Goal: Complete application form

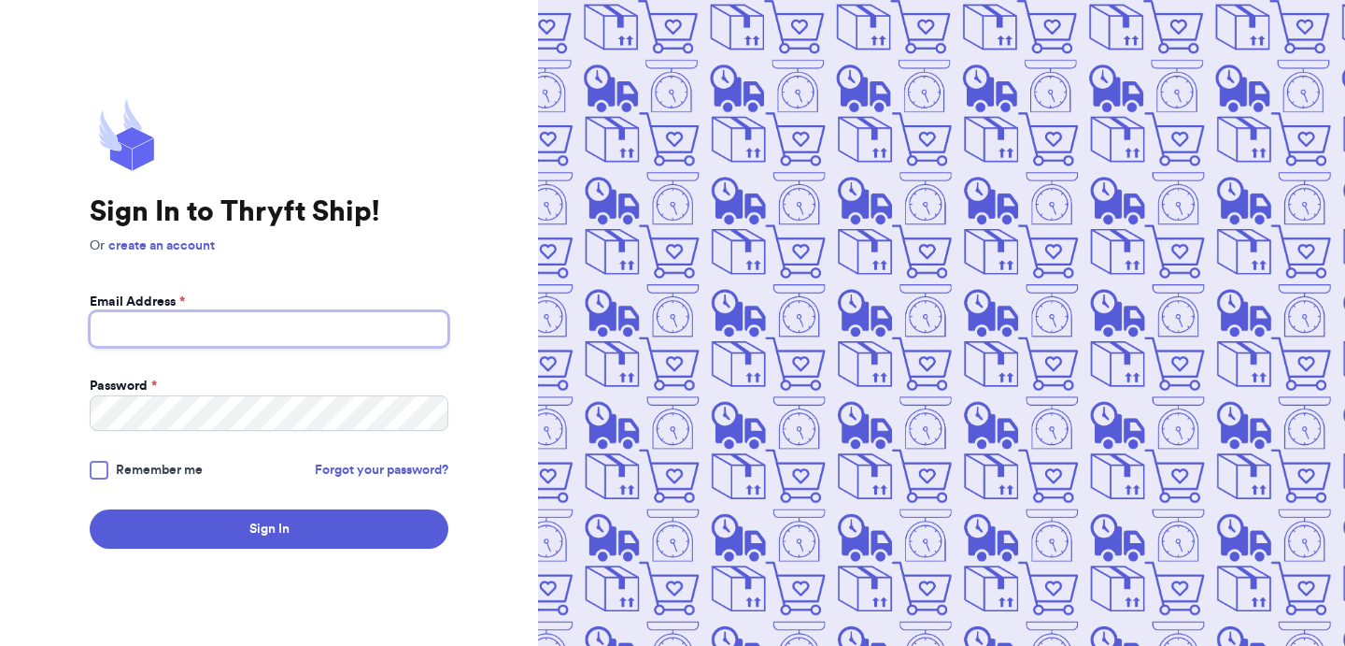
click at [235, 331] on input "Email Address *" at bounding box center [269, 329] width 359 height 36
click at [90, 509] on button "Sign In" at bounding box center [269, 528] width 359 height 39
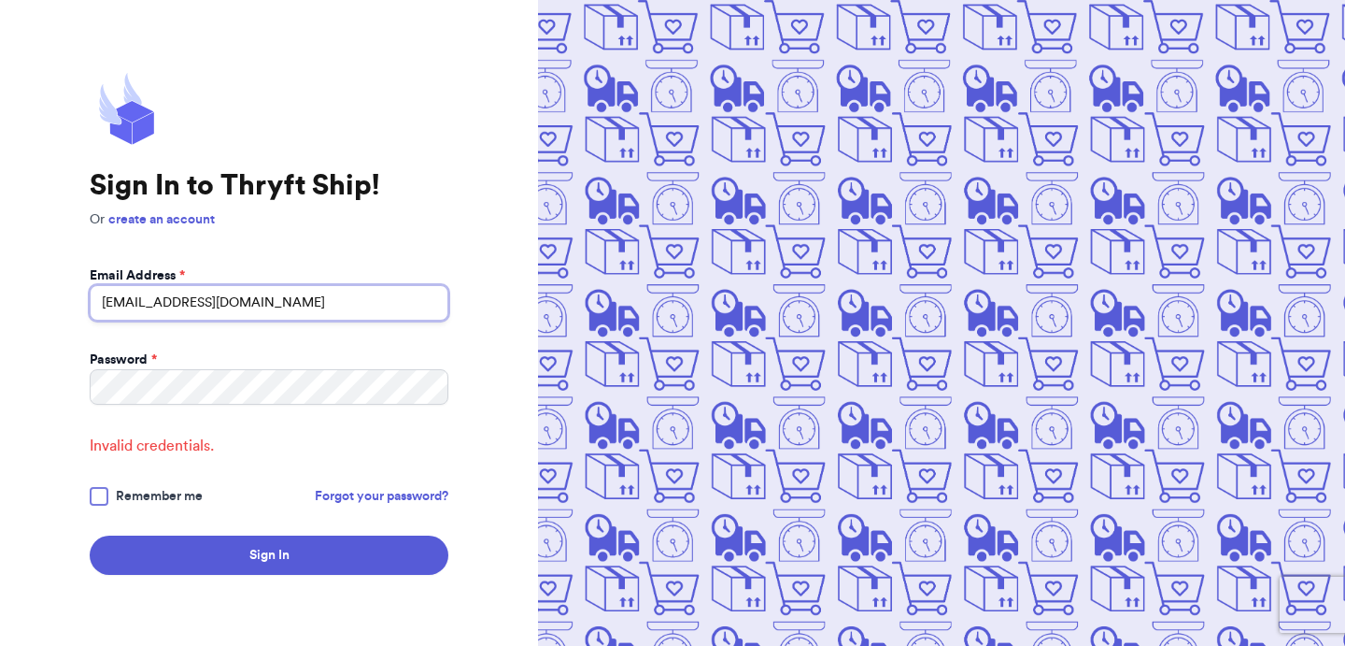
drag, startPoint x: 278, startPoint y: 308, endPoint x: 27, endPoint y: 307, distance: 250.4
click at [27, 307] on div "Sign In to Thryft Ship! Or create an account Email Address * abdul@thryftship.c…" at bounding box center [269, 323] width 538 height 646
click at [192, 305] on input "s.abderrehman@gmail.com" at bounding box center [269, 303] width 359 height 36
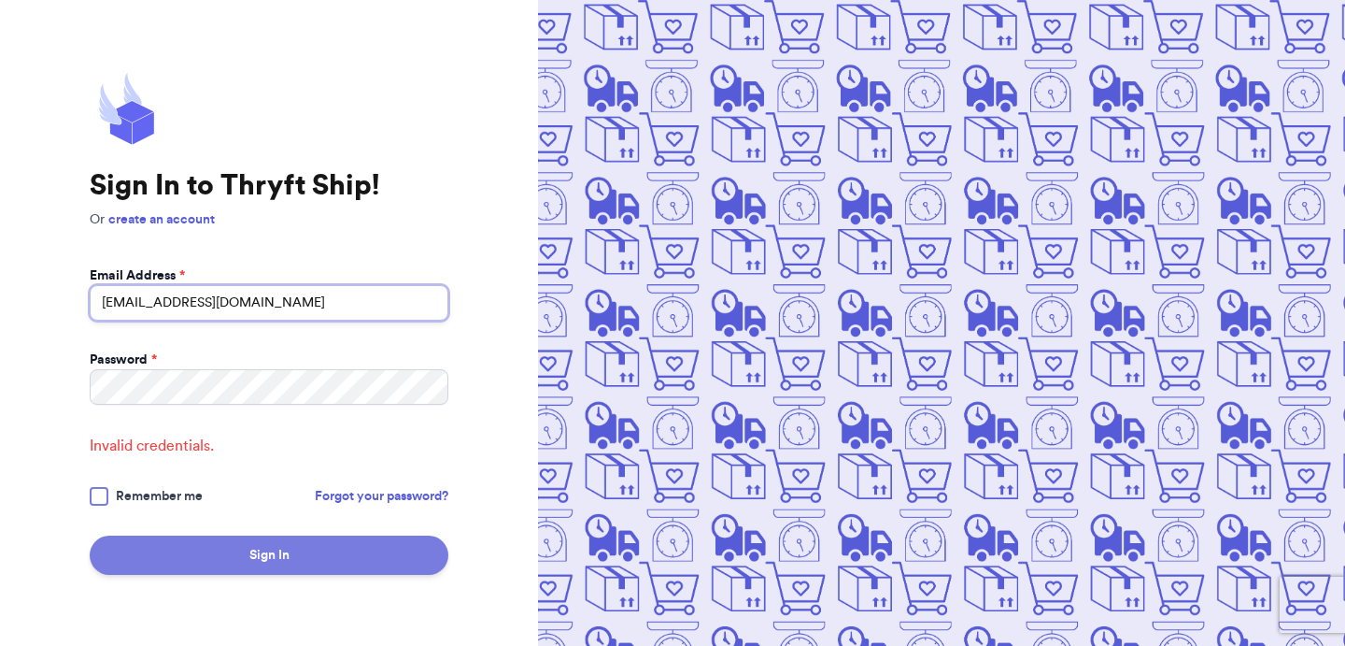
type input "s.abderrehman+1@gmail.com"
click at [201, 562] on button "Sign In" at bounding box center [269, 554] width 359 height 39
click at [257, 535] on button "Sign In" at bounding box center [269, 554] width 359 height 39
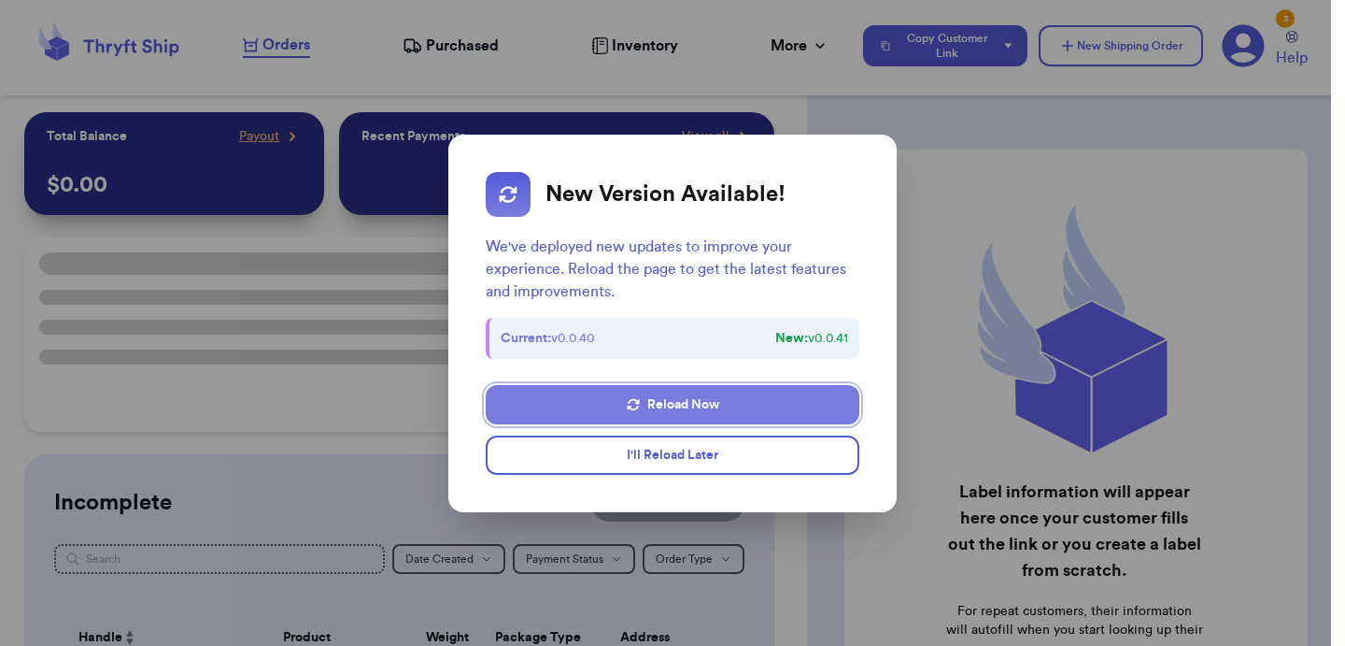
click at [619, 404] on button "Reload Now" at bounding box center [673, 404] width 374 height 39
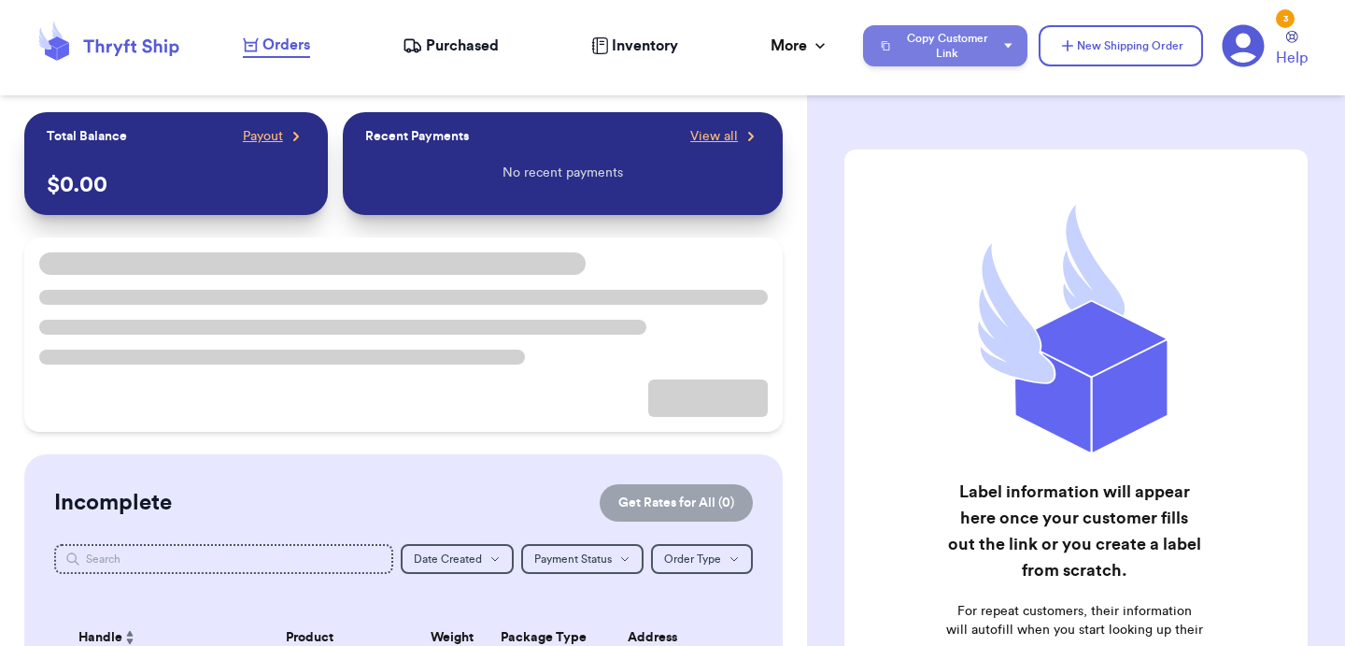
click at [1001, 53] on button "Copy Customer Link" at bounding box center [945, 45] width 164 height 41
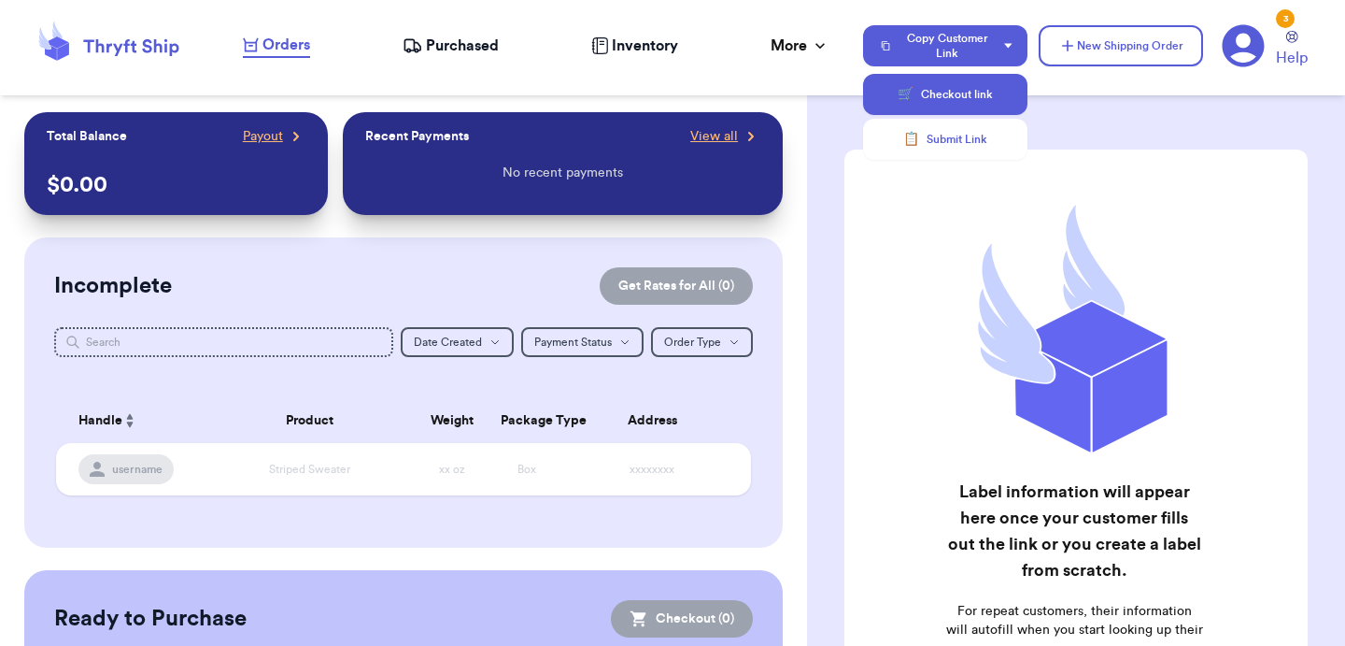
click at [978, 100] on button "🛒 Checkout link" at bounding box center [945, 94] width 164 height 41
click at [1257, 53] on icon at bounding box center [1244, 46] width 42 height 42
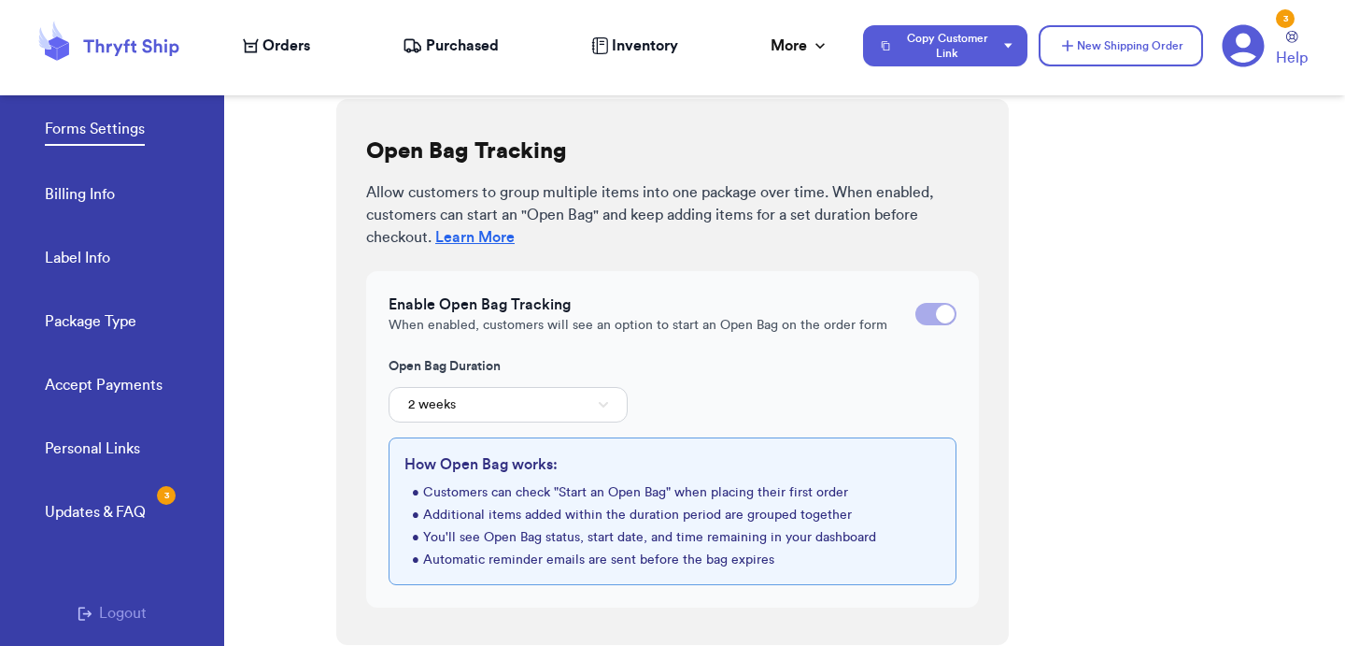
scroll to position [509, 0]
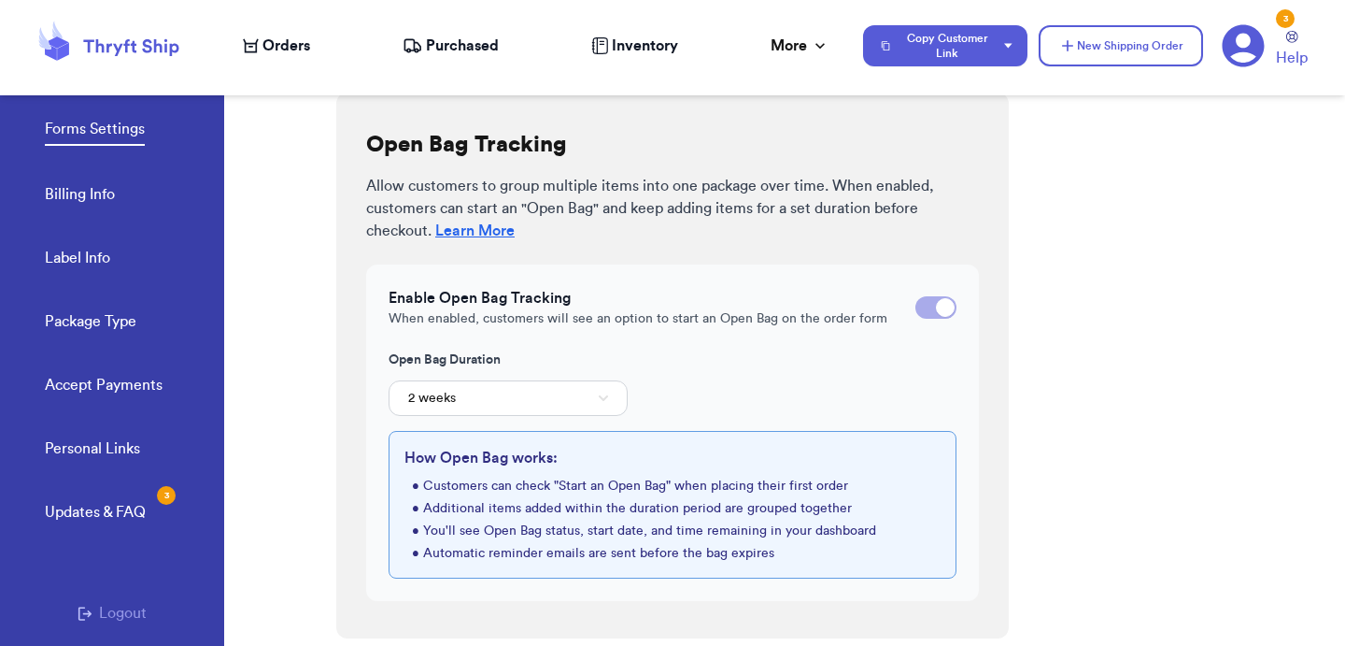
click at [933, 308] on div at bounding box center [936, 307] width 41 height 22
click at [916, 308] on input "checkbox" at bounding box center [915, 307] width 1 height 1
checkbox input "false"
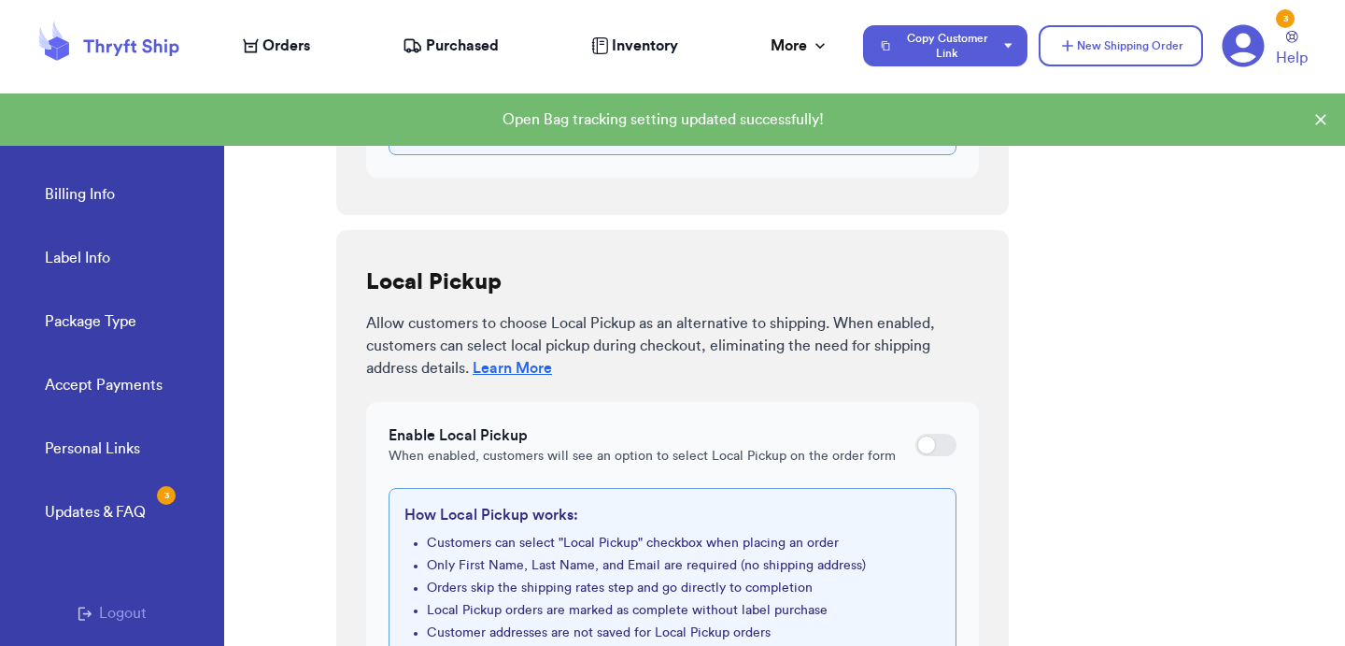
scroll to position [935, 0]
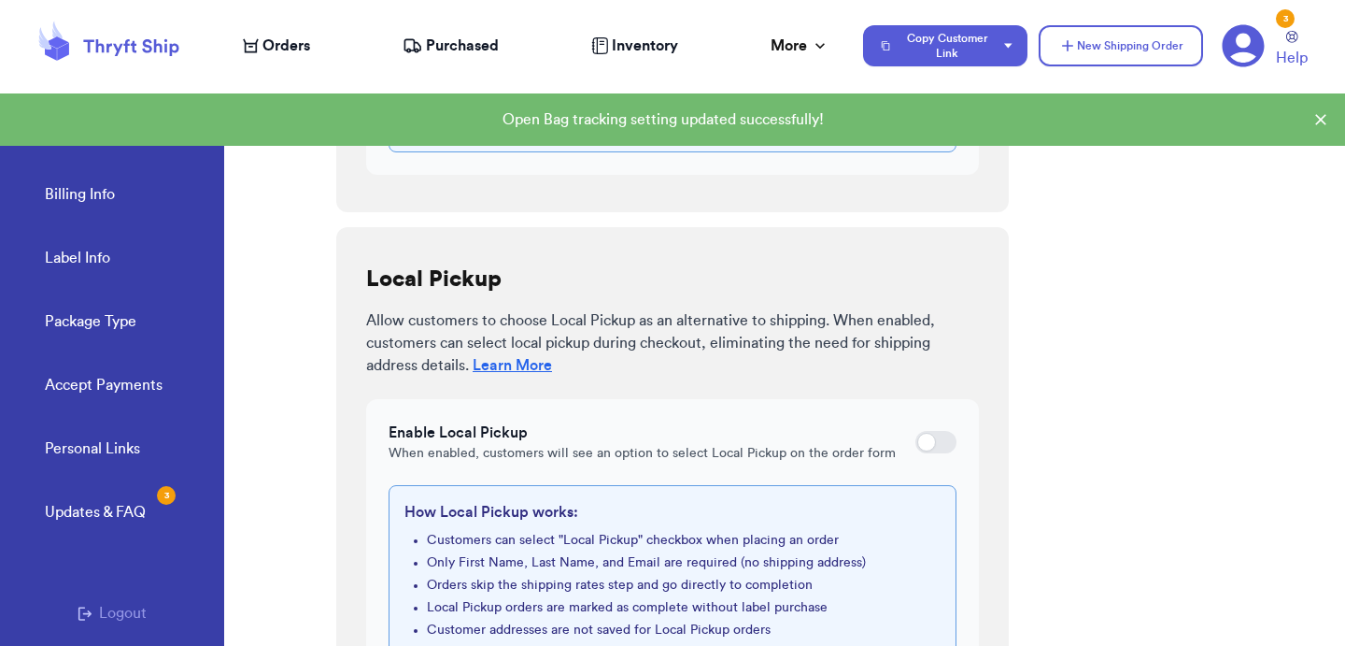
click at [945, 448] on div at bounding box center [936, 442] width 41 height 22
click at [916, 443] on input "checkbox" at bounding box center [915, 442] width 1 height 1
checkbox input "true"
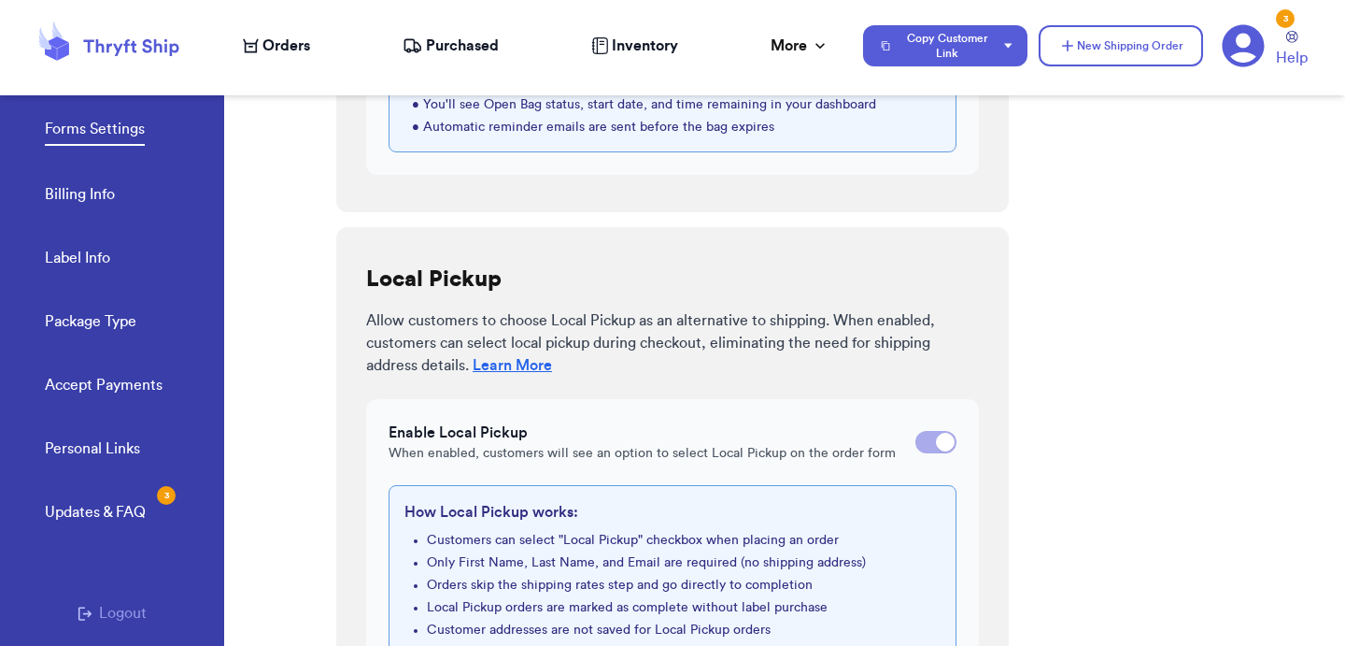
click at [277, 47] on span "Orders" at bounding box center [287, 46] width 48 height 22
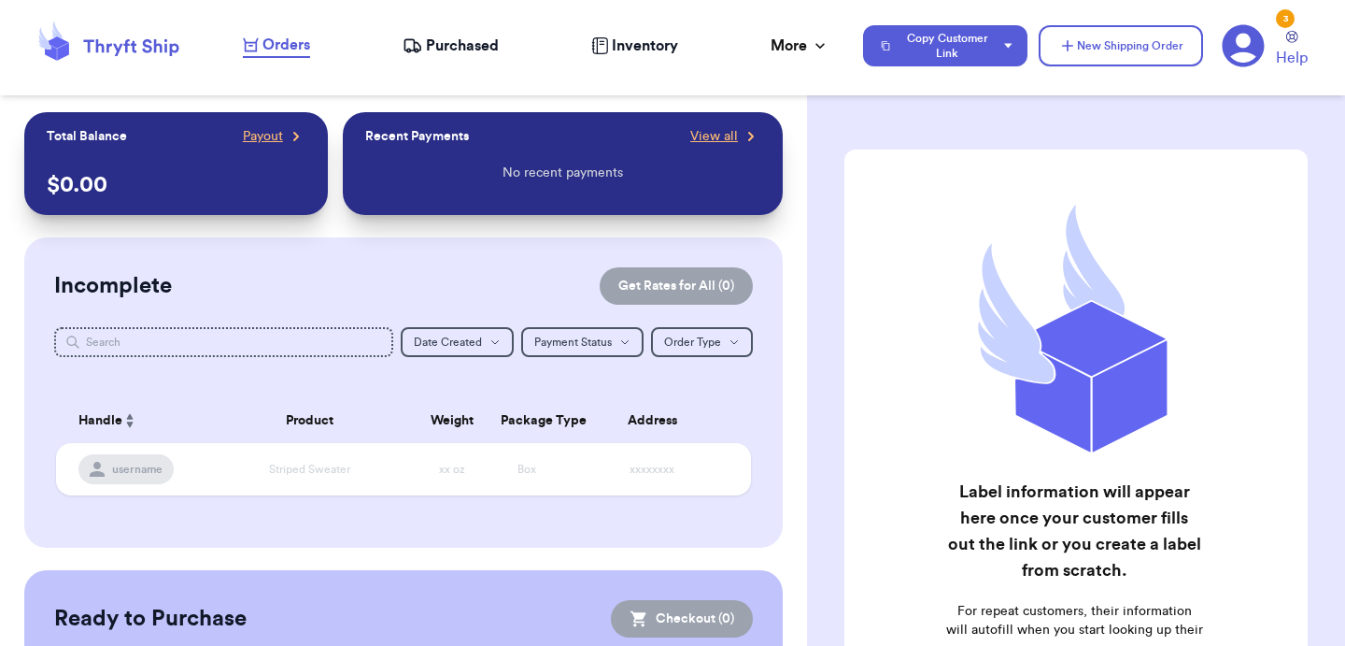
click at [1241, 53] on icon at bounding box center [1243, 45] width 43 height 43
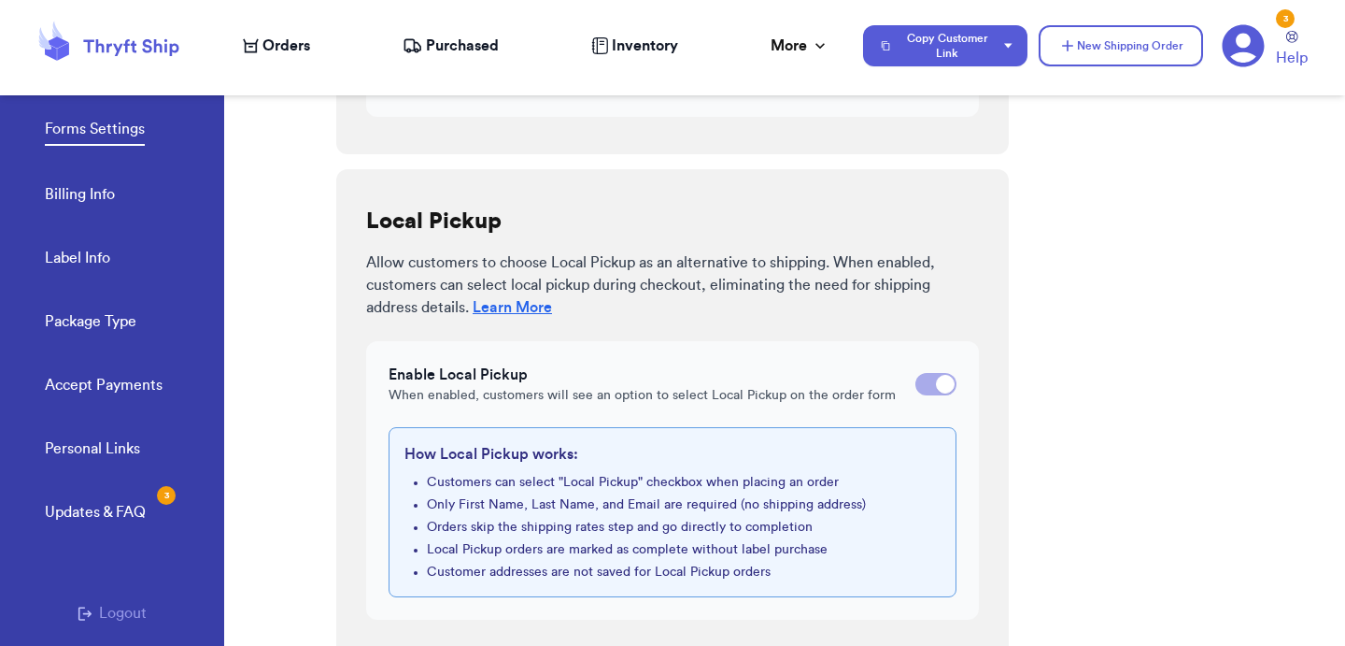
scroll to position [1004, 0]
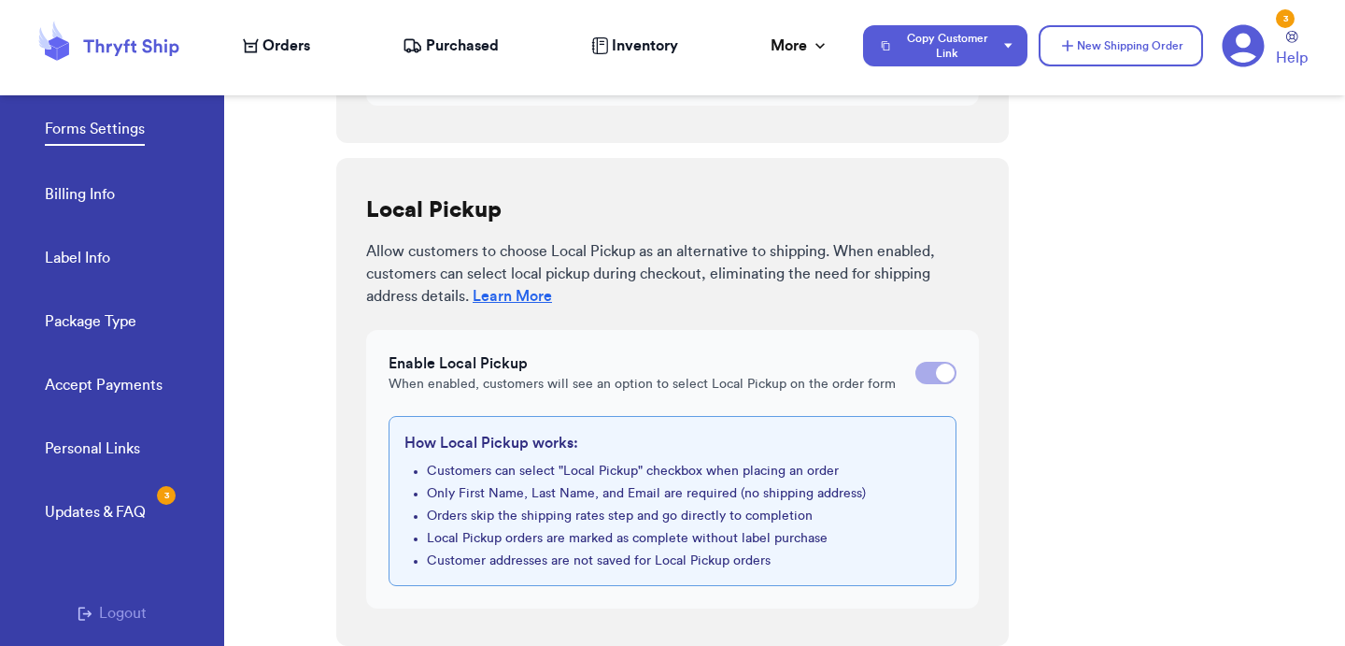
click at [133, 377] on link "Accept Payments" at bounding box center [104, 387] width 118 height 26
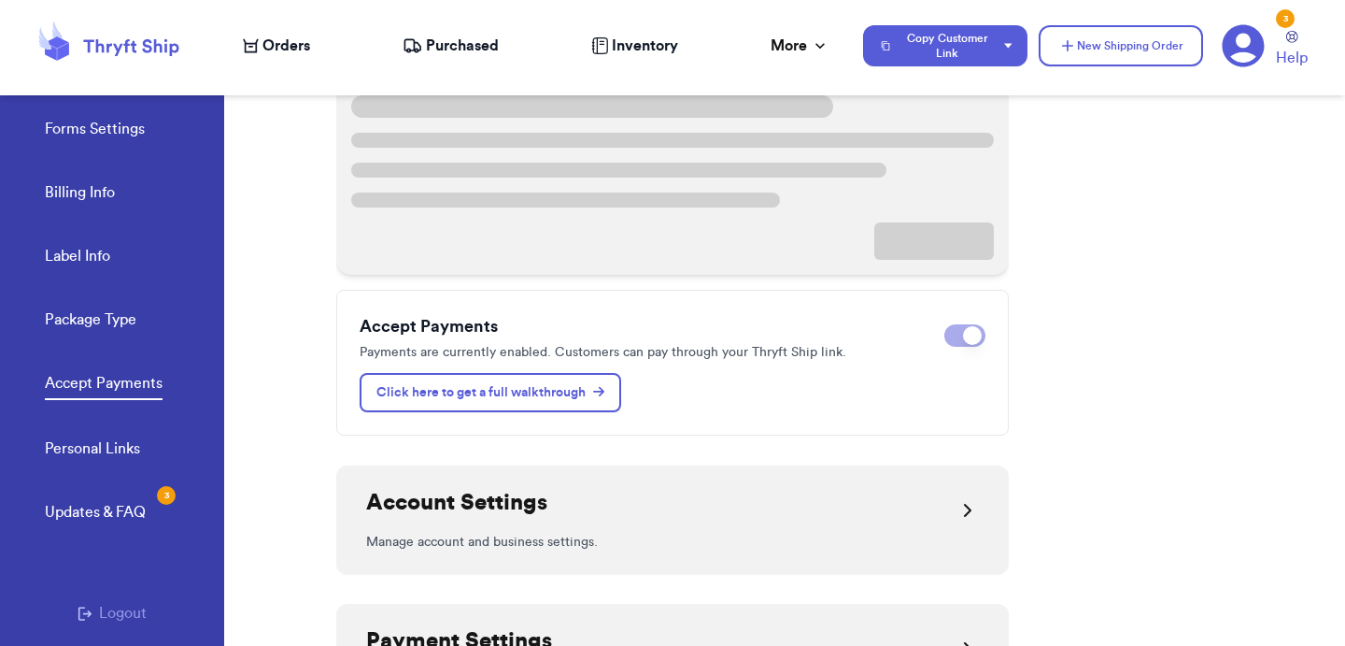
scroll to position [204, 0]
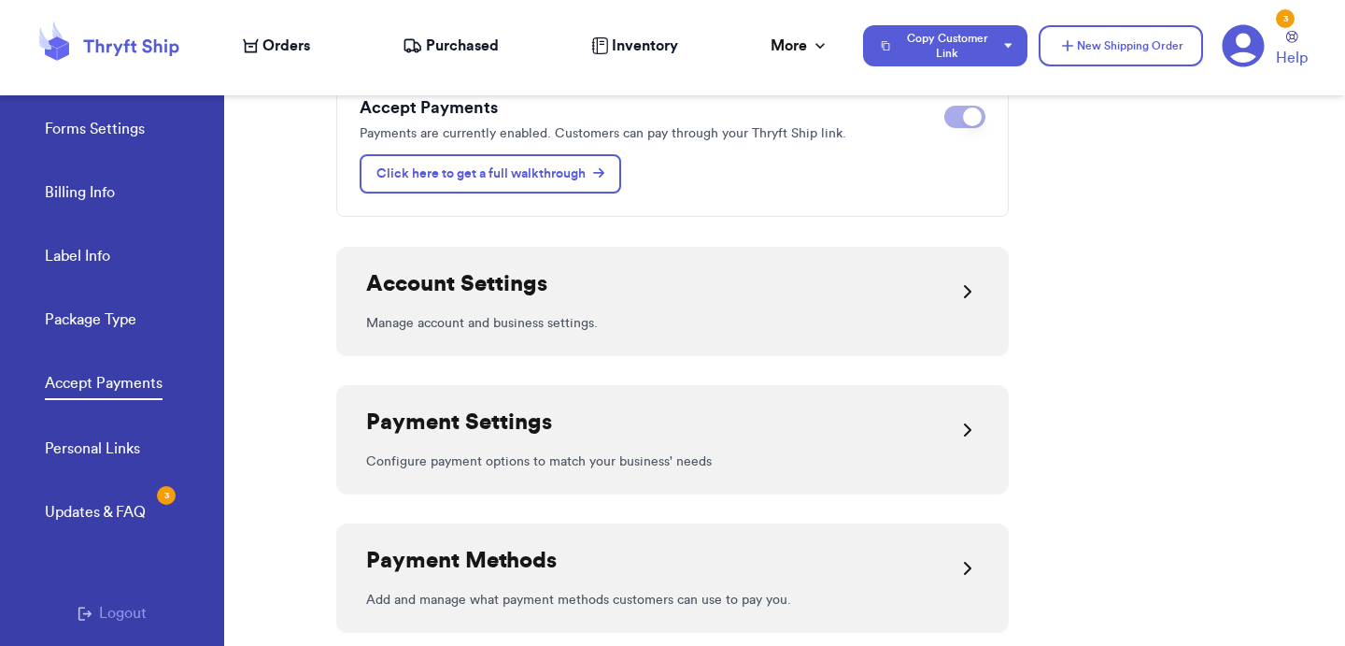
click at [963, 332] on p "Manage account and business settings." at bounding box center [672, 323] width 613 height 19
click at [964, 114] on span at bounding box center [972, 116] width 19 height 19
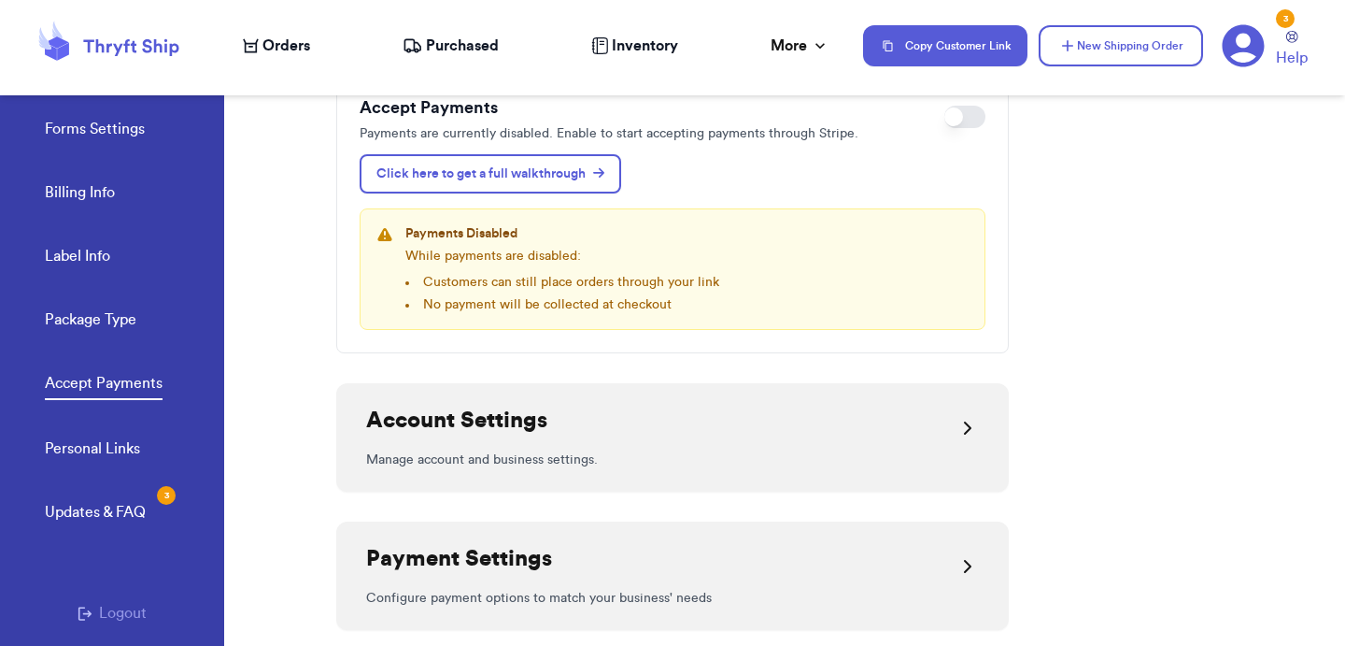
click at [291, 47] on span "Orders" at bounding box center [287, 46] width 48 height 22
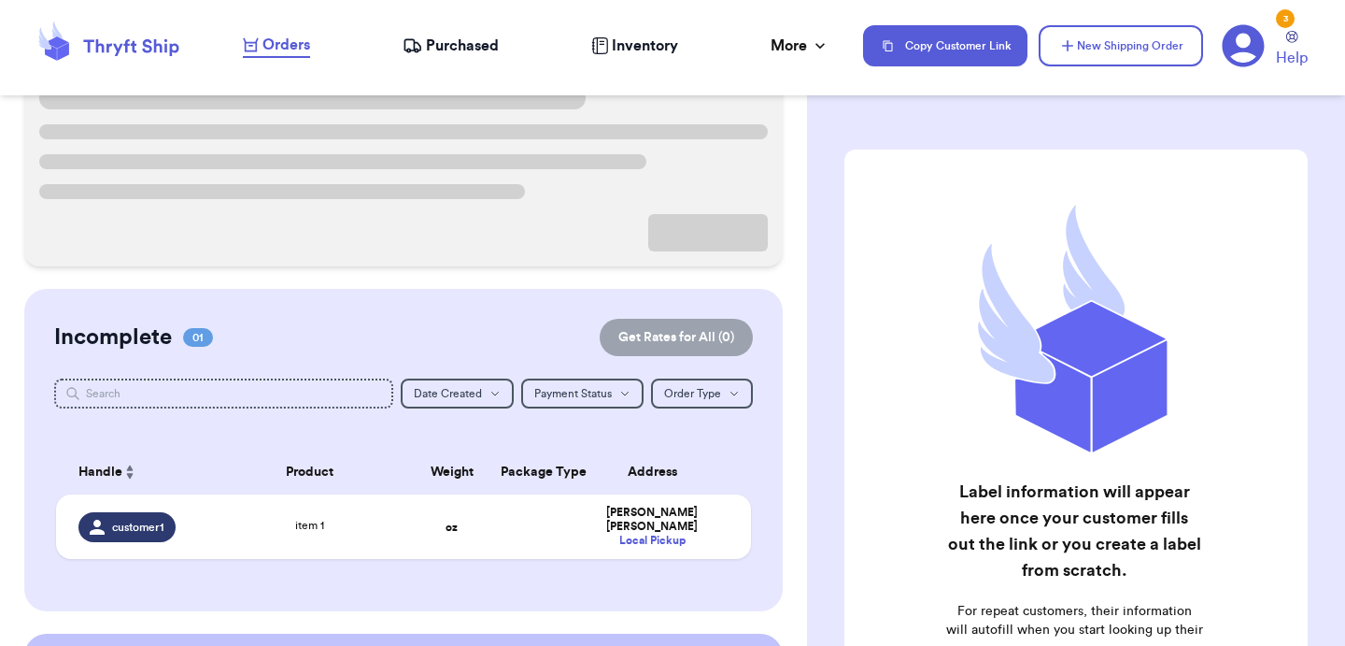
scroll to position [166, 0]
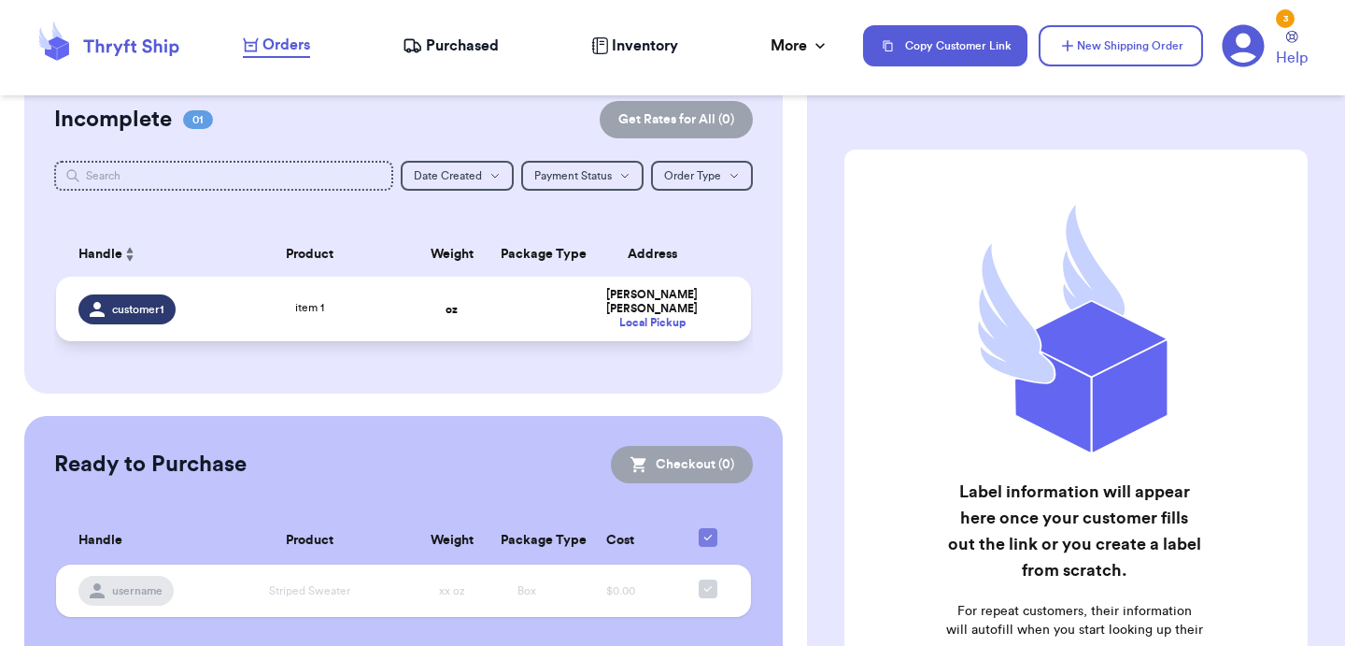
click at [509, 319] on td at bounding box center [527, 309] width 75 height 64
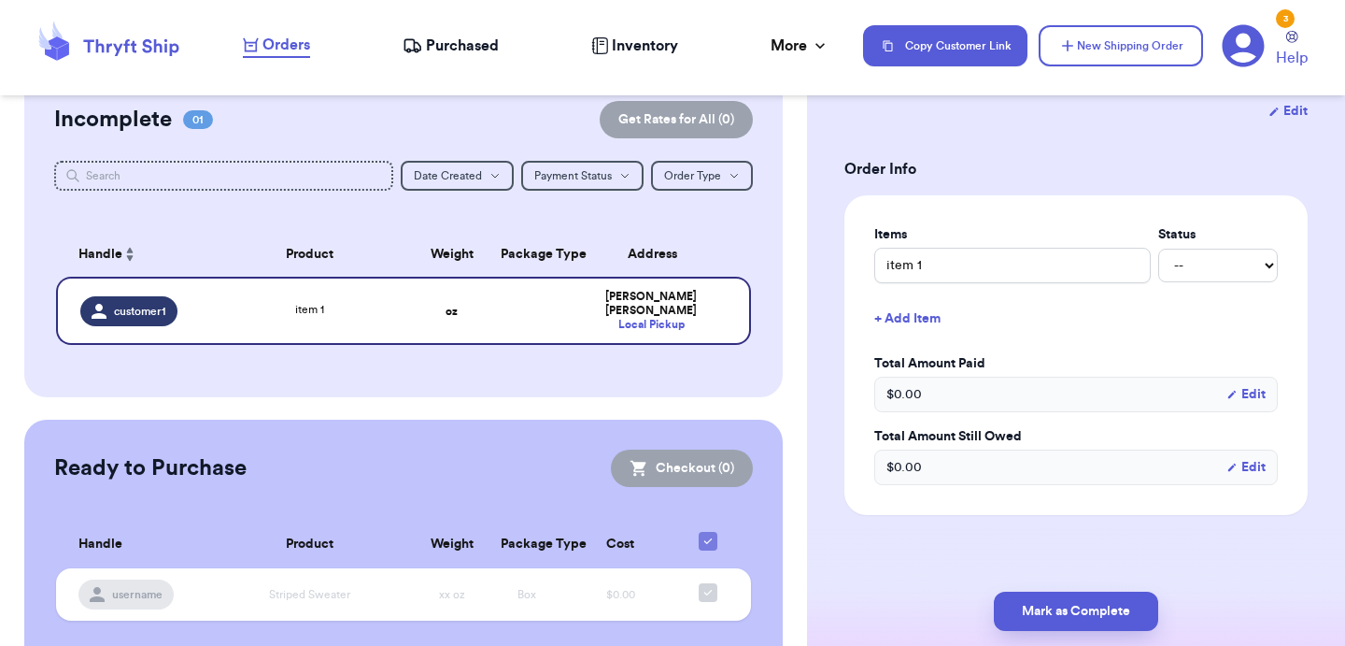
scroll to position [349, 0]
click at [1083, 618] on button "Mark as Complete" at bounding box center [1076, 610] width 164 height 39
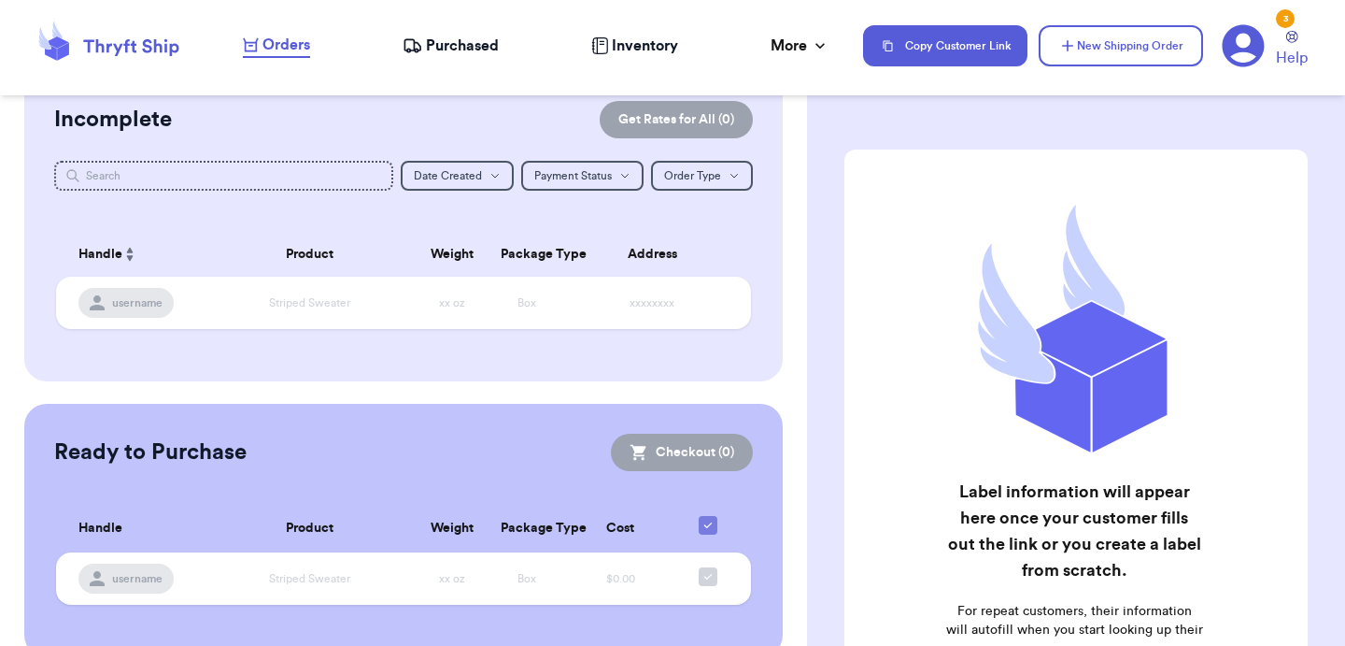
click at [796, 61] on nav "Orders Purchased Inventory More Stats Completed Orders Payments Payouts Copy Cu…" at bounding box center [784, 46] width 1121 height 62
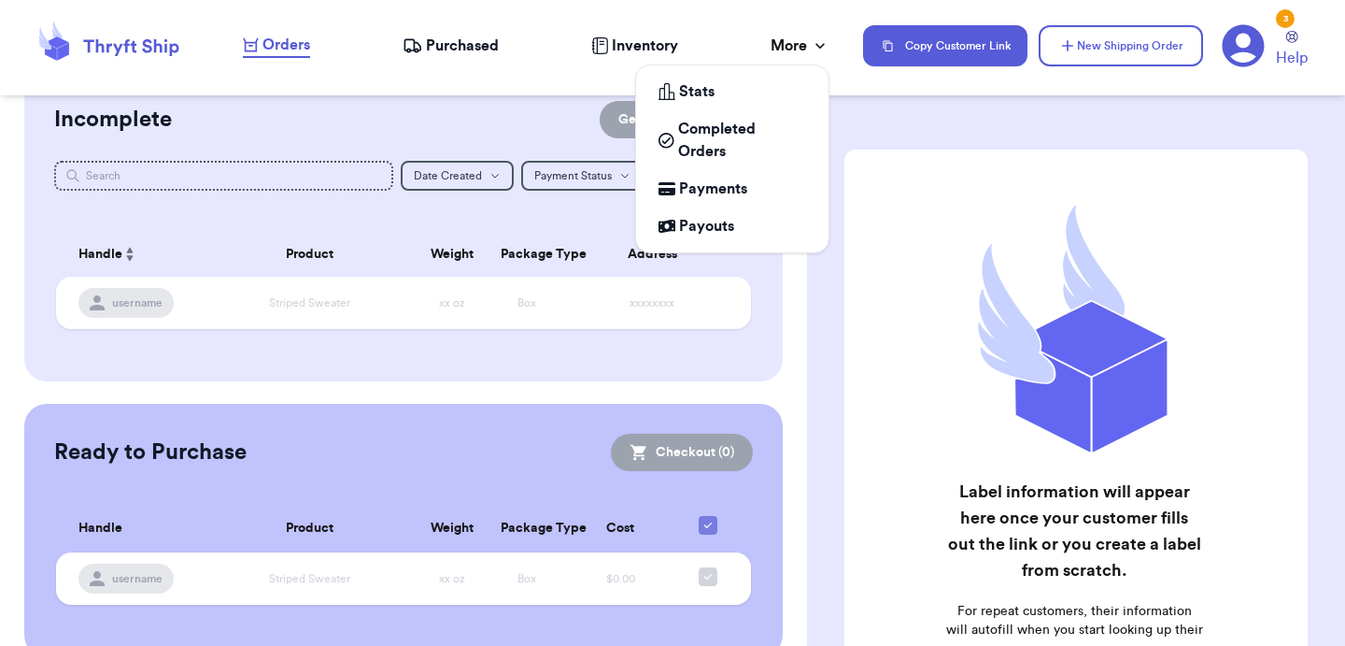
click at [796, 54] on div "More" at bounding box center [800, 46] width 59 height 22
click at [715, 135] on span "Completed Orders" at bounding box center [742, 140] width 128 height 45
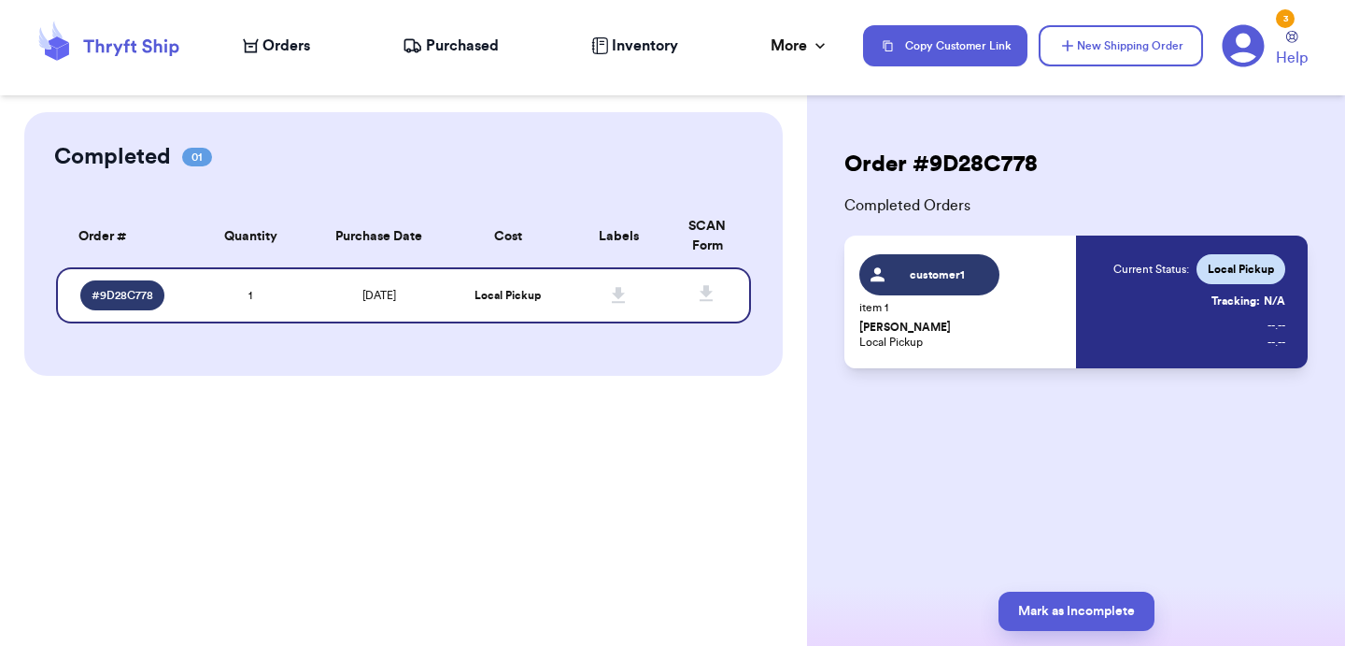
click at [845, 393] on div "Order # 9D28C778 Completed Orders customer1 item 1 Ross Geller Local Pickup Cur…" at bounding box center [1076, 315] width 538 height 406
click at [278, 49] on span "Orders" at bounding box center [287, 46] width 48 height 22
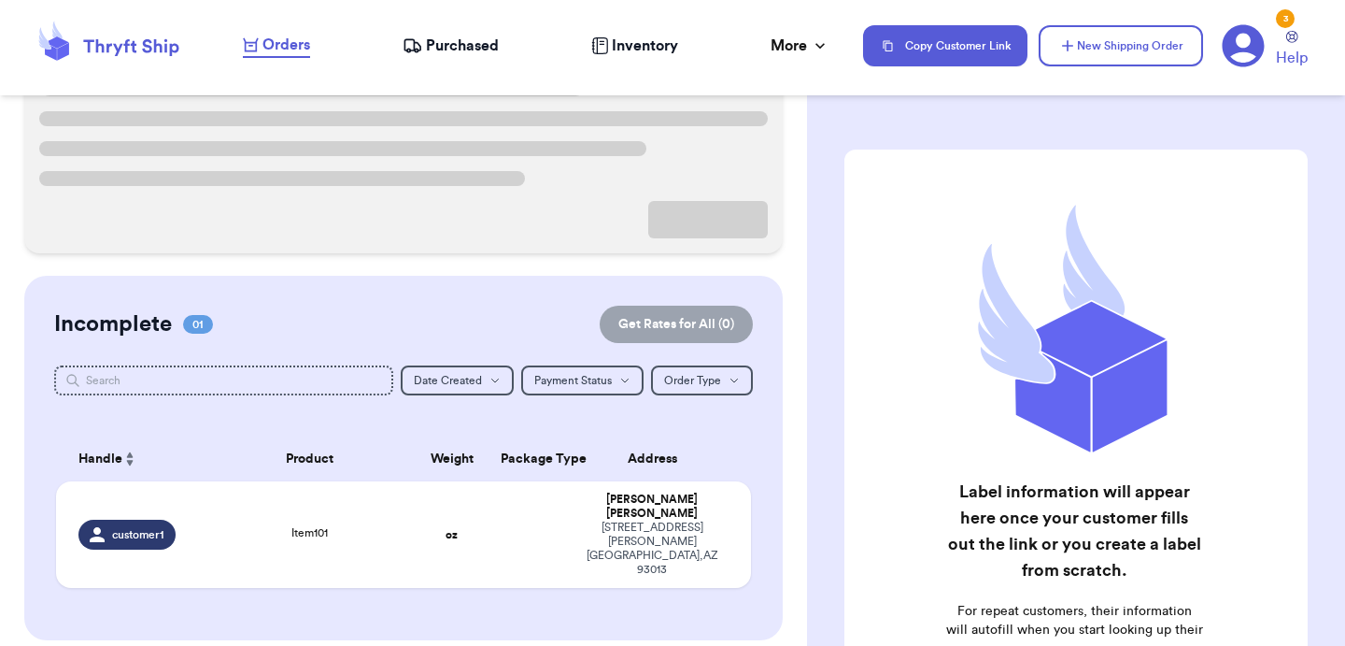
scroll to position [182, 0]
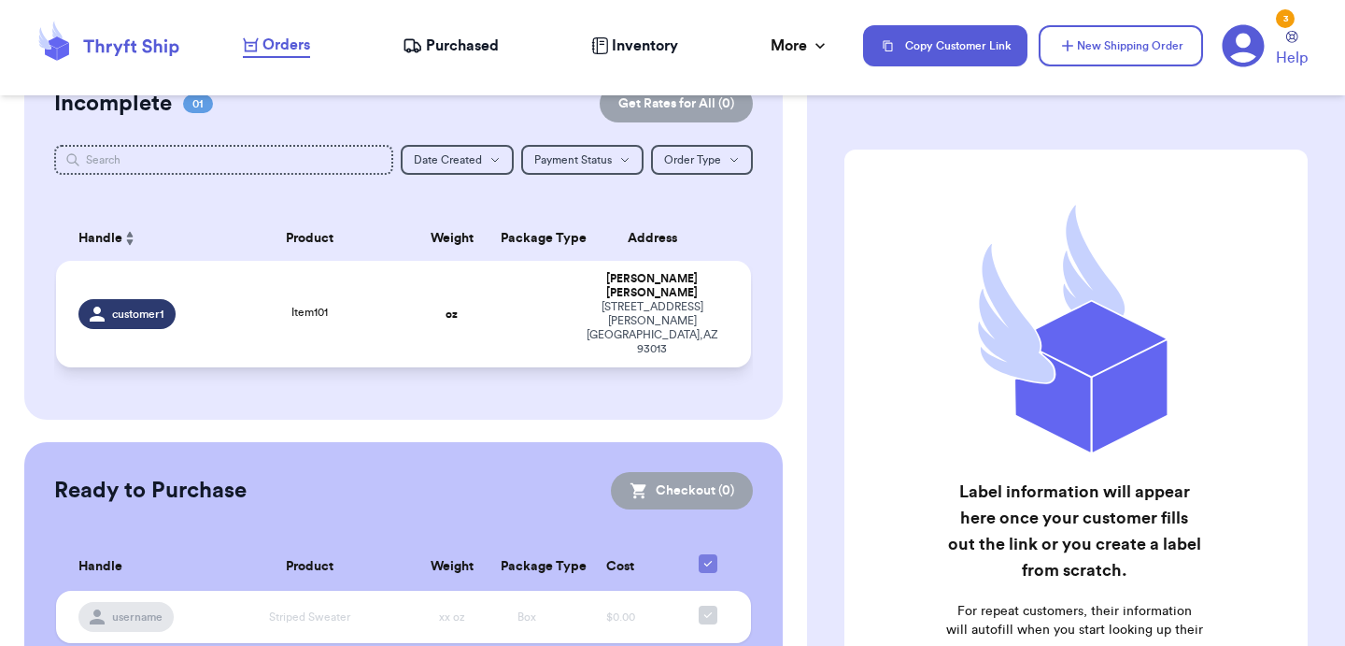
click at [505, 278] on td at bounding box center [527, 314] width 75 height 107
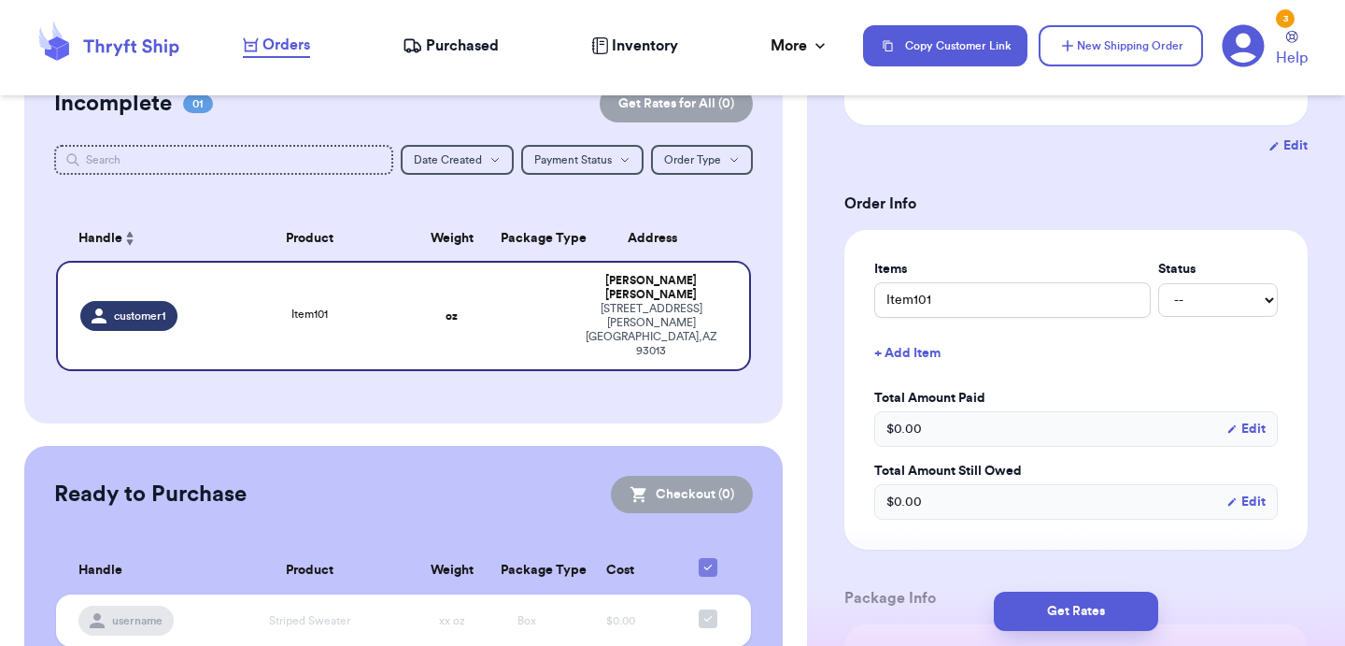
scroll to position [318, 0]
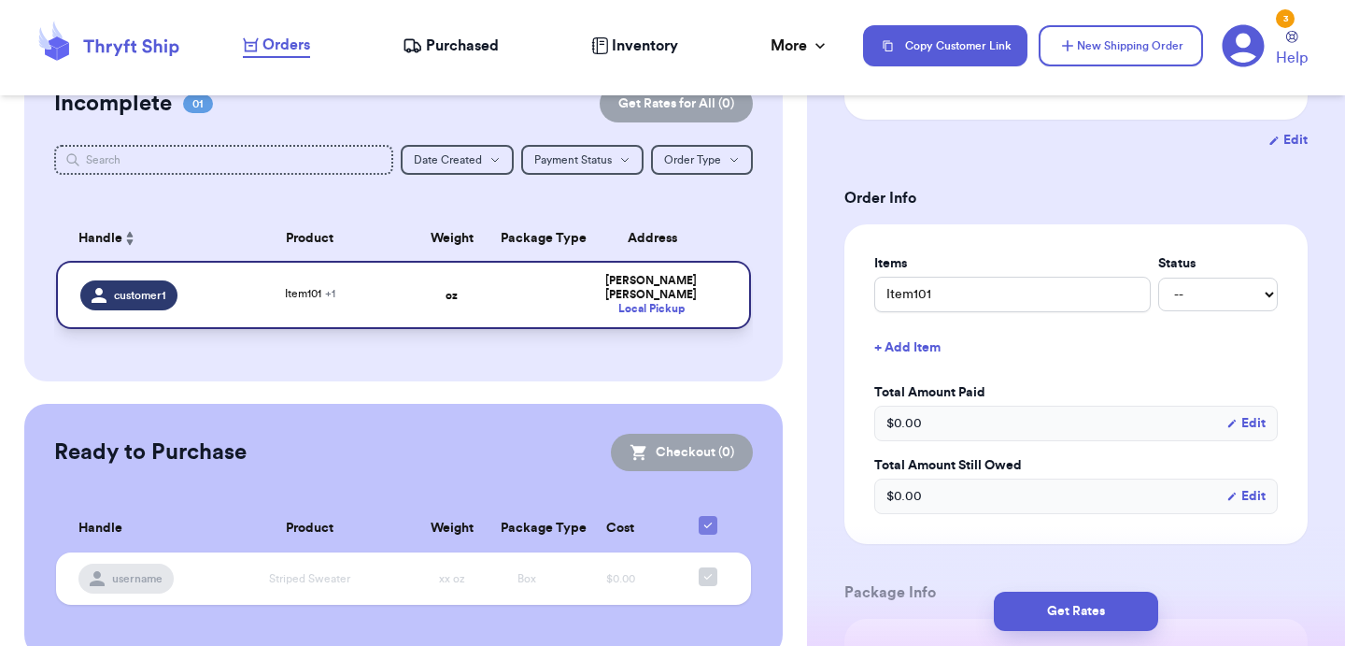
click at [546, 305] on td at bounding box center [527, 295] width 75 height 68
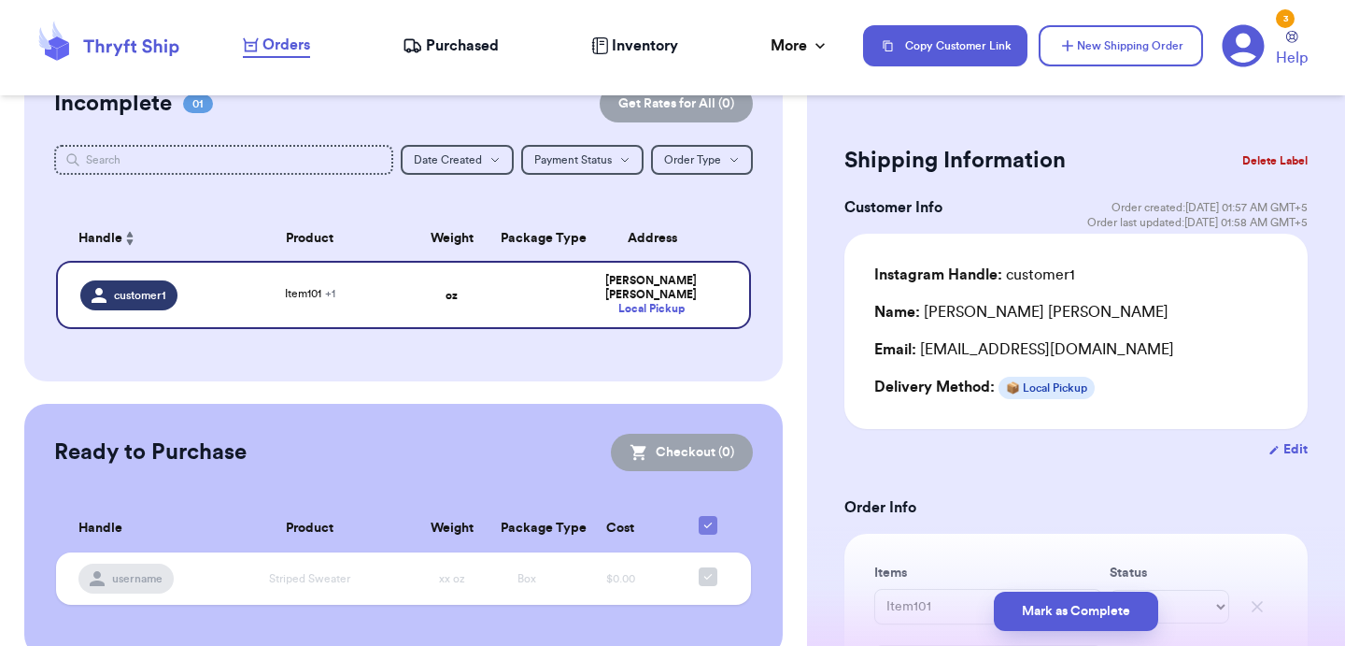
scroll to position [0, 0]
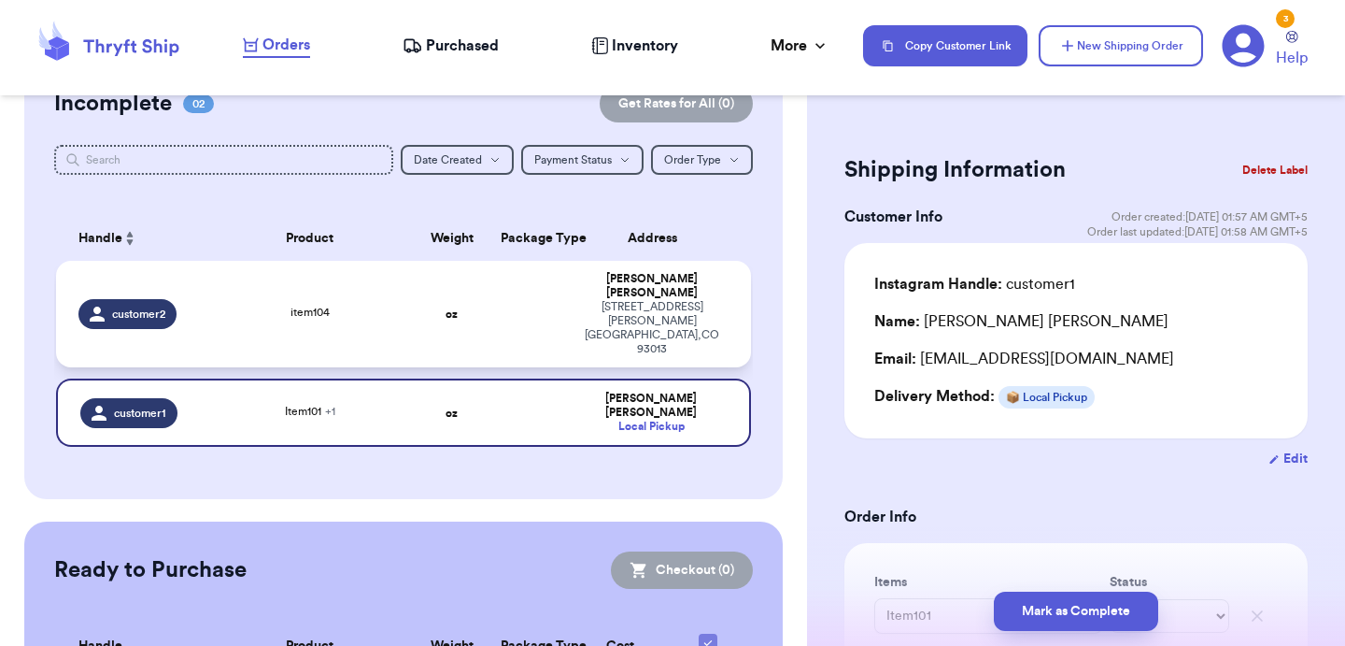
click at [606, 300] on div "3295 Hershell Hollow Road Los Angeles , CO 93013" at bounding box center [652, 328] width 153 height 56
type input "item104"
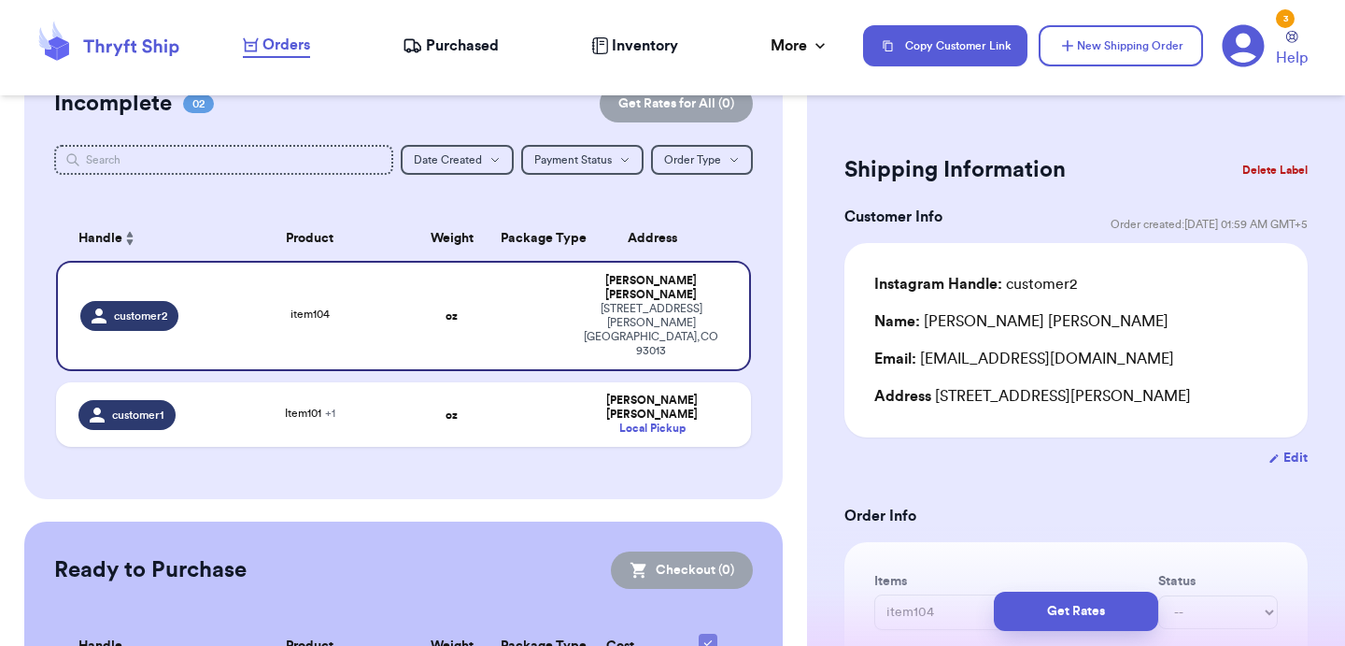
scroll to position [8, 0]
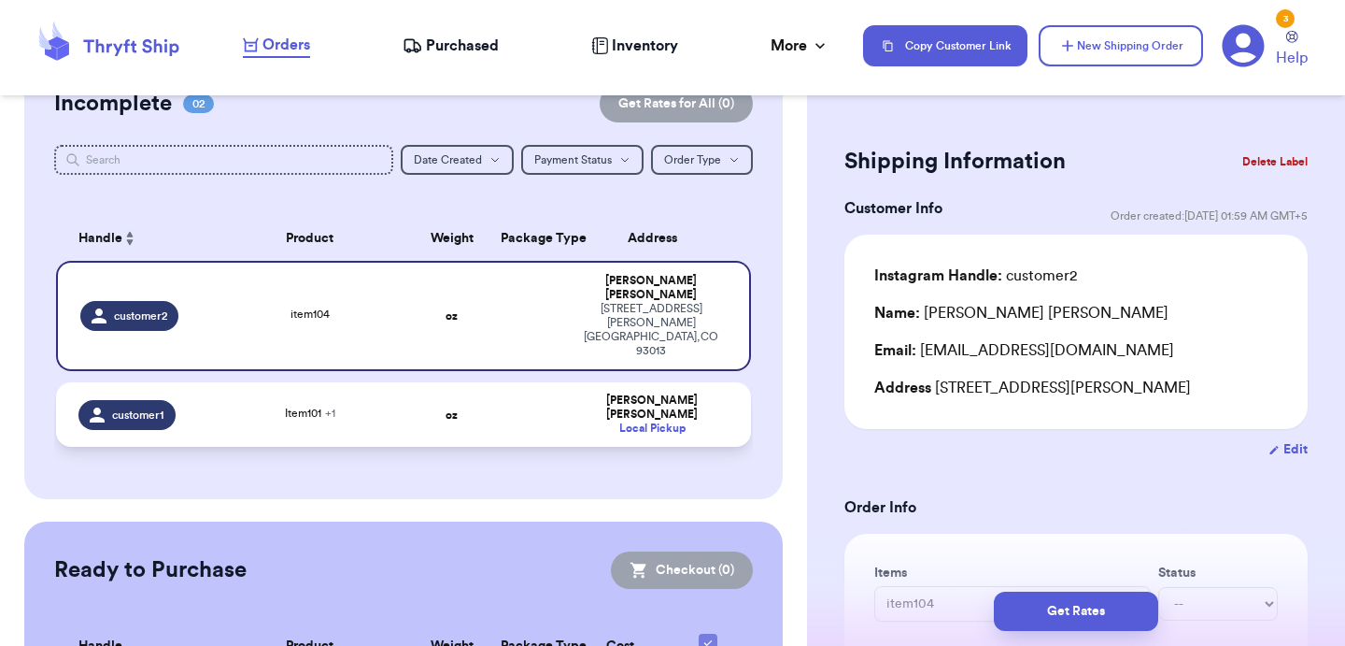
click at [562, 382] on td at bounding box center [527, 414] width 75 height 64
type input "Item101"
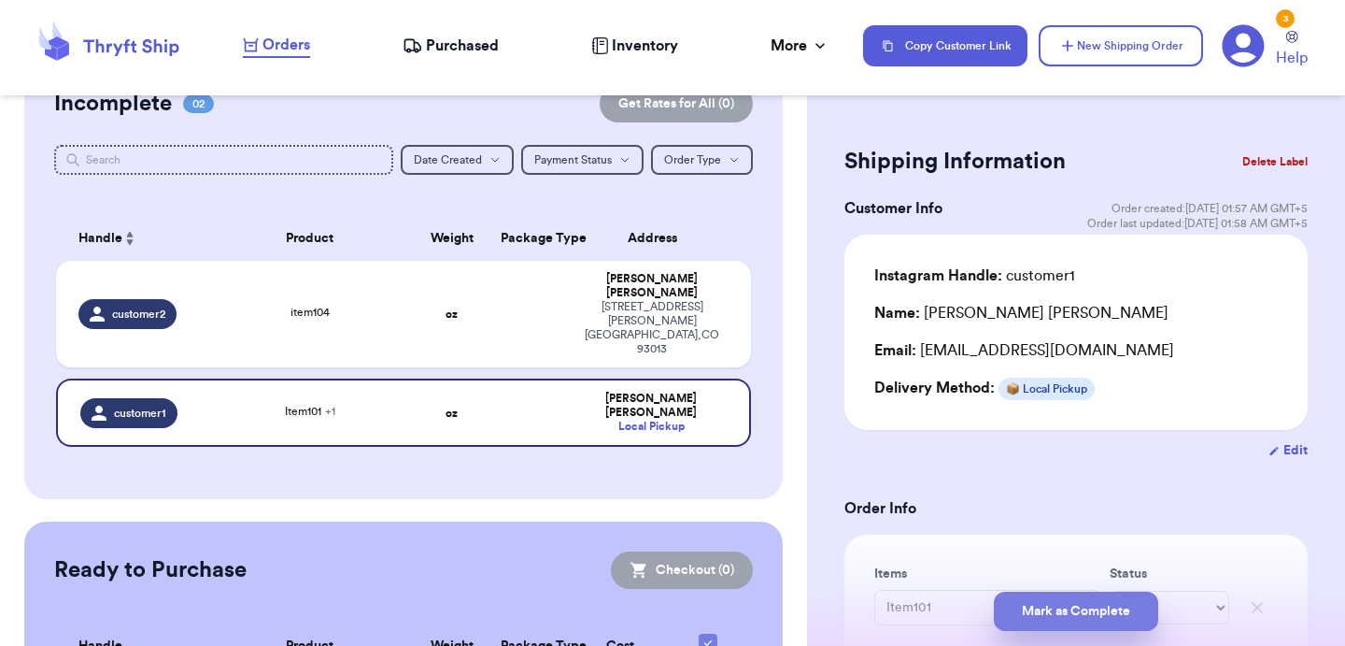
click at [1060, 608] on button "Mark as Complete" at bounding box center [1076, 610] width 164 height 39
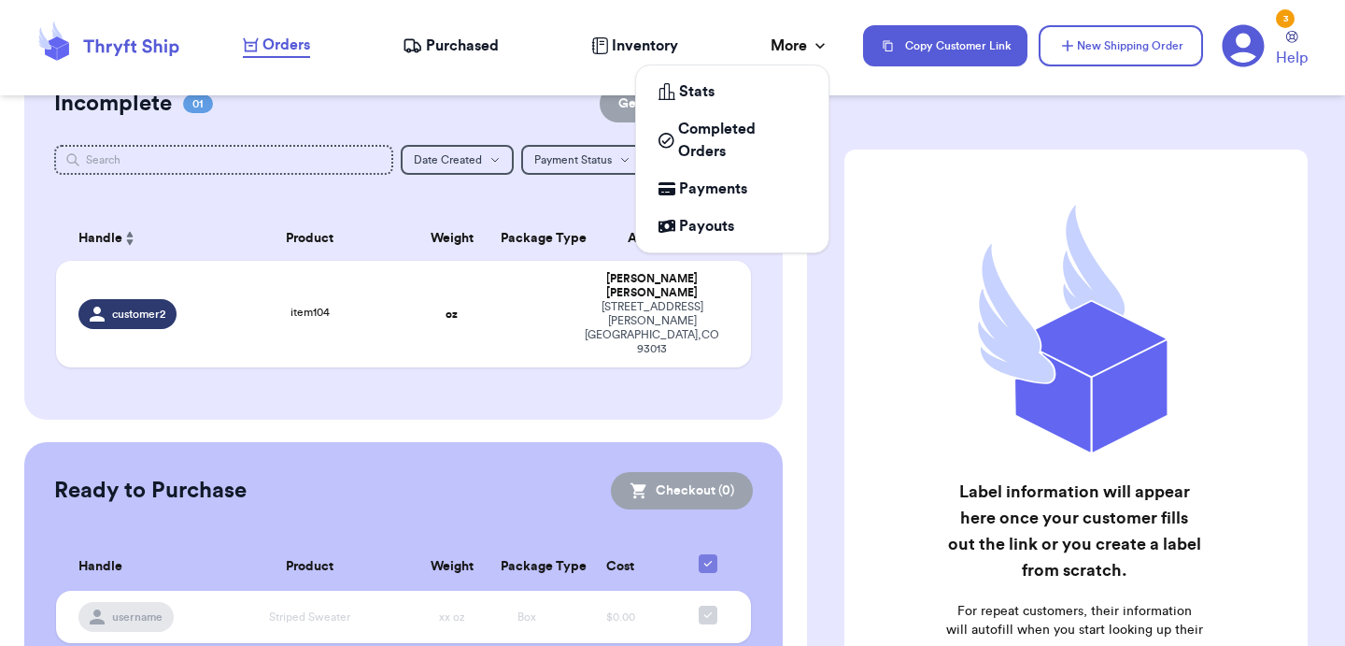
click at [818, 39] on icon at bounding box center [820, 45] width 19 height 19
click at [718, 144] on span "Completed Orders" at bounding box center [742, 140] width 128 height 45
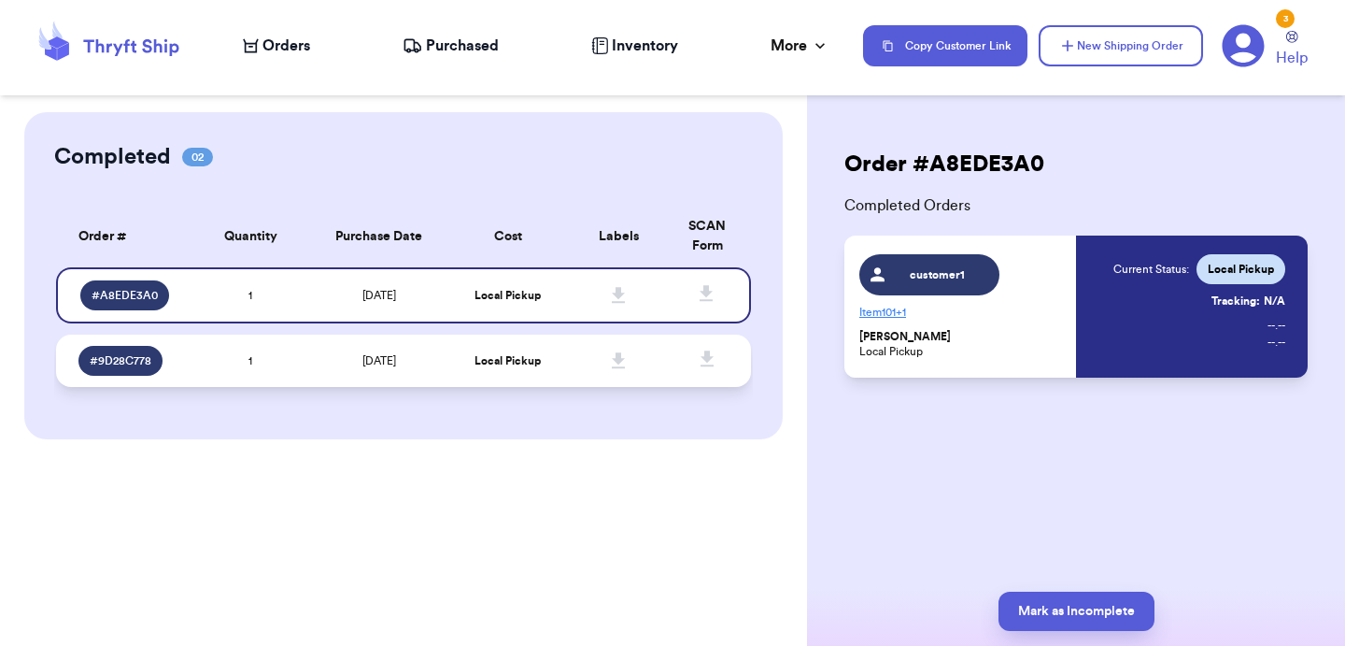
click at [570, 376] on td at bounding box center [618, 360] width 111 height 52
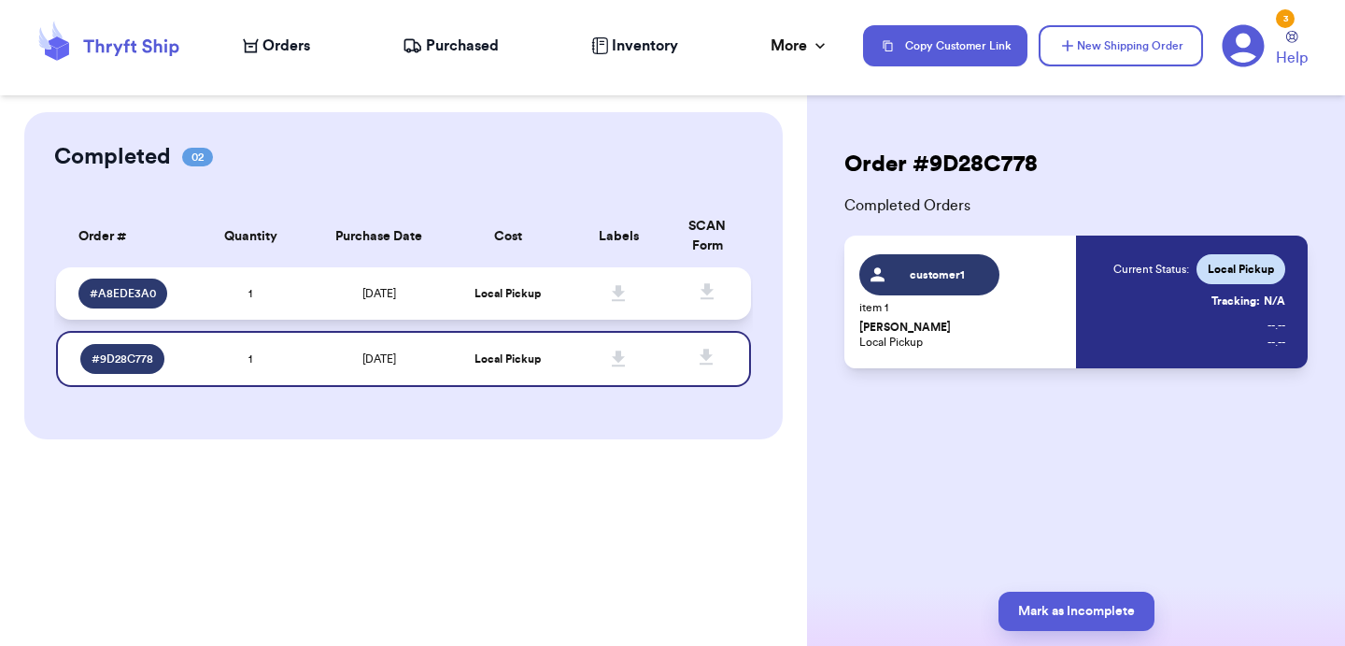
click at [575, 291] on td at bounding box center [618, 293] width 111 height 52
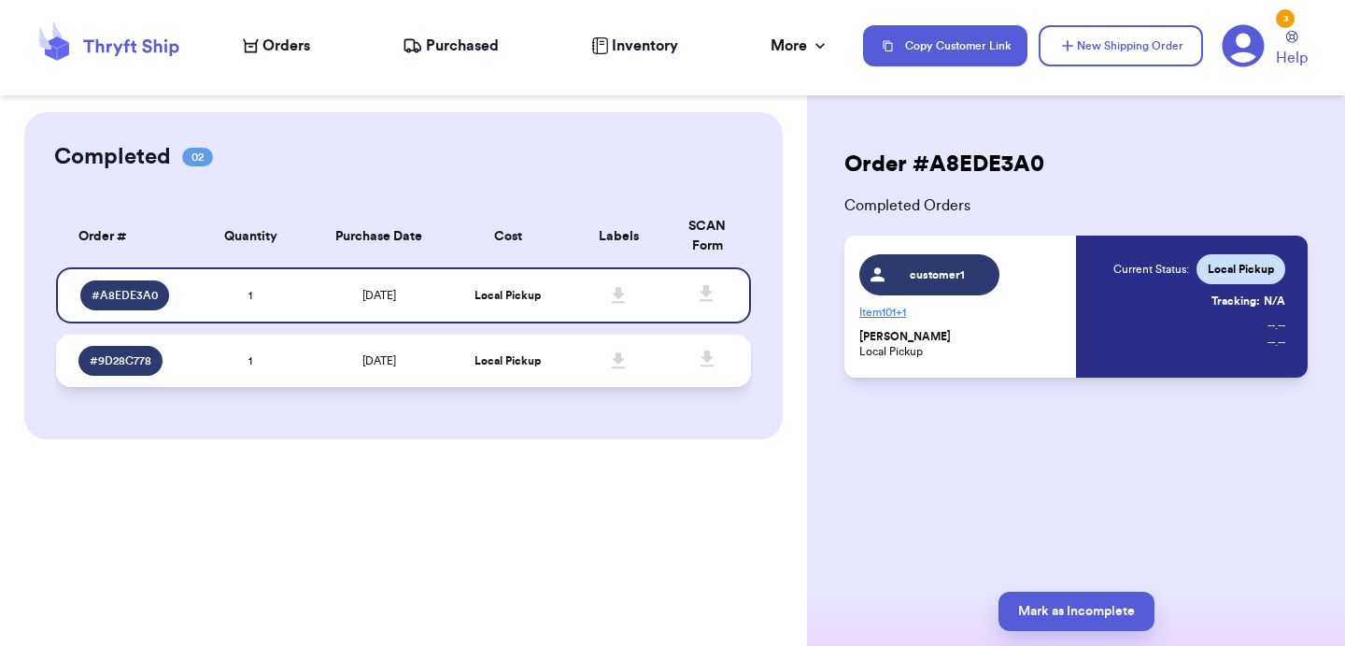
click at [575, 355] on td at bounding box center [618, 360] width 111 height 52
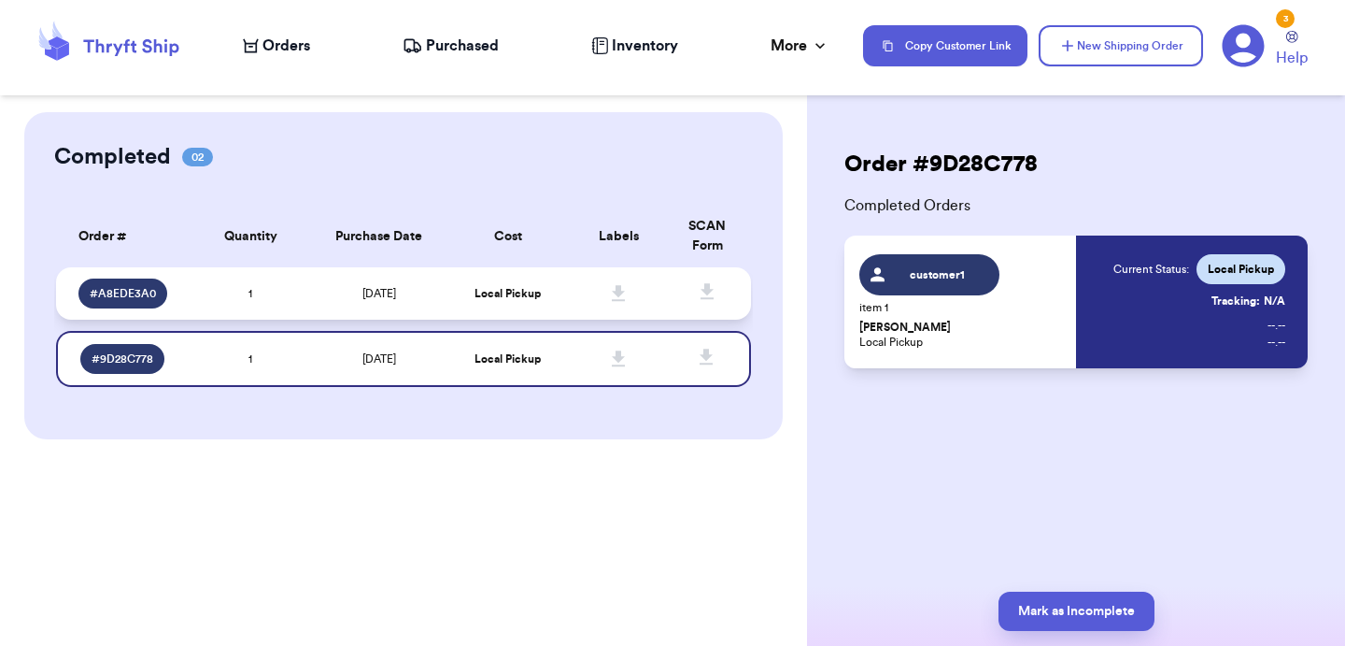
click at [568, 302] on td at bounding box center [618, 293] width 111 height 52
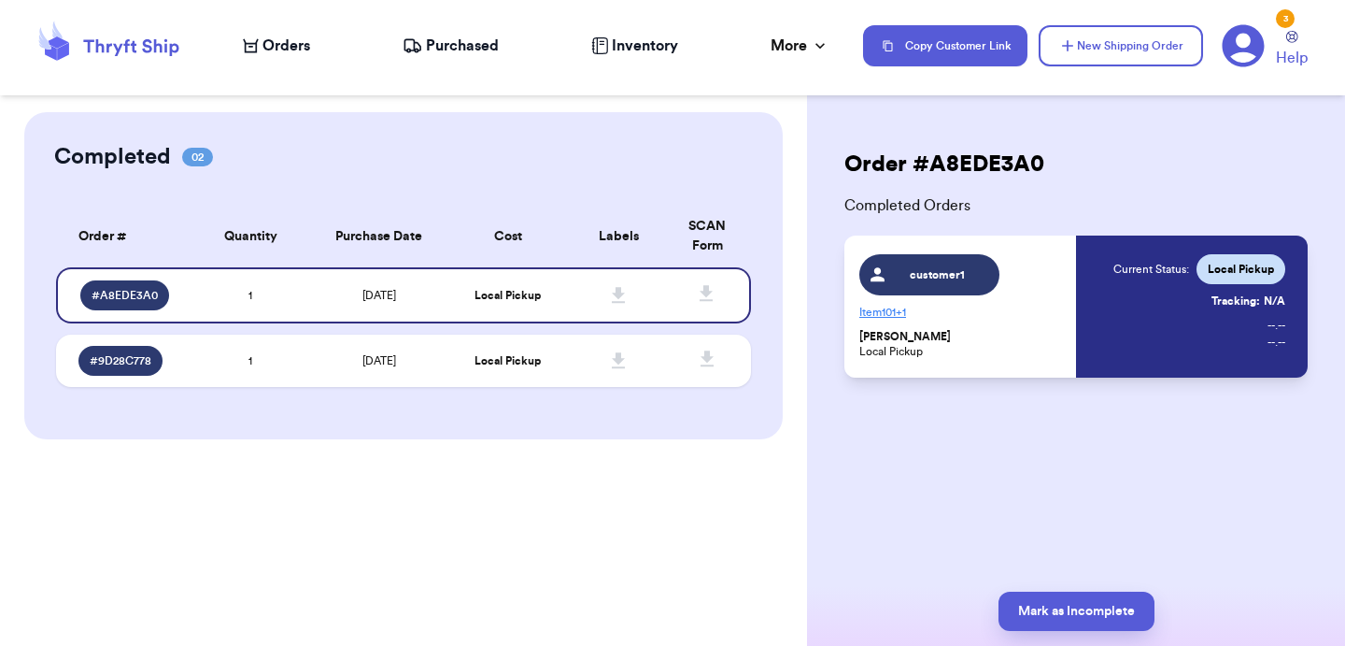
click at [268, 34] on nav "Orders Purchased Inventory More Stats Completed Orders Payments Payouts Copy Cu…" at bounding box center [784, 46] width 1121 height 62
click at [269, 40] on span "Orders" at bounding box center [287, 46] width 48 height 22
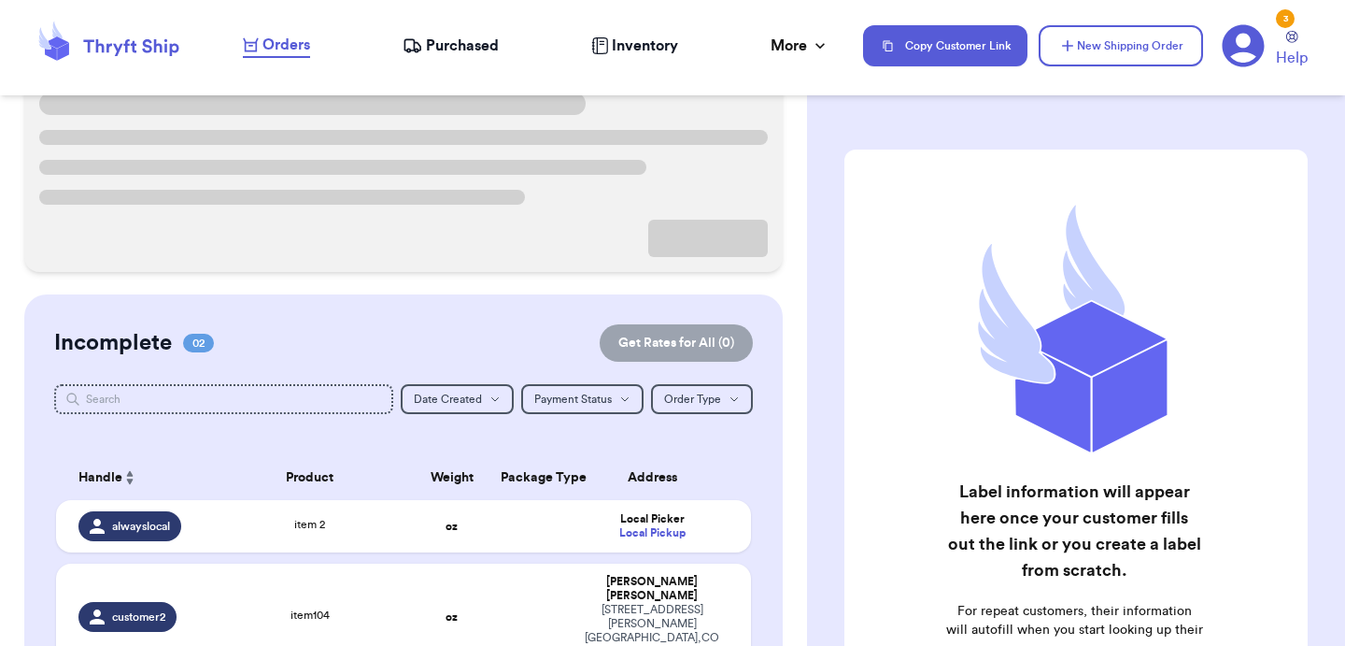
scroll to position [177, 0]
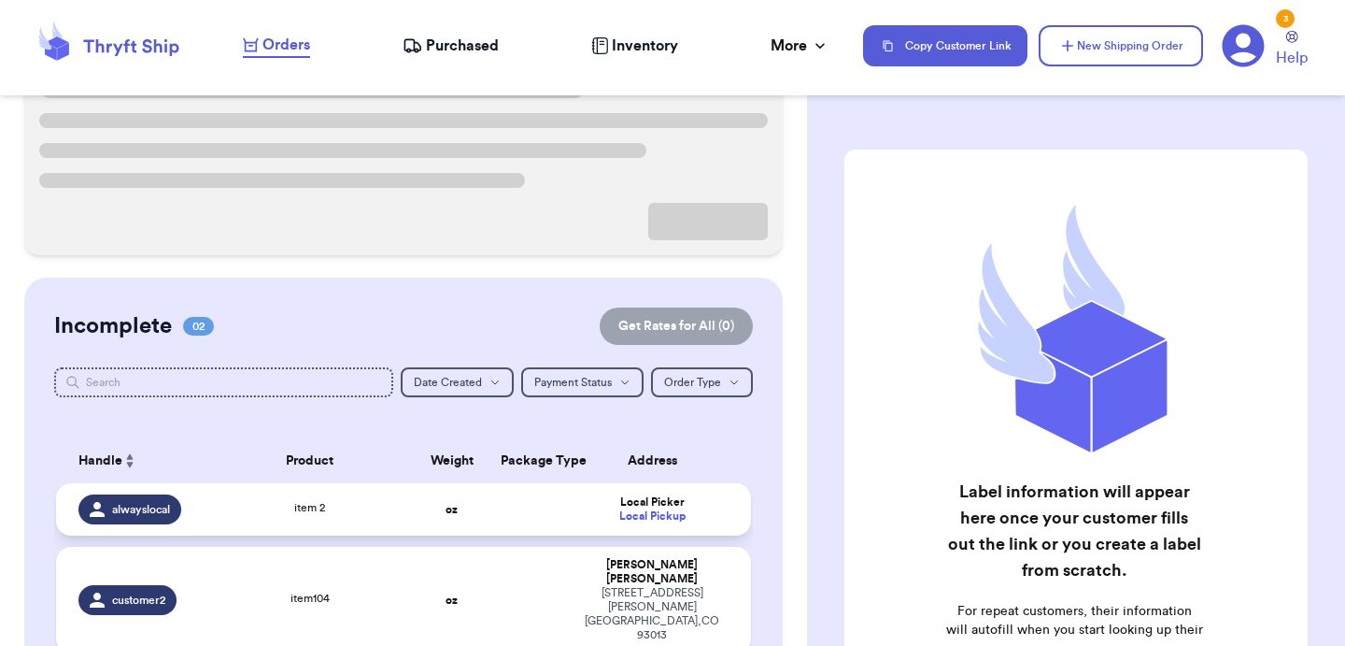
click at [374, 531] on td "item 2" at bounding box center [310, 509] width 209 height 52
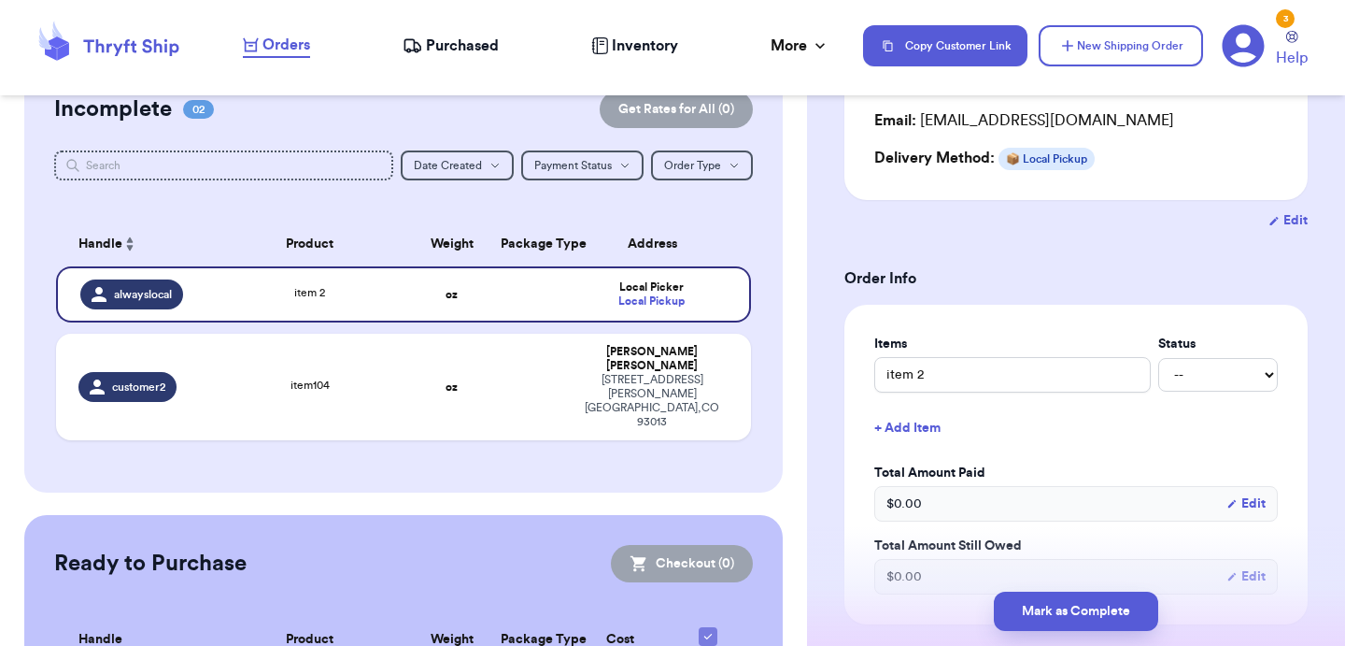
scroll to position [349, 0]
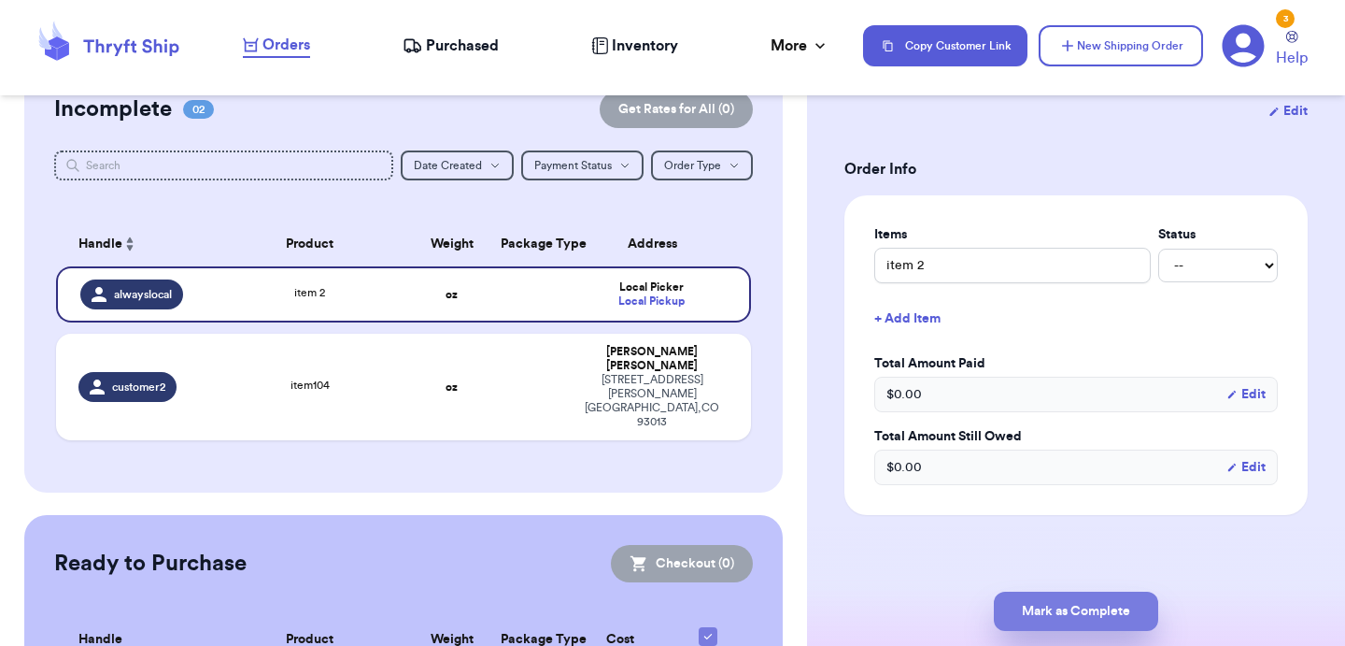
click at [1091, 609] on button "Mark as Complete" at bounding box center [1076, 610] width 164 height 39
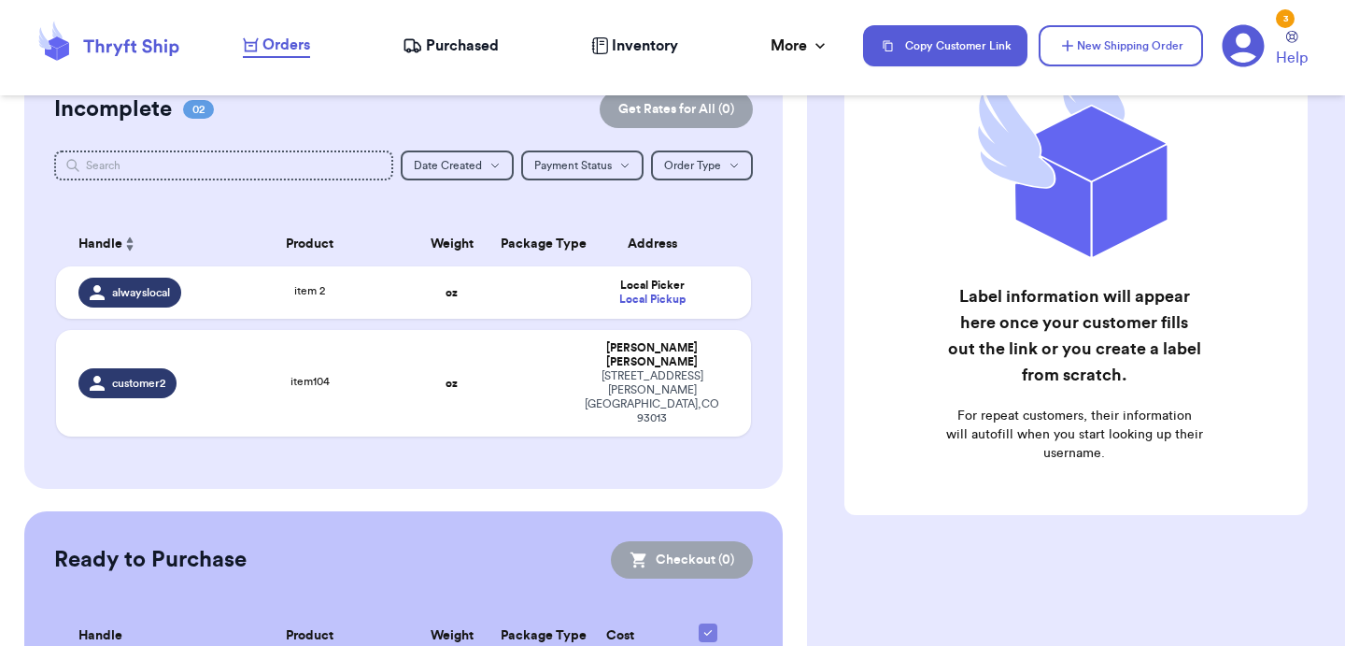
scroll to position [0, 0]
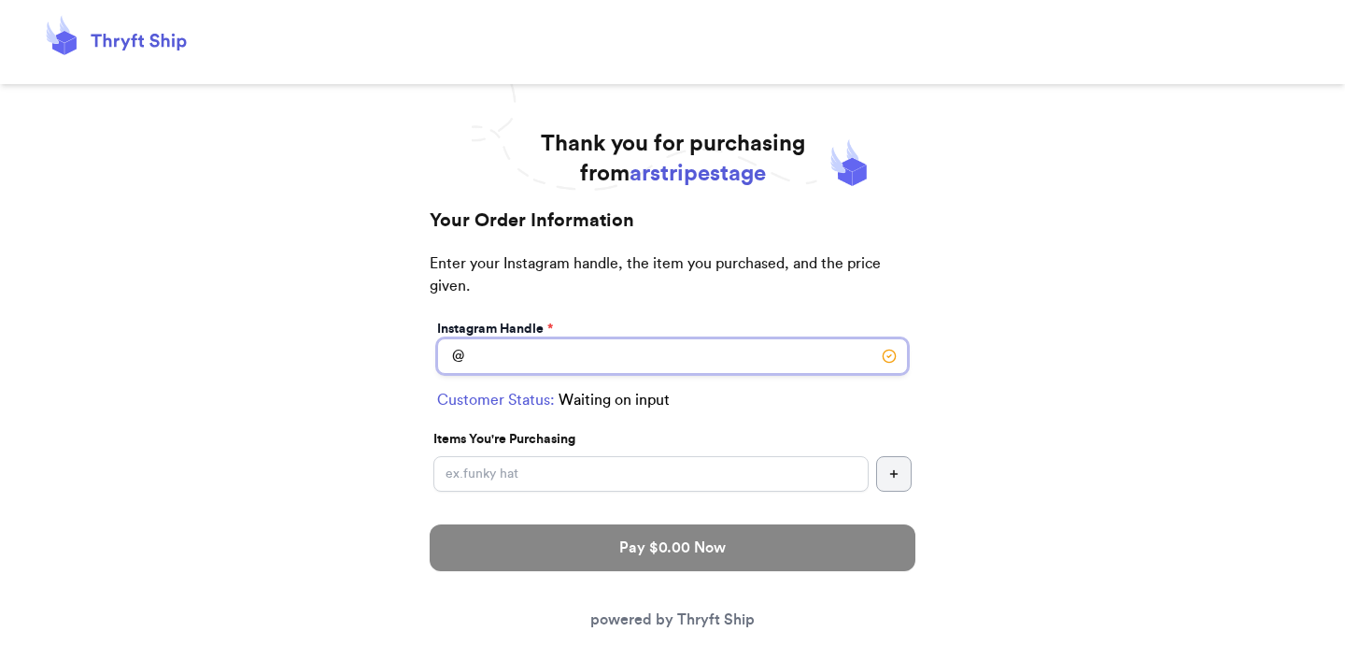
click at [624, 351] on input "Instagram Handle *" at bounding box center [672, 356] width 471 height 36
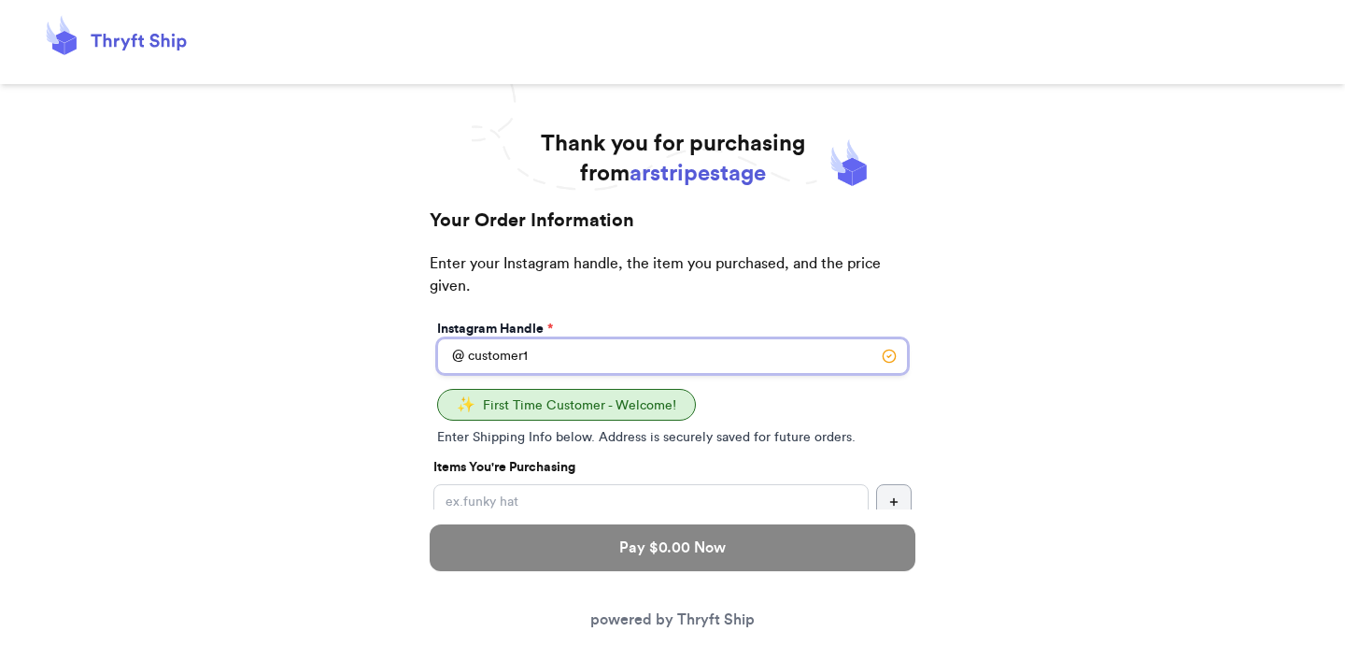
type input "customer1"
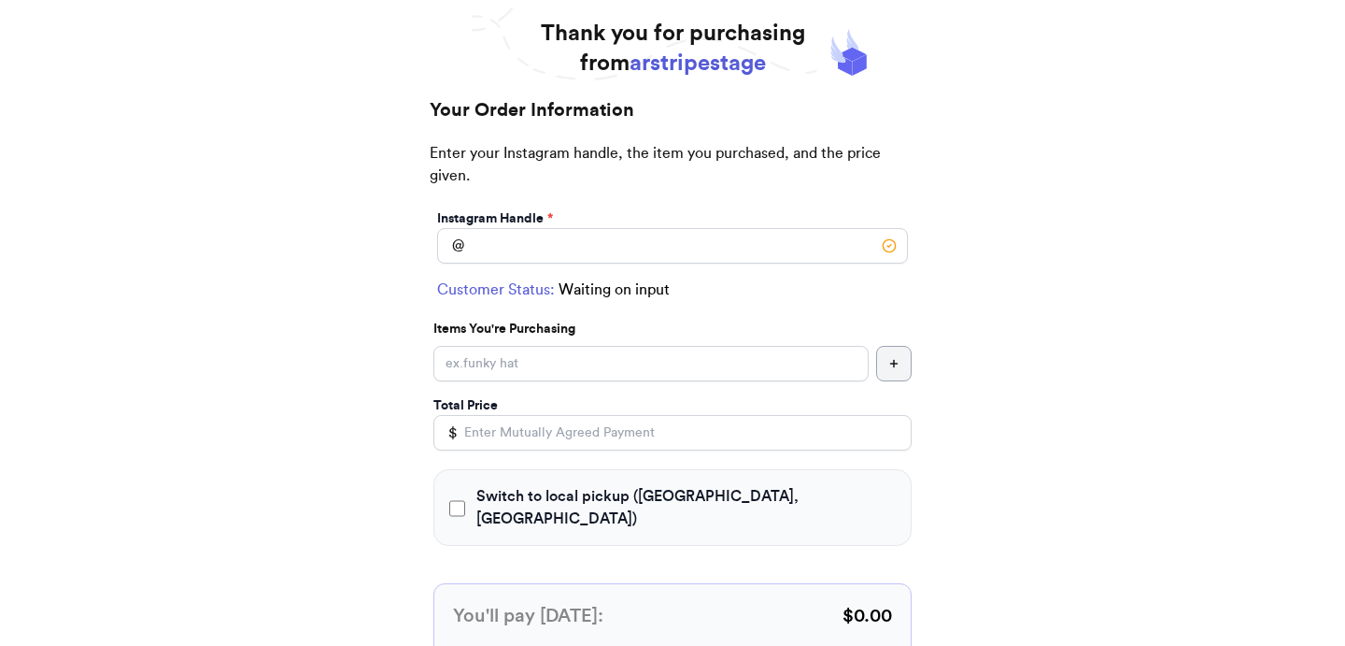
scroll to position [153, 0]
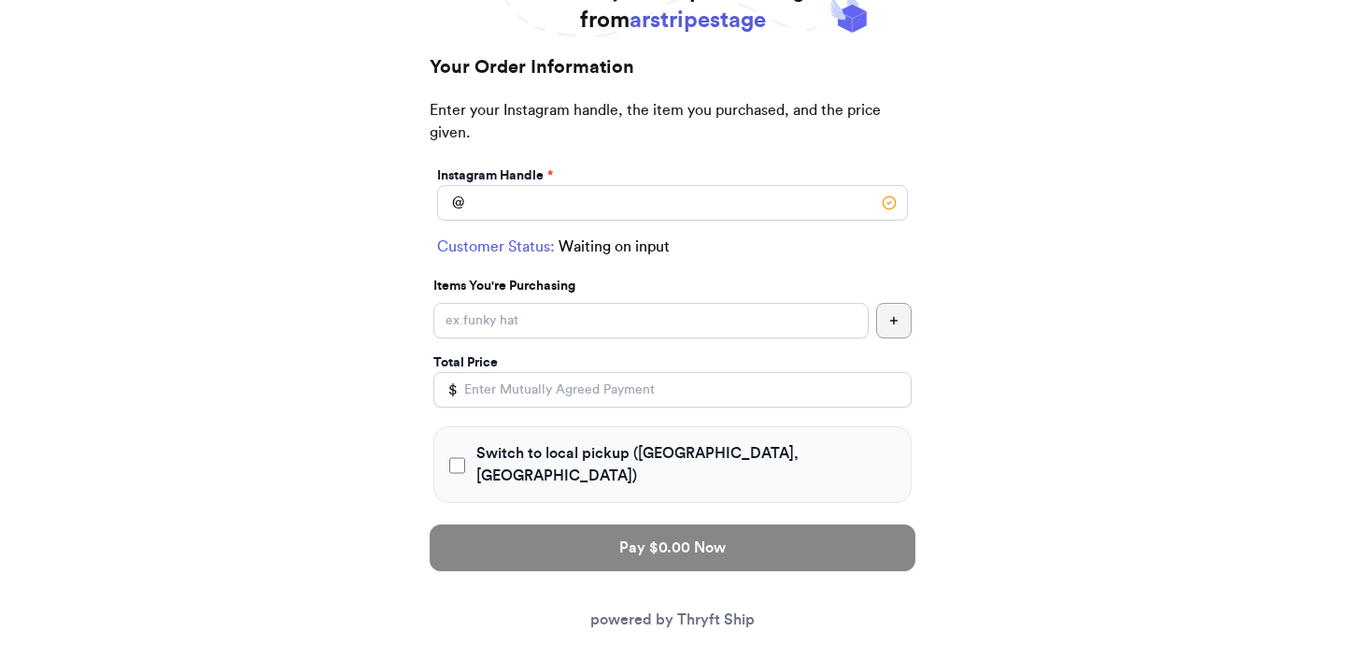
click at [780, 222] on div "Instagram Handle * @" at bounding box center [673, 194] width 478 height 62
click at [771, 201] on input "Switch to local pickup (Lahore, AK)" at bounding box center [672, 203] width 471 height 36
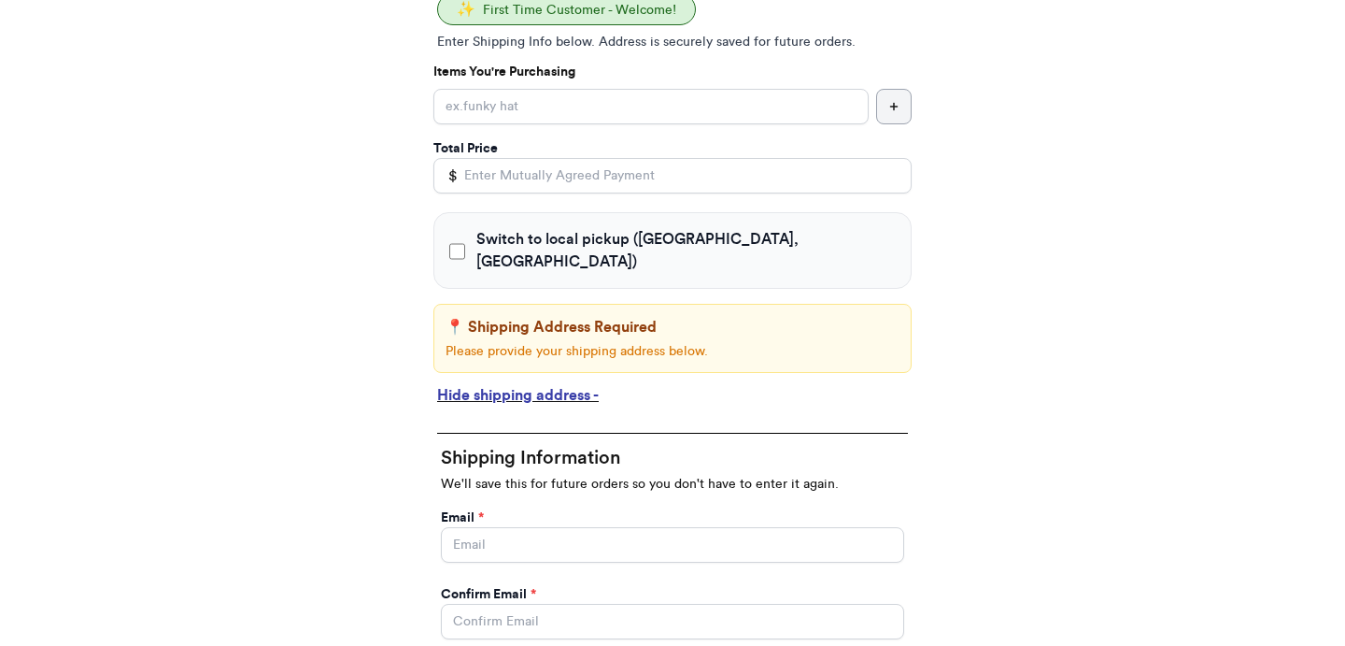
scroll to position [391, 0]
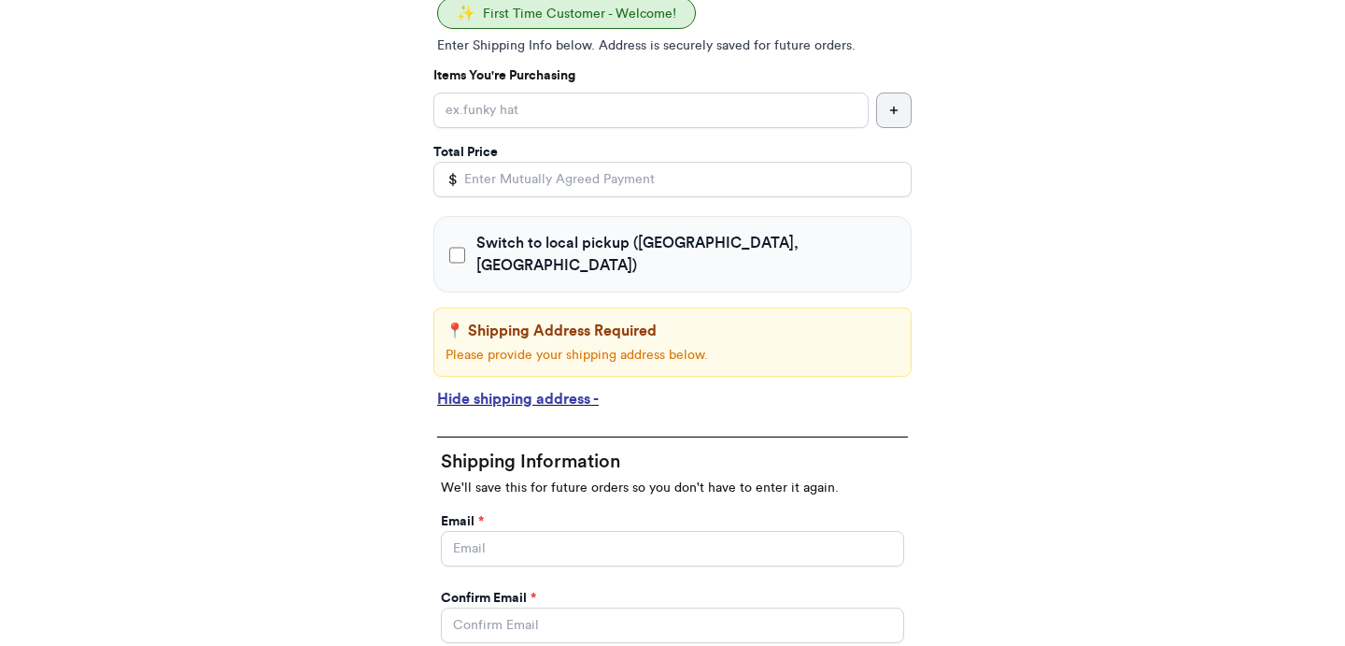
type input "customer1"
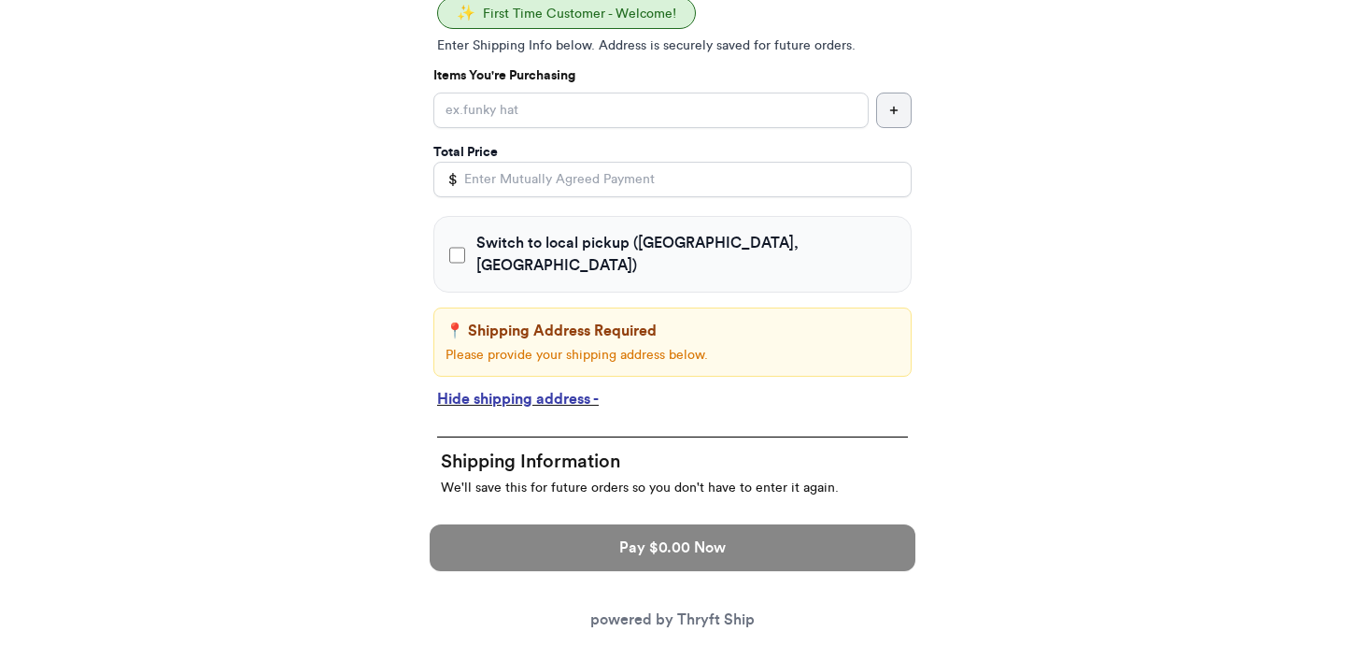
click at [626, 242] on span "Switch to local pickup (Lahore, AK)" at bounding box center [687, 254] width 420 height 45
click at [465, 246] on input "Switch to local pickup (Lahore, AK)" at bounding box center [457, 255] width 16 height 19
checkbox input "true"
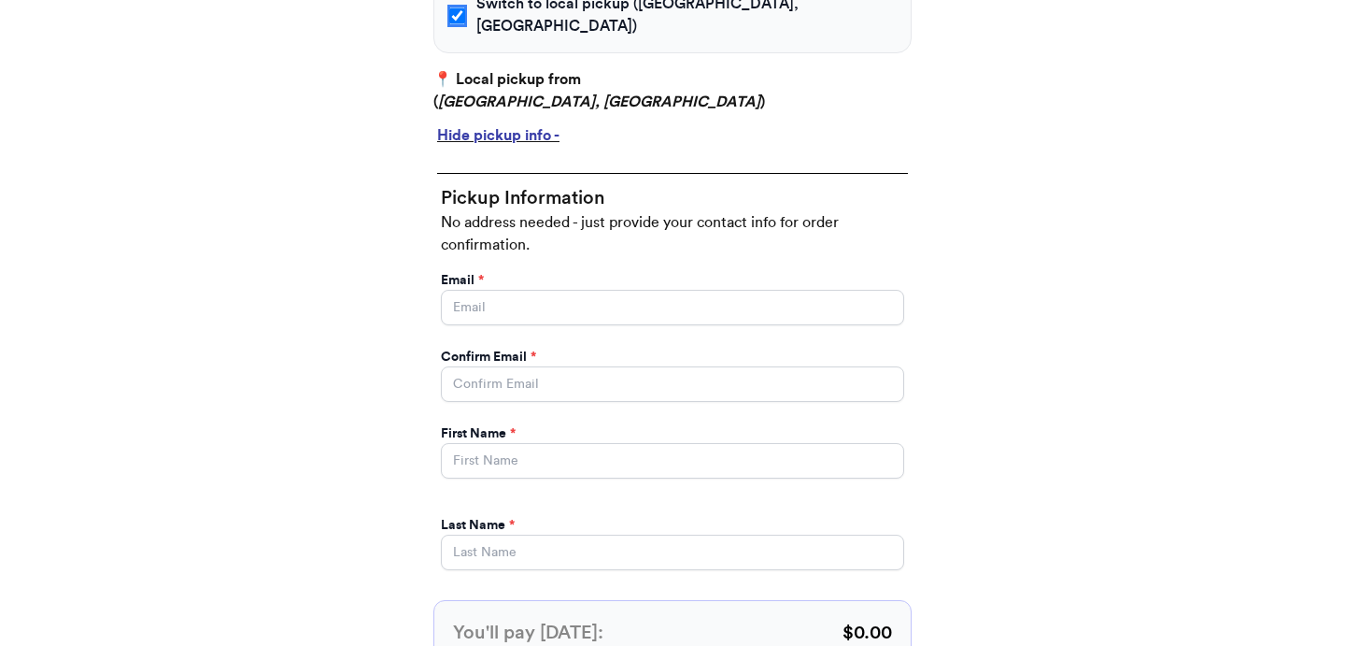
scroll to position [523, 0]
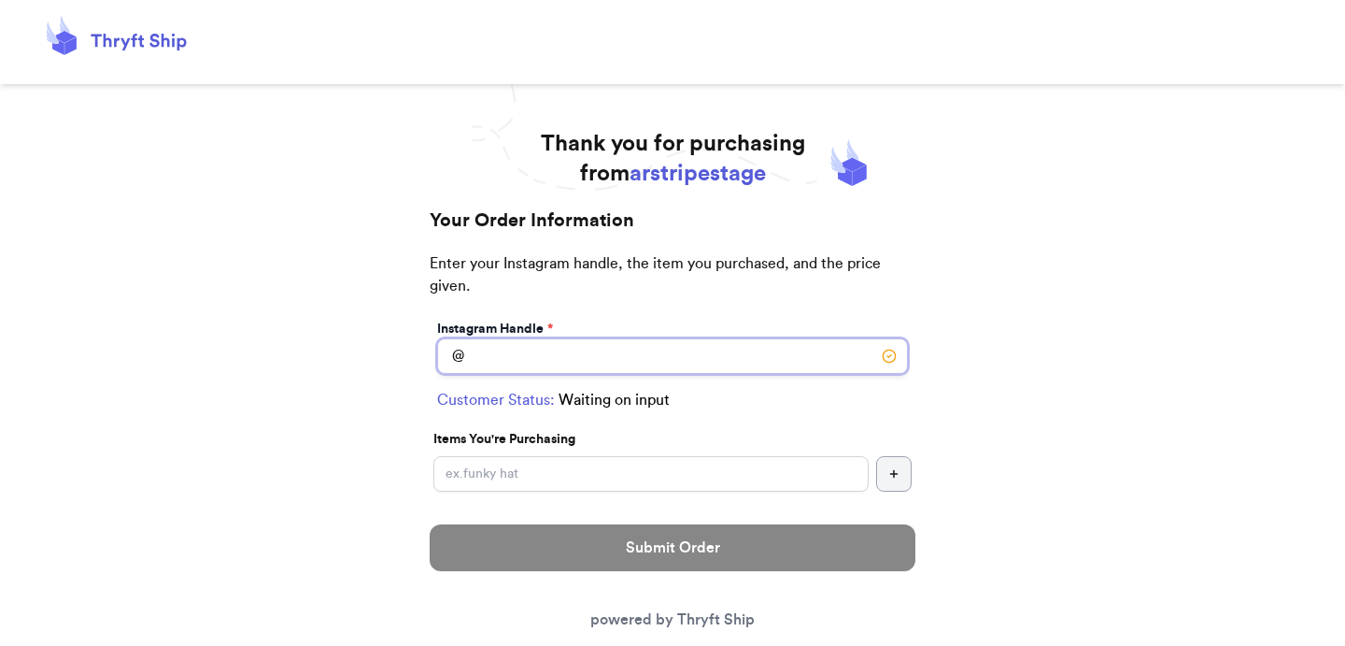
click at [673, 344] on input "Switch to local pickup ([GEOGRAPHIC_DATA], [GEOGRAPHIC_DATA])" at bounding box center [672, 356] width 471 height 36
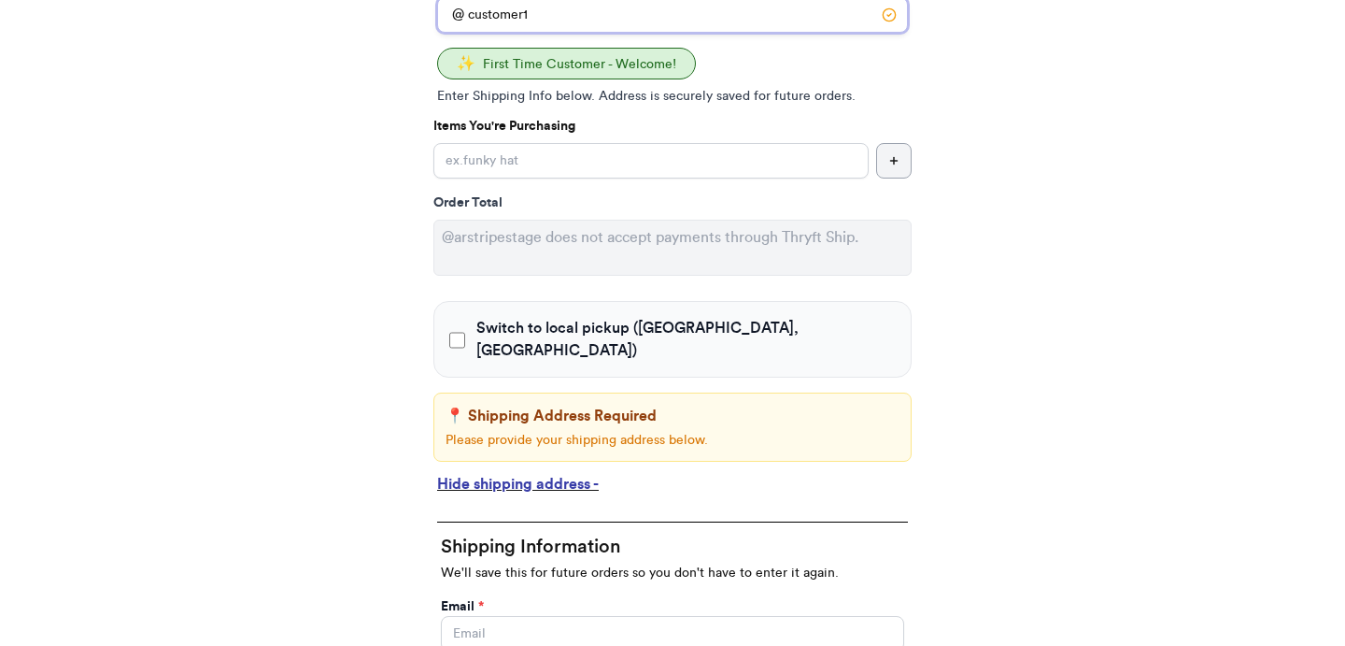
scroll to position [347, 0]
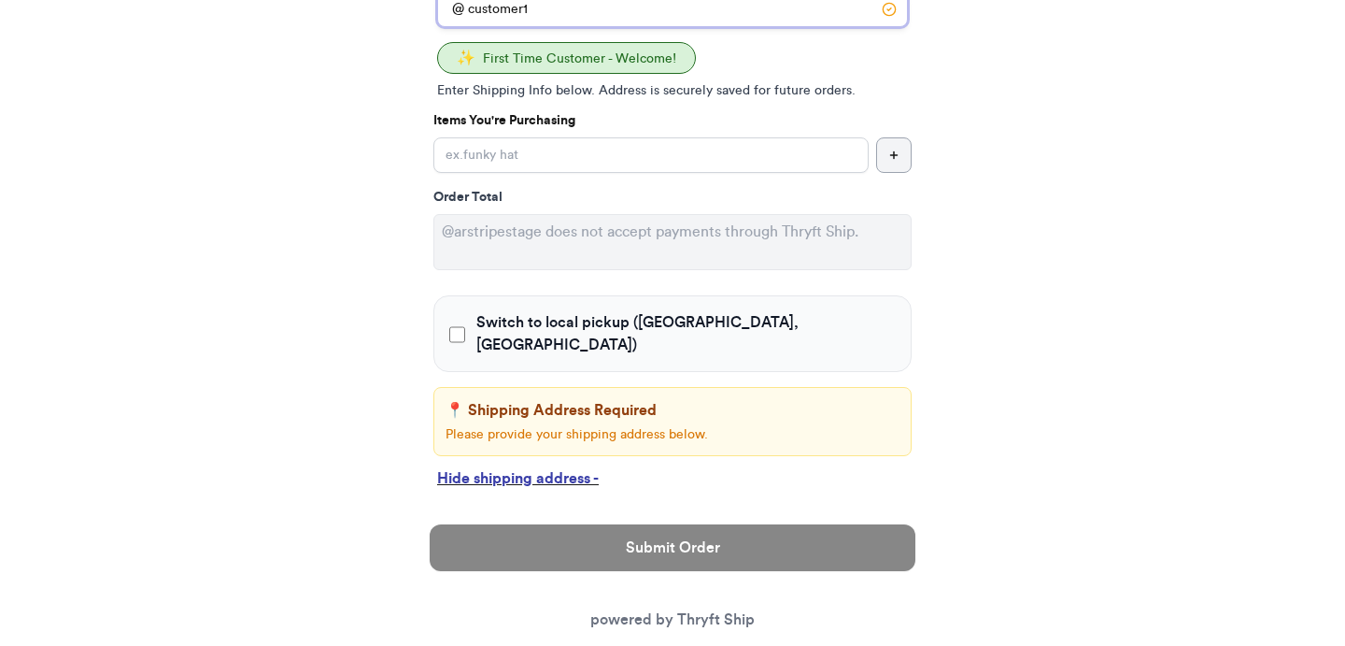
type input "customer1"
click at [803, 153] on input "Switch to local pickup ([GEOGRAPHIC_DATA], [GEOGRAPHIC_DATA])" at bounding box center [651, 155] width 435 height 36
type input "item 1"
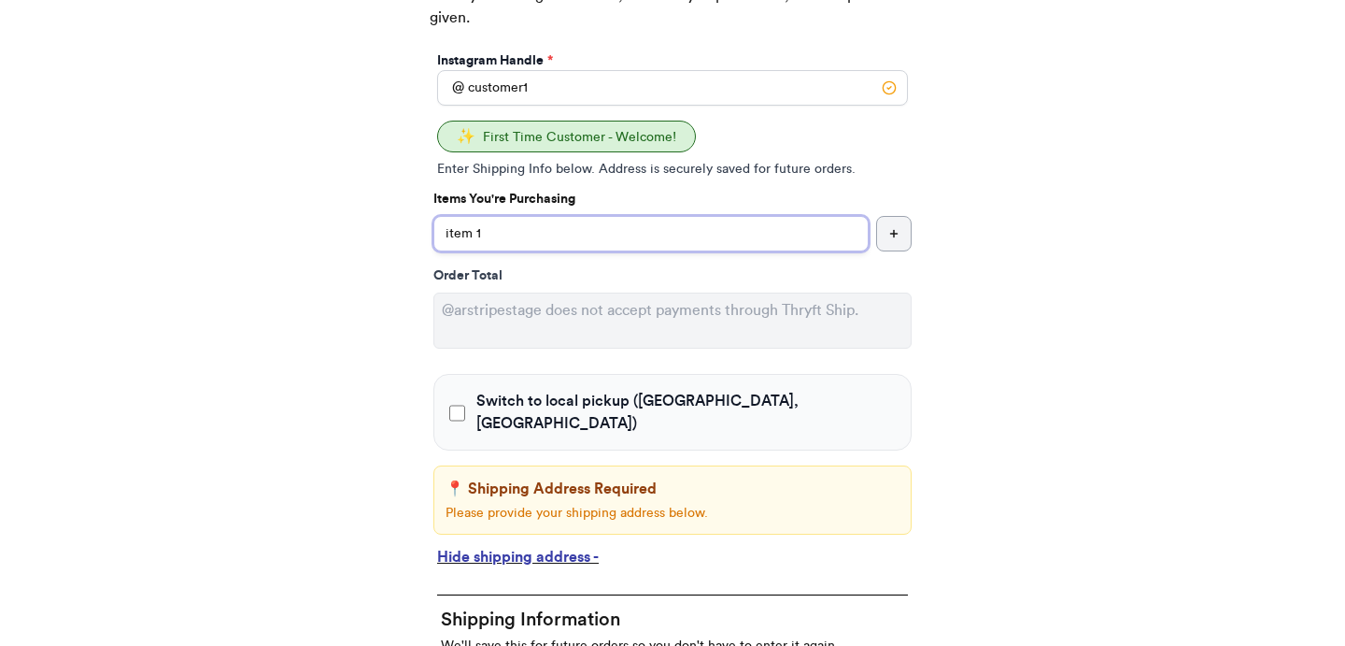
scroll to position [267, 0]
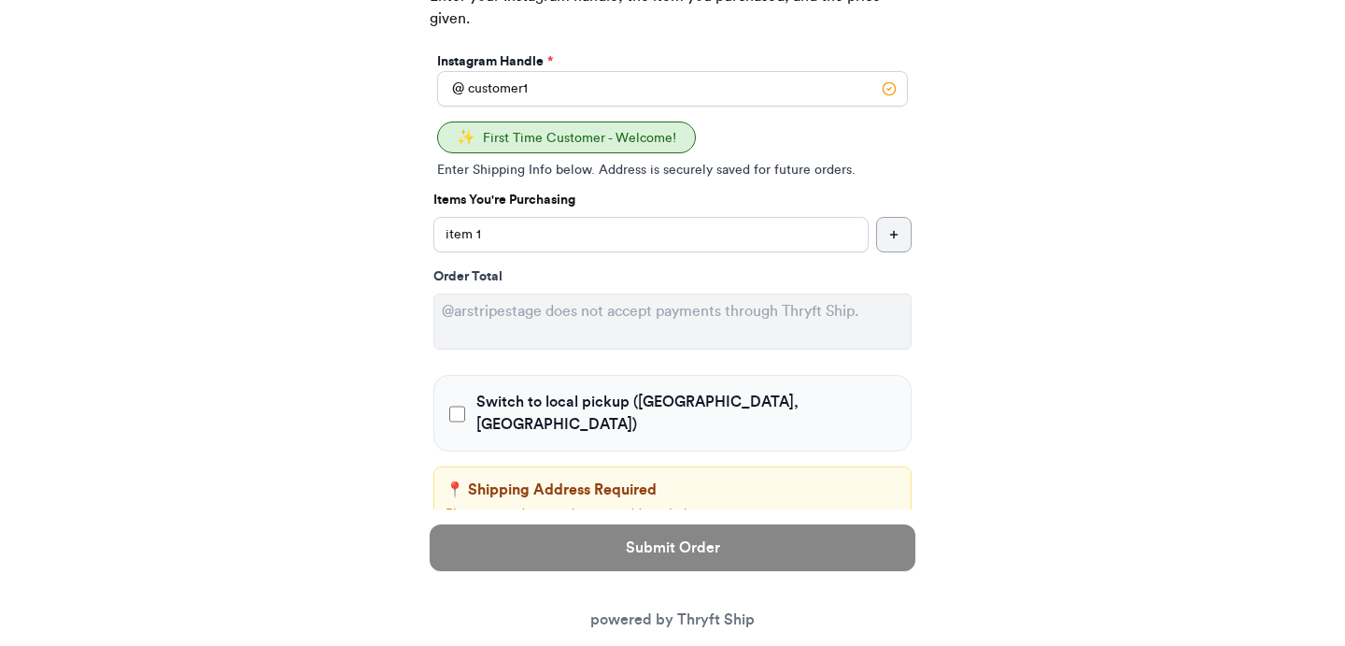
click at [615, 406] on span "Switch to local pickup ([GEOGRAPHIC_DATA], [GEOGRAPHIC_DATA])" at bounding box center [687, 413] width 420 height 45
click at [465, 406] on input "Switch to local pickup ([GEOGRAPHIC_DATA], [GEOGRAPHIC_DATA])" at bounding box center [457, 414] width 16 height 19
checkbox input "true"
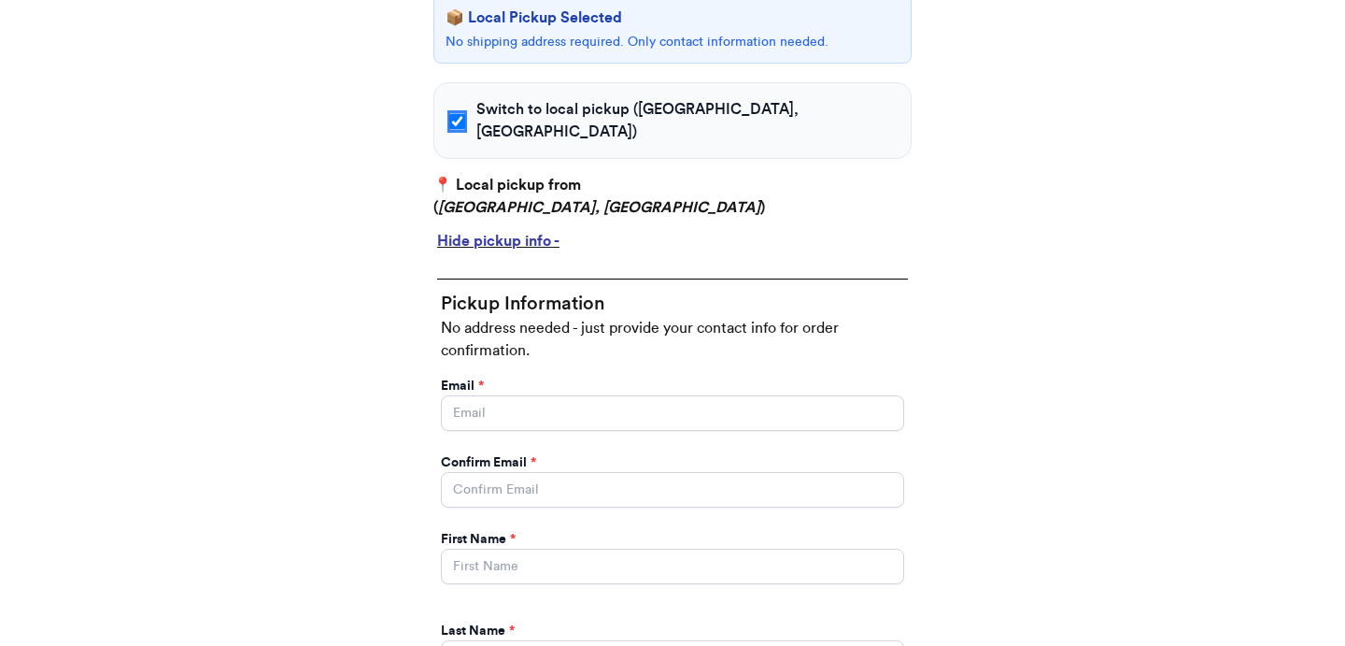
scroll to position [650, 0]
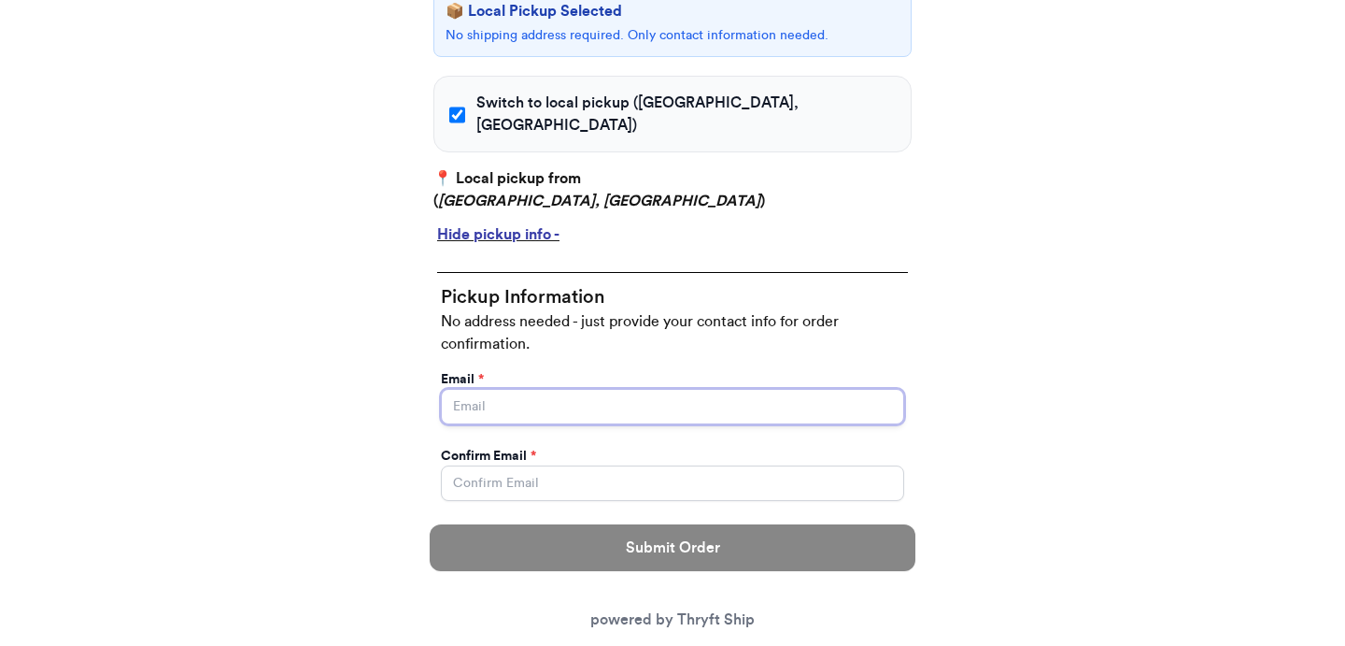
click at [573, 389] on input "Switch to local pickup ([GEOGRAPHIC_DATA], [GEOGRAPHIC_DATA])" at bounding box center [672, 407] width 463 height 36
type input "[EMAIL_ADDRESS][DOMAIN_NAME]"
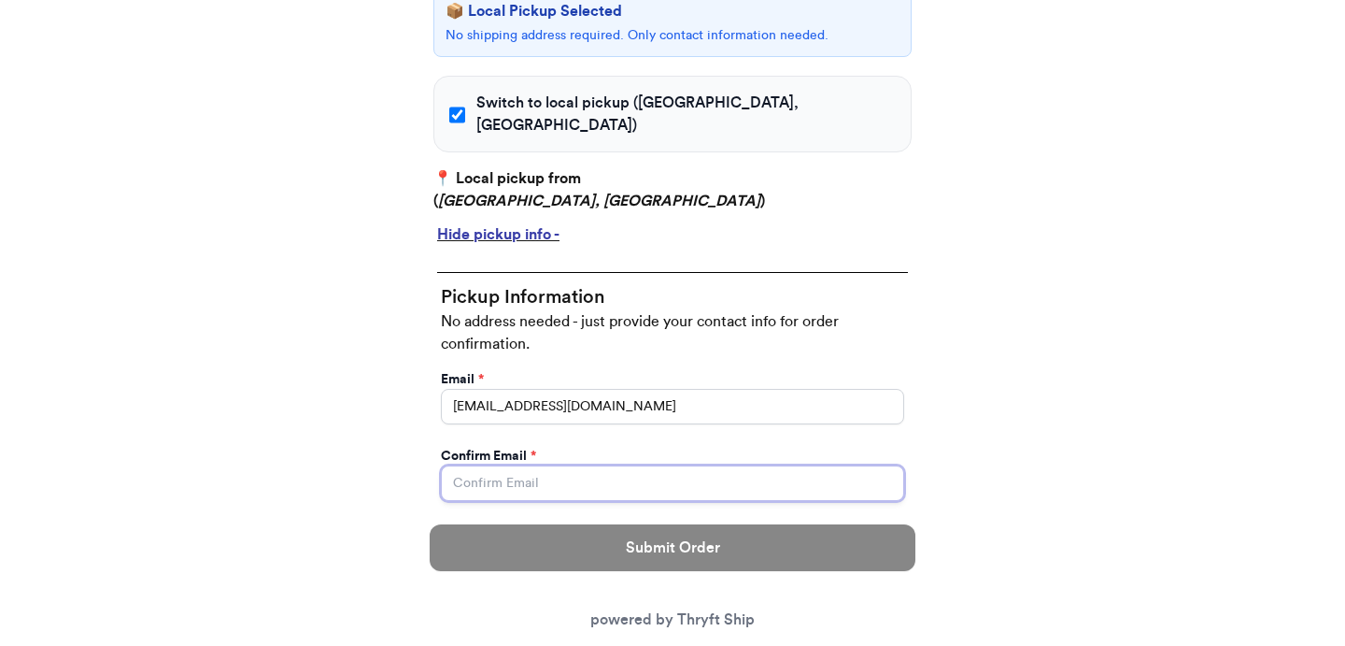
type input "abdul@thryftship.com"
type input "Ross"
type input "Geller"
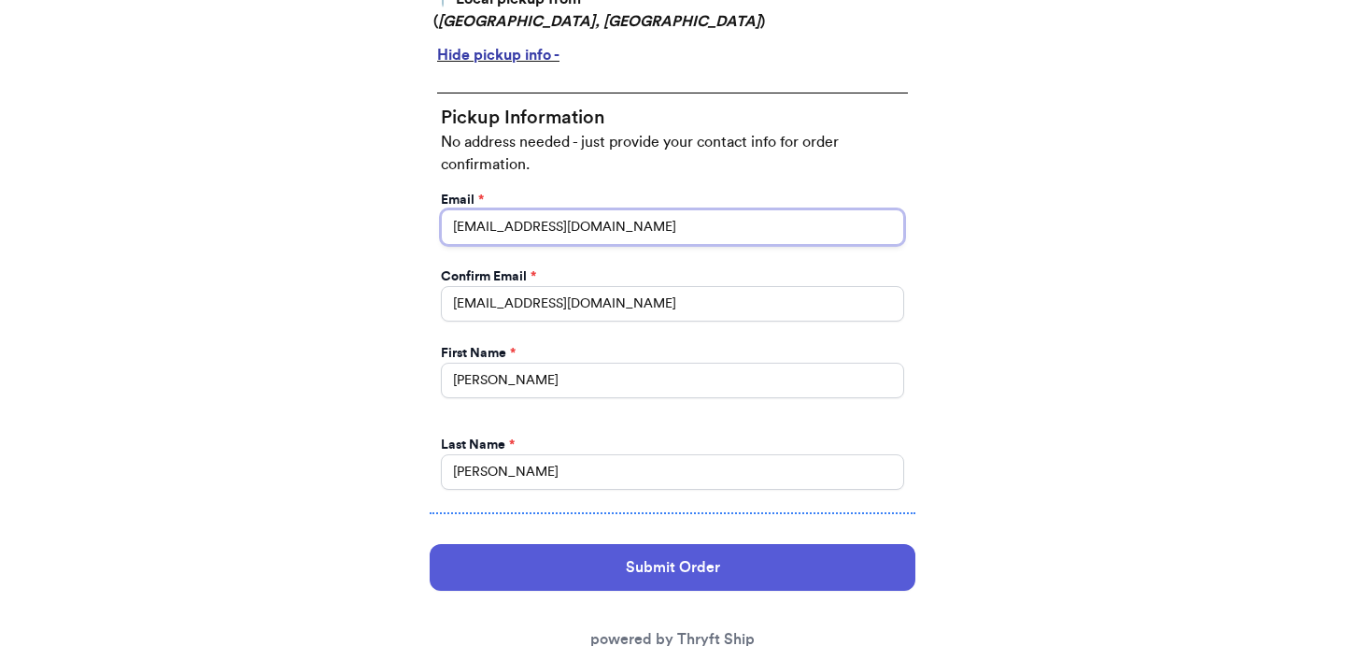
scroll to position [838, 0]
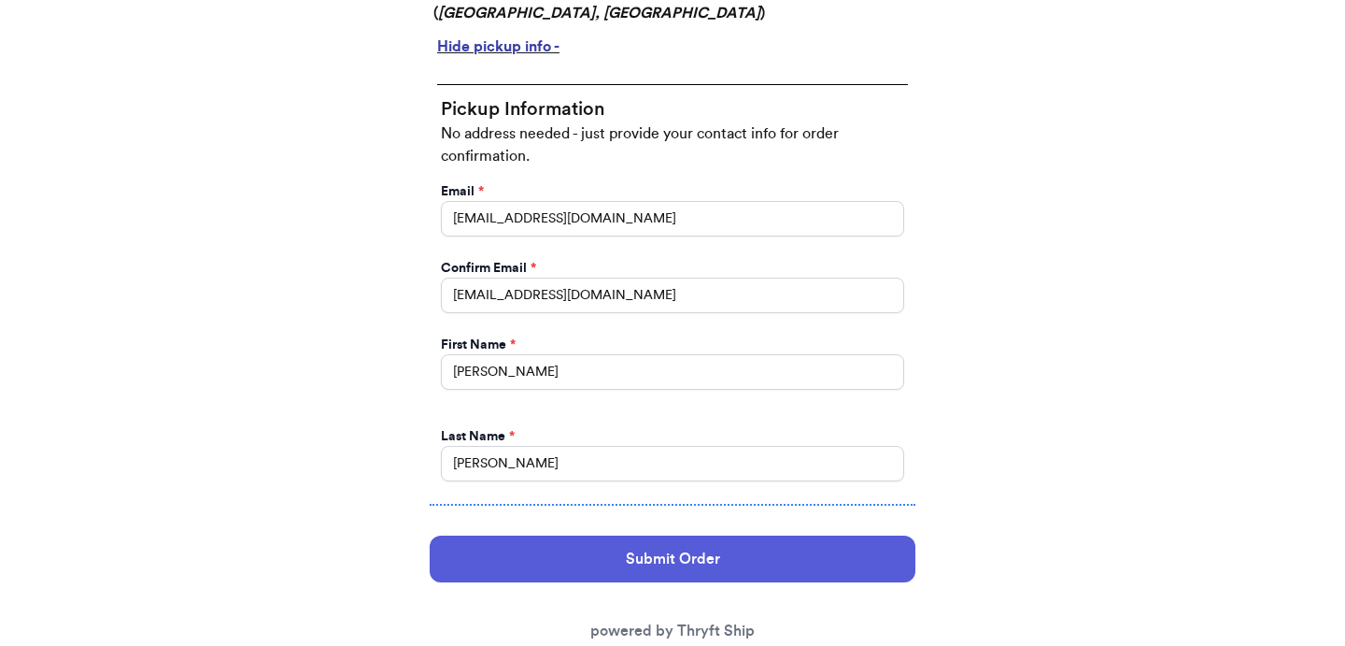
click at [605, 574] on div "Submit Order powered by Thryft Ship" at bounding box center [673, 588] width 486 height 136
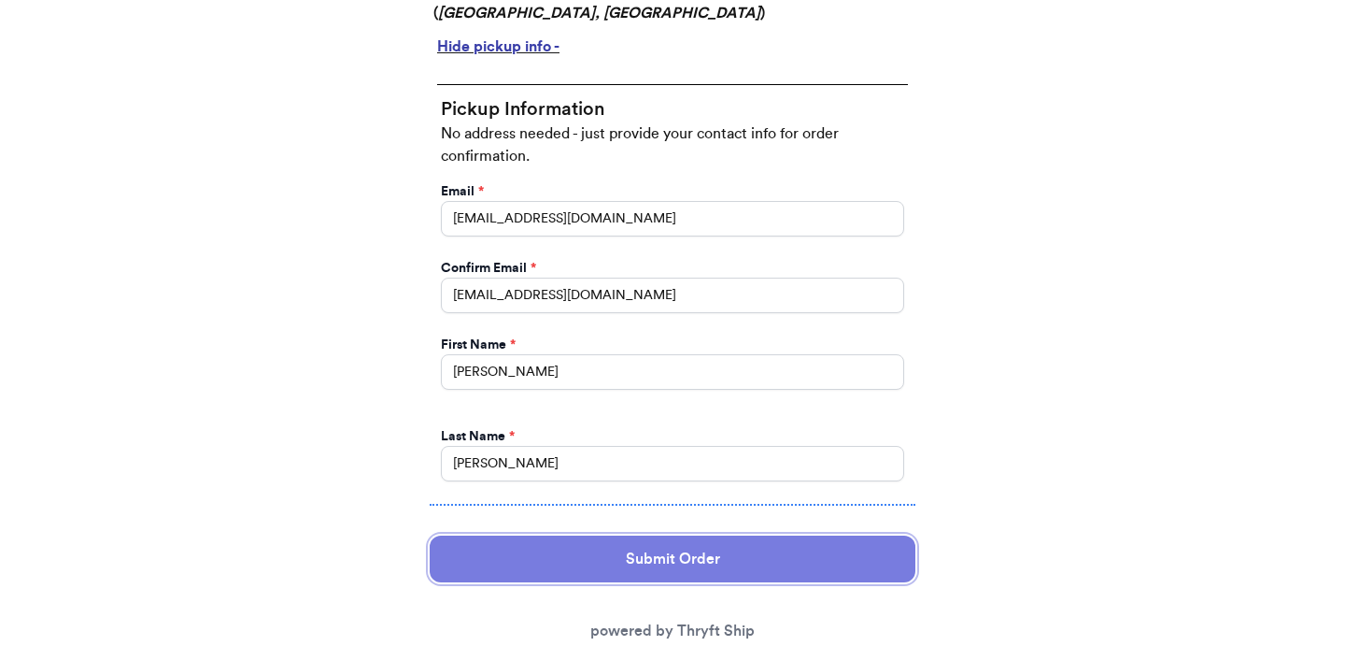
click at [629, 557] on button "Submit Order" at bounding box center [673, 558] width 486 height 47
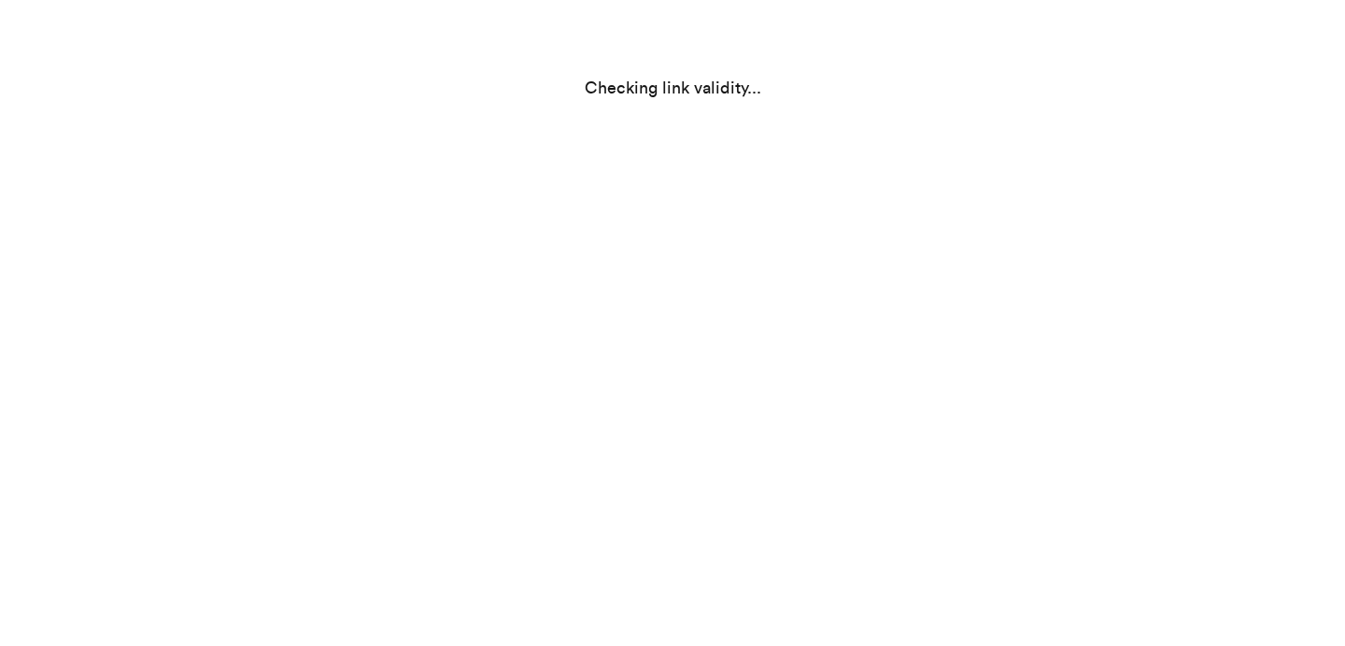
scroll to position [0, 0]
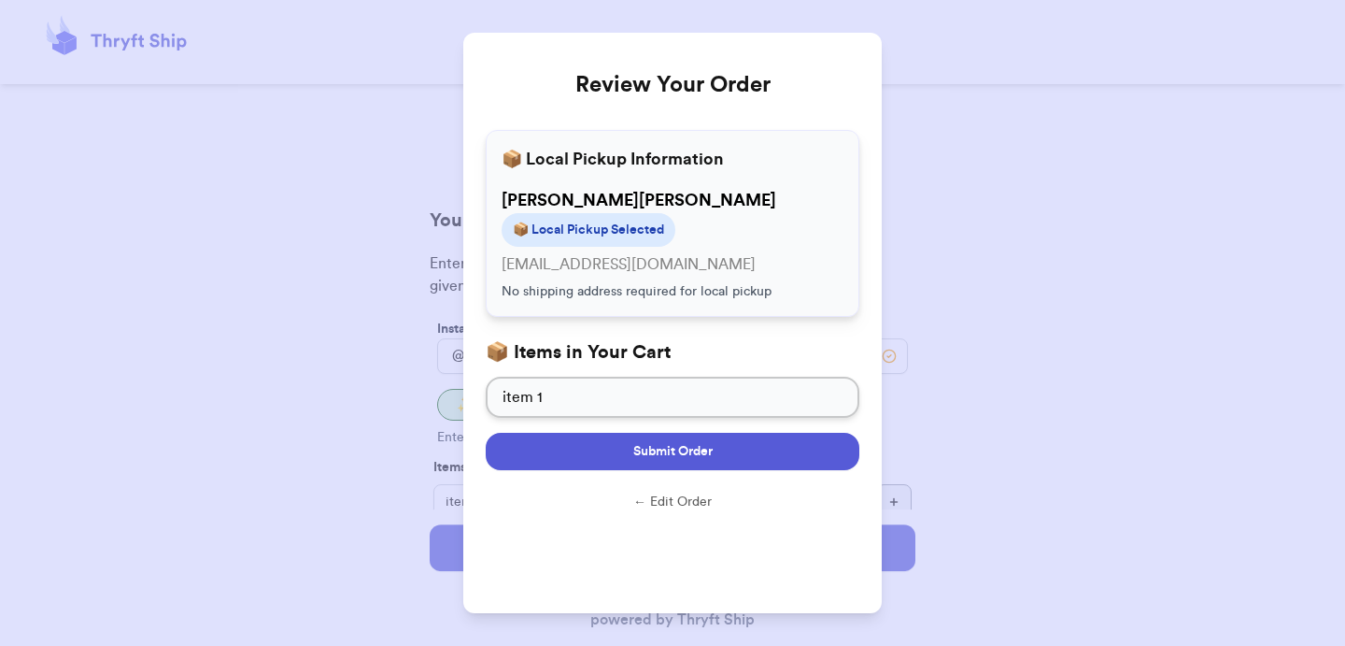
click at [689, 451] on span "Submit Order" at bounding box center [672, 451] width 79 height 19
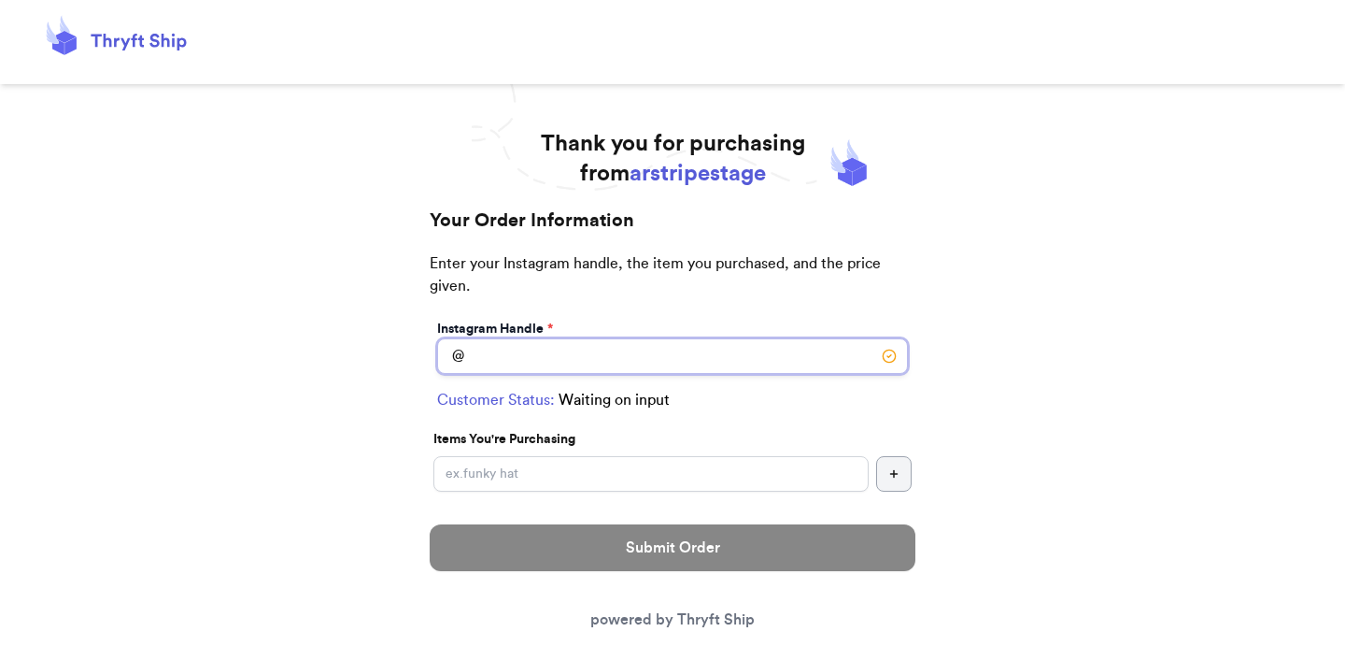
click at [685, 345] on input "Switch to local pickup ([GEOGRAPHIC_DATA], [GEOGRAPHIC_DATA])" at bounding box center [672, 356] width 471 height 36
type input "customer1"
checkbox input "true"
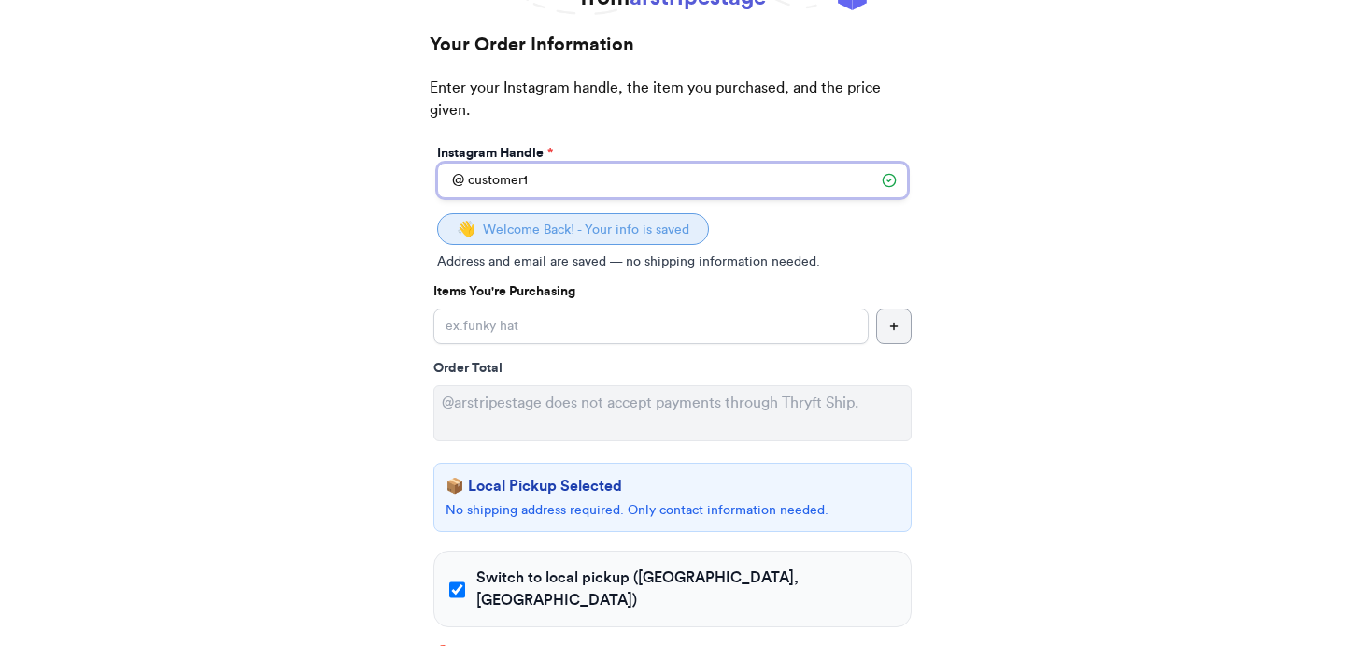
scroll to position [156, 0]
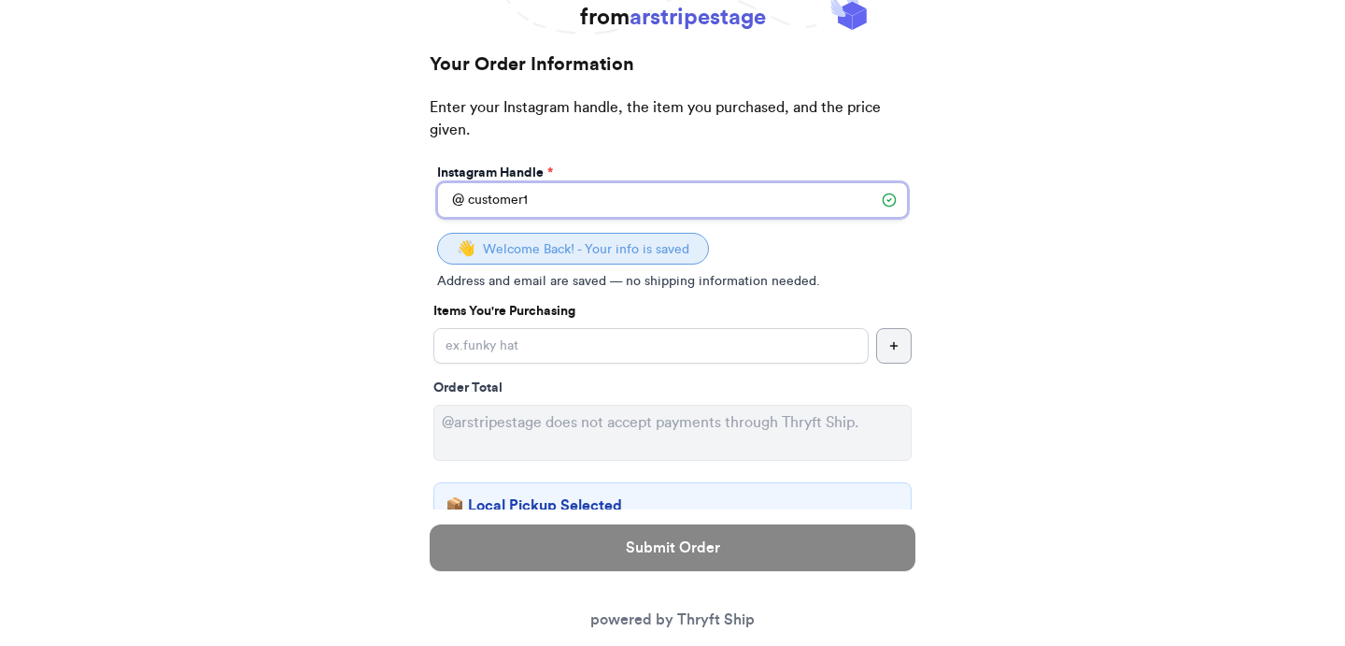
type input "customer"
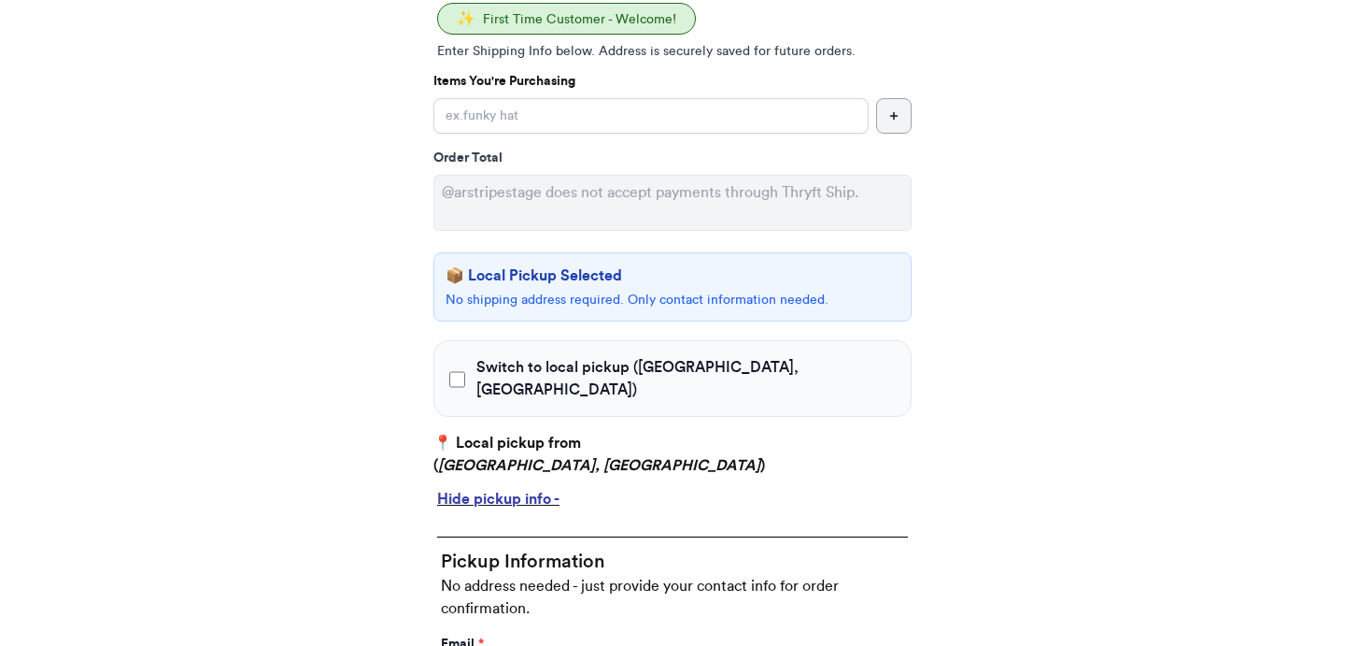
checkbox input "false"
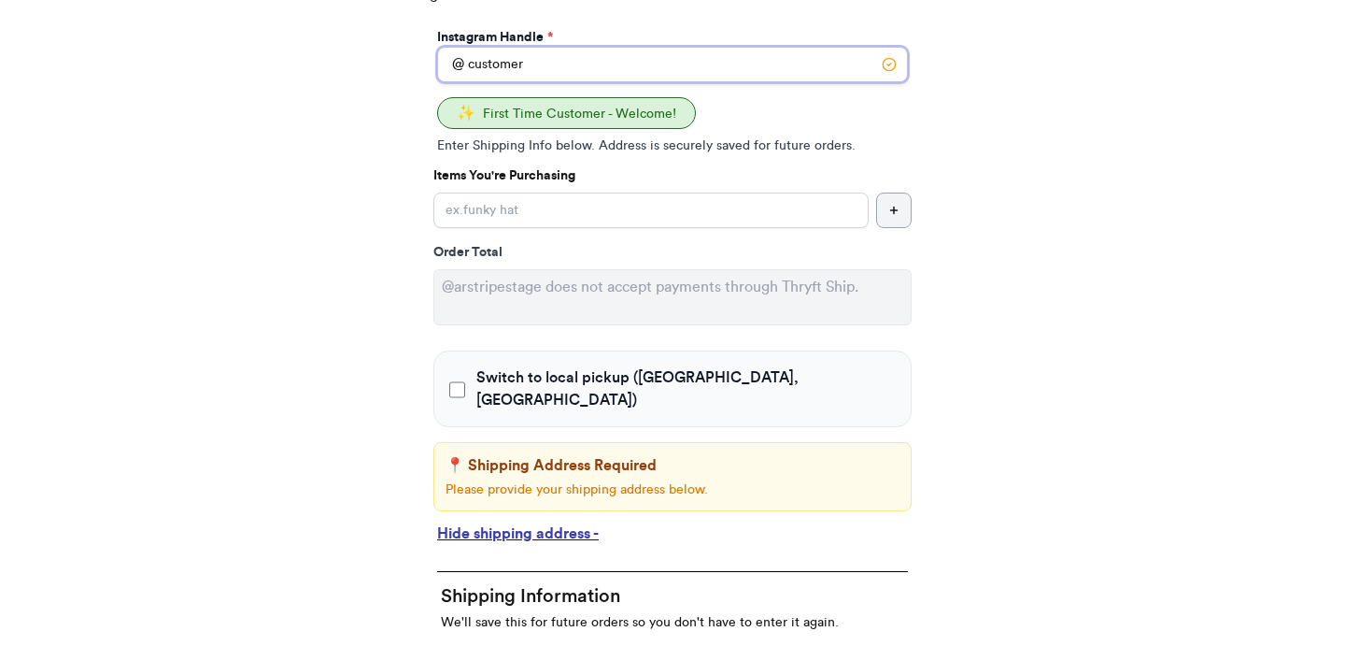
scroll to position [249, 0]
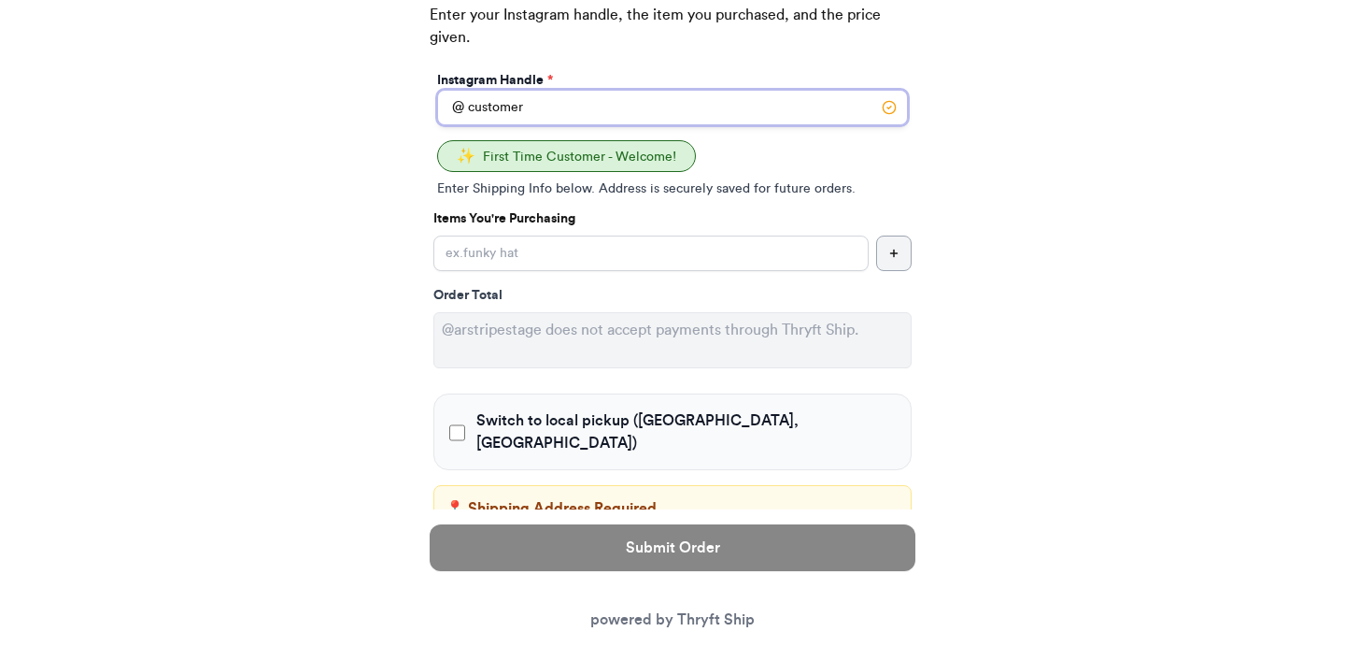
type input "customer1"
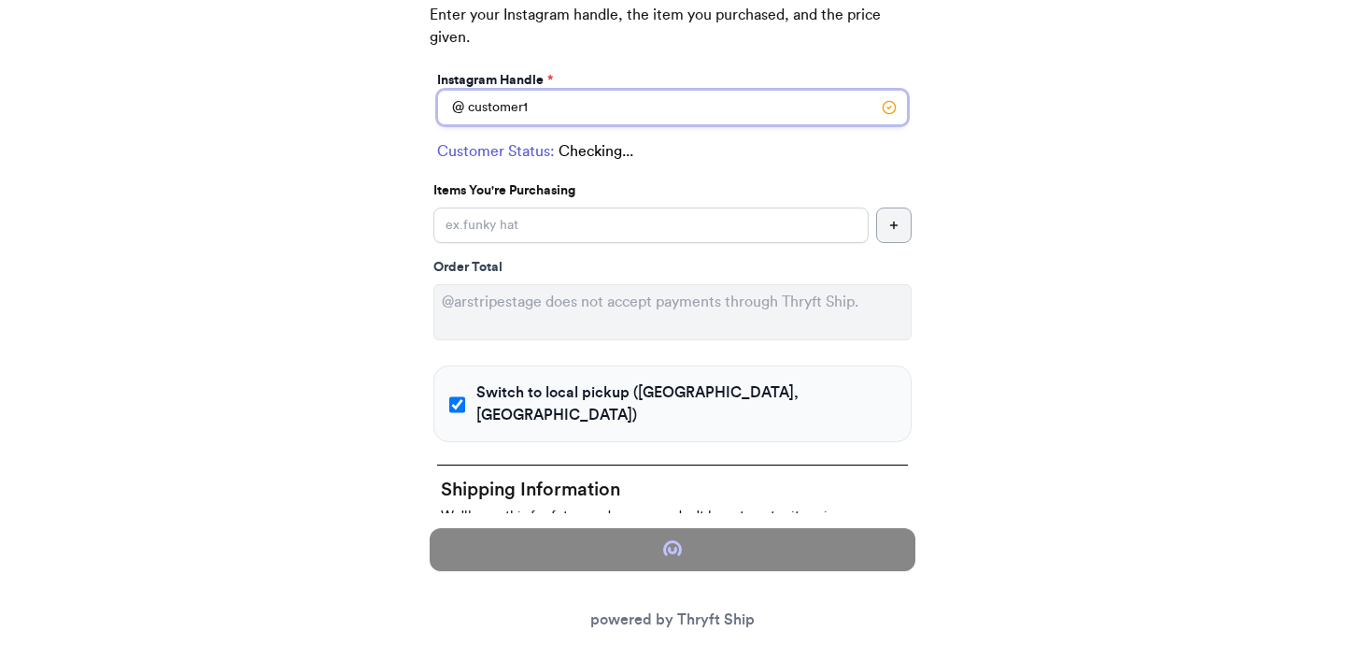
checkbox input "true"
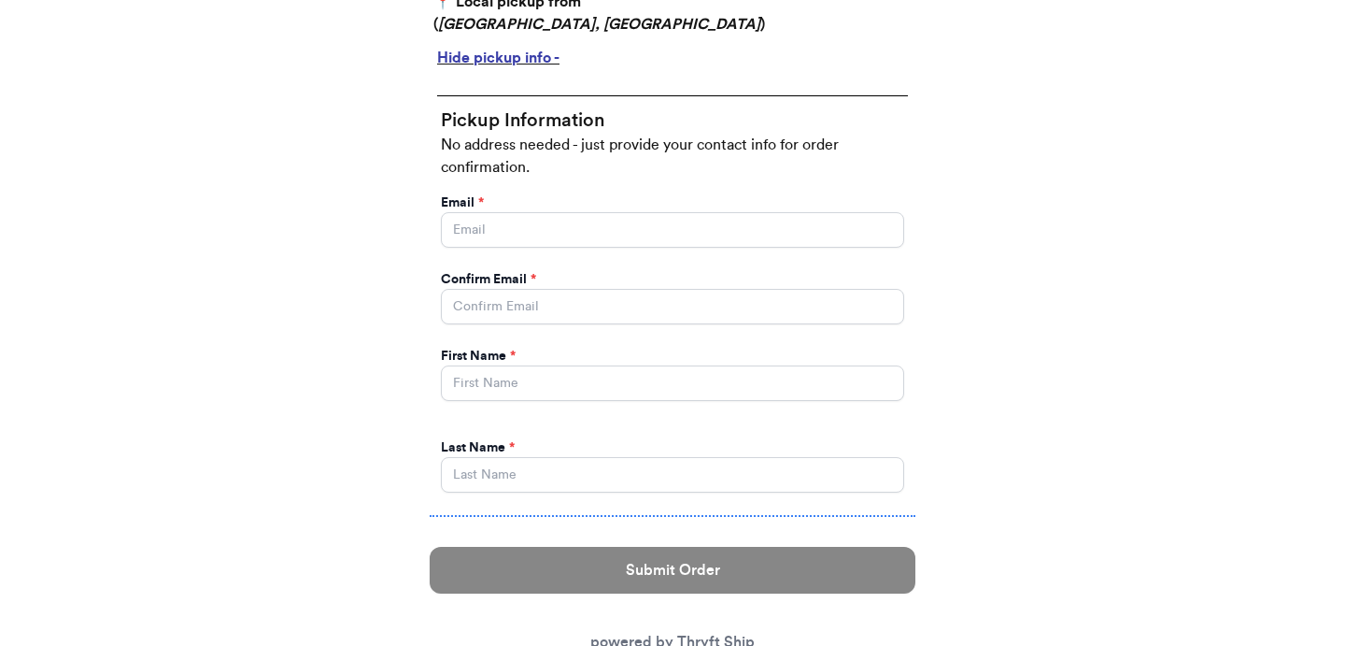
scroll to position [822, 0]
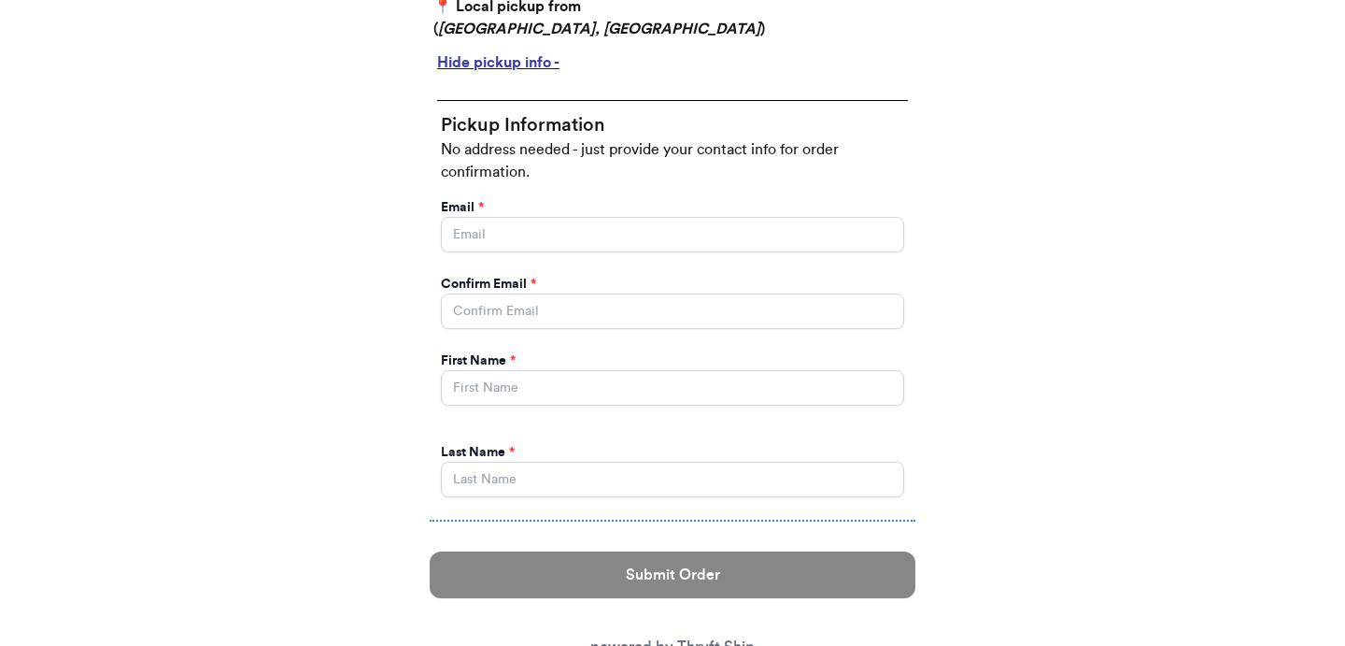
type input "customer1"
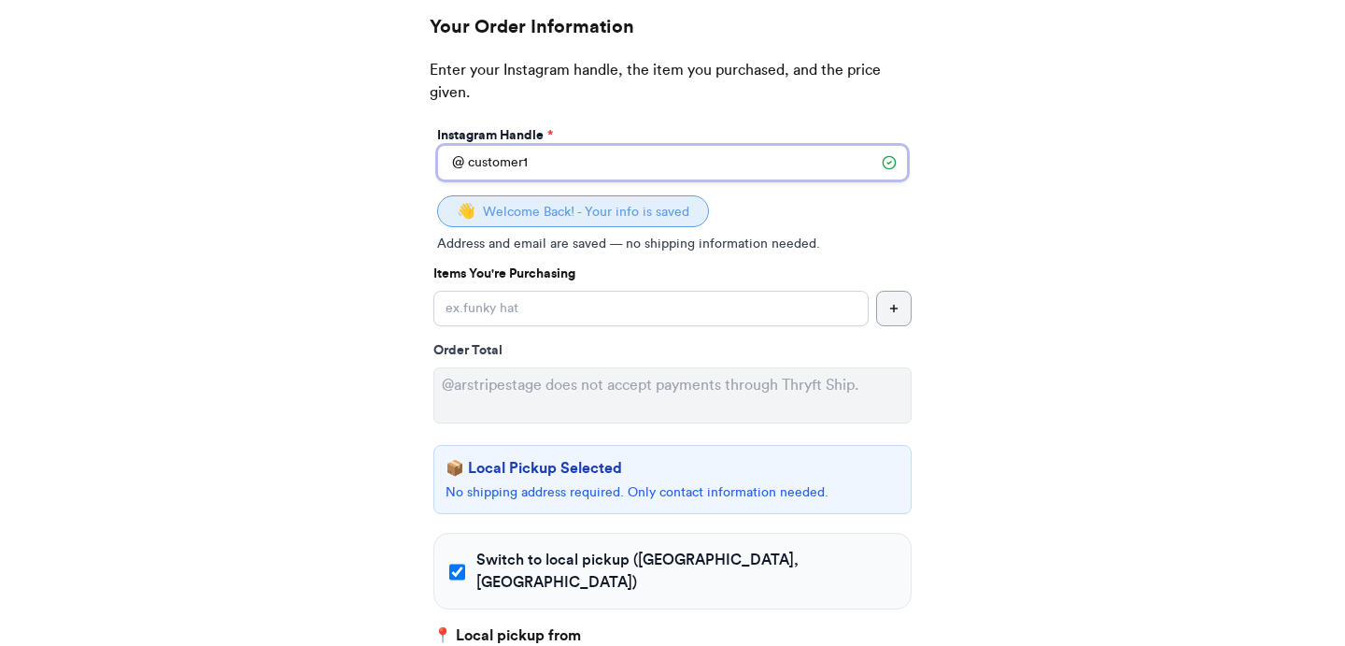
scroll to position [241, 0]
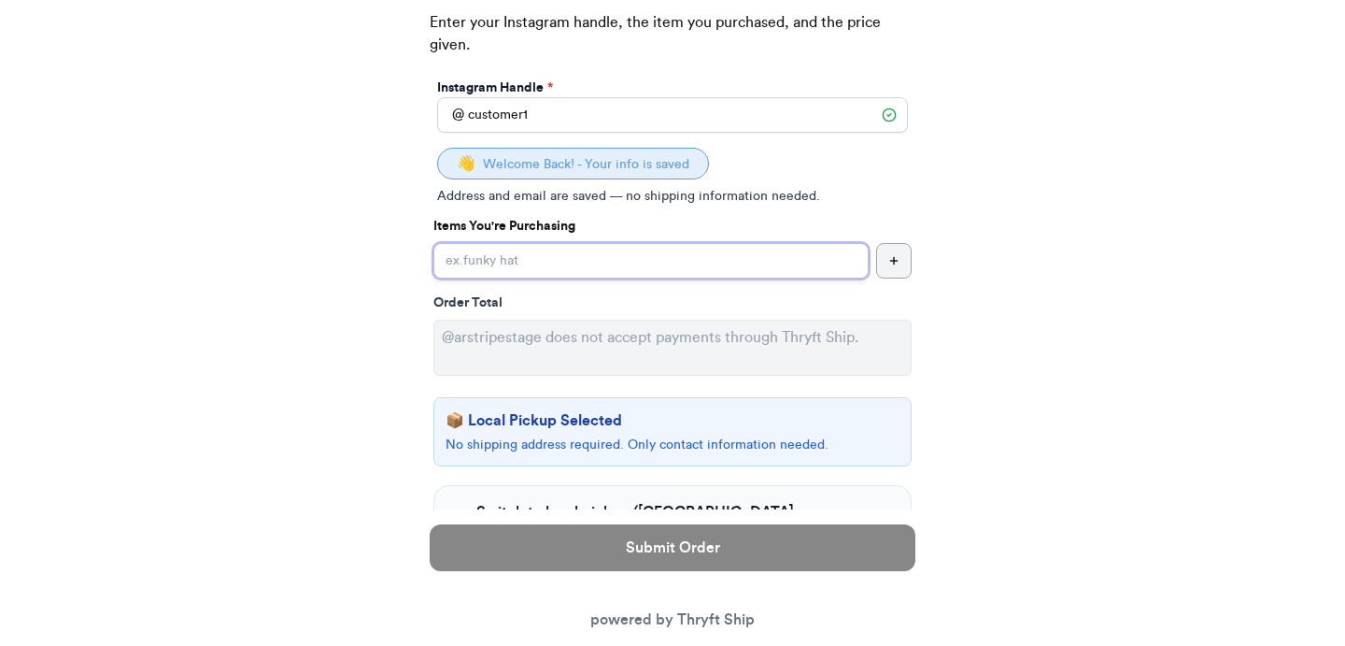
click at [708, 263] on input "Switch to local pickup ([GEOGRAPHIC_DATA], [GEOGRAPHIC_DATA])" at bounding box center [651, 261] width 435 height 36
type input "Item101"
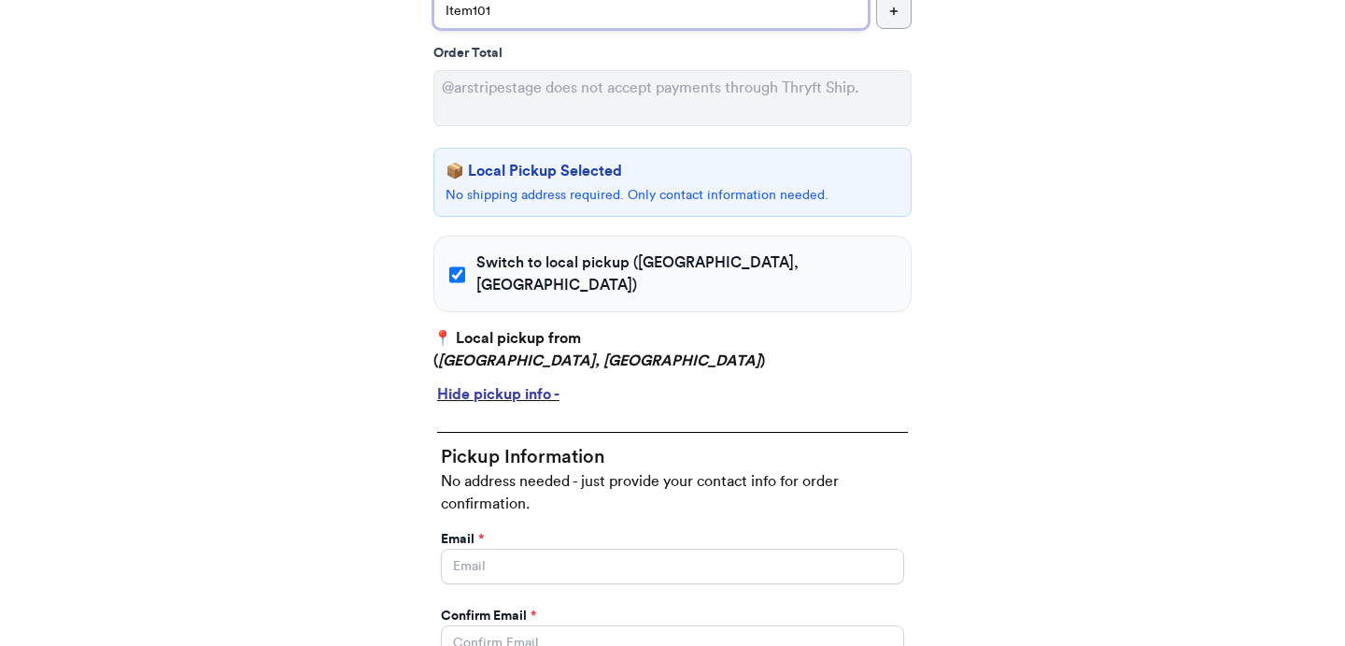
scroll to position [618, 0]
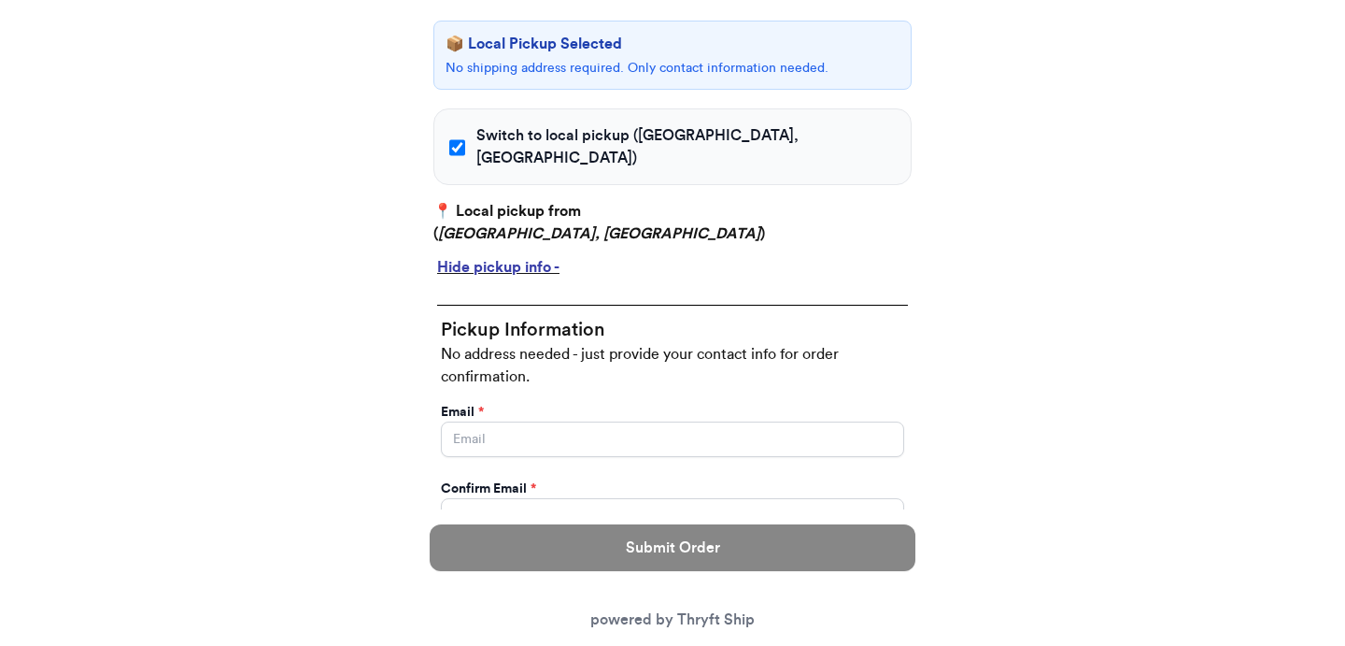
click at [617, 136] on span "Switch to local pickup ([GEOGRAPHIC_DATA], [GEOGRAPHIC_DATA])" at bounding box center [687, 146] width 420 height 45
click at [465, 138] on input "Switch to local pickup ([GEOGRAPHIC_DATA], [GEOGRAPHIC_DATA])" at bounding box center [457, 147] width 16 height 19
checkbox input "false"
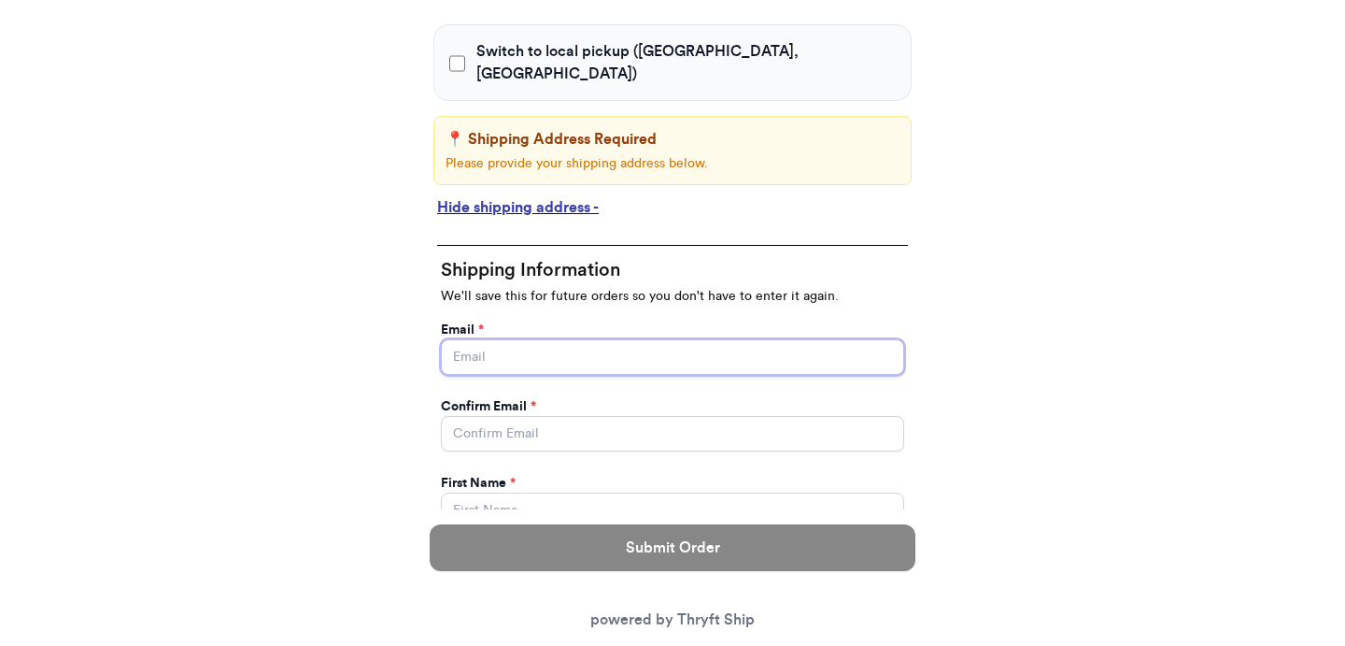
click at [566, 339] on input "Switch to local pickup ([GEOGRAPHIC_DATA], [GEOGRAPHIC_DATA])" at bounding box center [672, 357] width 463 height 36
type input "abdul@thryftship.com"
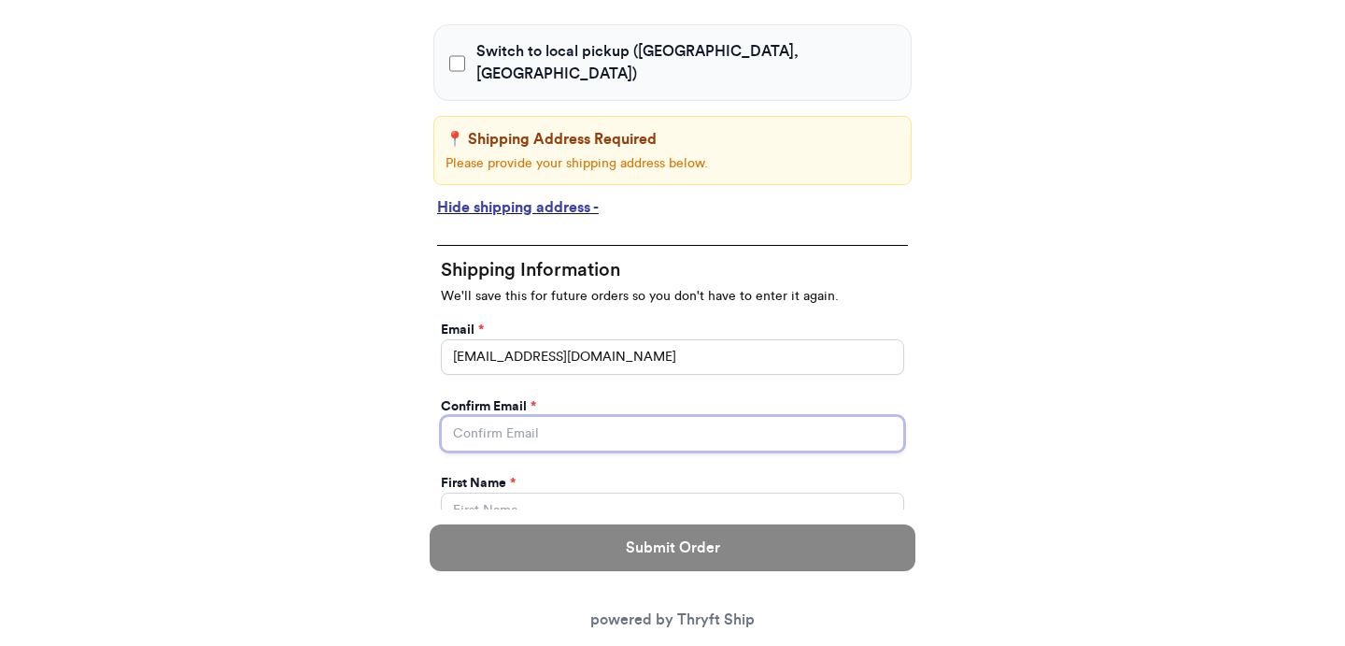
type input "abdul@thryftship.com"
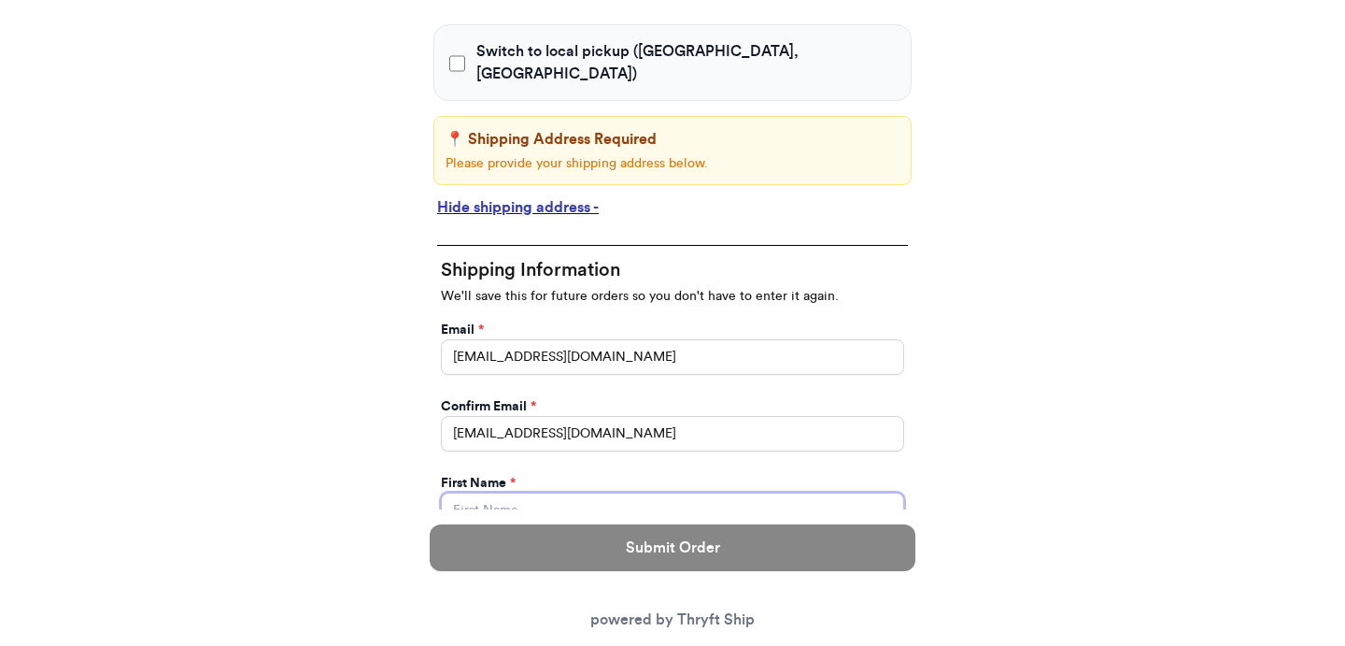
type input "Ross"
type input "Geller"
type input "3295 Hershell Hollow Road"
type input "93013"
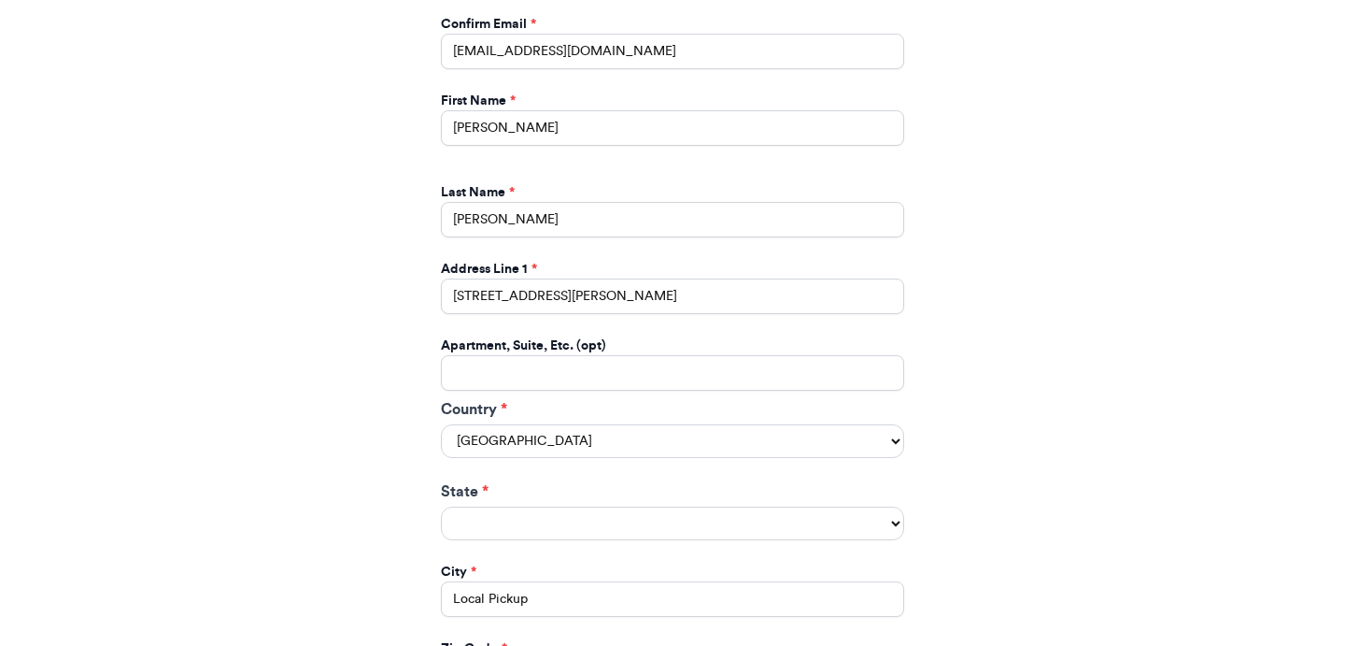
scroll to position [1004, 0]
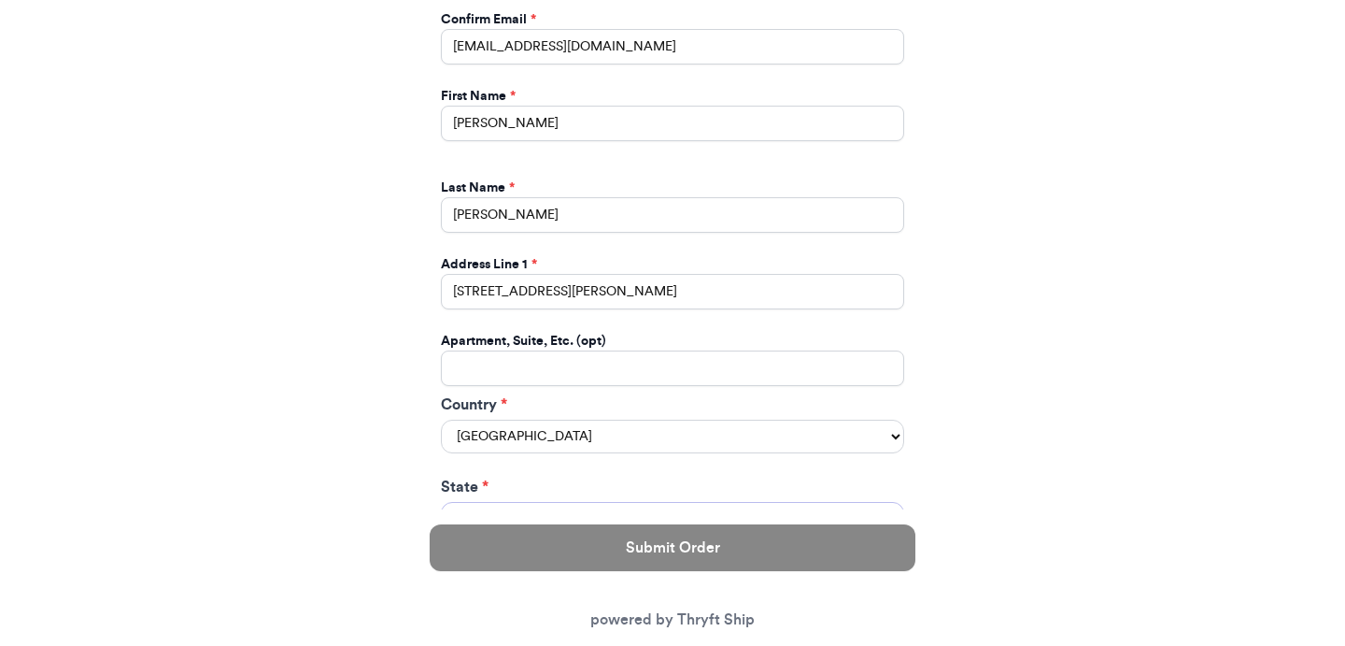
click at [667, 502] on select "State *" at bounding box center [672, 519] width 463 height 34
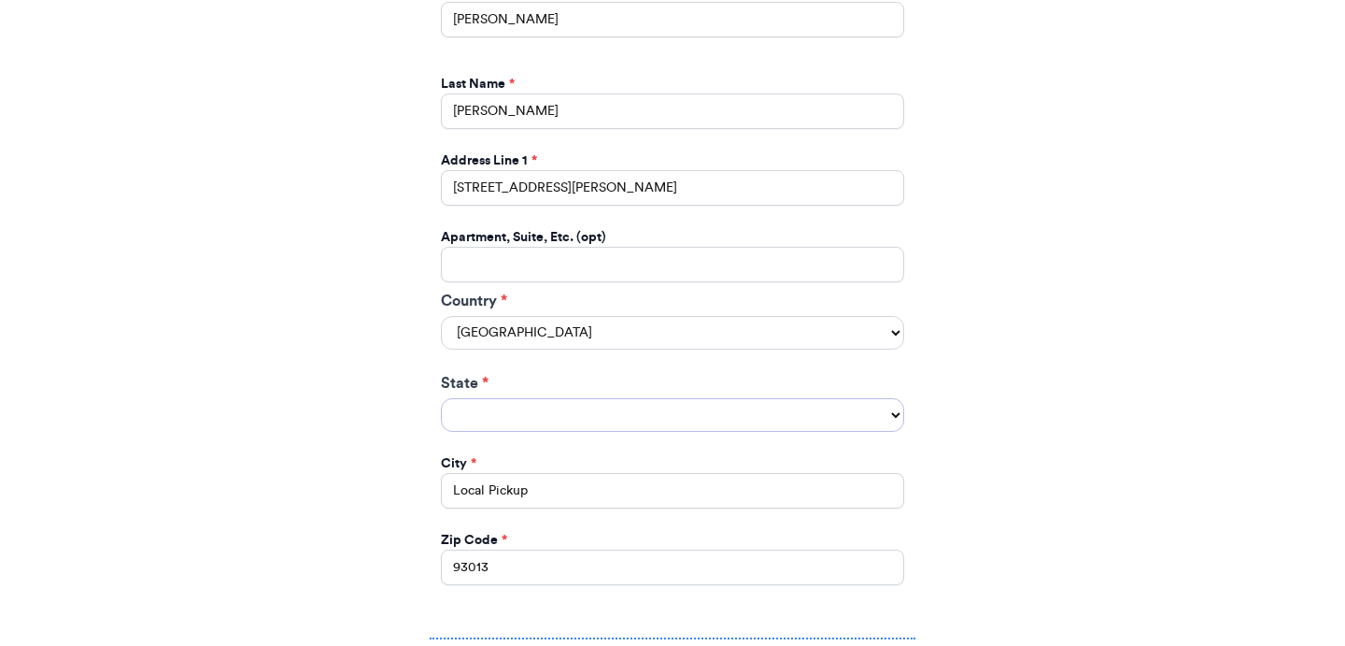
scroll to position [1134, 0]
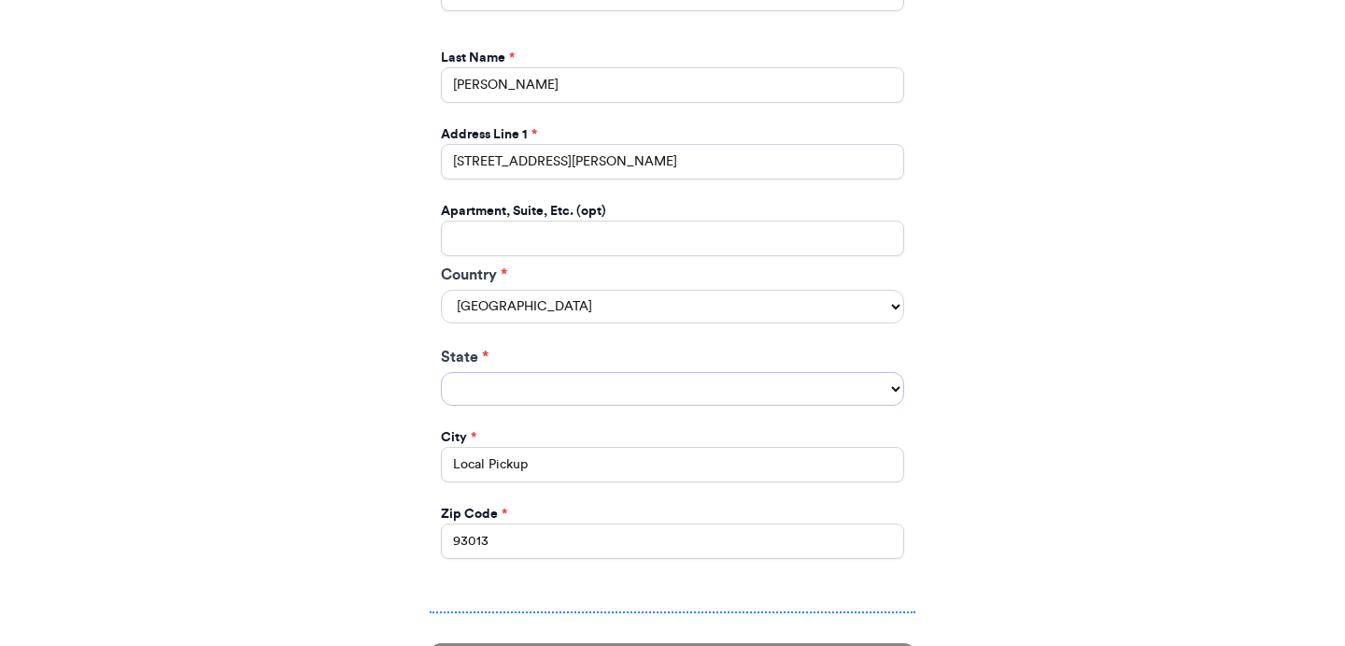
click at [720, 372] on select "State *" at bounding box center [672, 389] width 463 height 34
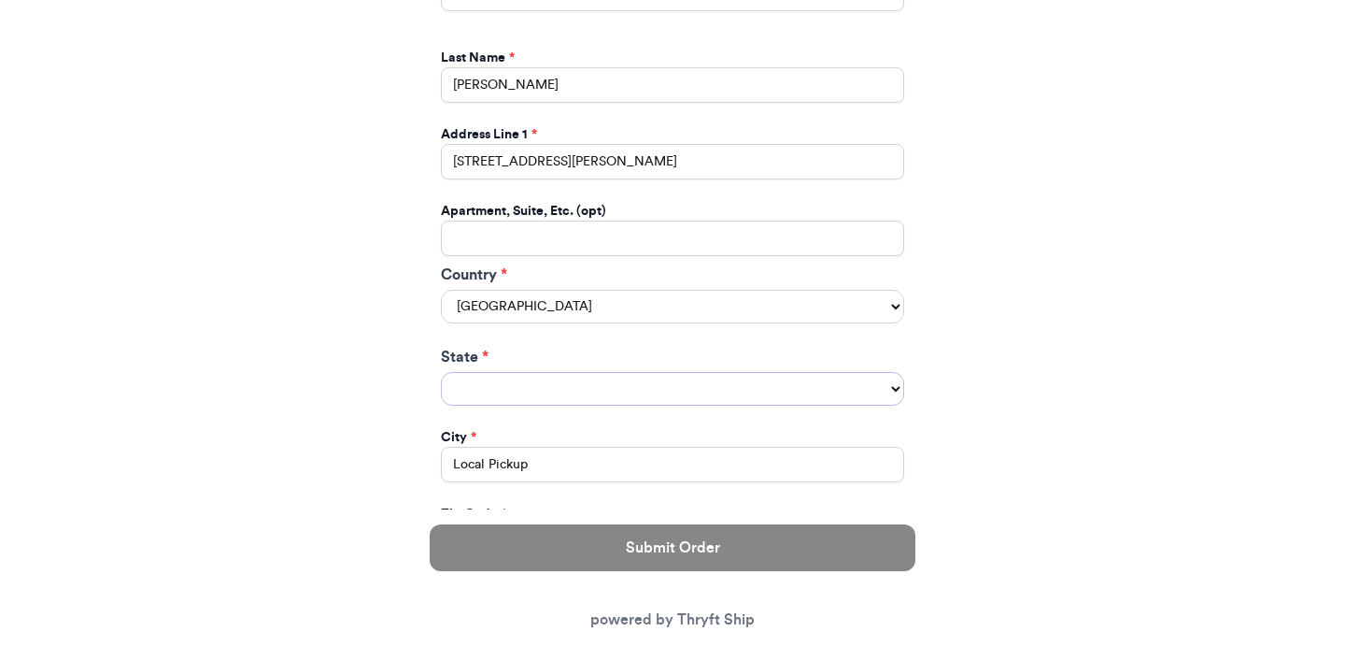
click at [721, 372] on select "State *" at bounding box center [672, 389] width 463 height 34
click at [904, 376] on select "State *" at bounding box center [672, 389] width 463 height 34
click at [901, 376] on select "State *" at bounding box center [672, 389] width 463 height 34
click at [893, 374] on select "State *" at bounding box center [672, 389] width 463 height 34
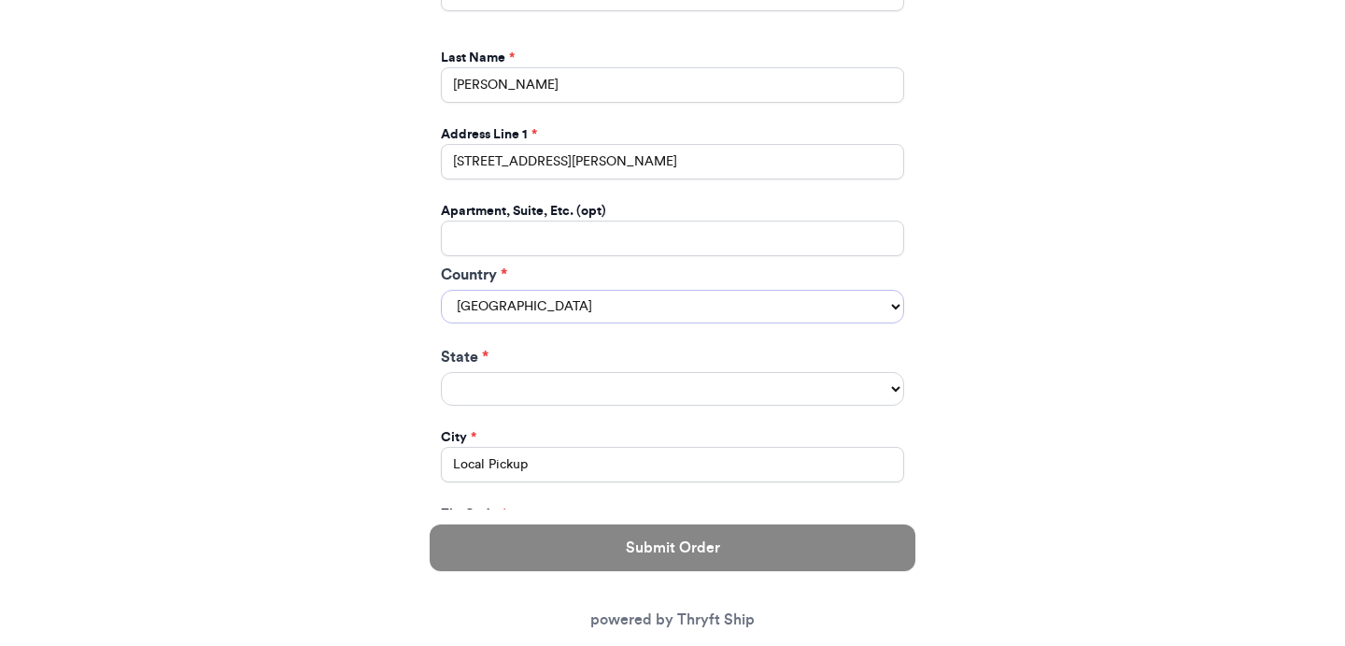
click at [833, 290] on select "United States Canada Australia" at bounding box center [672, 307] width 463 height 34
click at [441, 290] on select "United States Canada Australia" at bounding box center [672, 307] width 463 height 34
click at [820, 372] on select "State *" at bounding box center [672, 389] width 463 height 34
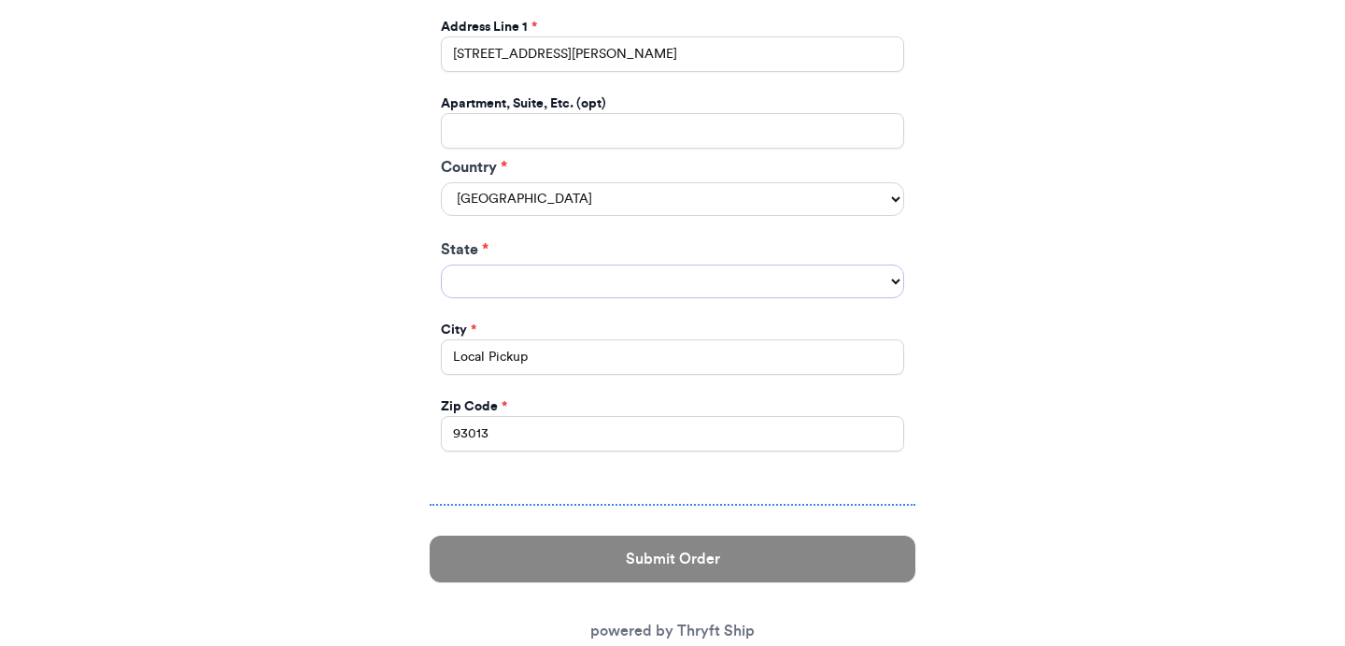
scroll to position [1161, 0]
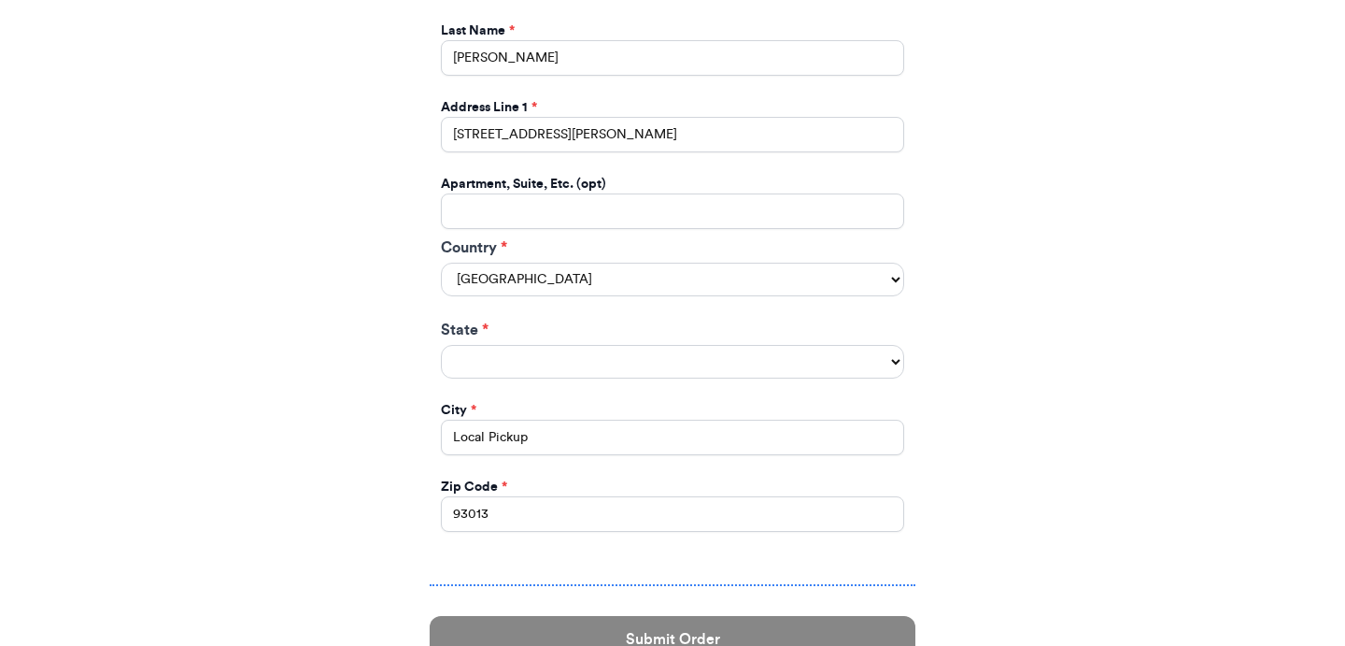
click at [699, 236] on label "Country *" at bounding box center [672, 247] width 463 height 22
click at [699, 263] on select "United States Canada Australia" at bounding box center [672, 280] width 463 height 34
select select "AU"
click at [441, 263] on select "United States Canada Australia" at bounding box center [672, 280] width 463 height 34
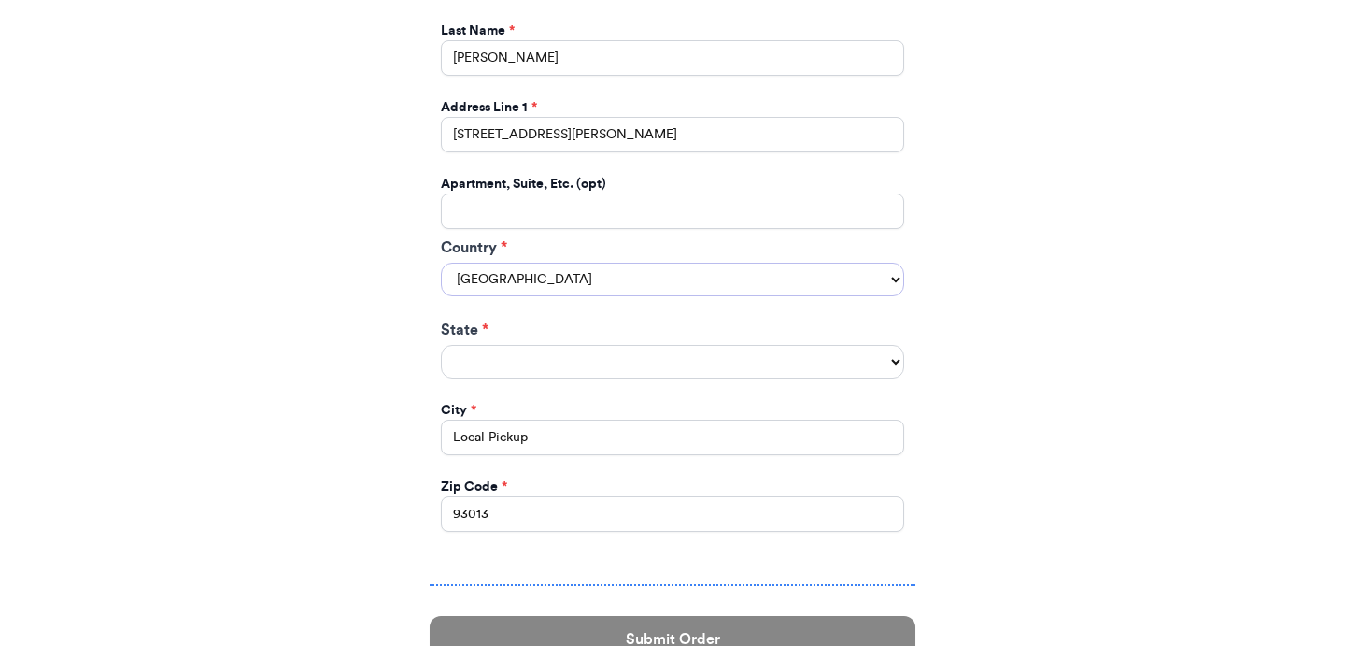
select select "NSW"
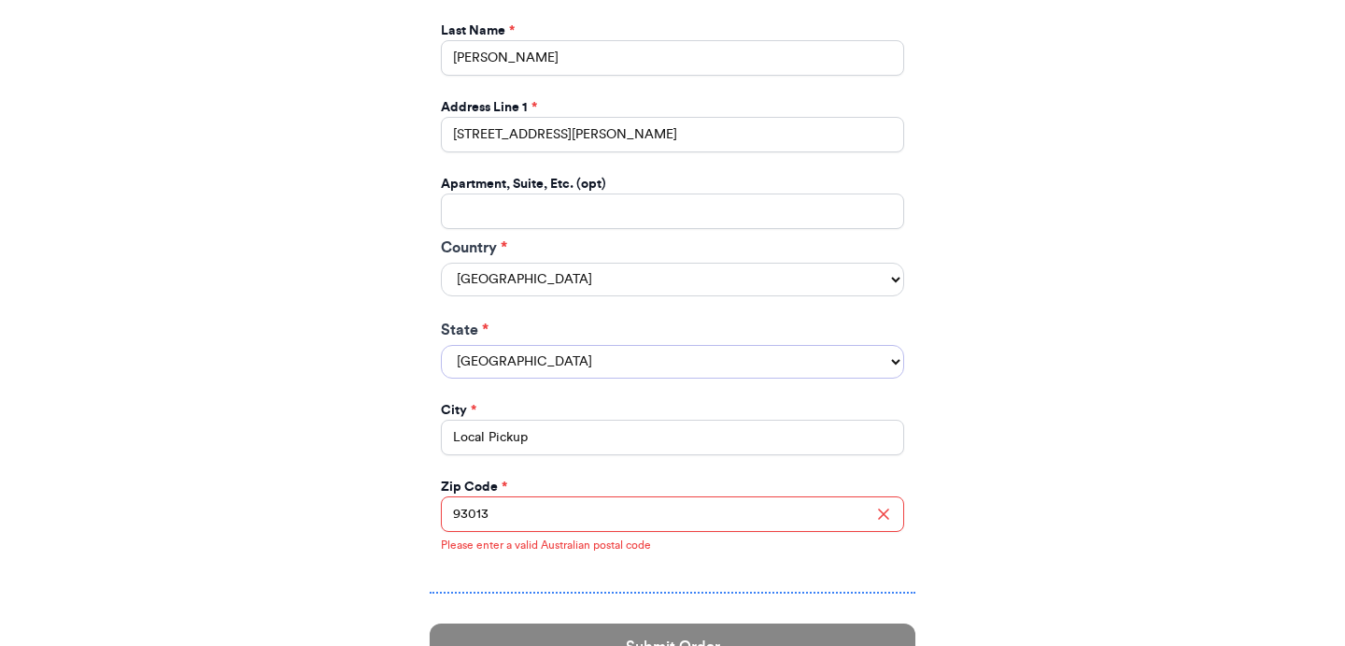
click at [650, 345] on select "New South Wales Australian Capital Territory Victoria Queensland South Australi…" at bounding box center [672, 362] width 463 height 34
click at [688, 263] on select "United States Canada Australia" at bounding box center [672, 280] width 463 height 34
select select "US"
click at [441, 263] on select "United States Canada Australia" at bounding box center [672, 280] width 463 height 34
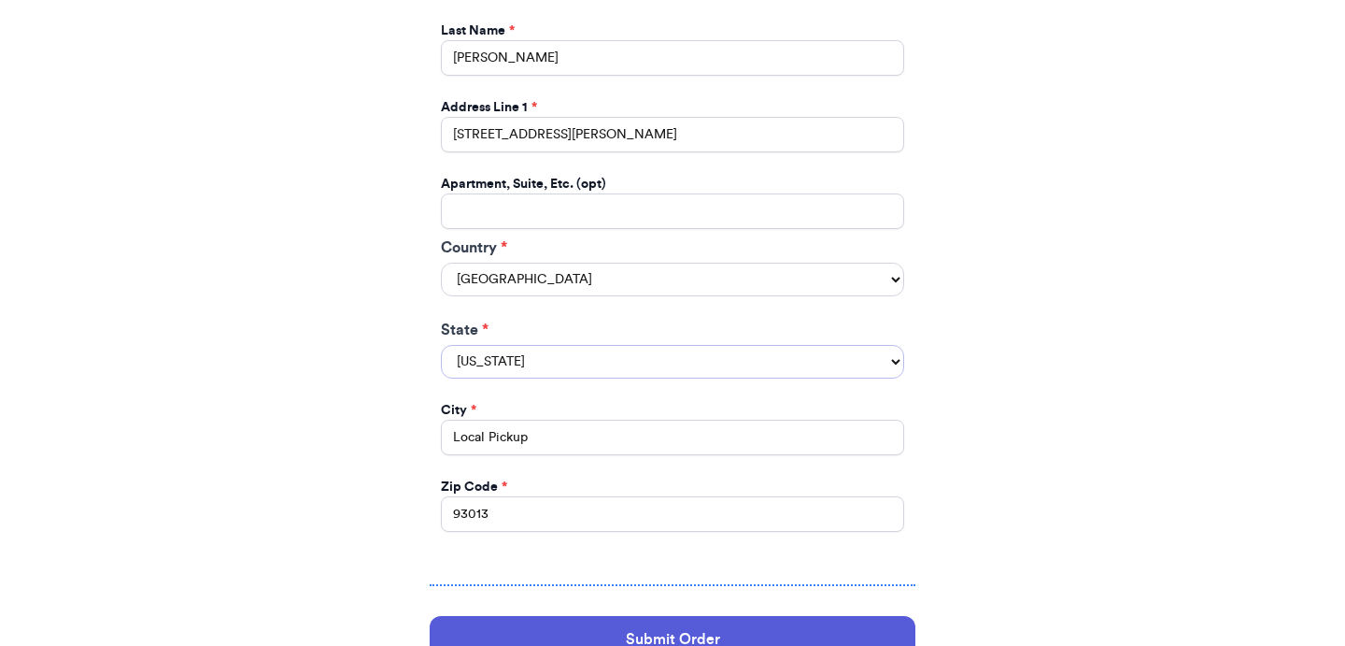
click at [671, 345] on select "Alabama Alaska Arizona Arkansas California Colorado Connecticut Delaware Distri…" at bounding box center [672, 362] width 463 height 34
select select "AZ"
click at [441, 345] on select "Alabama Alaska Arizona Arkansas California Colorado Connecticut Delaware Distri…" at bounding box center [672, 362] width 463 height 34
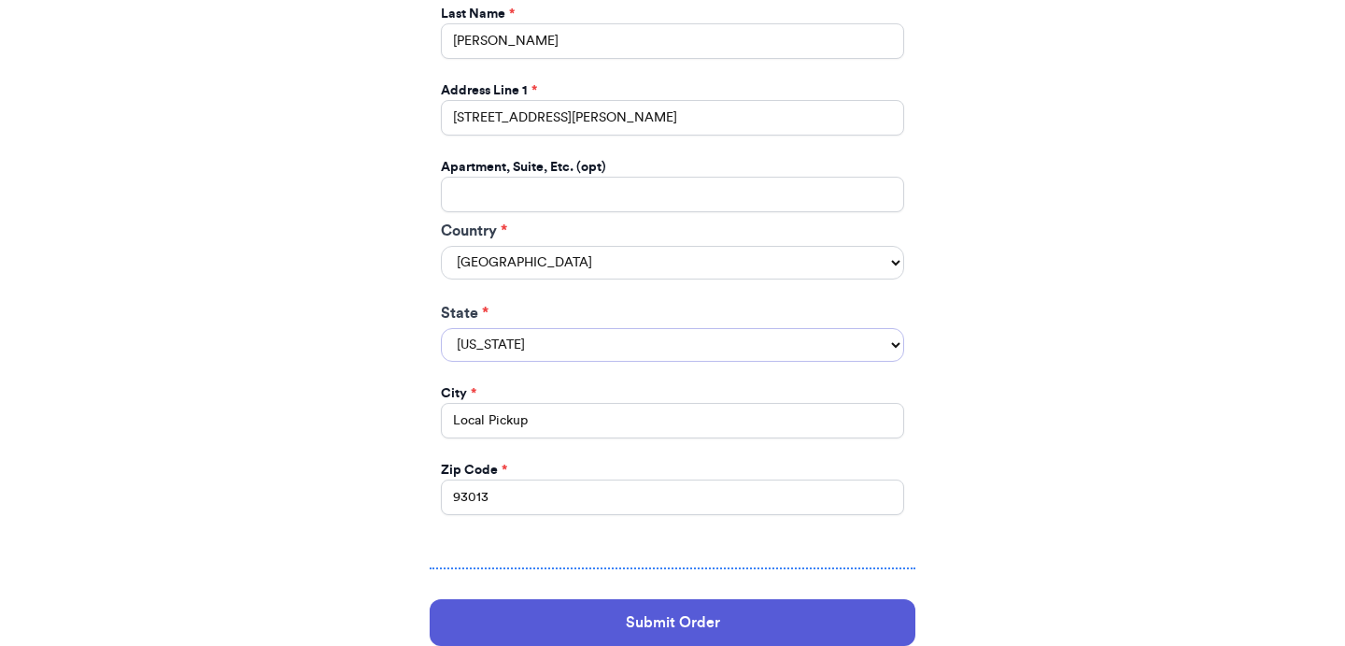
scroll to position [1179, 0]
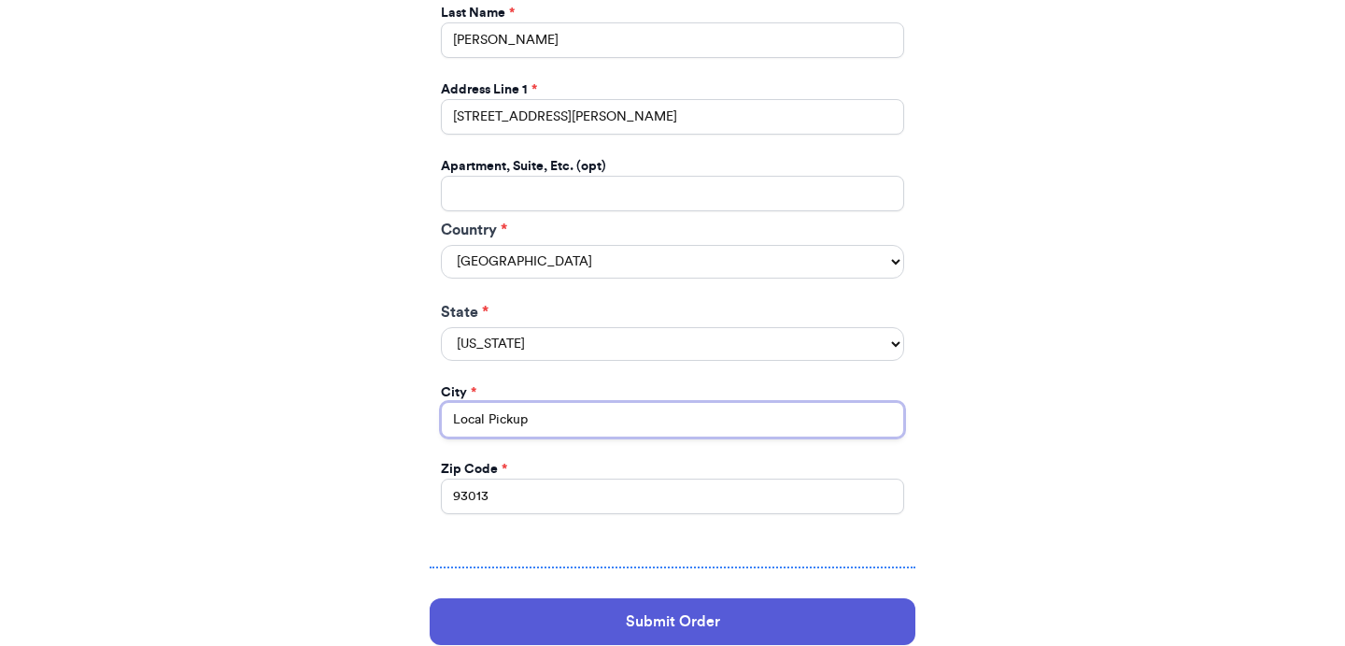
click at [645, 412] on input "Local Pickup" at bounding box center [672, 420] width 463 height 36
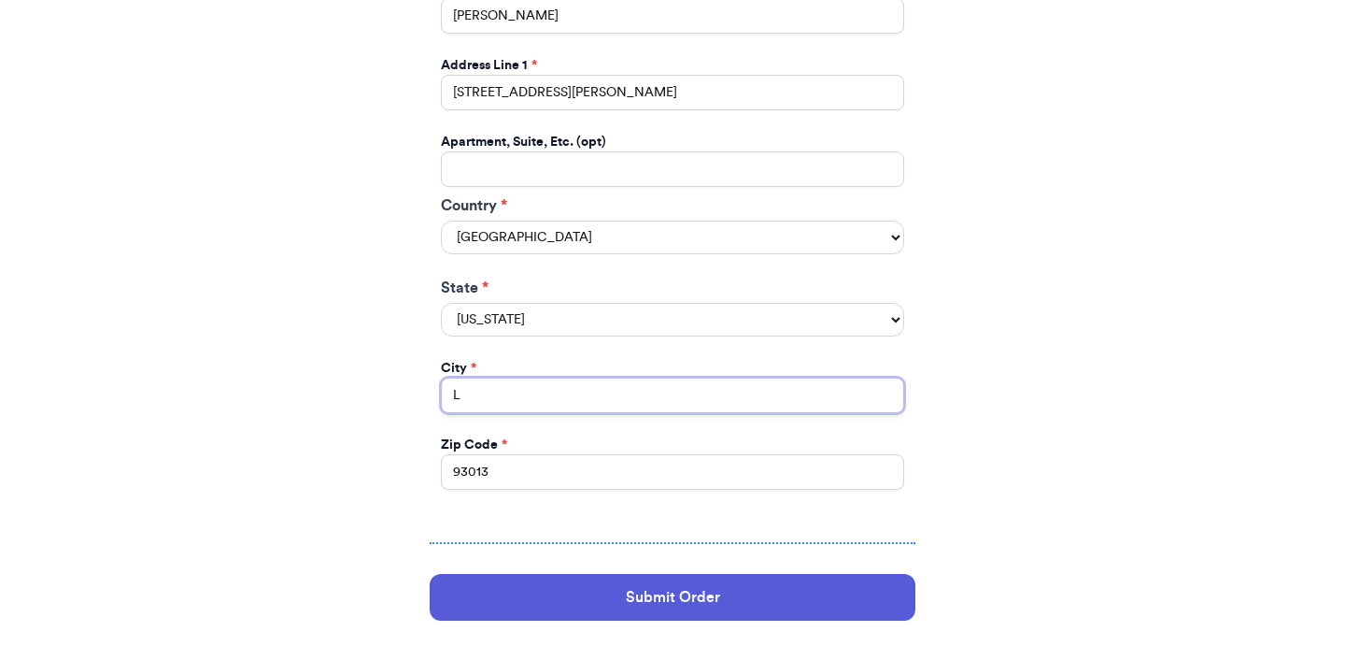
scroll to position [1155, 0]
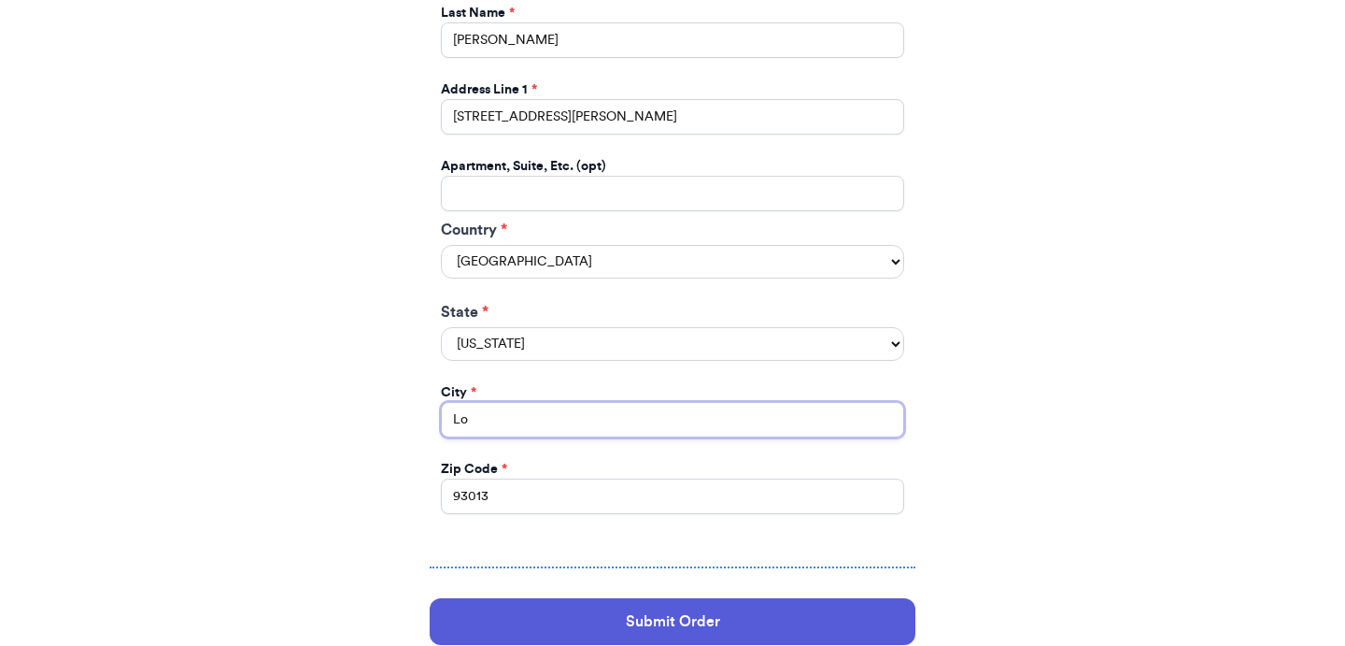
type input "[GEOGRAPHIC_DATA]"
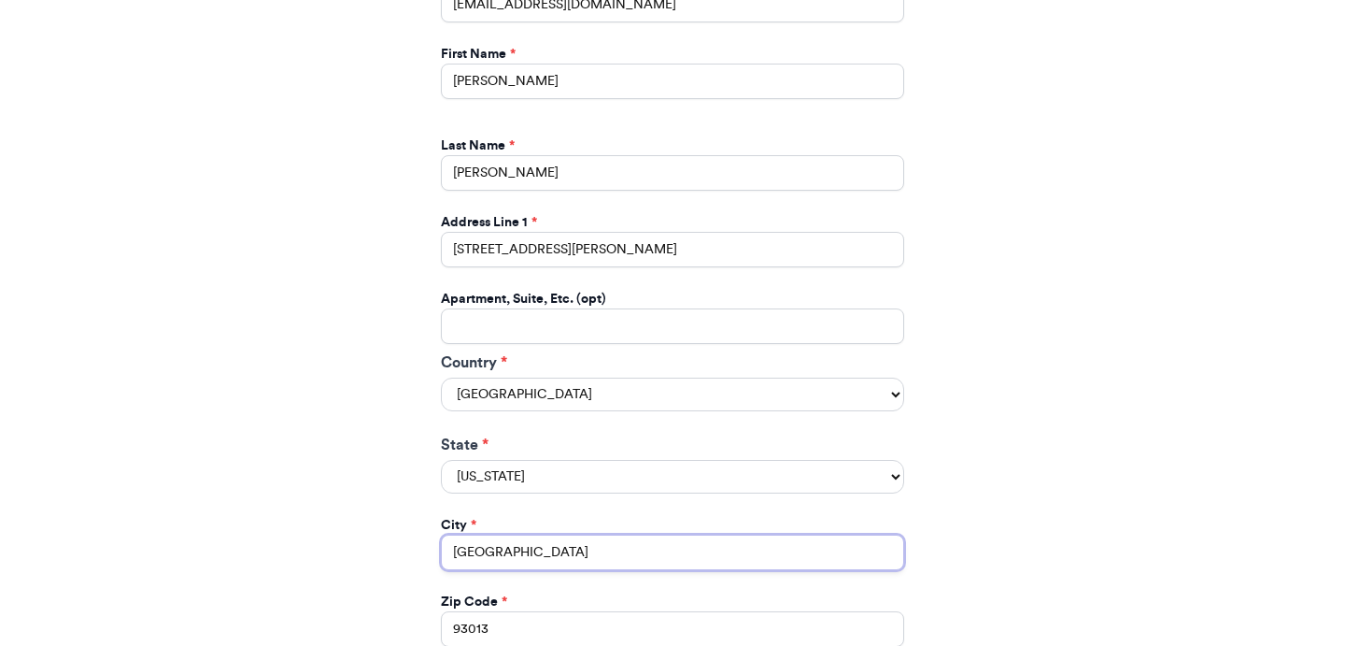
scroll to position [1248, 0]
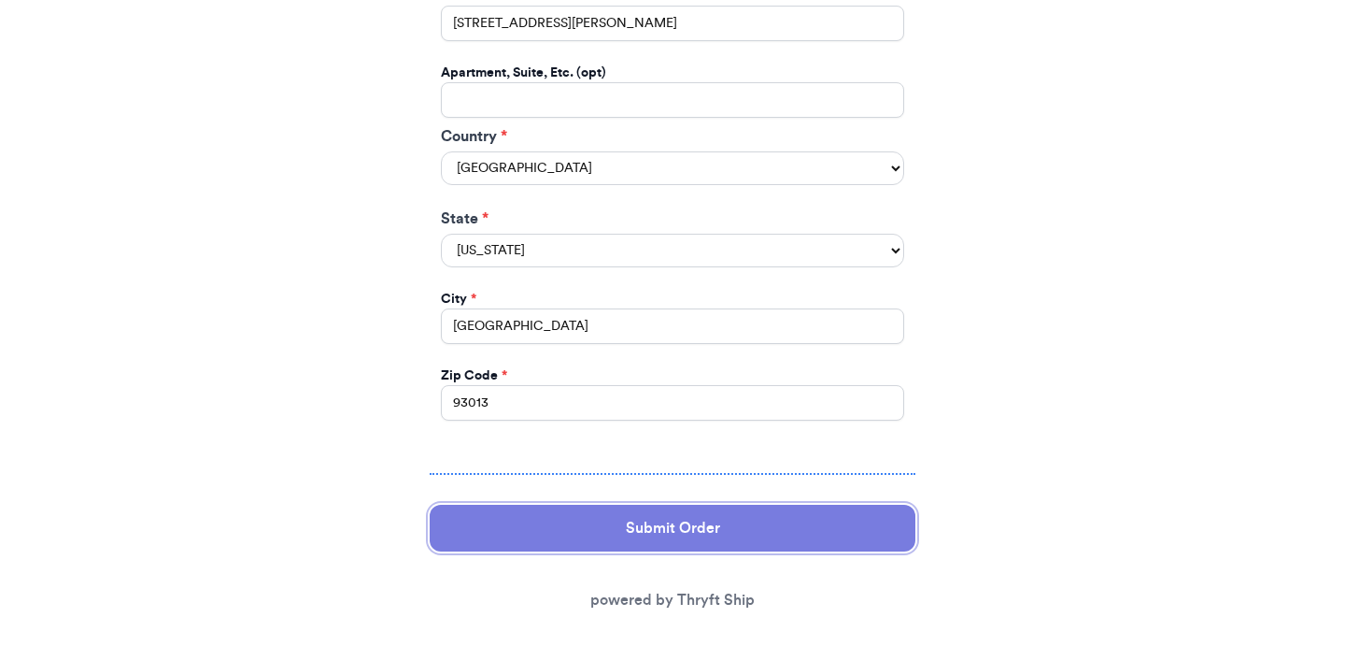
click at [673, 505] on button "Submit Order" at bounding box center [673, 528] width 486 height 47
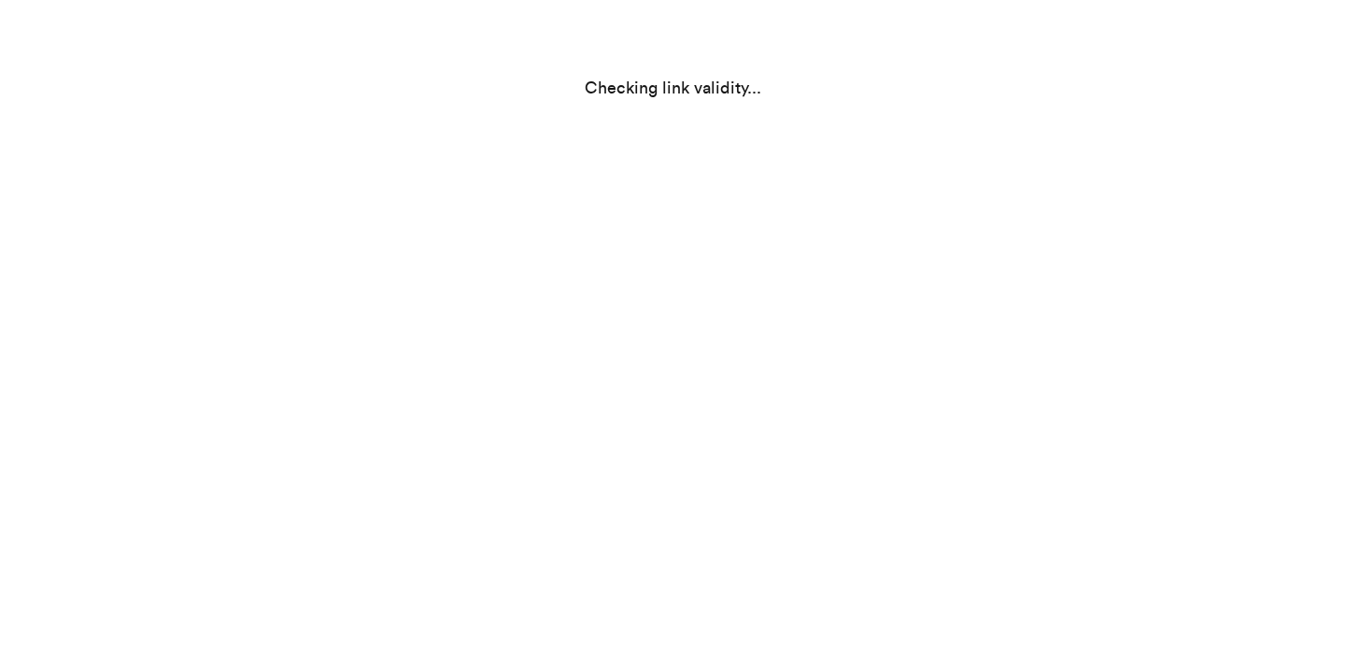
scroll to position [0, 0]
select select "AZ"
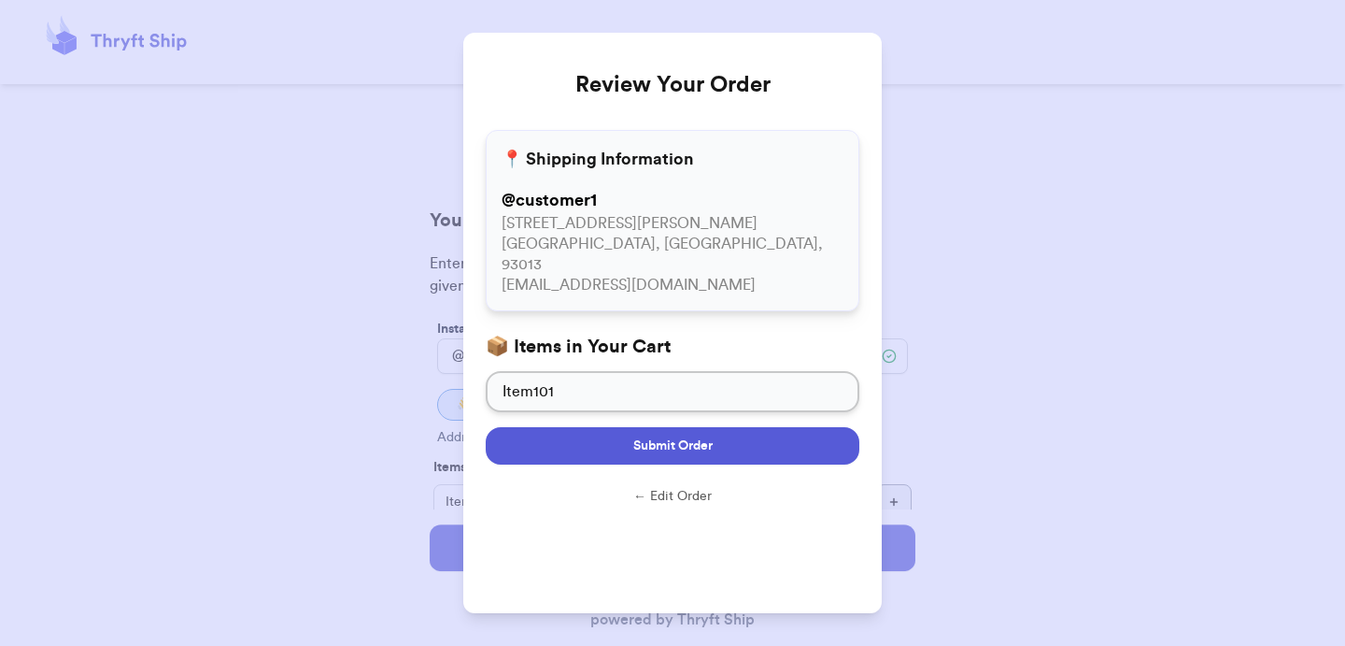
click at [674, 436] on span "Submit Order" at bounding box center [672, 445] width 79 height 19
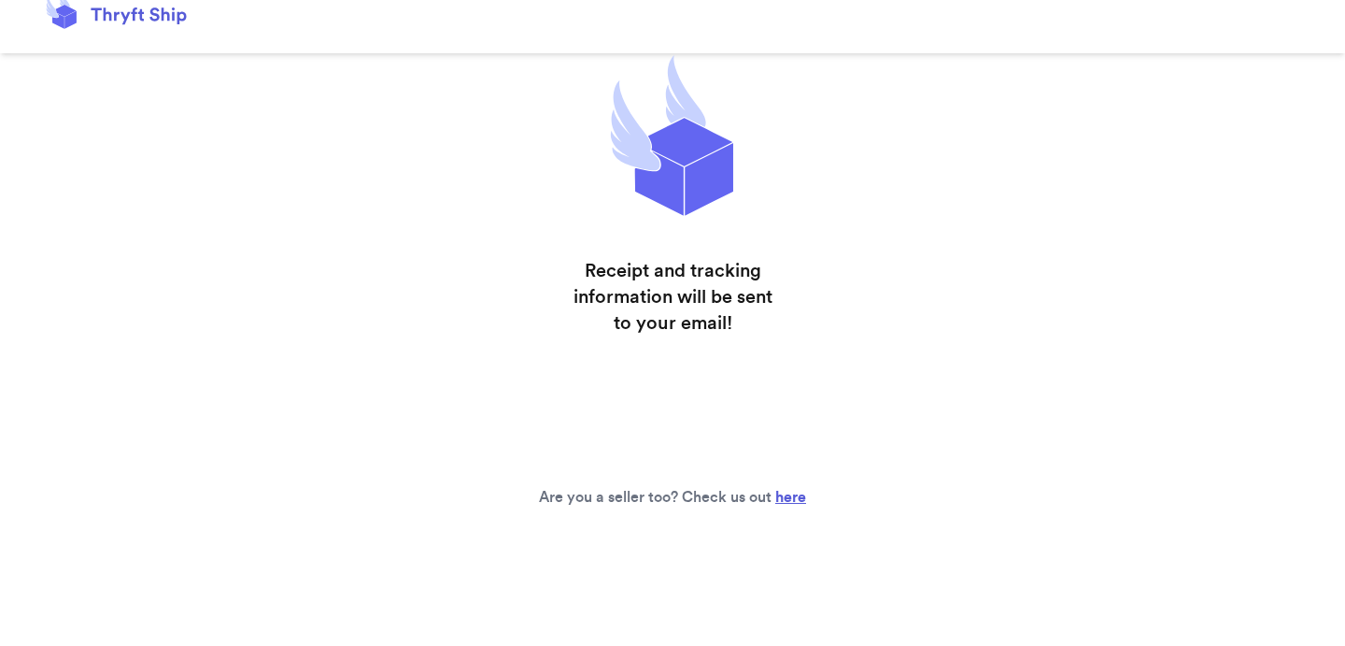
scroll to position [46, 0]
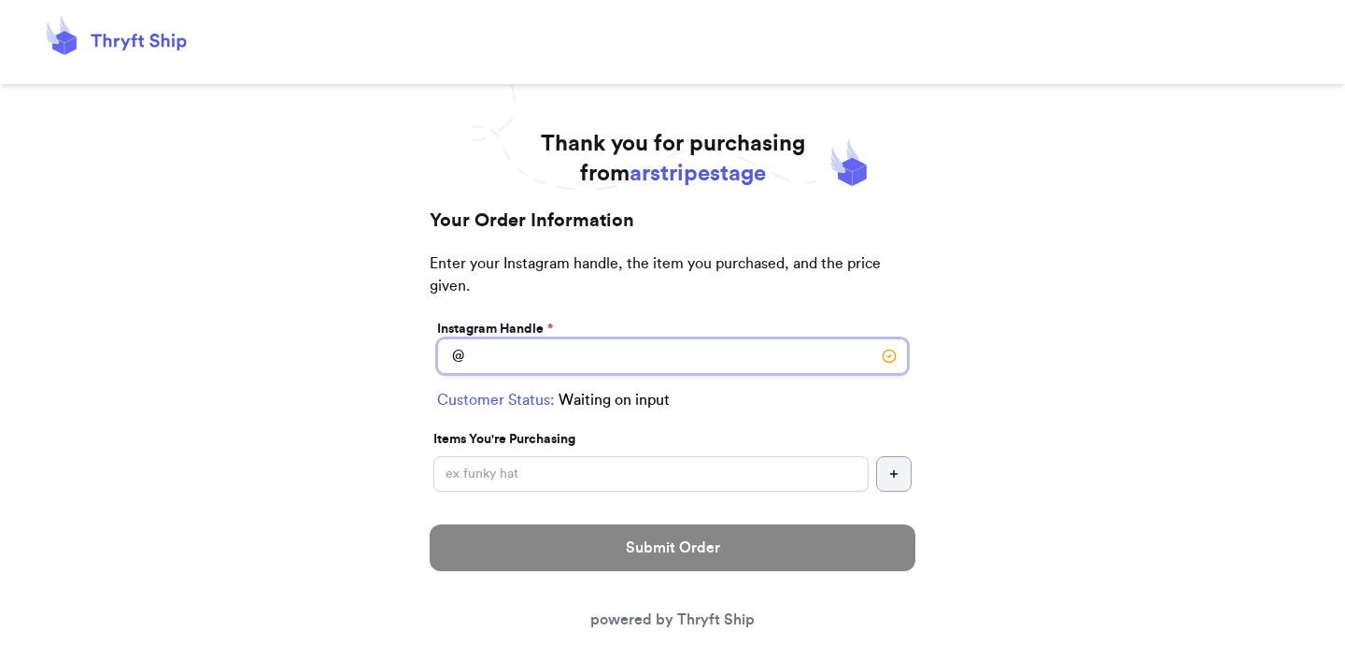
click at [624, 359] on input "Switch to local pickup ([GEOGRAPHIC_DATA], [GEOGRAPHIC_DATA])" at bounding box center [672, 356] width 471 height 36
type input "customer1"
select select "AZ"
type input "[GEOGRAPHIC_DATA]"
type input "93013"
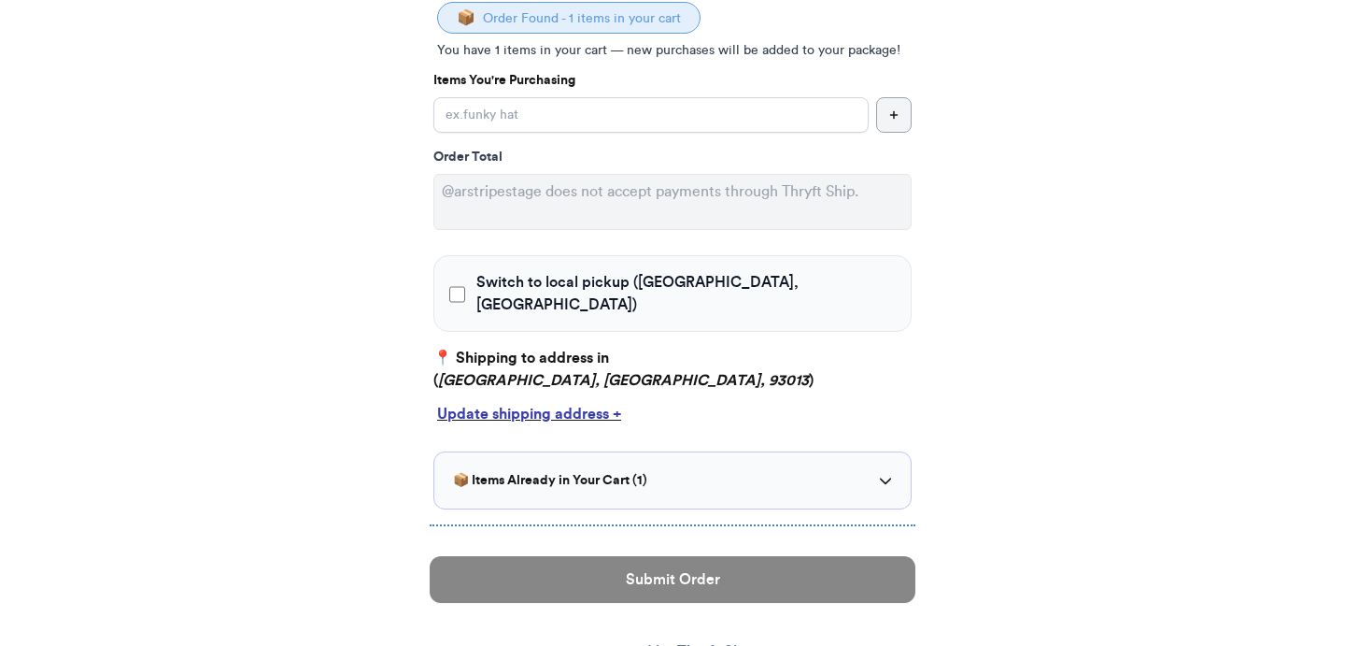
scroll to position [385, 0]
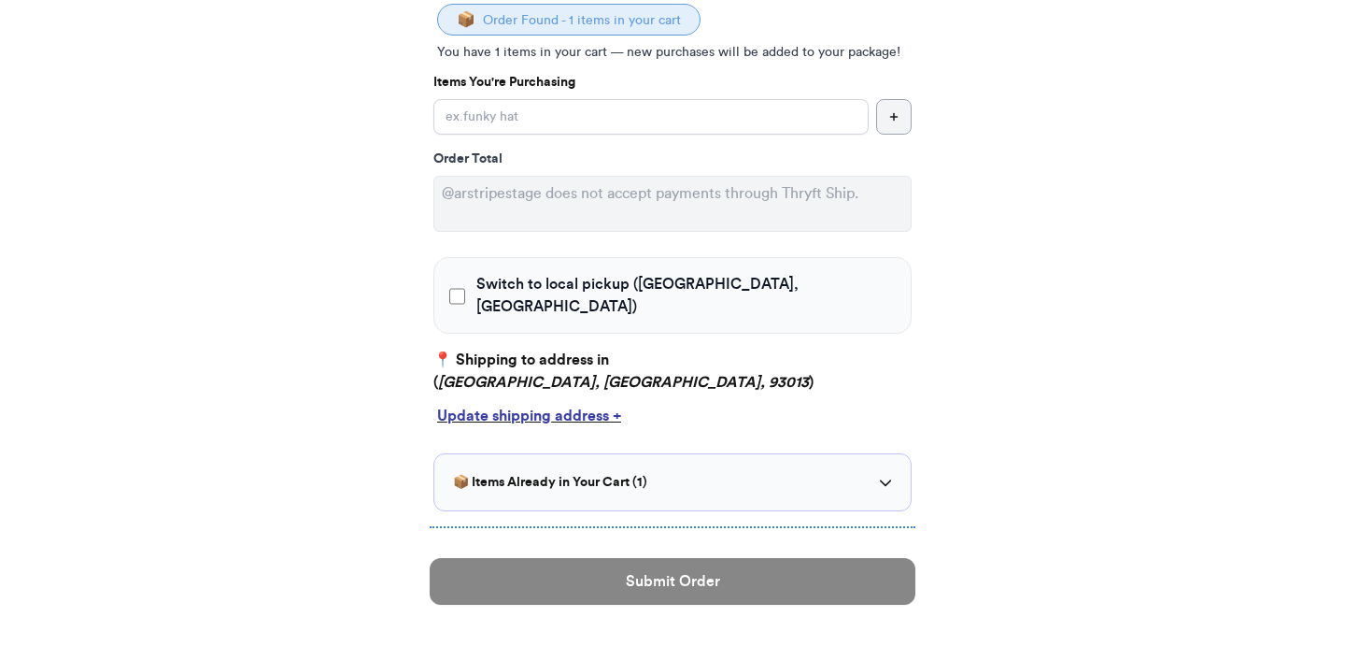
type input "customer1"
click at [730, 291] on label "Switch to local pickup ([GEOGRAPHIC_DATA], [GEOGRAPHIC_DATA])" at bounding box center [672, 295] width 447 height 45
click at [465, 291] on input "Switch to local pickup ([GEOGRAPHIC_DATA], [GEOGRAPHIC_DATA])" at bounding box center [457, 296] width 16 height 19
checkbox input "true"
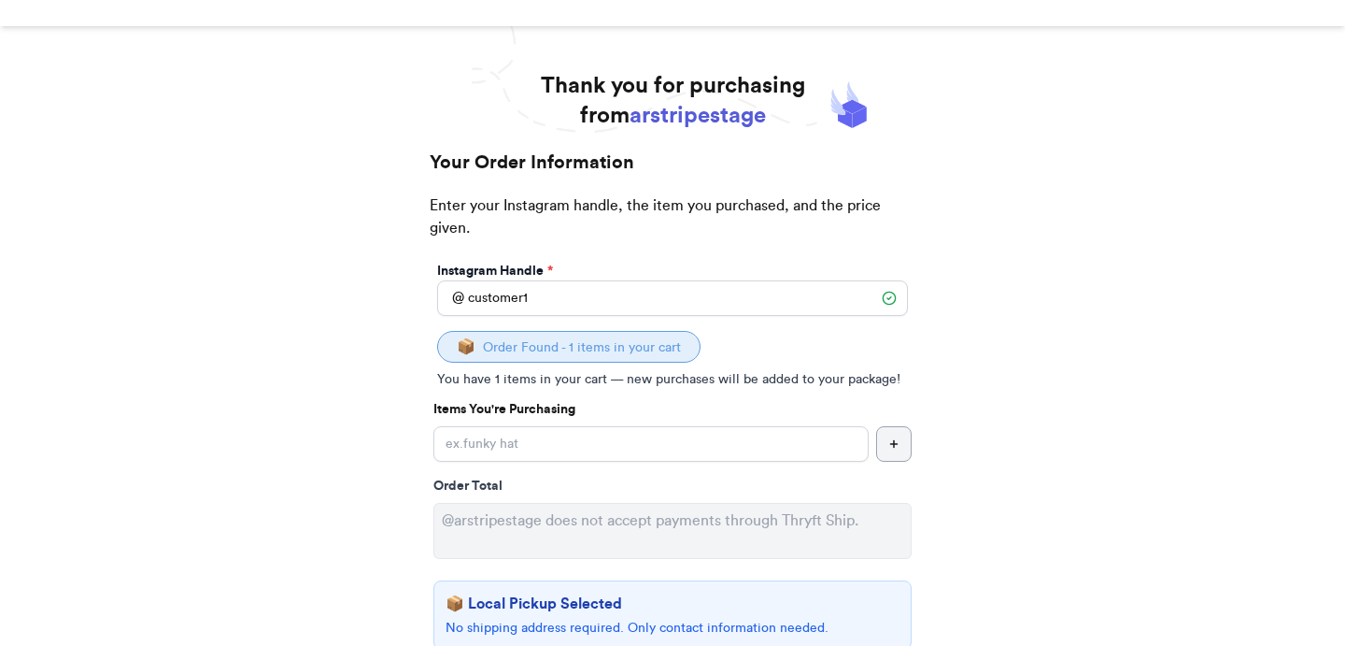
scroll to position [52, 0]
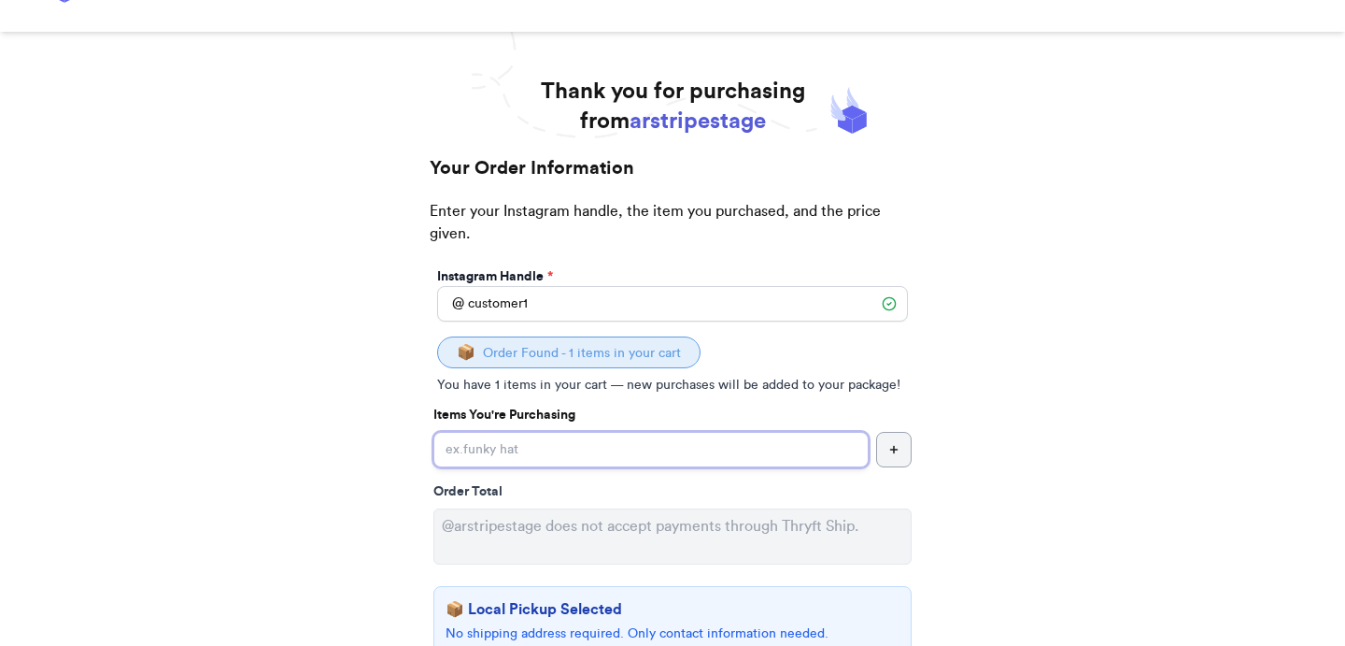
click at [619, 445] on input "Switch to local pickup ([GEOGRAPHIC_DATA], [GEOGRAPHIC_DATA])" at bounding box center [651, 450] width 435 height 36
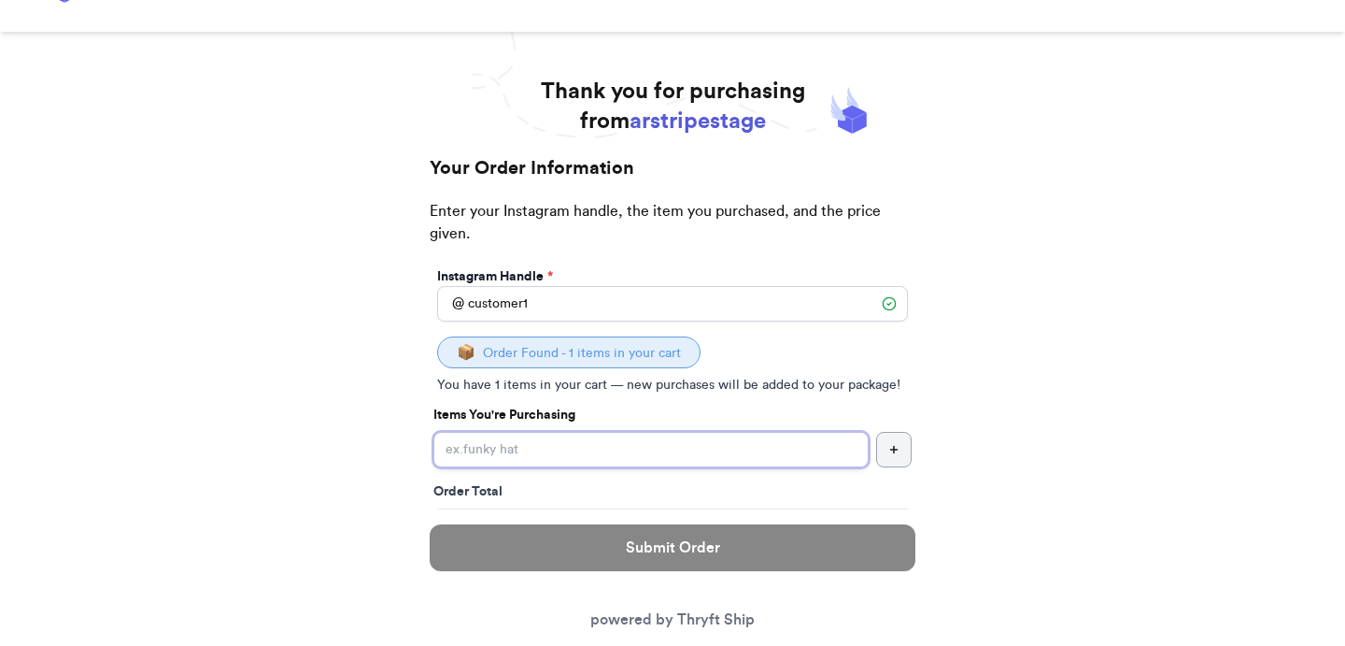
type input "Item101"
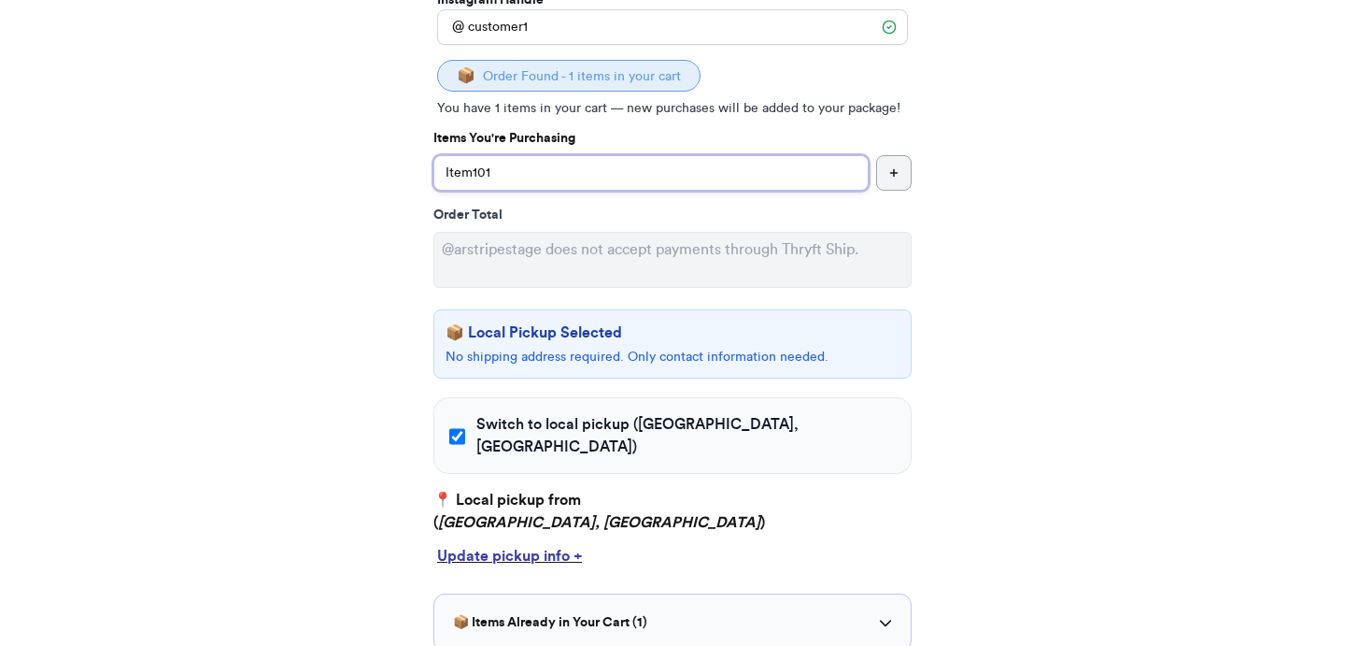
scroll to position [517, 0]
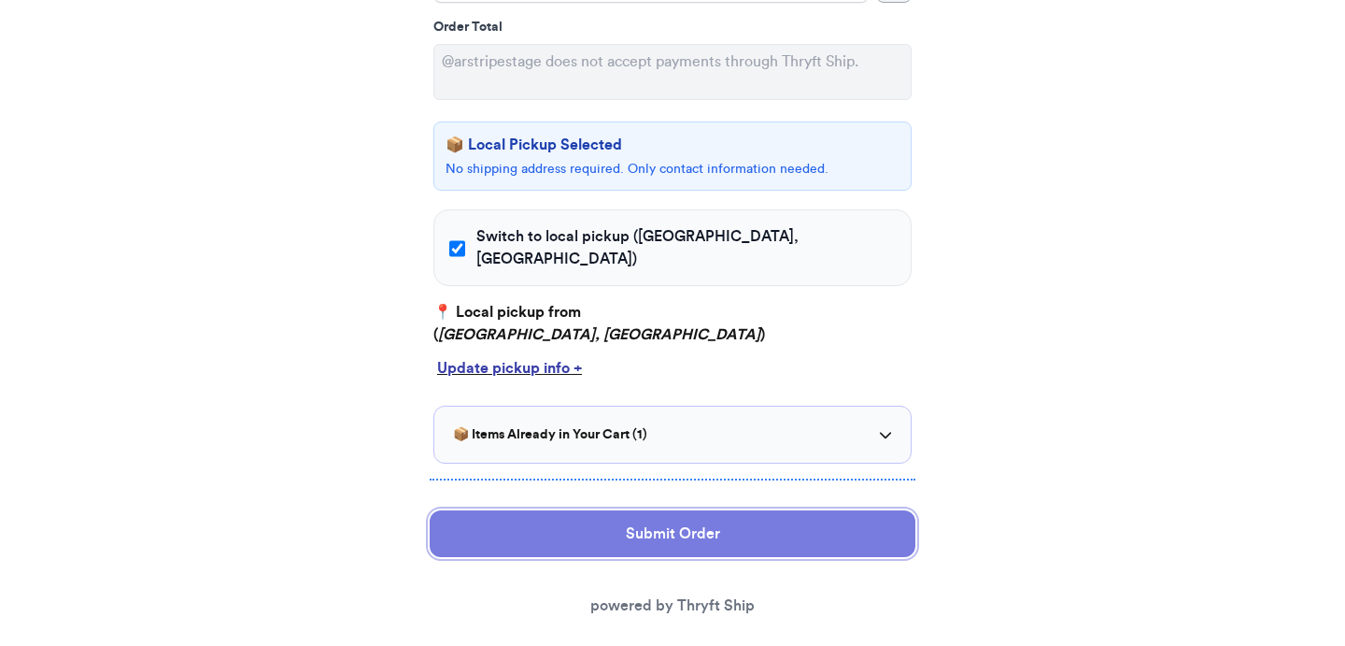
click at [672, 510] on button "Submit Order" at bounding box center [673, 533] width 486 height 47
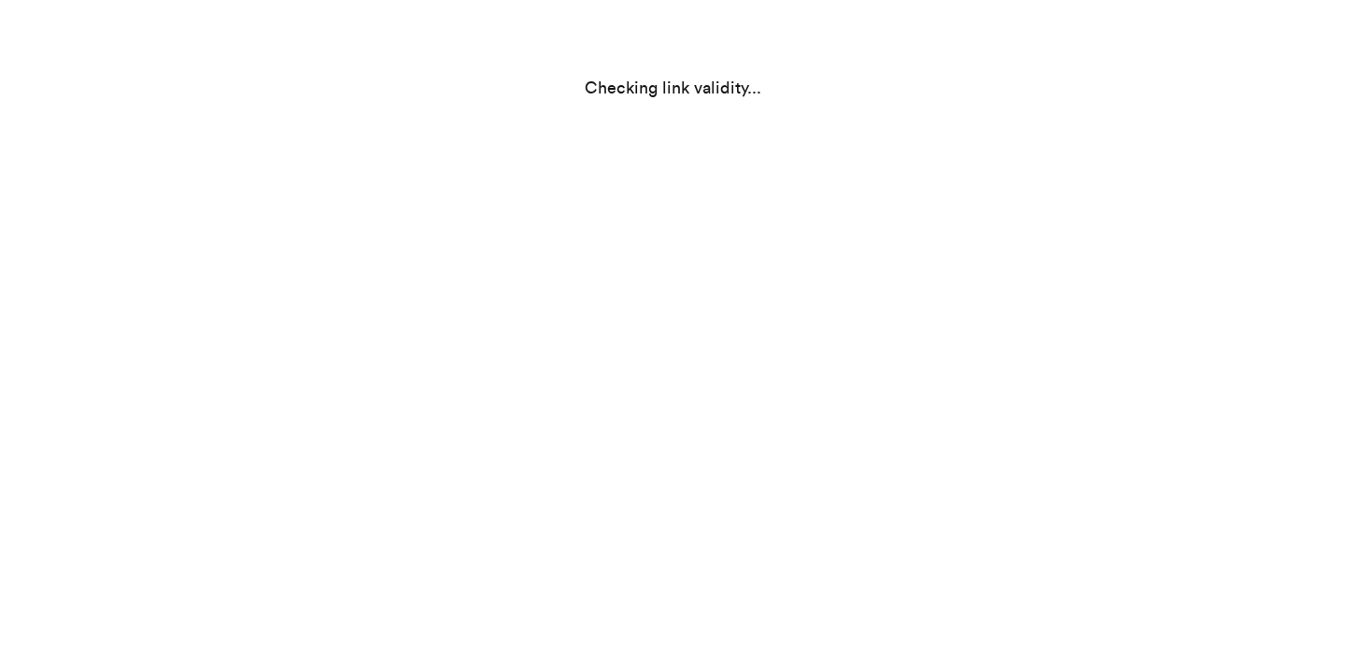
scroll to position [0, 0]
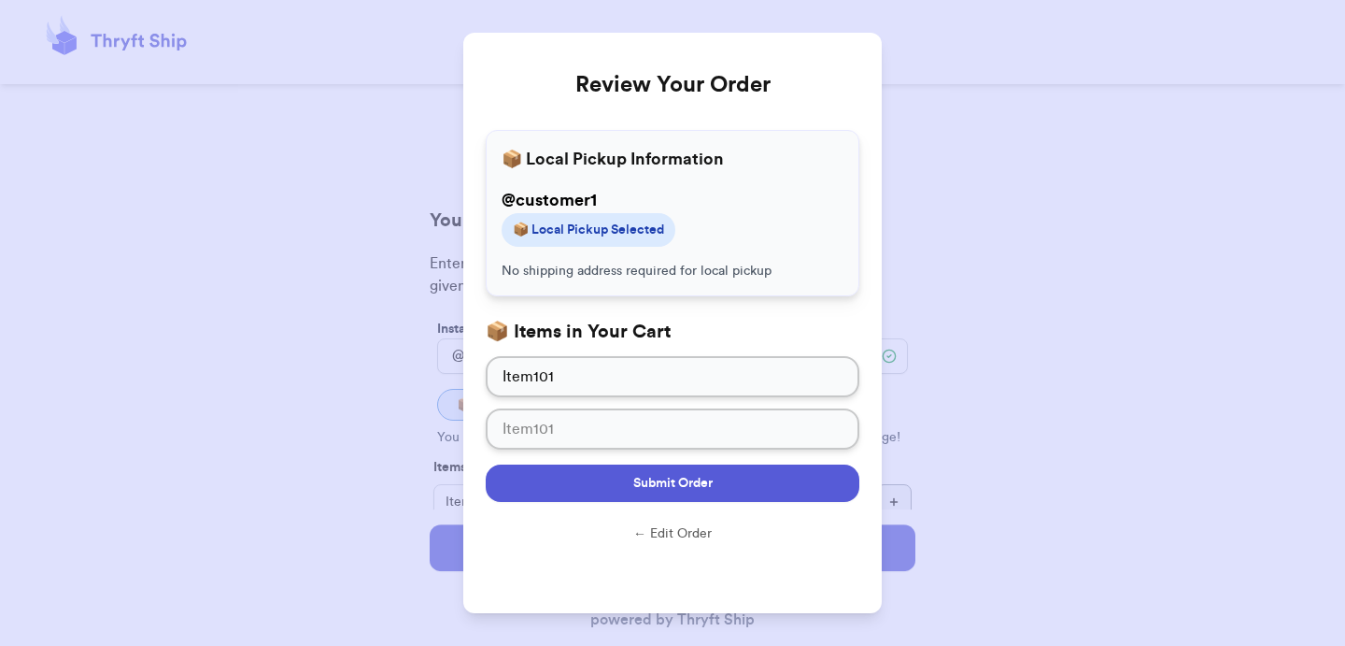
click at [685, 487] on span "Submit Order" at bounding box center [672, 483] width 79 height 19
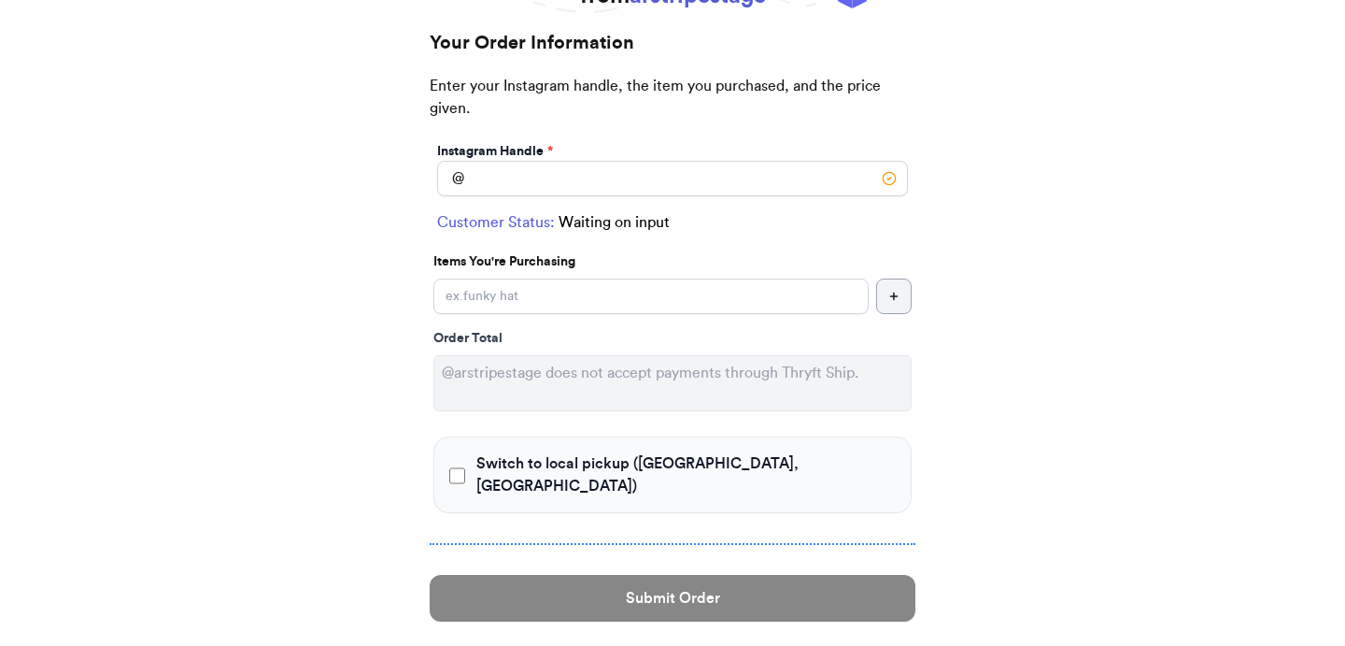
scroll to position [178, 0]
click at [706, 164] on input "Switch to local pickup ([GEOGRAPHIC_DATA], [GEOGRAPHIC_DATA])" at bounding box center [672, 178] width 471 height 36
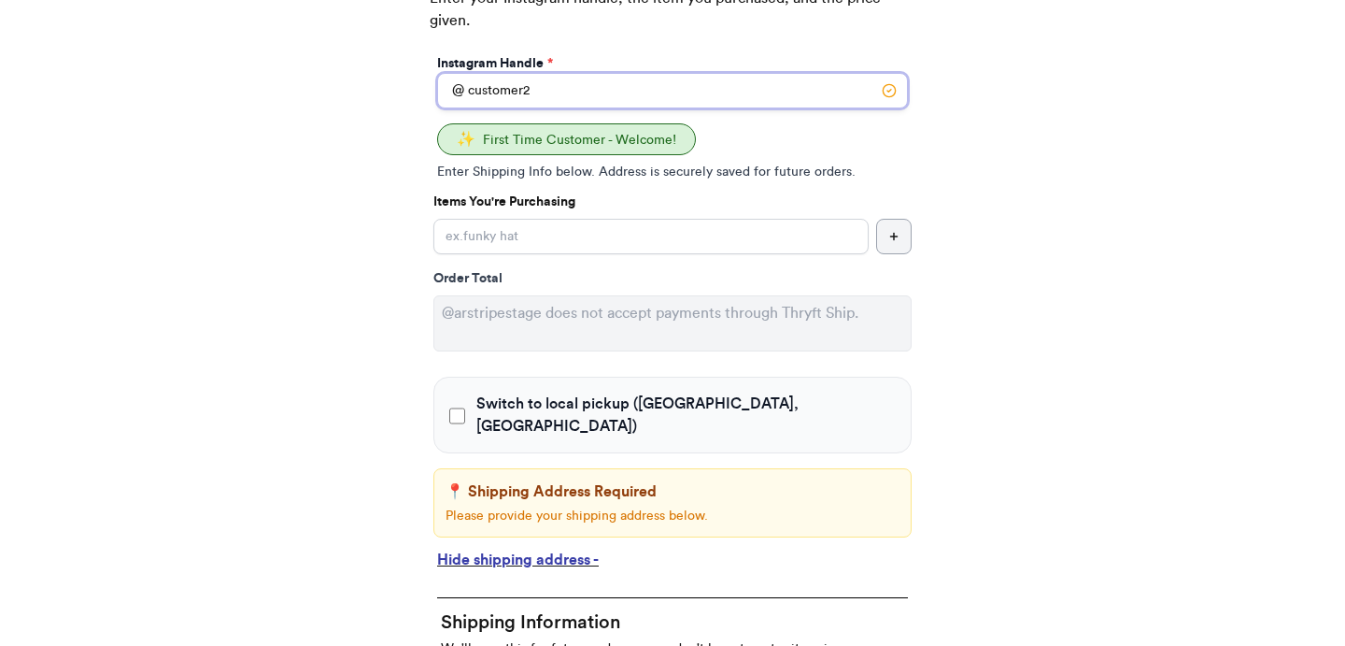
scroll to position [264, 0]
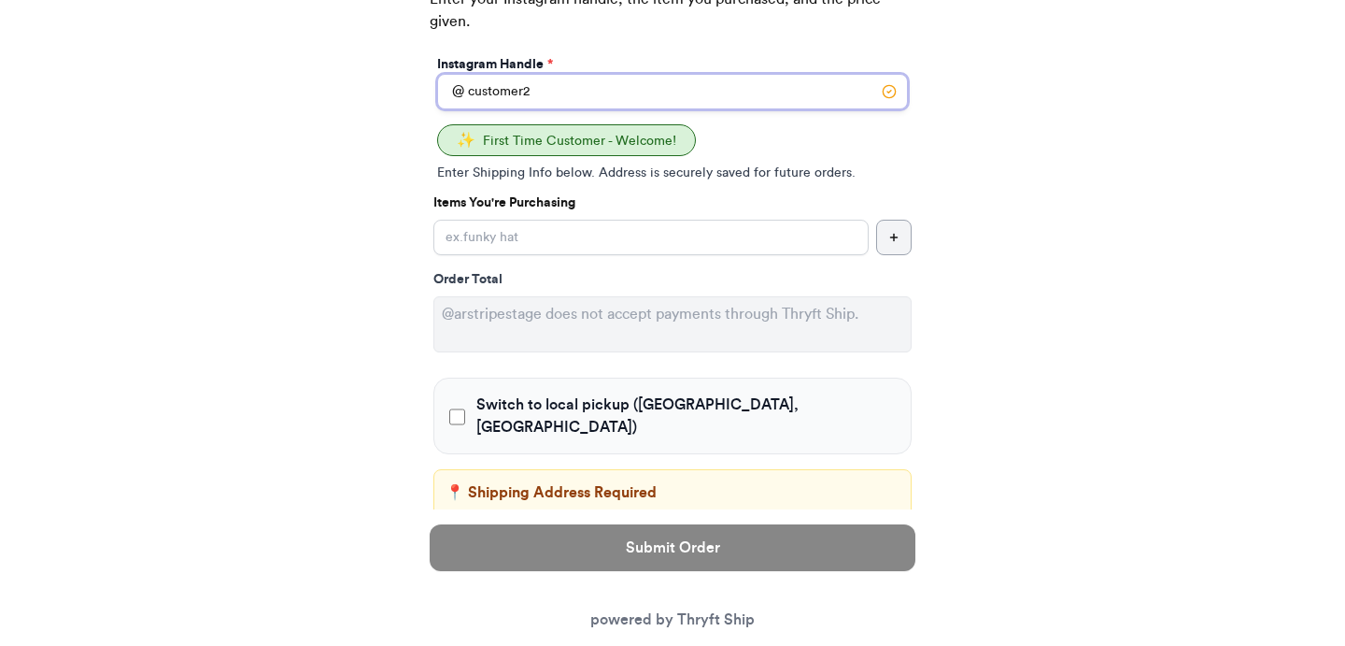
type input "customer2"
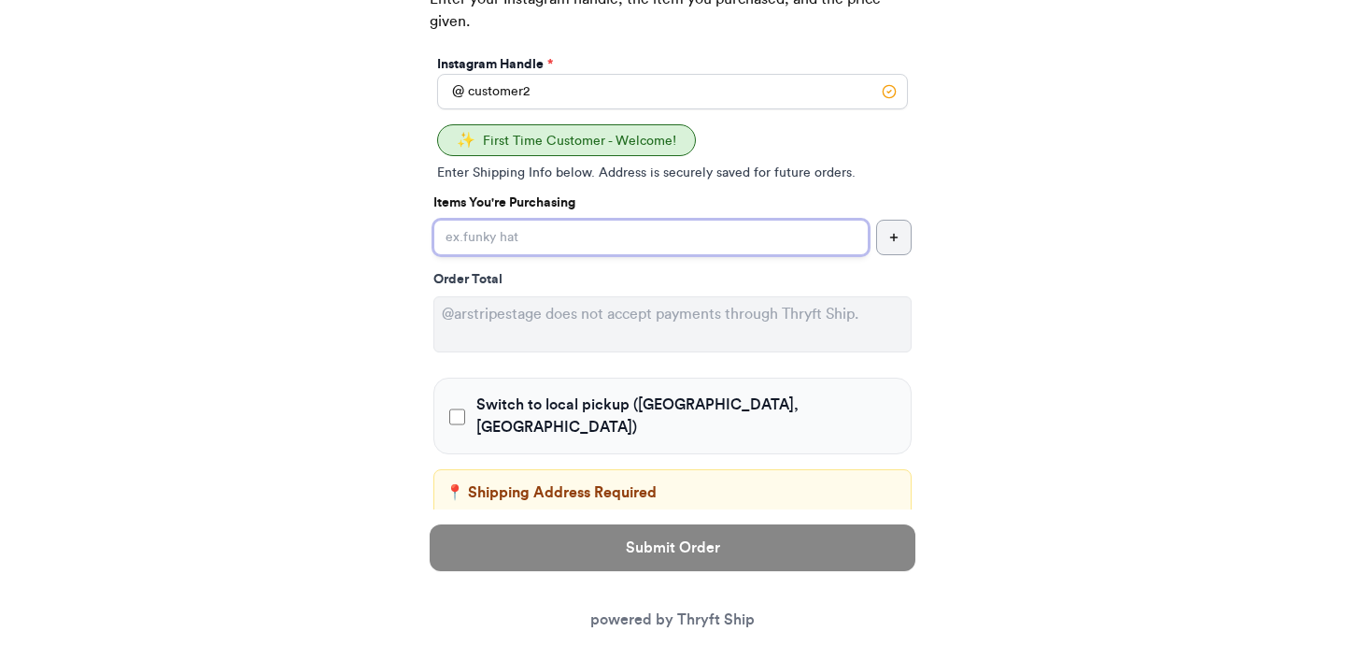
click at [733, 235] on input "Switch to local pickup ([GEOGRAPHIC_DATA], [GEOGRAPHIC_DATA])" at bounding box center [651, 238] width 435 height 36
type input "item104"
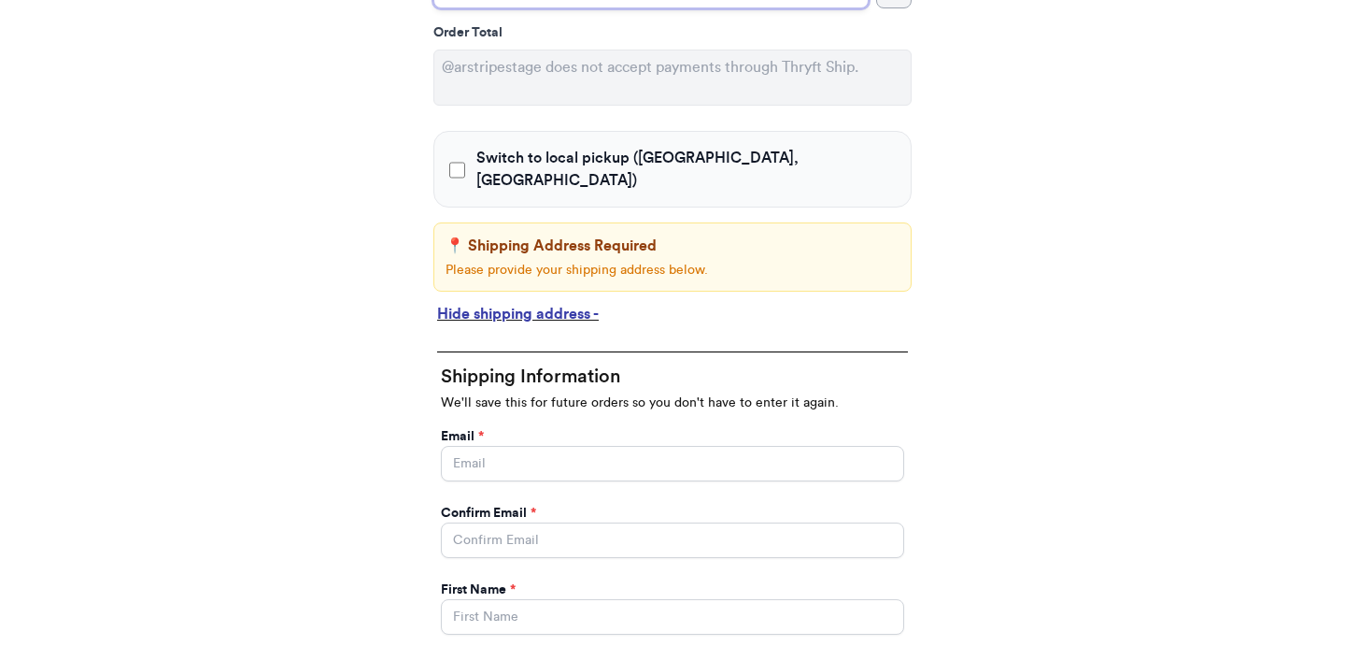
scroll to position [537, 0]
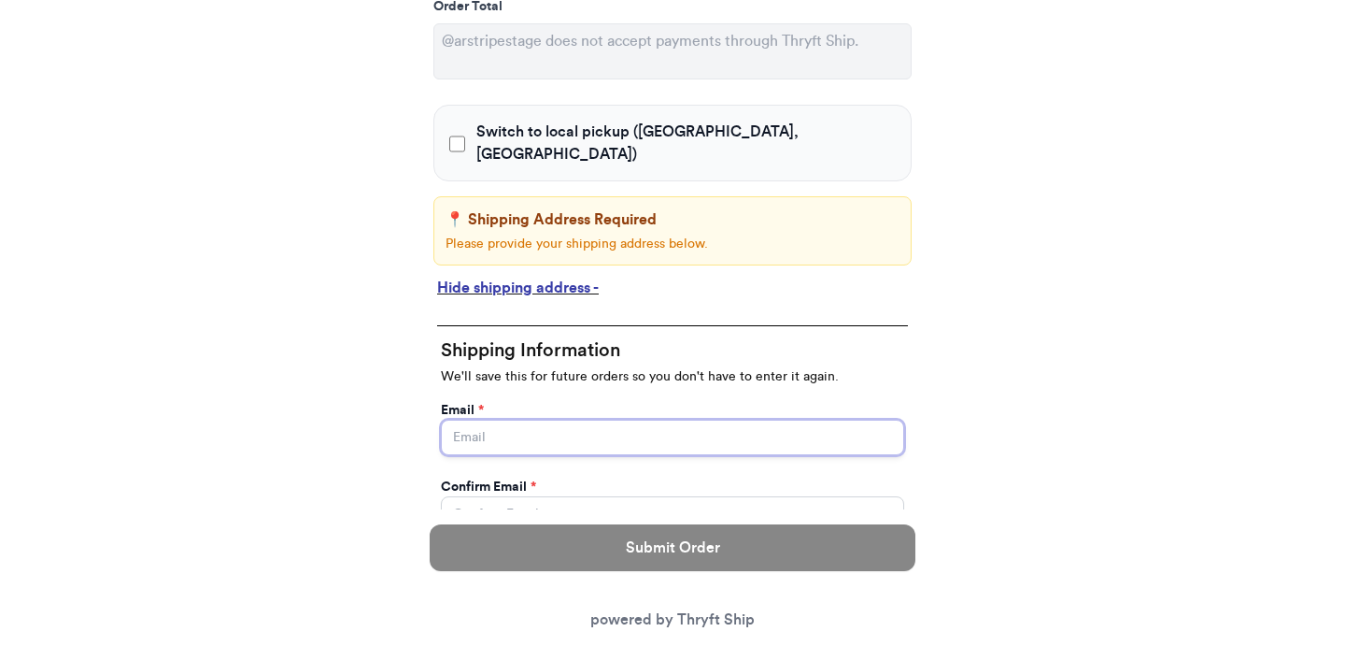
click at [512, 420] on input "Switch to local pickup ([GEOGRAPHIC_DATA], [GEOGRAPHIC_DATA])" at bounding box center [672, 438] width 463 height 36
type input "abdul@thryftship.com"
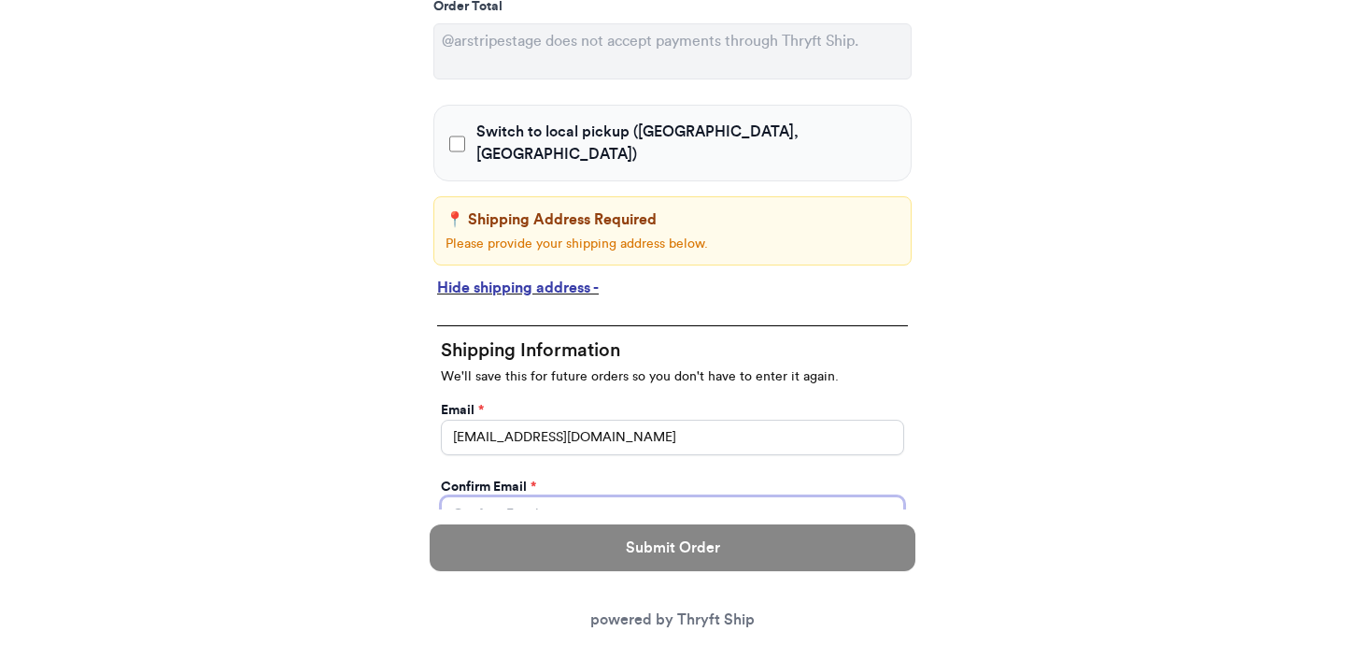
type input "abdul@thryftship.com"
type input "Ross"
type input "Geller"
type input "3295 Hershell Hollow Road"
type input "[GEOGRAPHIC_DATA]"
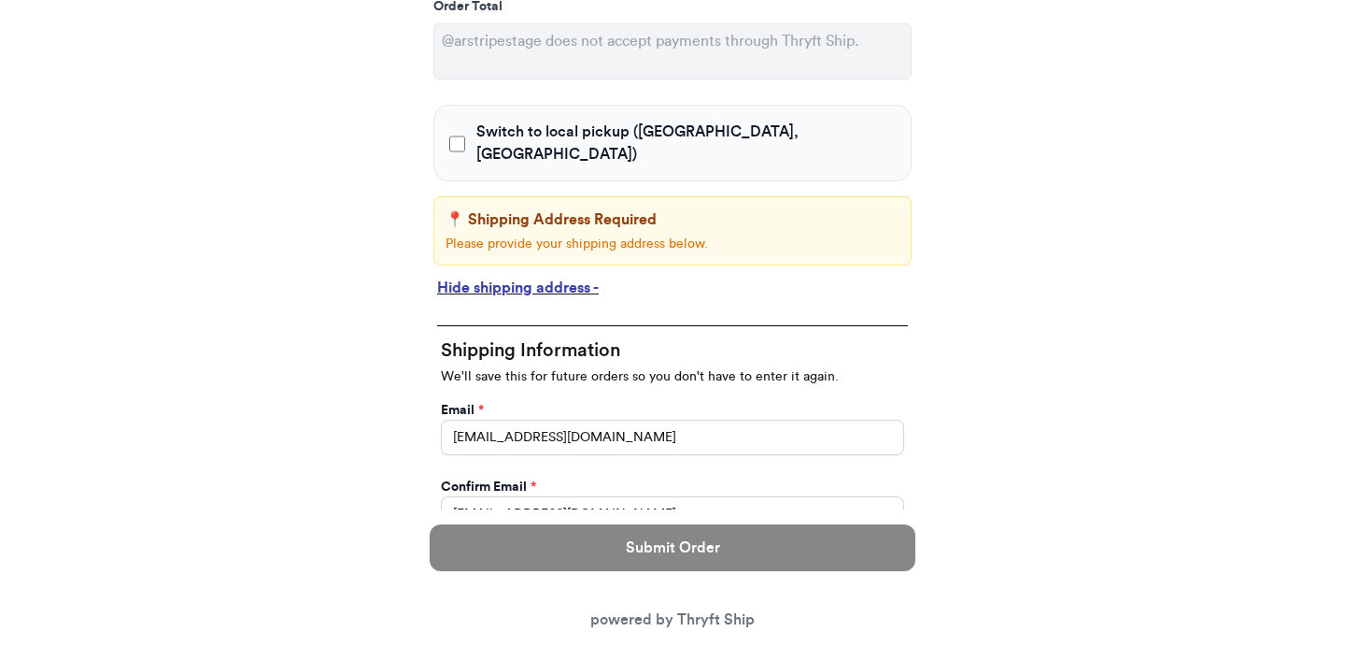
type input "93013"
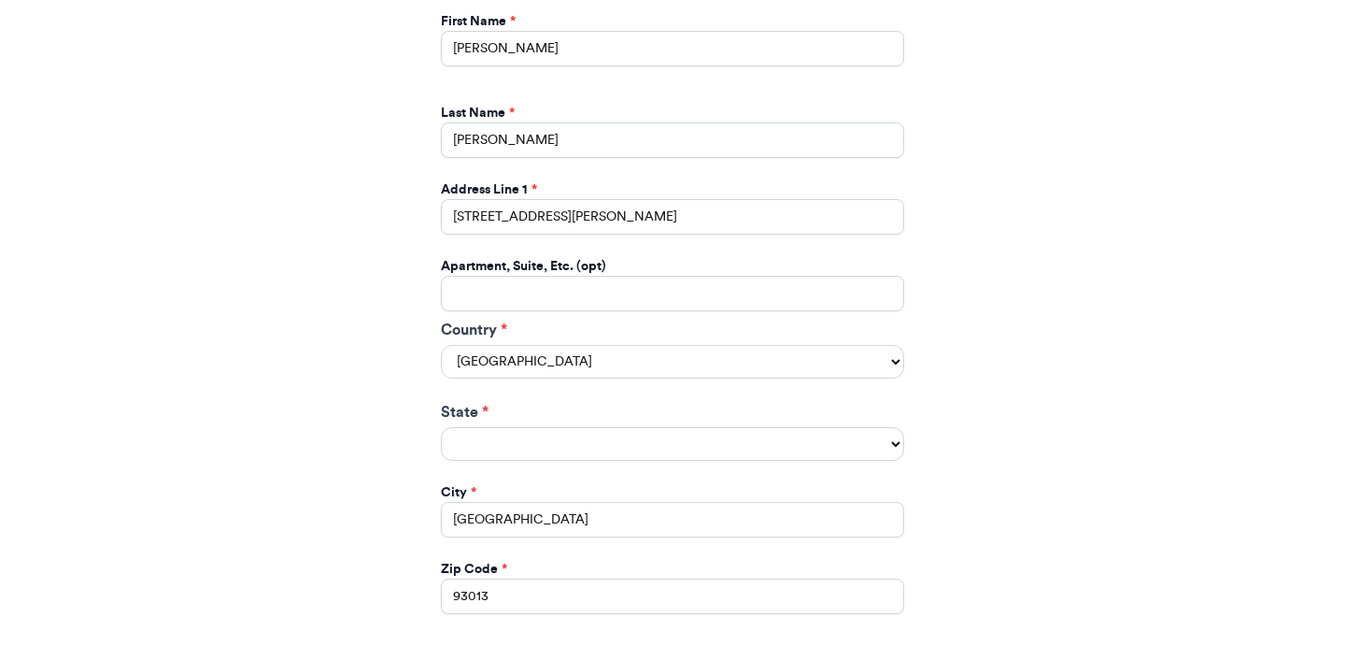
scroll to position [1060, 0]
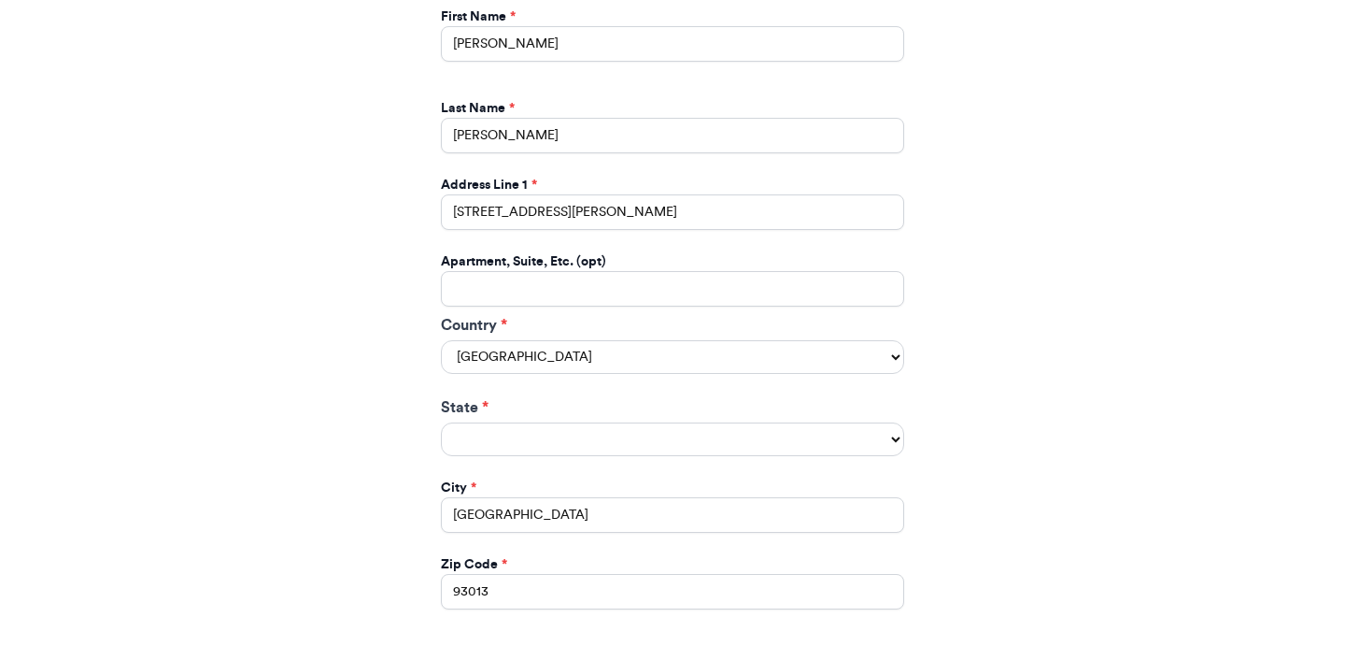
click at [620, 400] on div "State *" at bounding box center [672, 426] width 463 height 60
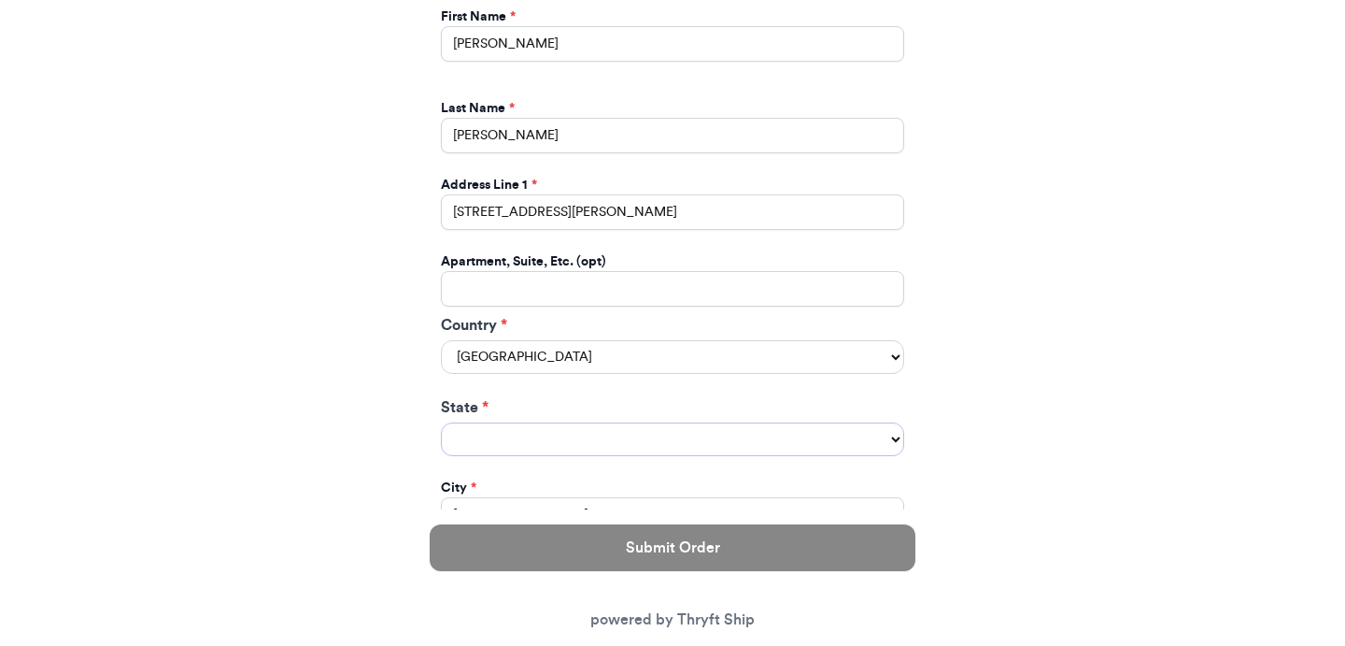
click at [621, 422] on select "State *" at bounding box center [672, 439] width 463 height 34
click at [855, 340] on select "United States Canada Australia" at bounding box center [672, 357] width 463 height 34
select select "CA"
click at [441, 340] on select "United States Canada Australia" at bounding box center [672, 357] width 463 height 34
select select "AB"
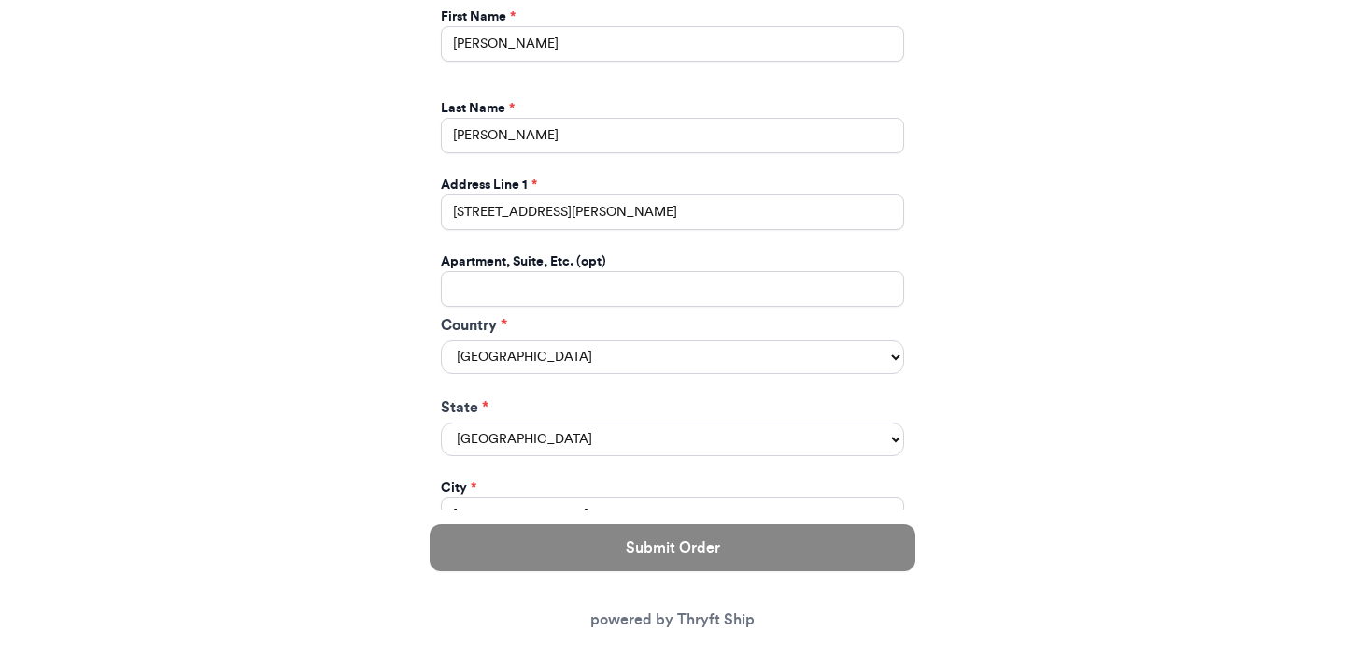
click at [747, 354] on div "Country * United States Canada Australia" at bounding box center [672, 343] width 471 height 67
click at [753, 344] on select "United States Canada Australia" at bounding box center [672, 357] width 463 height 34
select select "US"
click at [441, 340] on select "United States Canada Australia" at bounding box center [672, 357] width 463 height 34
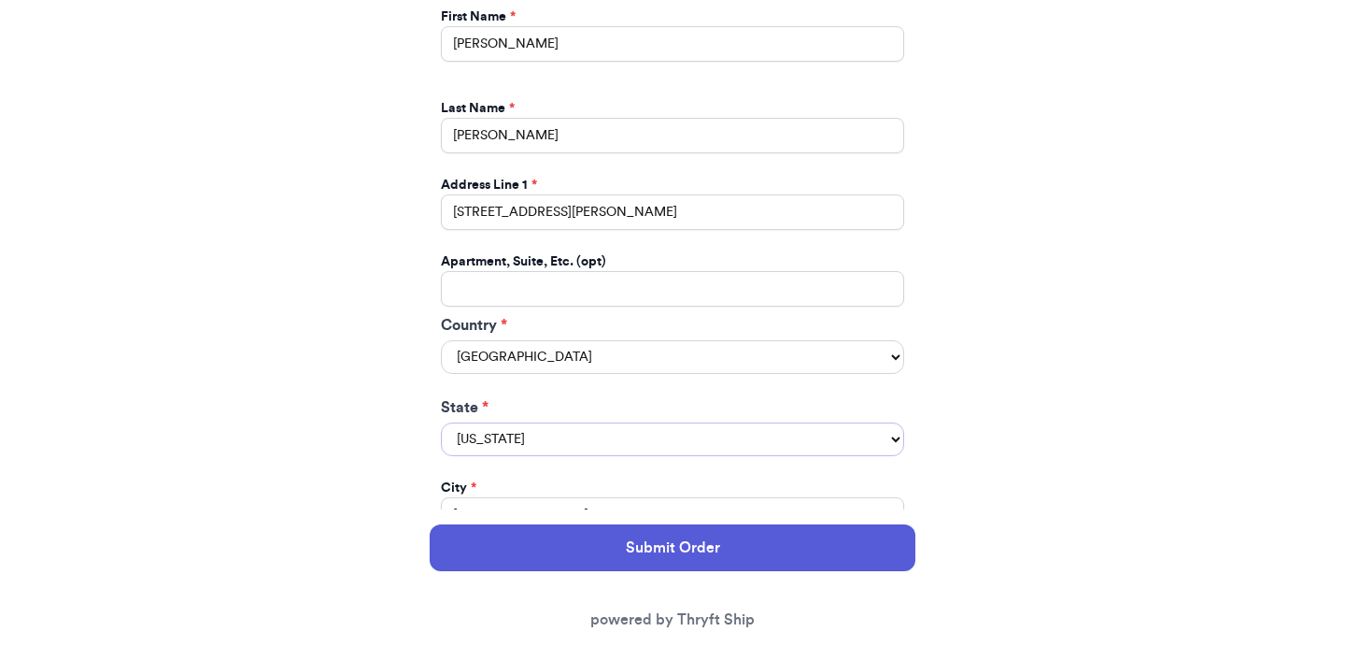
click at [721, 422] on select "Alabama Alaska Arizona Arkansas California Colorado Connecticut Delaware Distri…" at bounding box center [672, 439] width 463 height 34
select select "CO"
click at [441, 422] on select "Alabama Alaska Arizona Arkansas California Colorado Connecticut Delaware Distri…" at bounding box center [672, 439] width 463 height 34
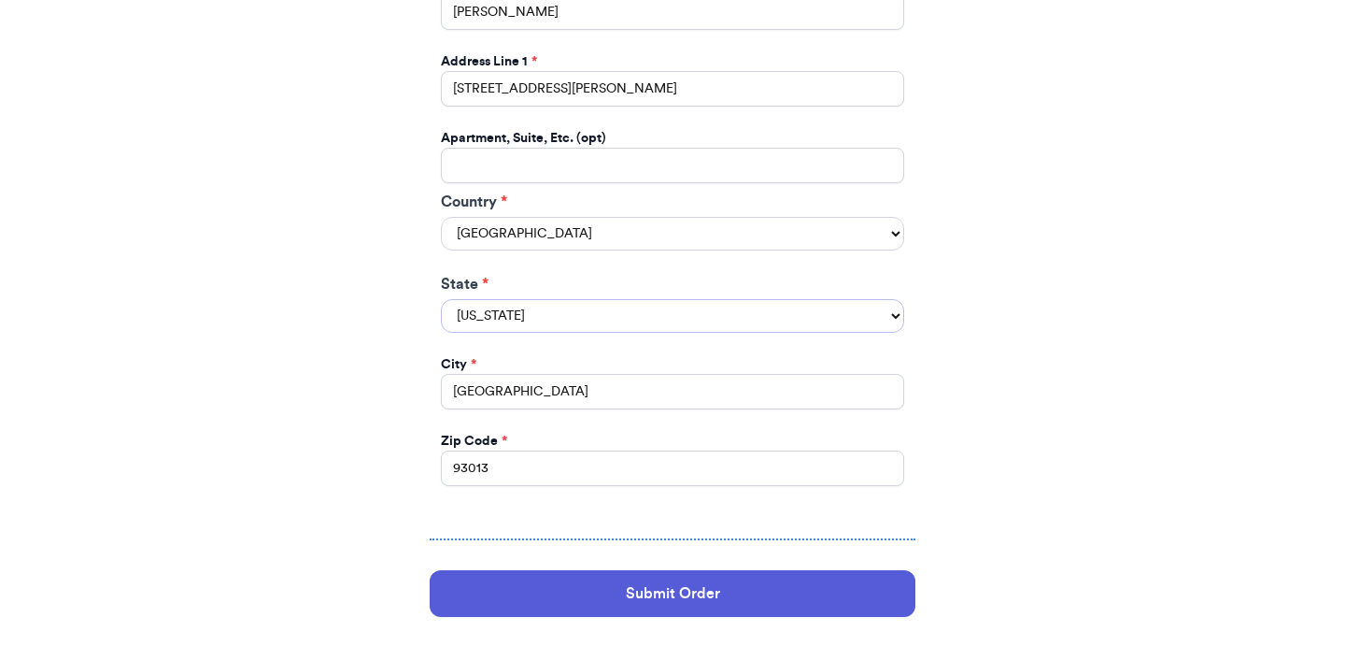
scroll to position [1182, 0]
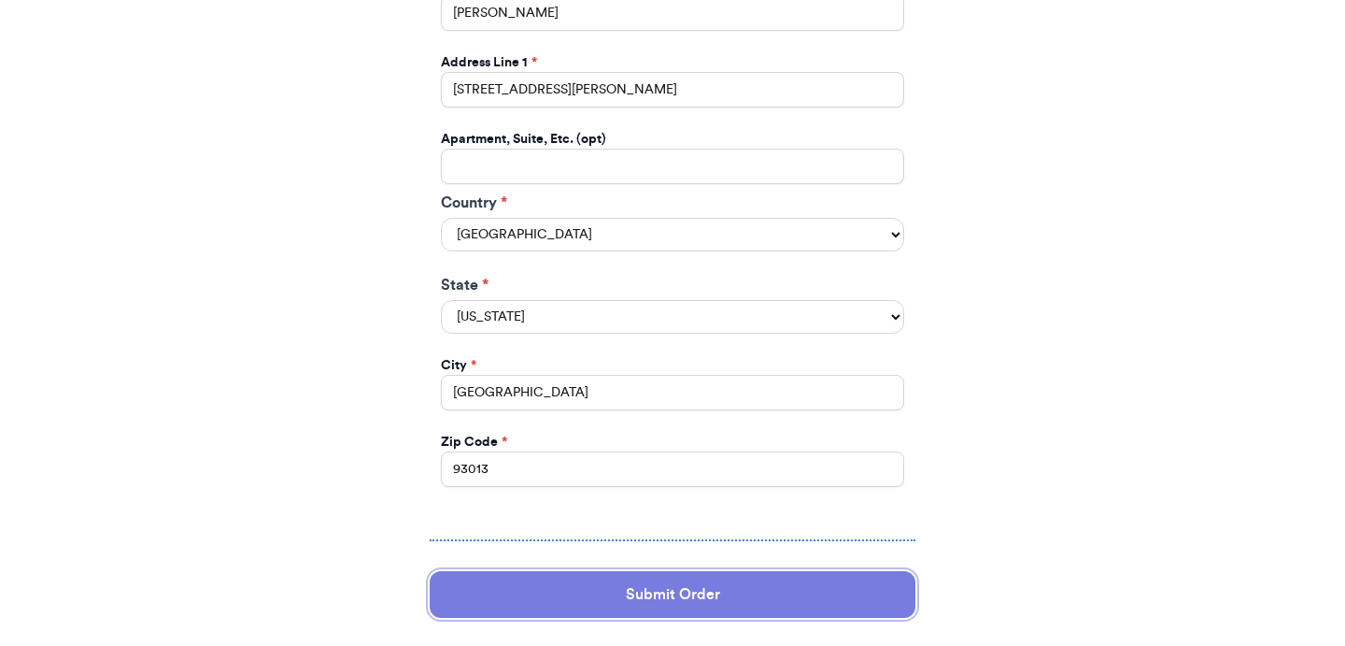
click at [676, 571] on button "Submit Order" at bounding box center [673, 594] width 486 height 47
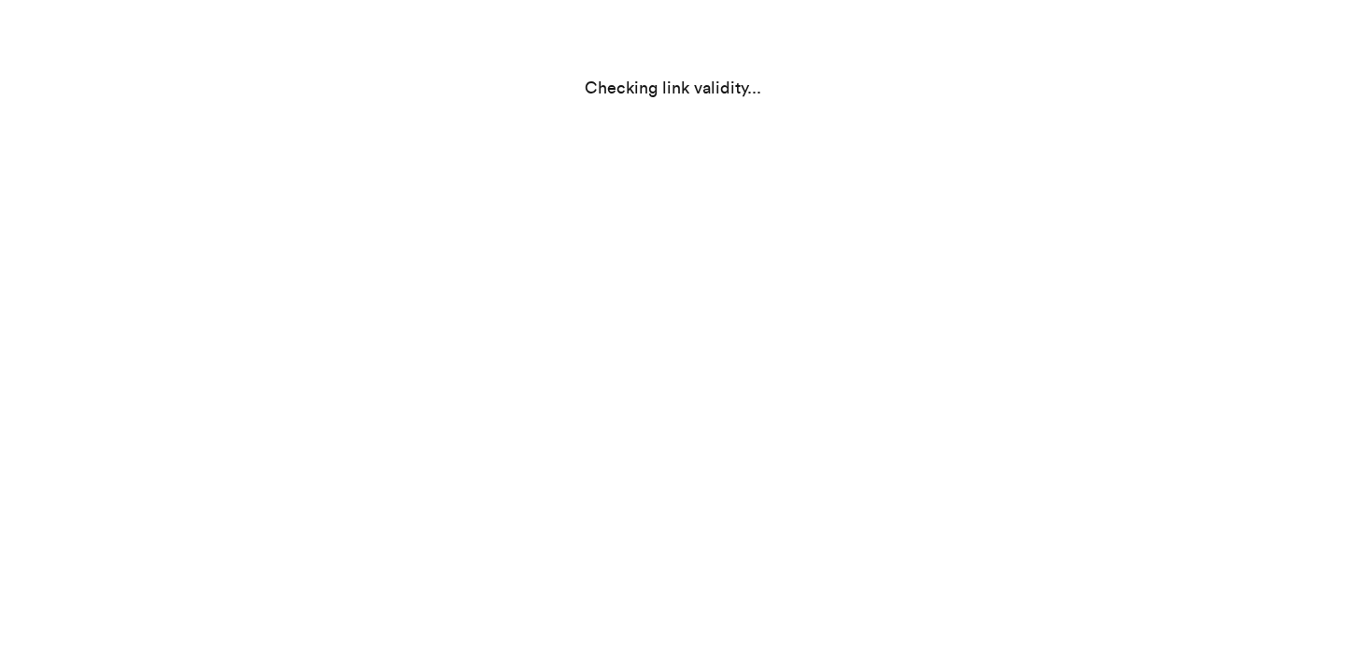
scroll to position [0, 0]
select select "CO"
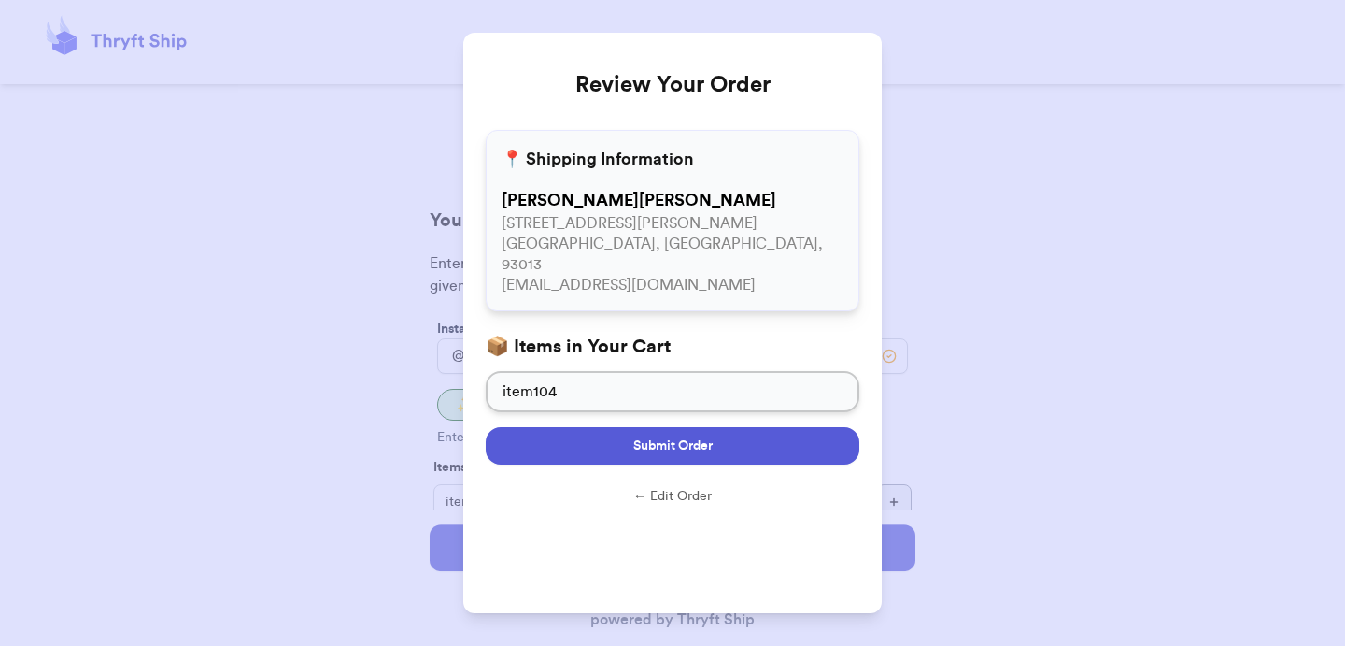
click at [676, 434] on button "Submit Order" at bounding box center [673, 445] width 374 height 37
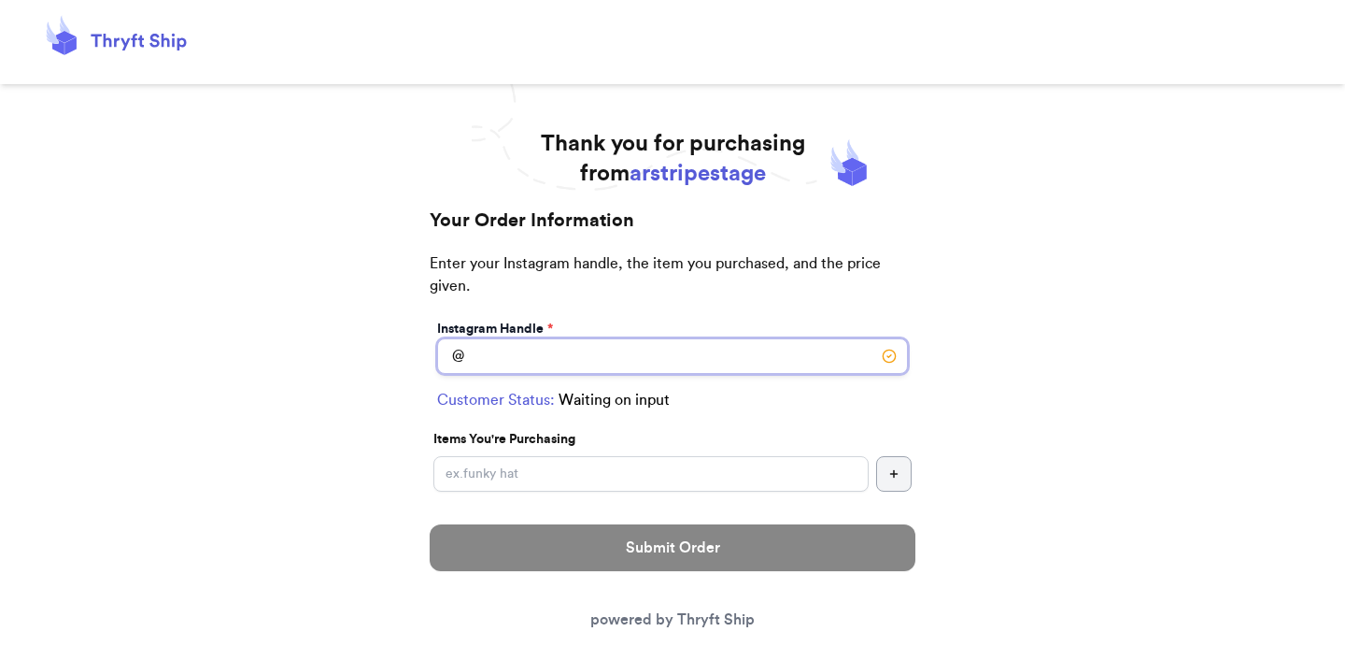
click at [749, 361] on input "Switch to local pickup ([GEOGRAPHIC_DATA], [GEOGRAPHIC_DATA])" at bounding box center [672, 356] width 471 height 36
type input "customer1"
checkbox input "true"
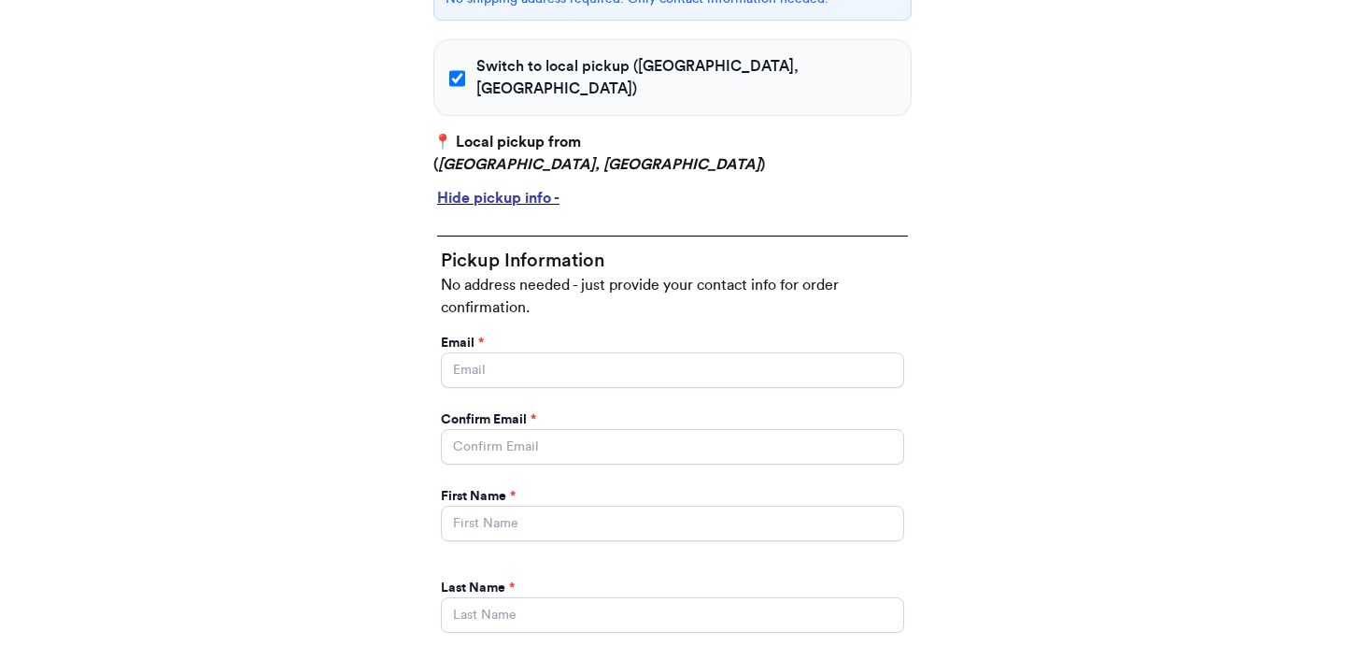
scroll to position [695, 0]
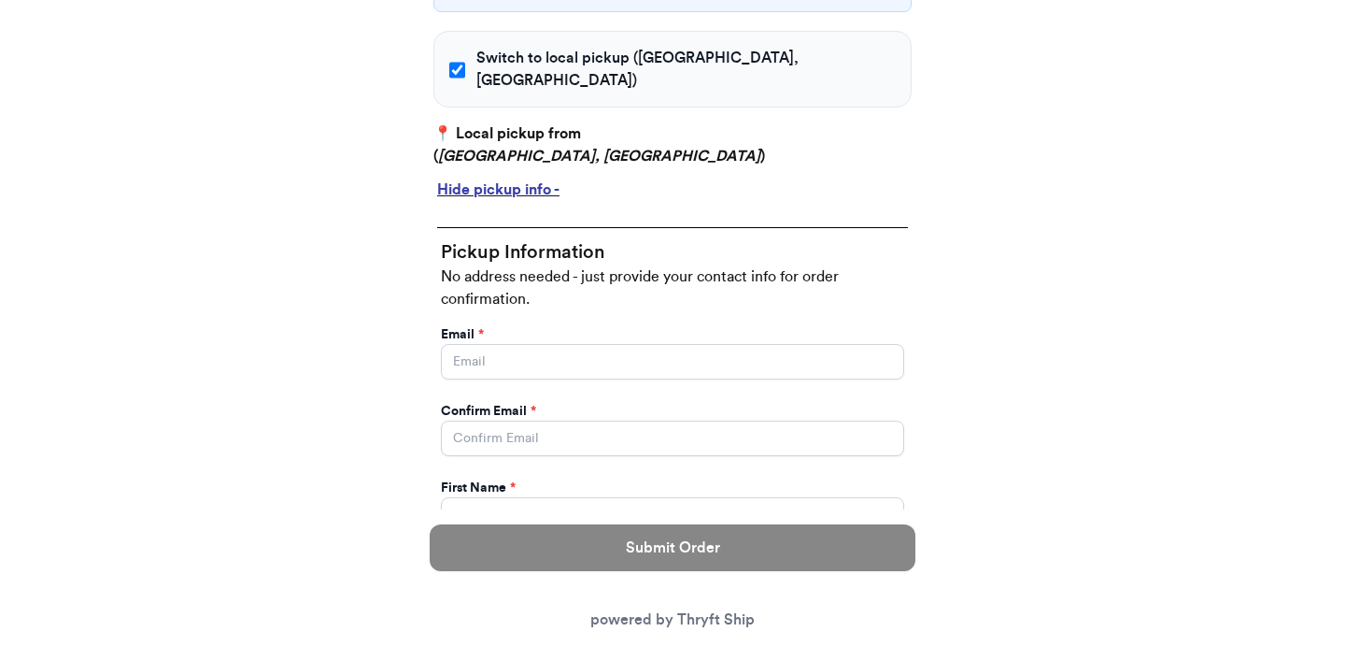
type input "customer1"
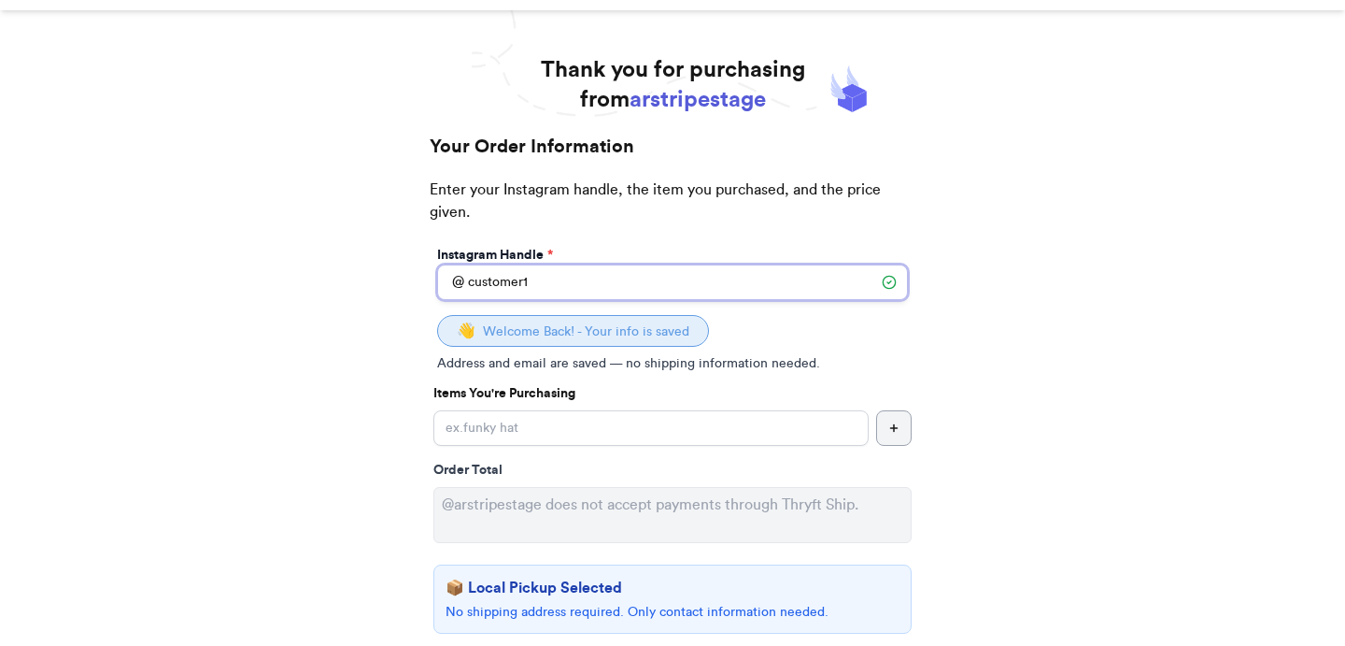
scroll to position [53, 0]
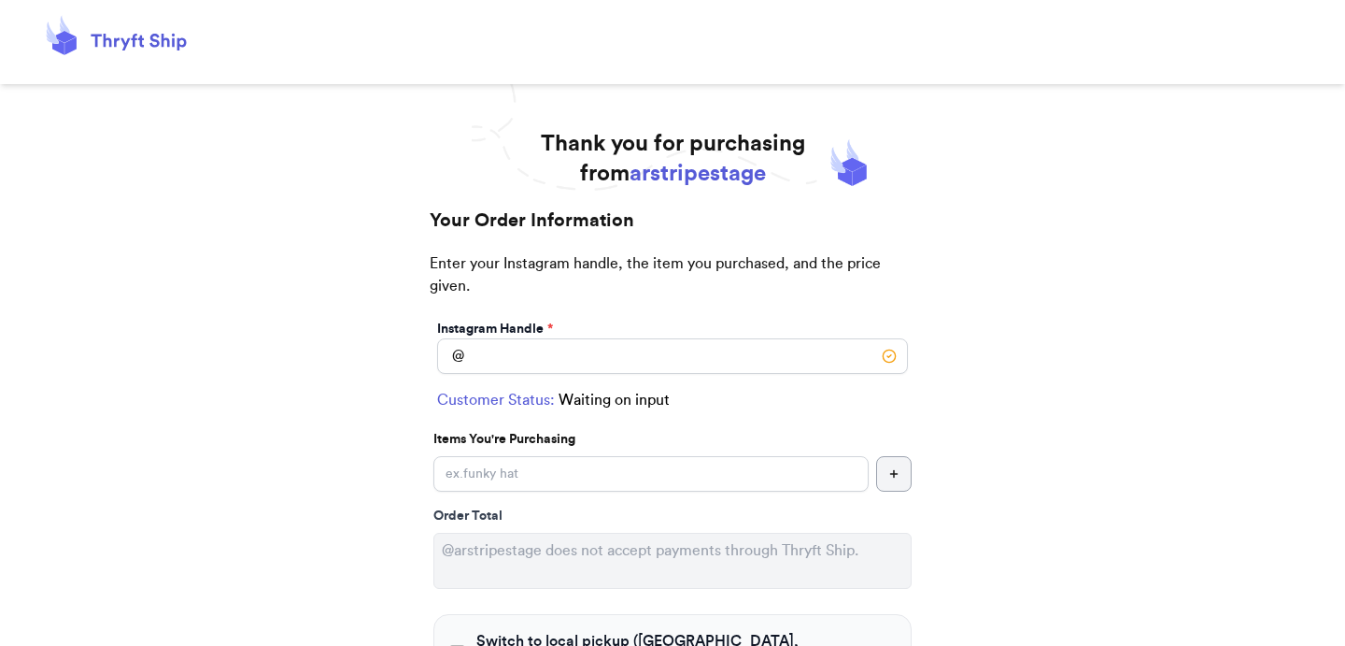
scroll to position [53, 0]
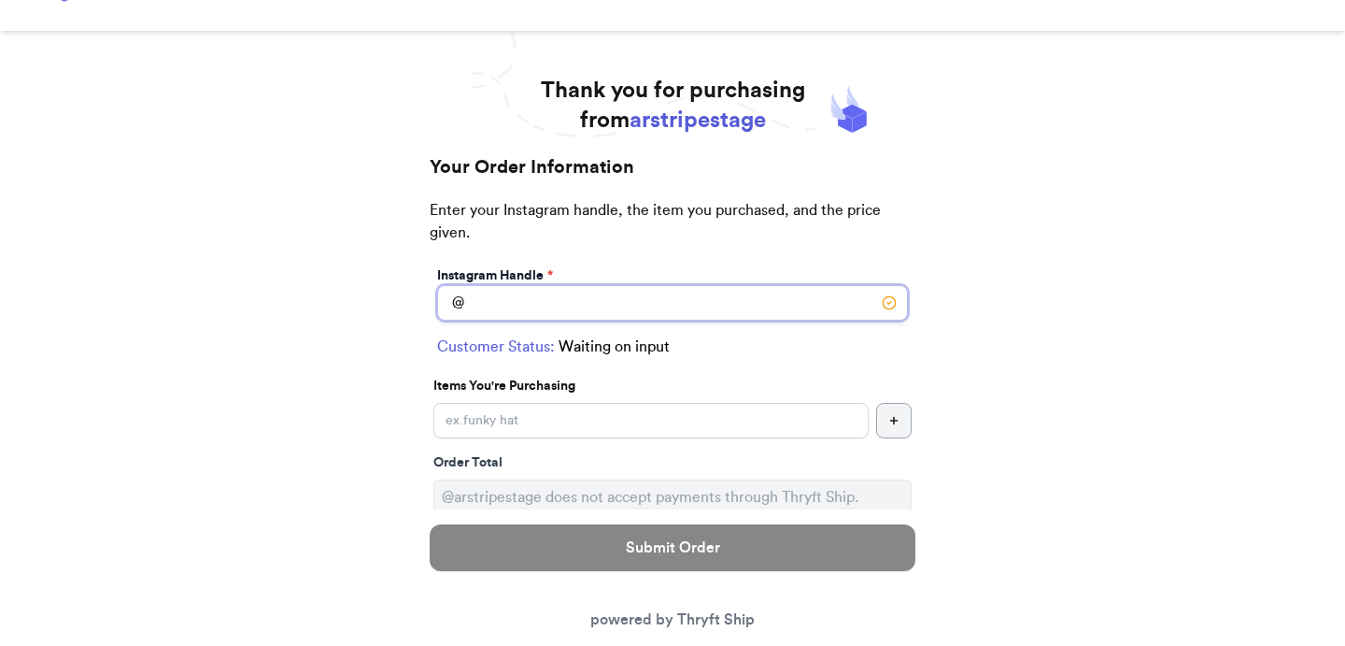
click at [677, 303] on input "Switch to local pickup ([GEOGRAPHIC_DATA], [GEOGRAPHIC_DATA])" at bounding box center [672, 303] width 471 height 36
type input "customer1"
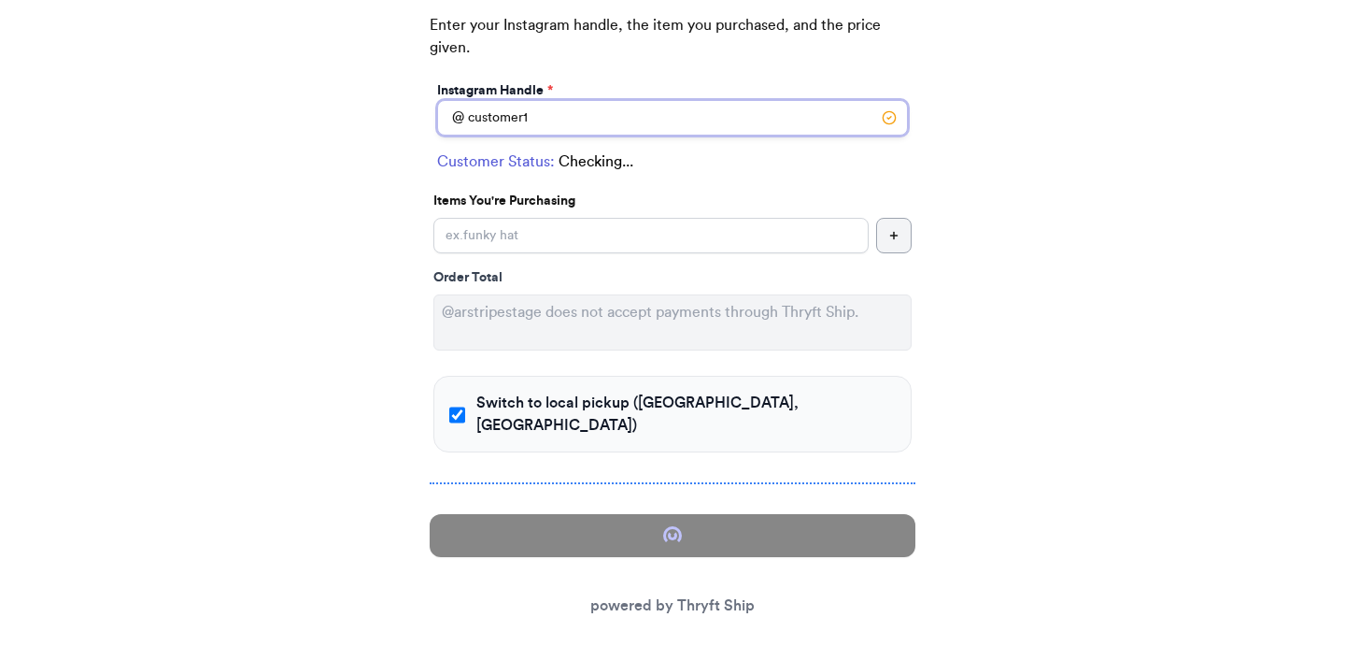
checkbox input "true"
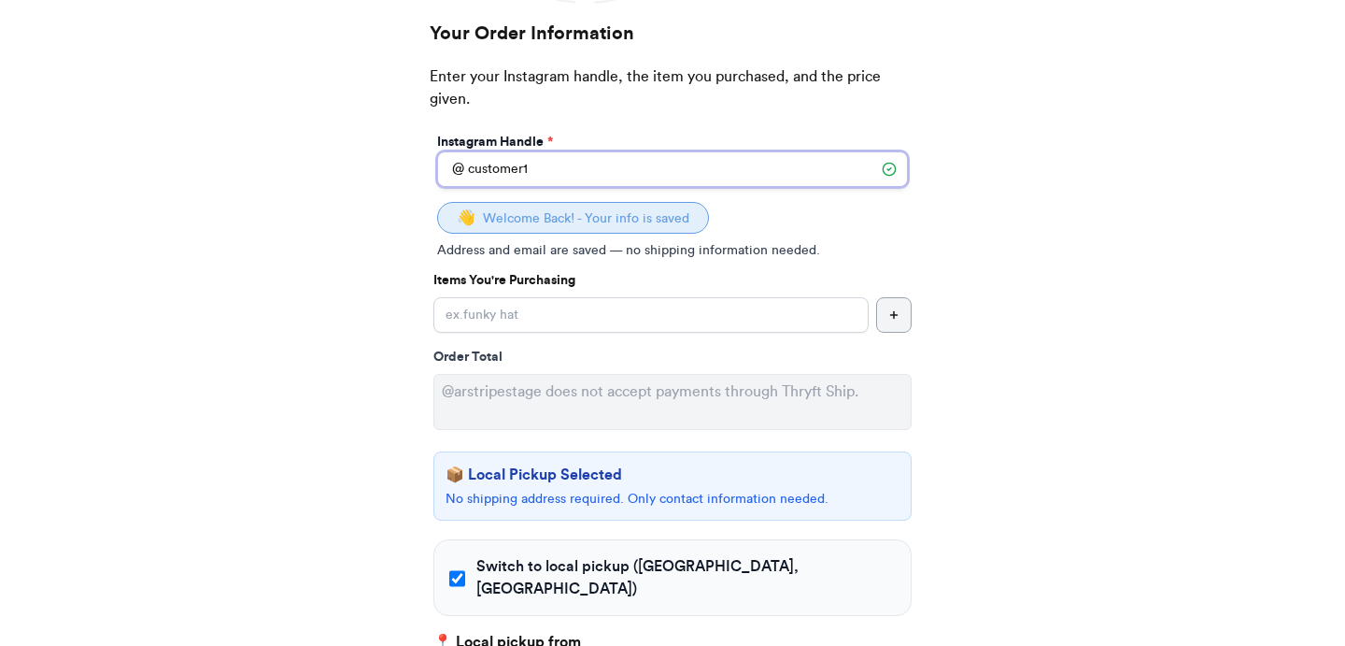
scroll to position [116, 0]
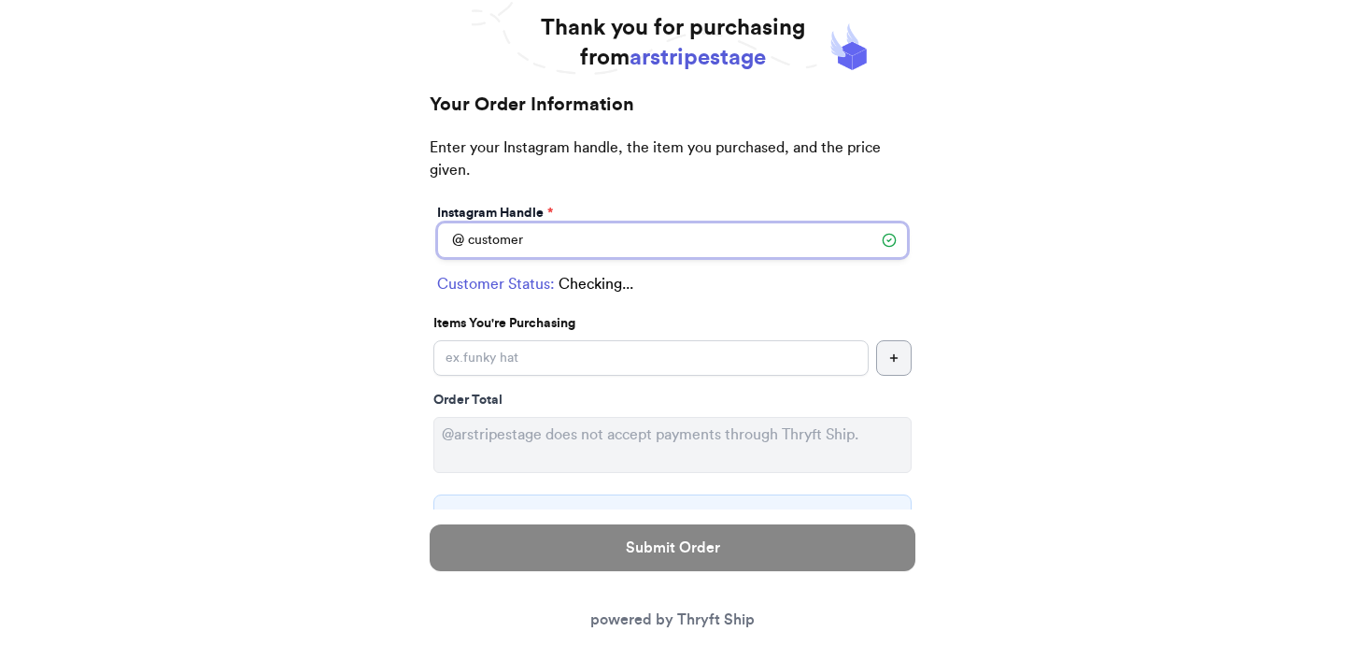
type input "customer2"
checkbox input "false"
select select "CO"
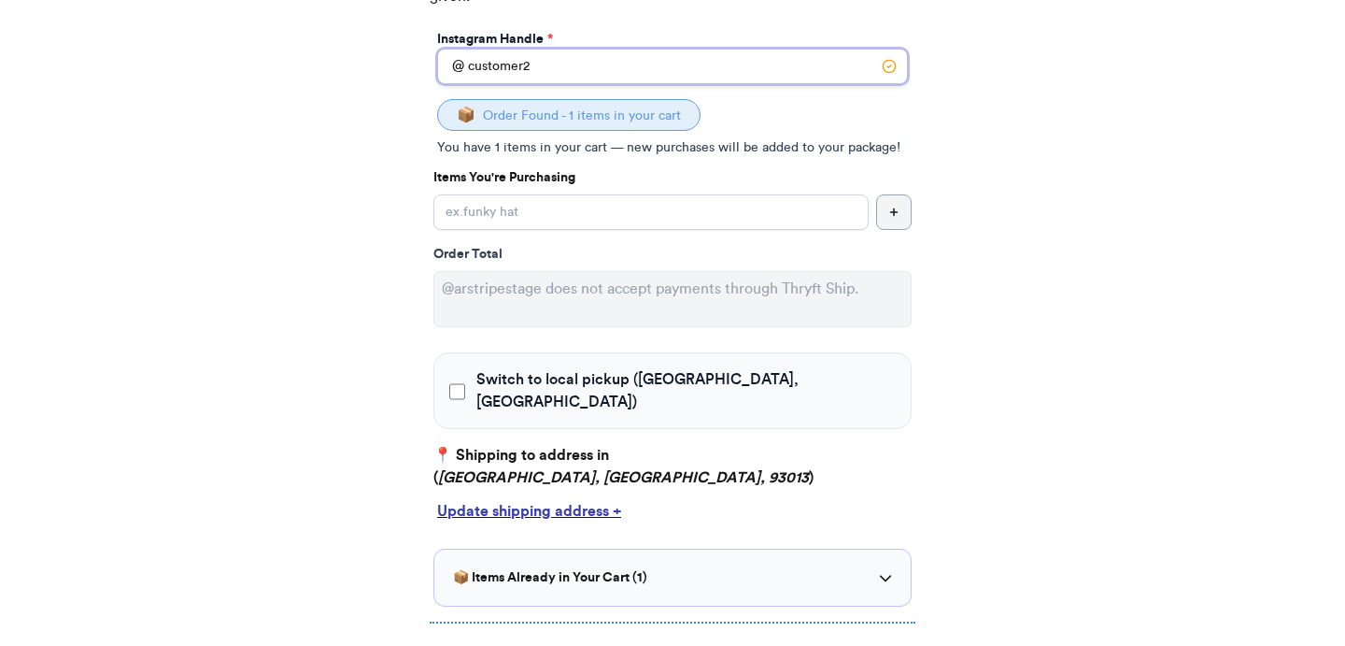
scroll to position [433, 0]
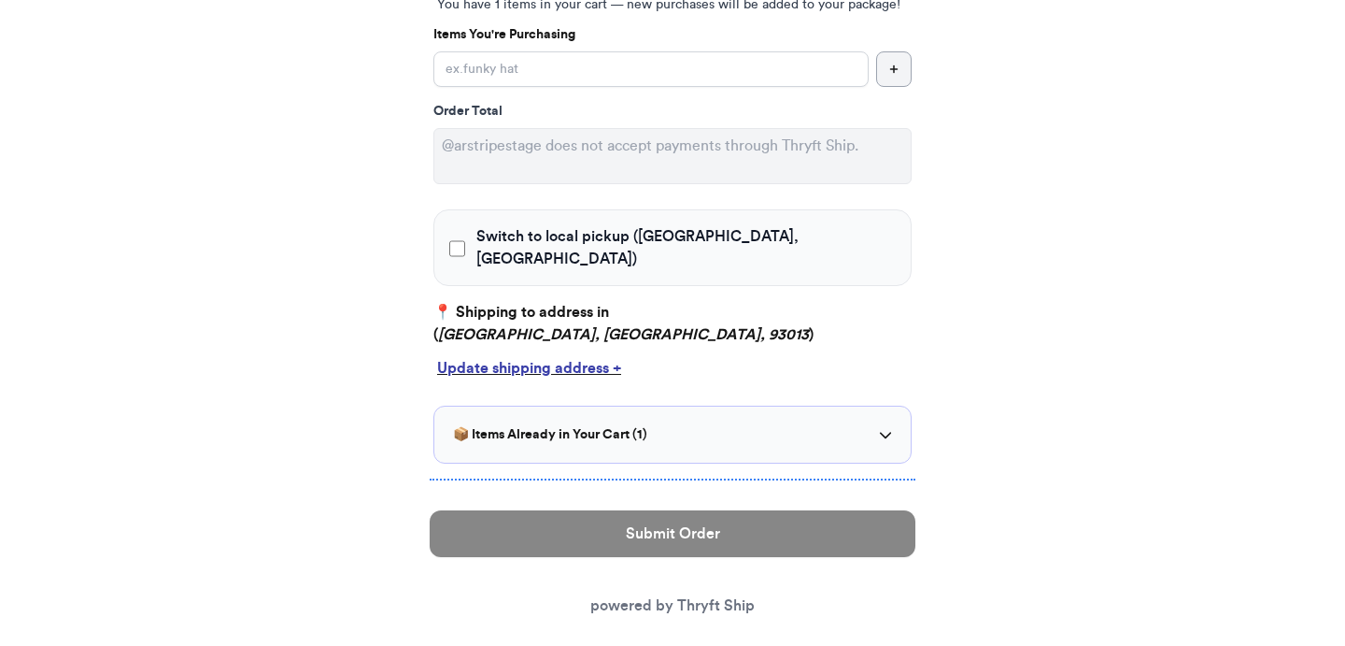
type input "customer2"
click at [456, 239] on input "Switch to local pickup ([GEOGRAPHIC_DATA], [GEOGRAPHIC_DATA])" at bounding box center [457, 248] width 16 height 19
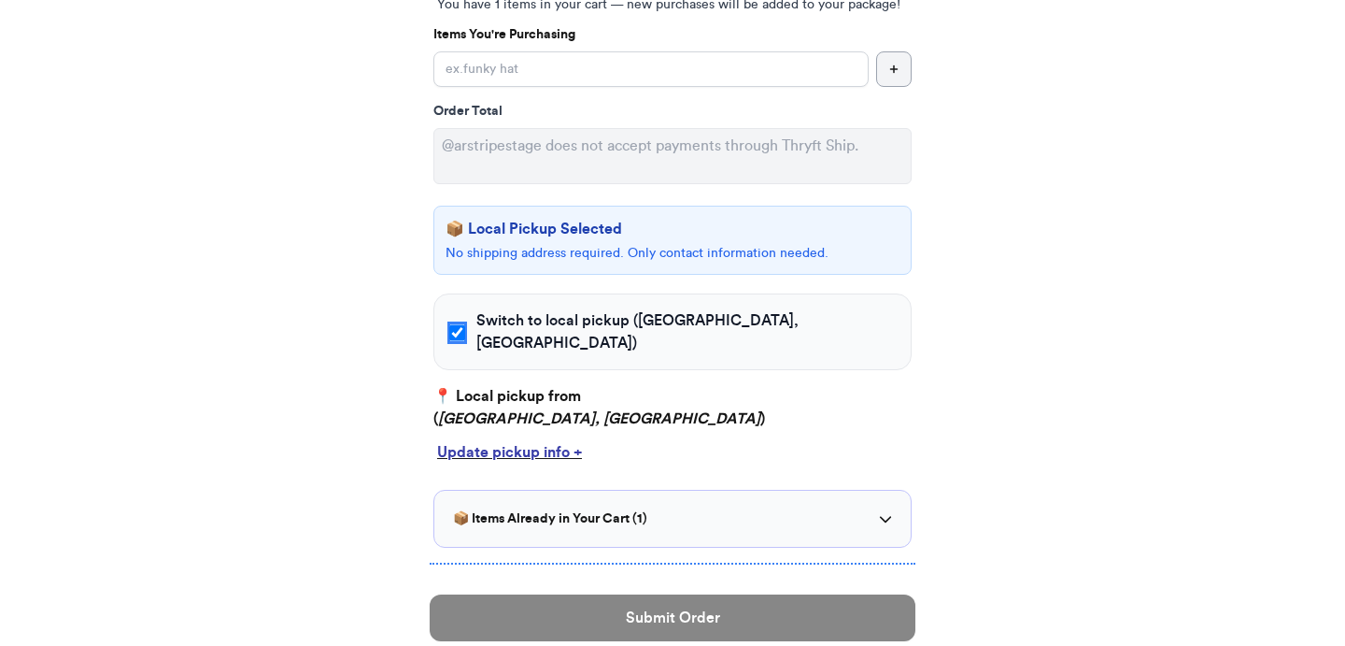
click at [459, 326] on input "Switch to local pickup ([GEOGRAPHIC_DATA], [GEOGRAPHIC_DATA])" at bounding box center [457, 332] width 16 height 19
checkbox input "false"
select select "CO"
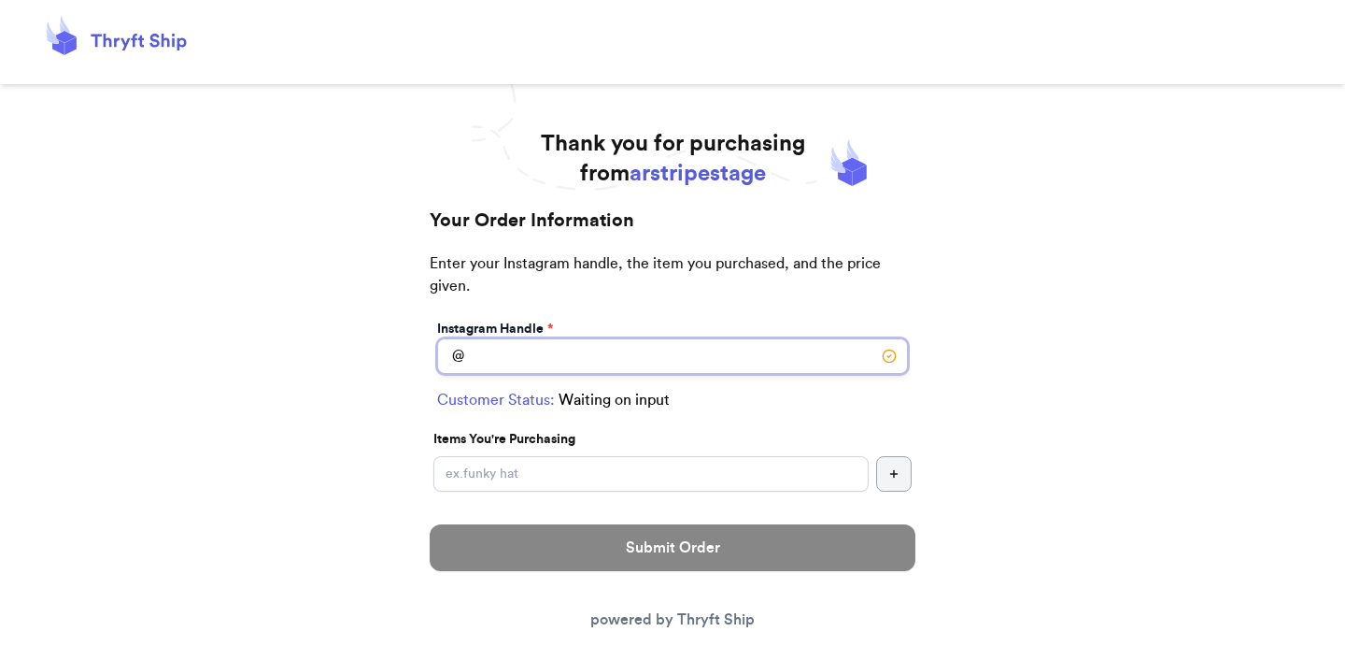
click at [526, 351] on input "Switch to local pickup ([GEOGRAPHIC_DATA], [GEOGRAPHIC_DATA])" at bounding box center [672, 356] width 471 height 36
type input "customer2"
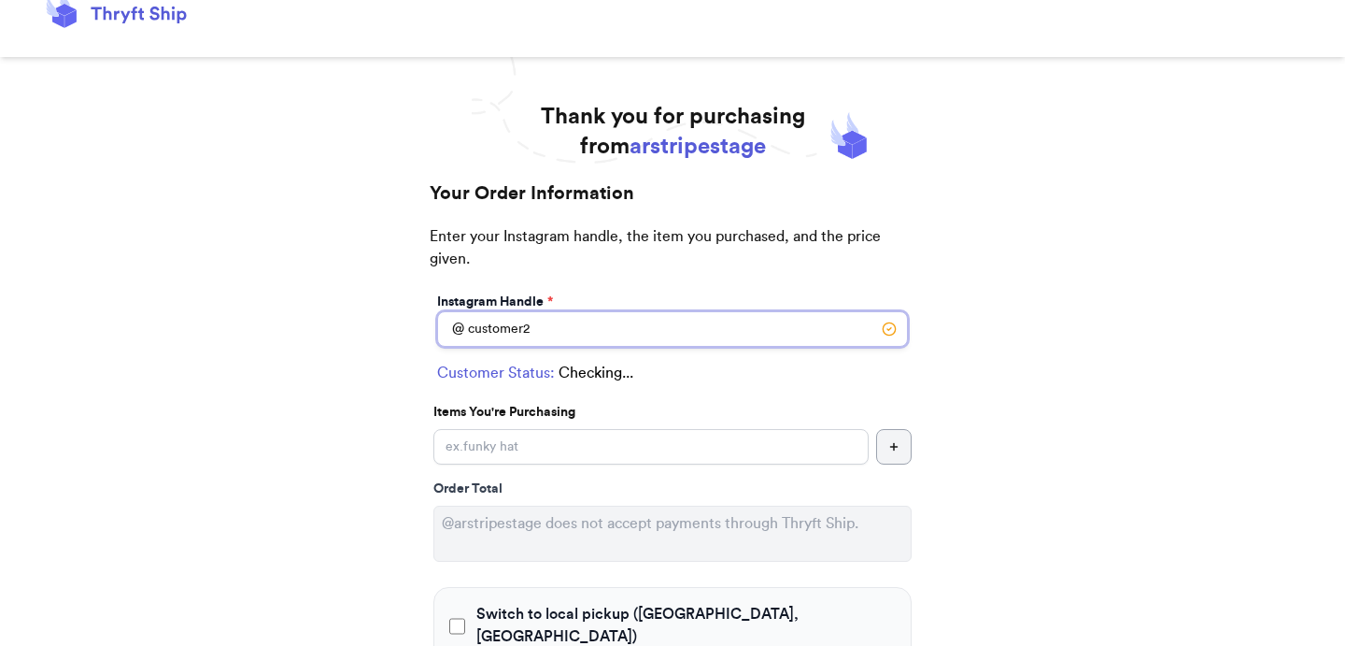
select select "CO"
type input "[GEOGRAPHIC_DATA]"
type input "93013"
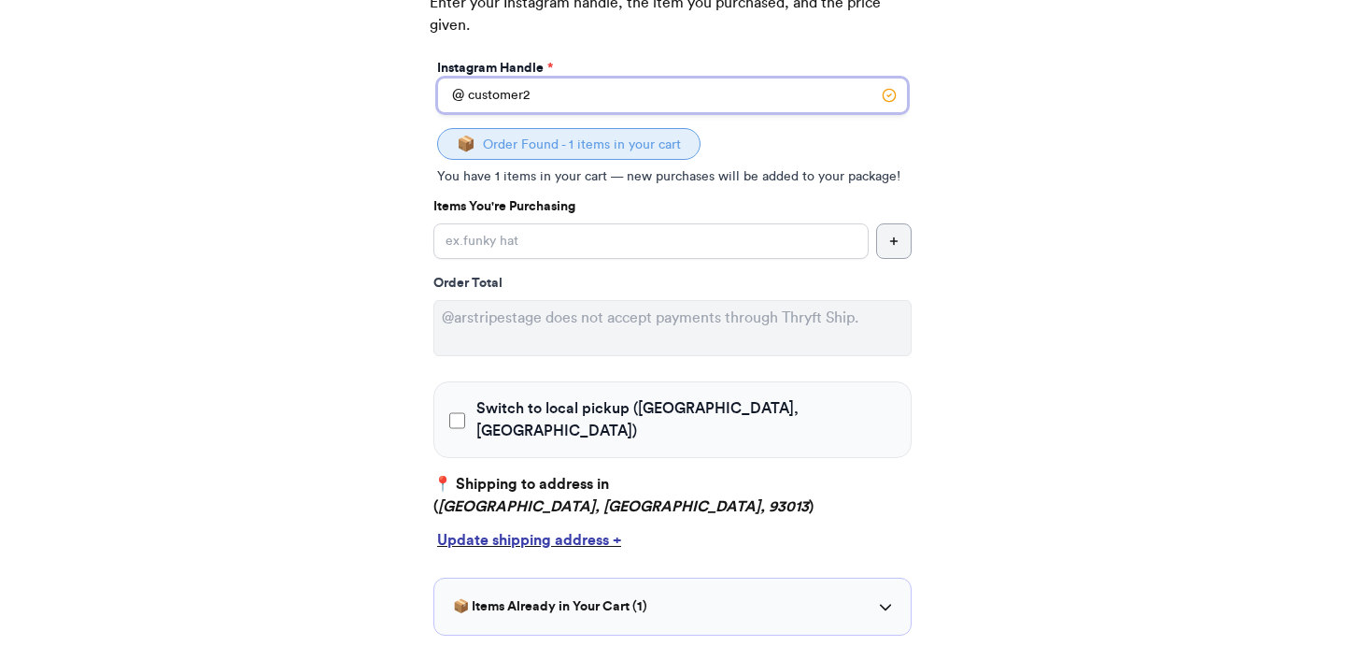
scroll to position [258, 0]
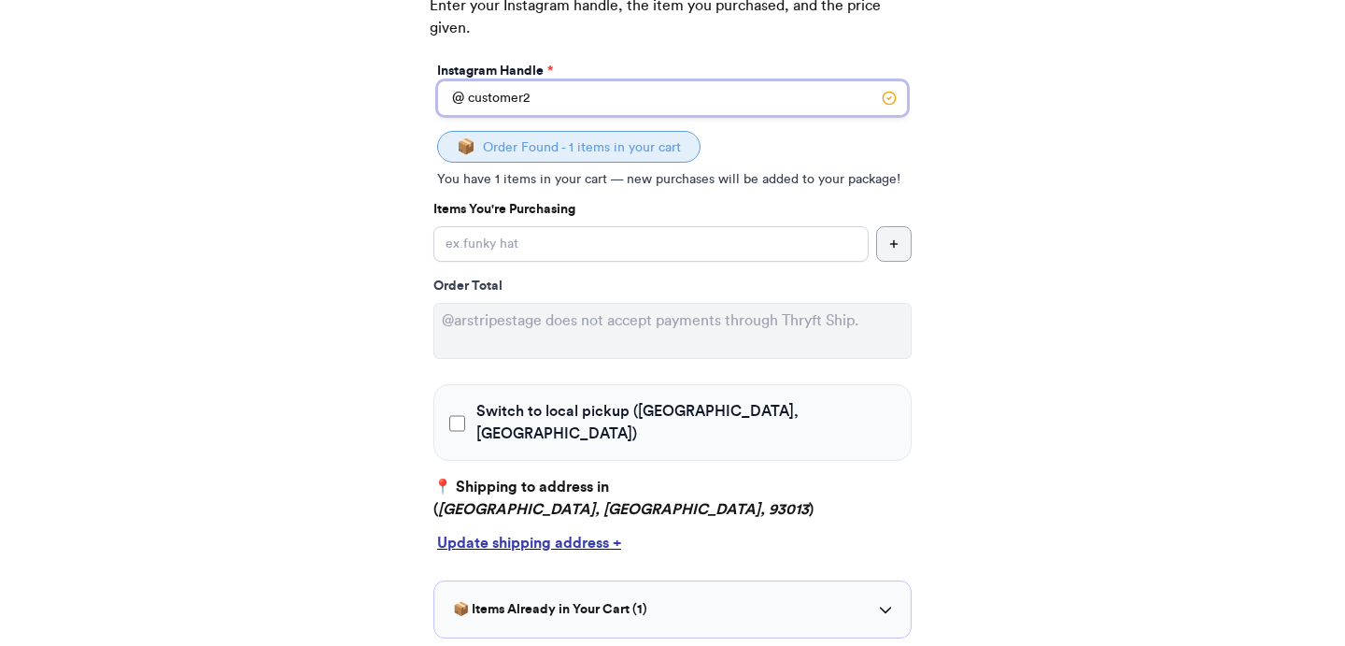
click at [749, 104] on input "customer2" at bounding box center [672, 98] width 471 height 36
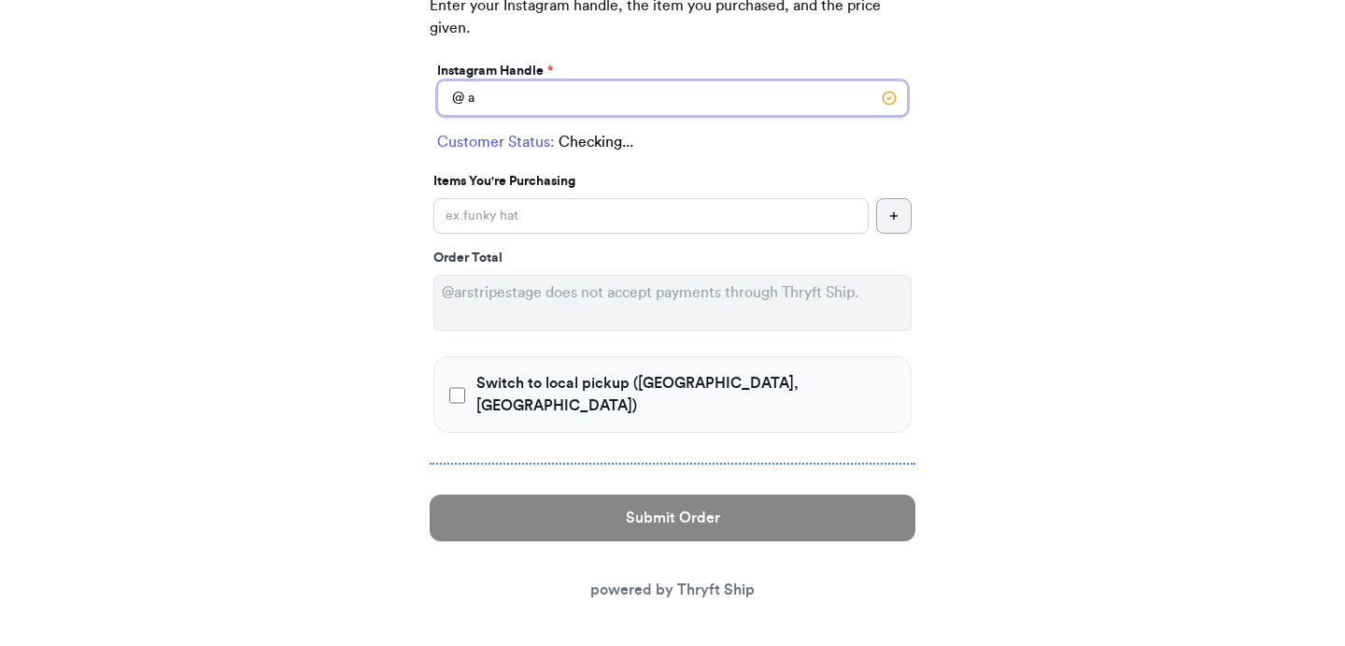
scroll to position [242, 0]
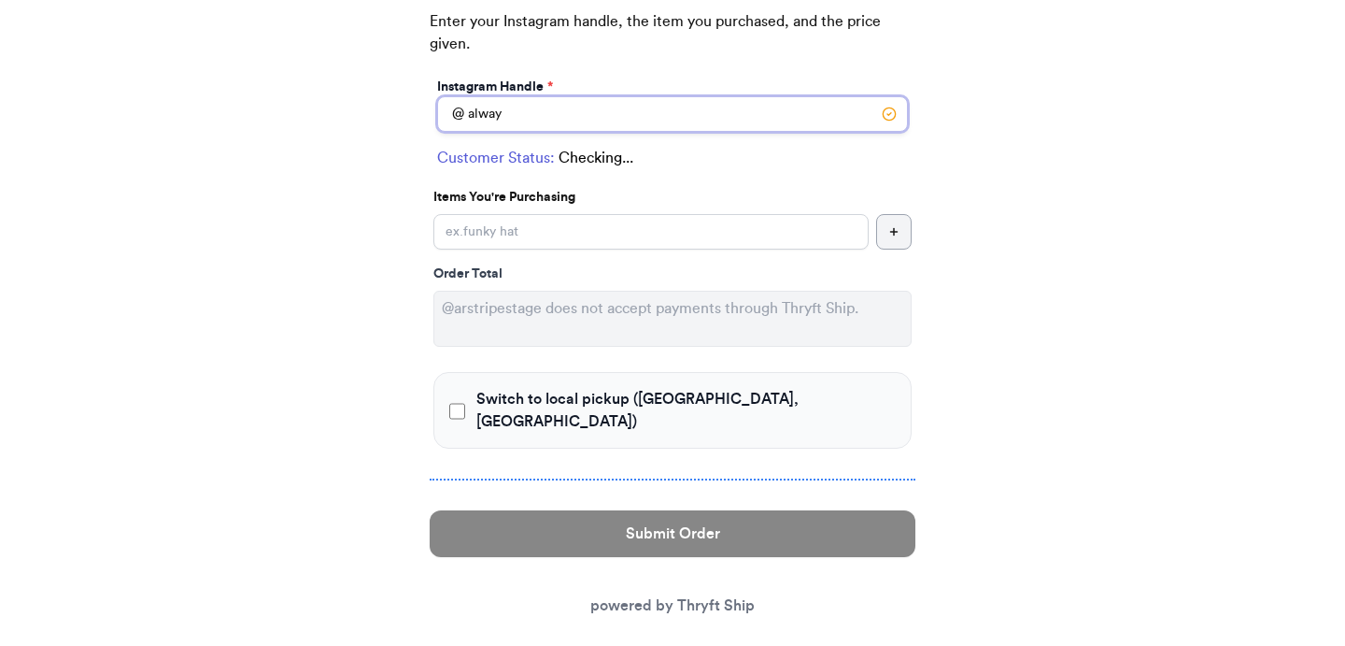
type input "always"
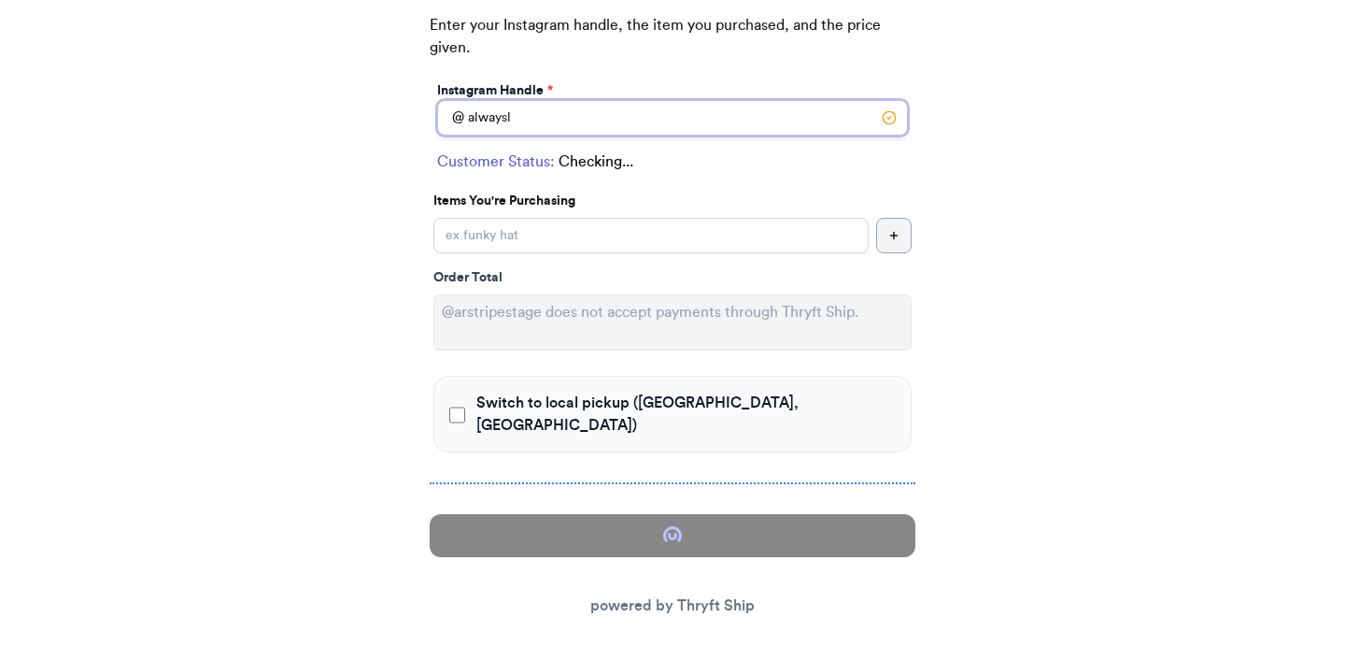
scroll to position [258, 0]
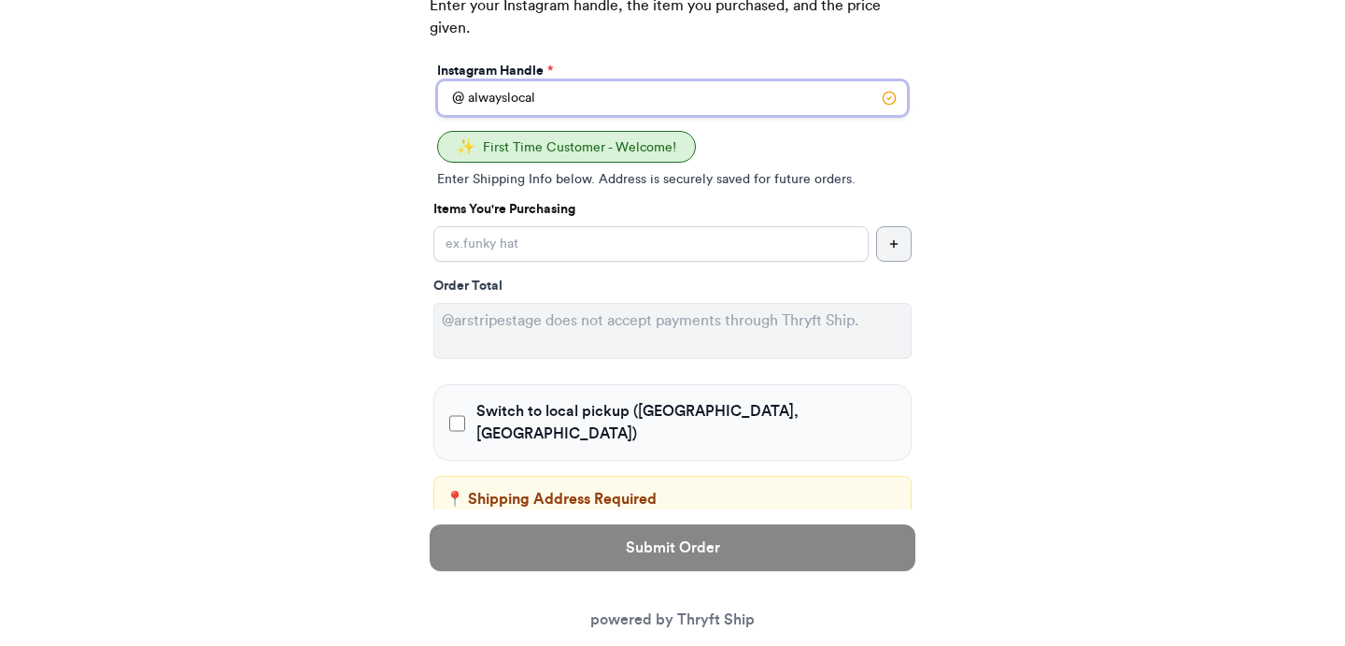
type input "alwayslocal"
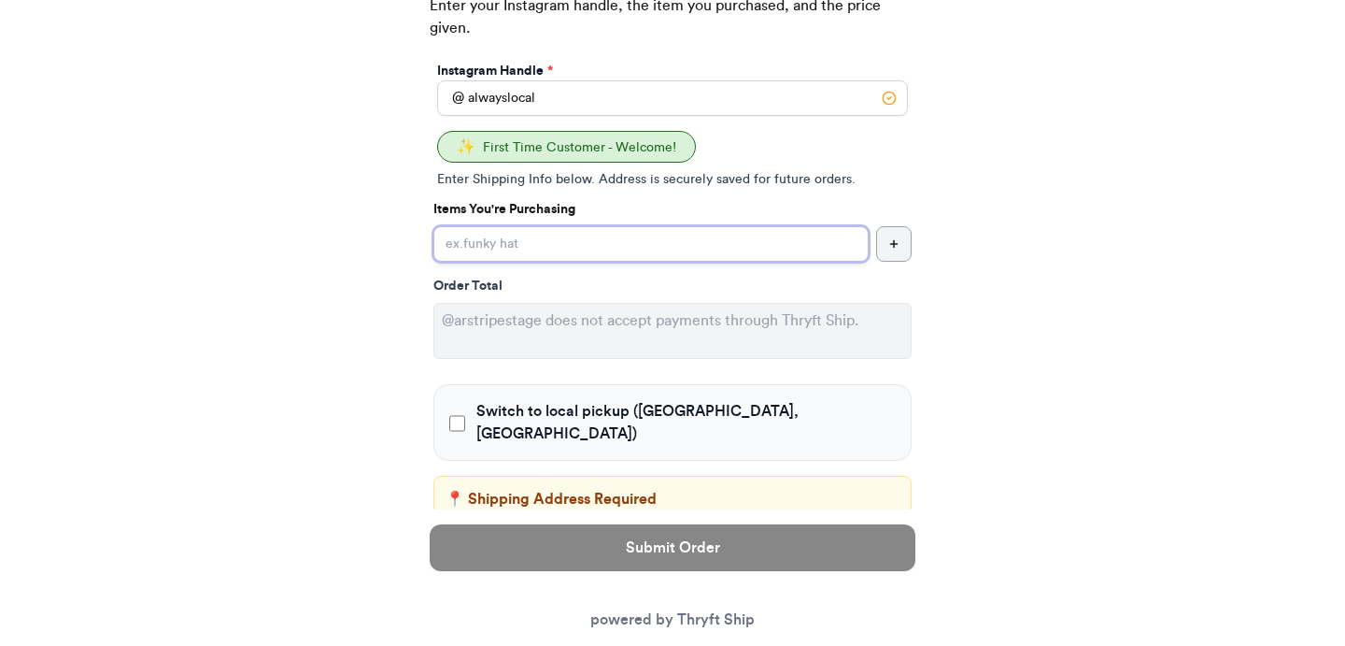
click at [667, 248] on input "Switch to local pickup ([GEOGRAPHIC_DATA], [GEOGRAPHIC_DATA])" at bounding box center [651, 244] width 435 height 36
type input "item 2"
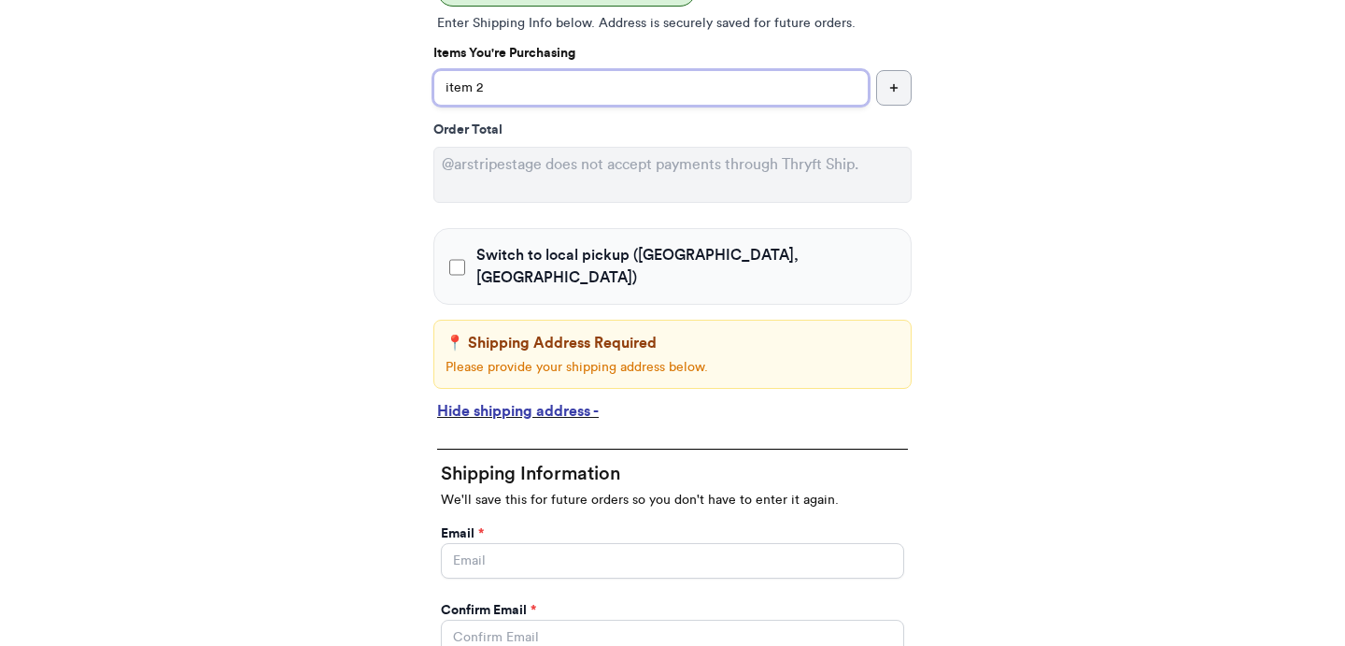
scroll to position [421, 0]
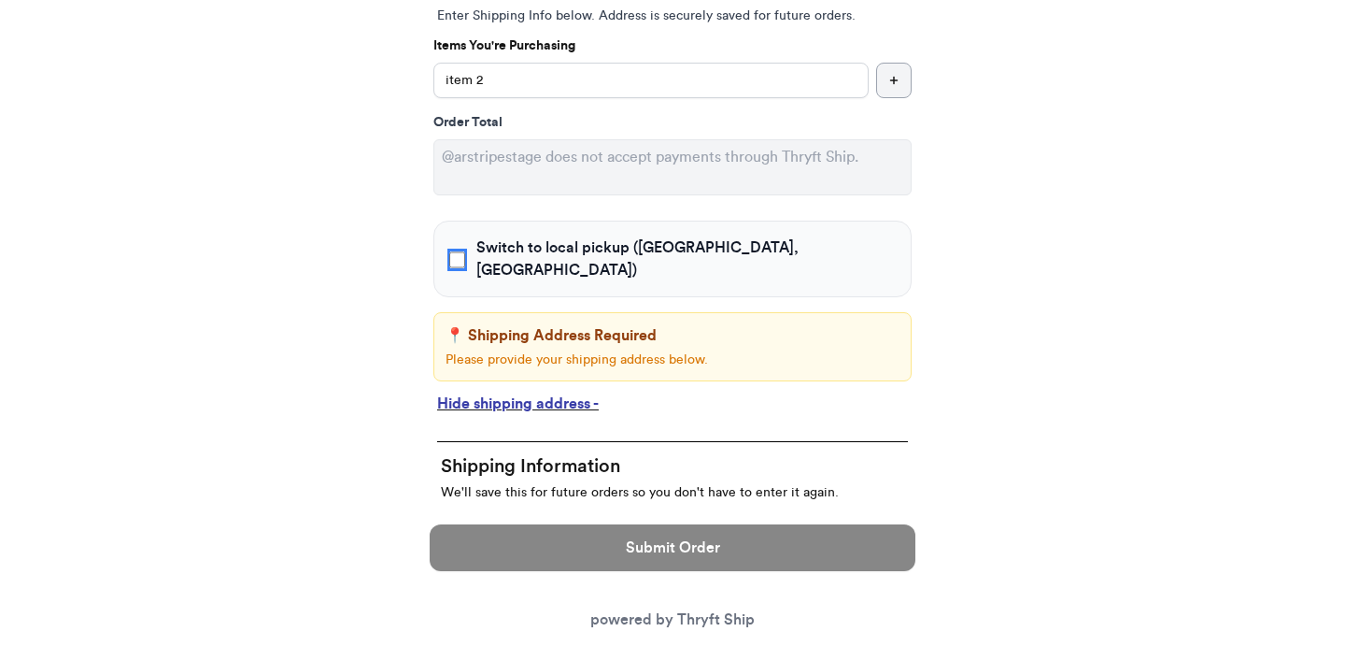
click at [464, 250] on input "Switch to local pickup ([GEOGRAPHIC_DATA], [GEOGRAPHIC_DATA])" at bounding box center [457, 259] width 16 height 19
checkbox input "true"
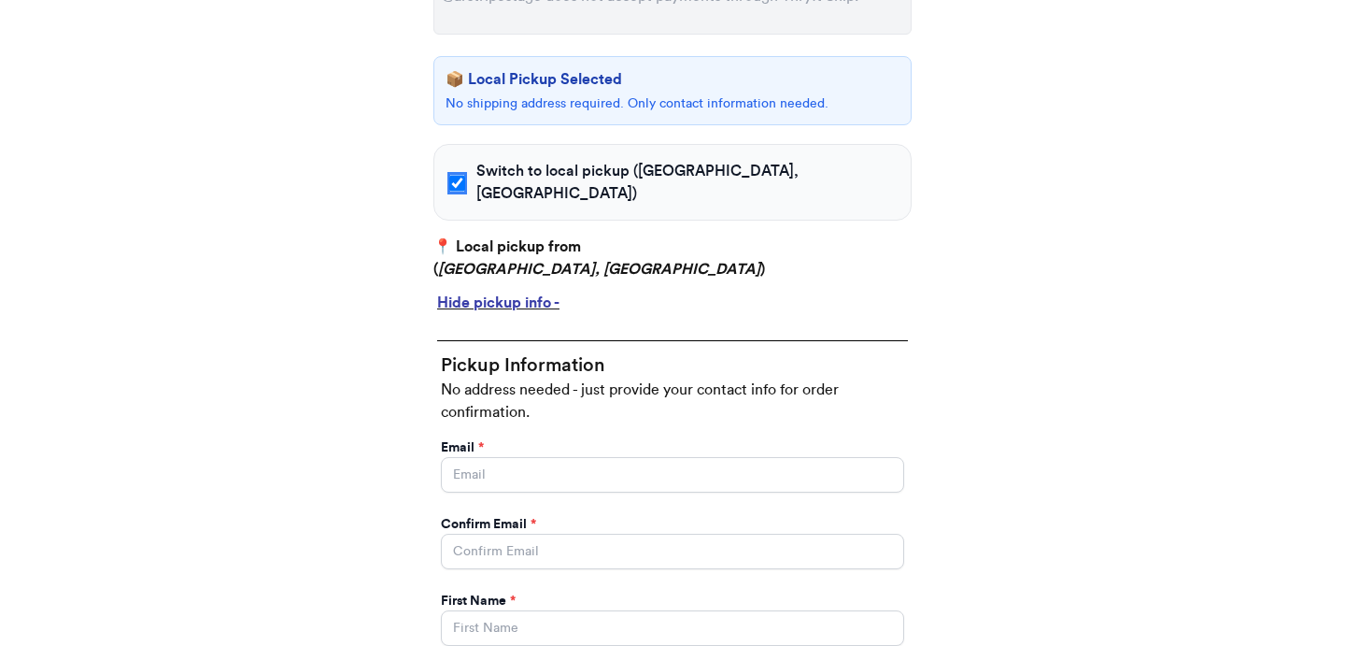
scroll to position [607, 0]
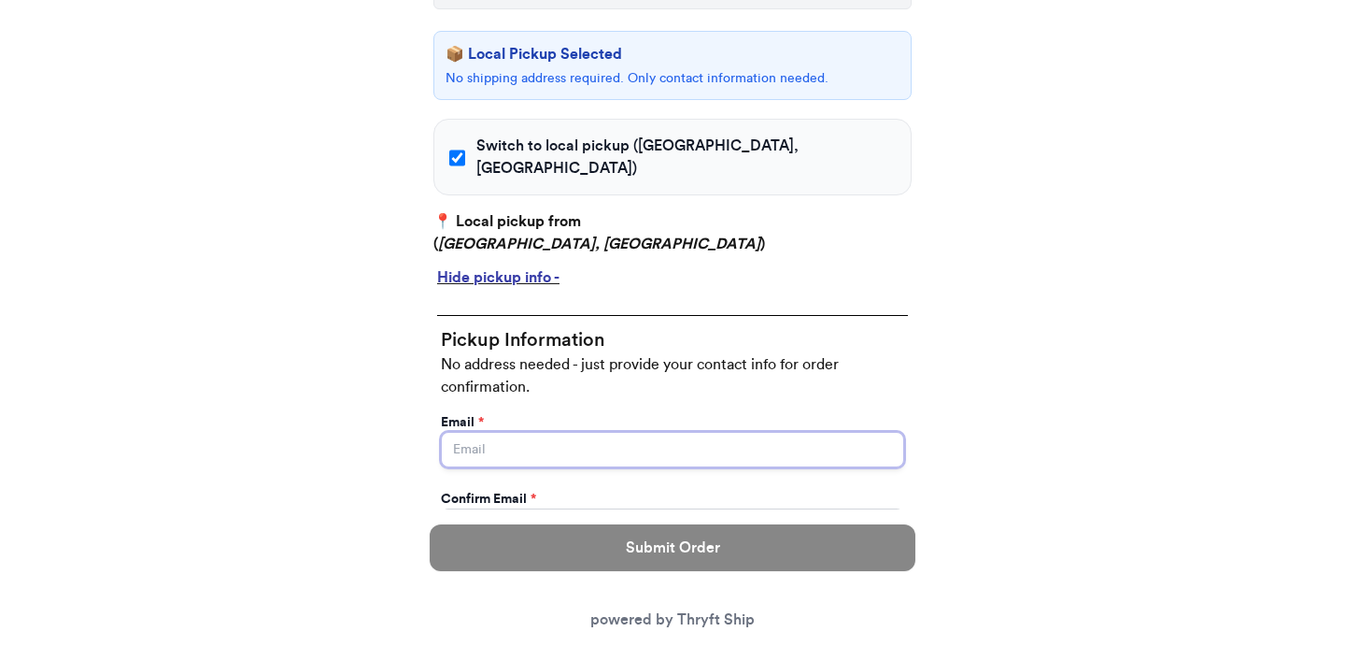
click at [497, 432] on input "Switch to local pickup ([GEOGRAPHIC_DATA], [GEOGRAPHIC_DATA])" at bounding box center [672, 450] width 463 height 36
type input "abdul@thryftship.com"
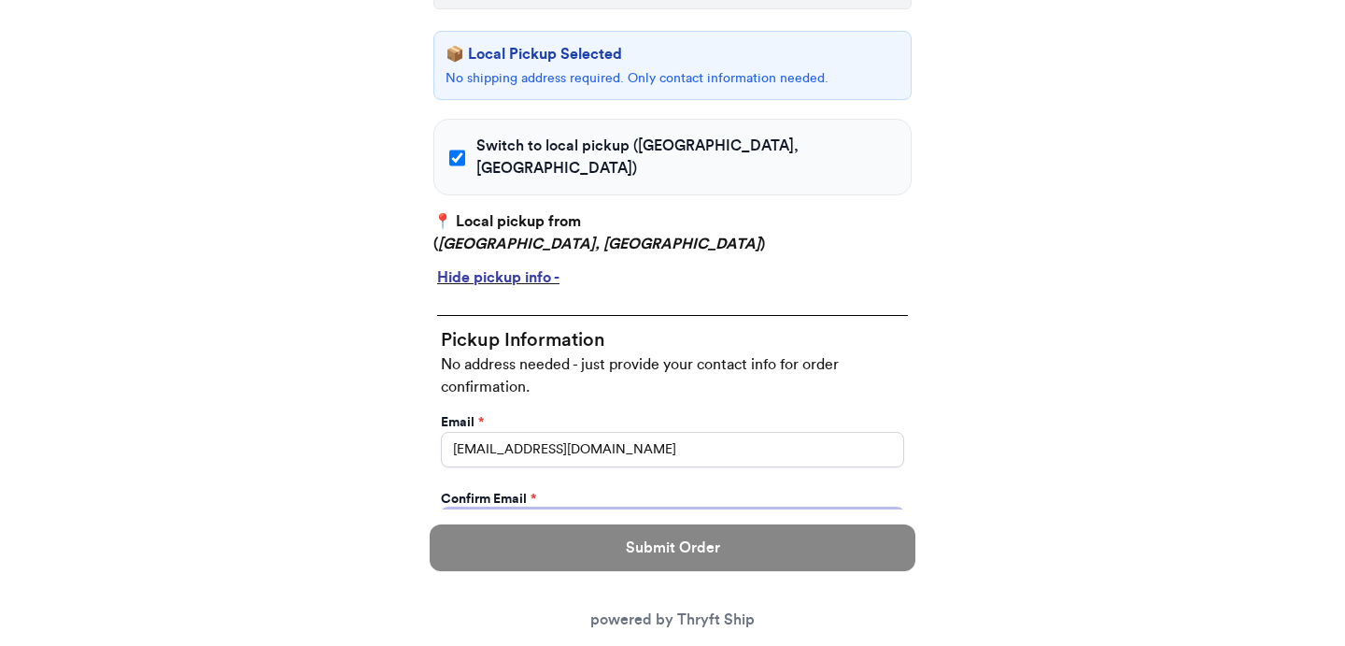
type input "abdul@thryftship.com"
type input "Ross"
type input "Geller"
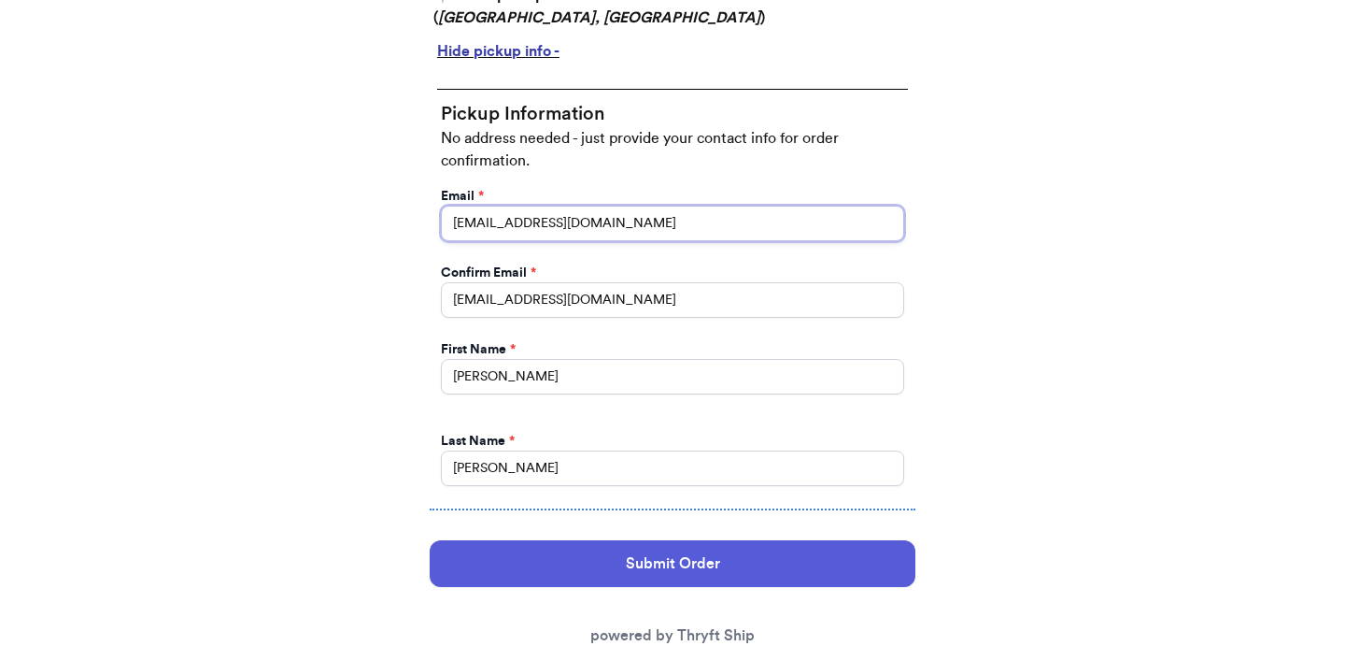
scroll to position [837, 0]
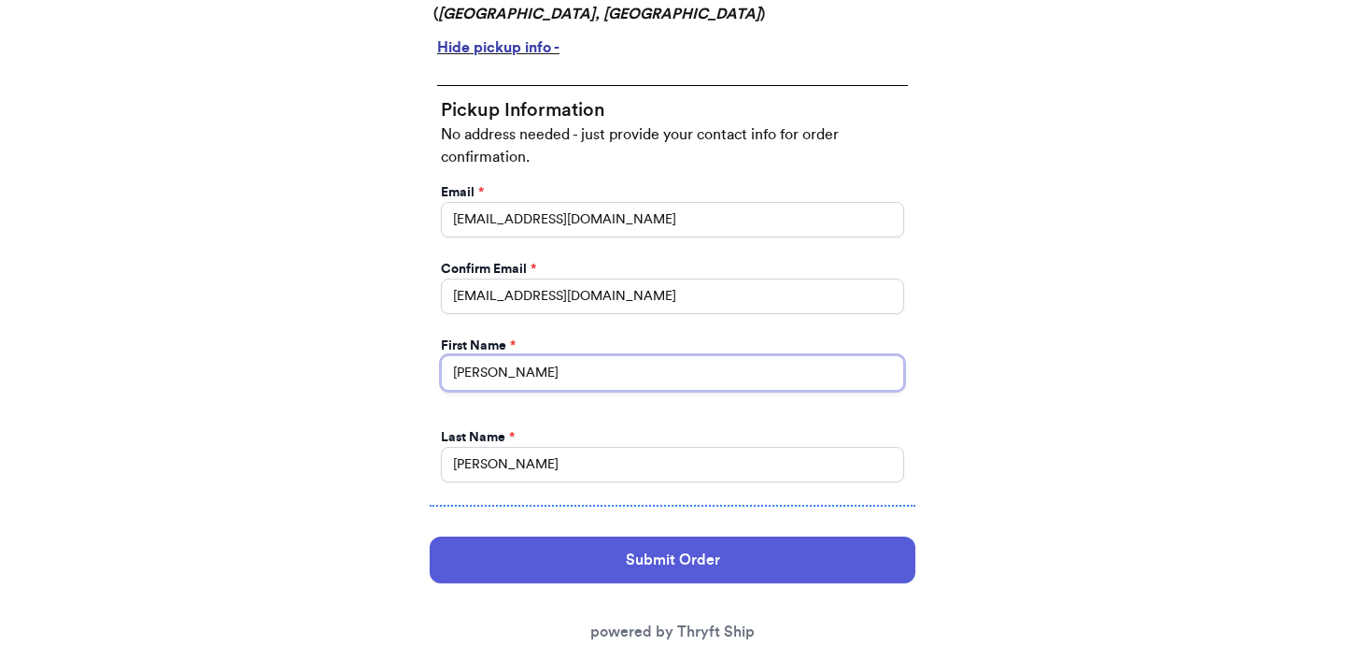
click at [586, 355] on input "Ross" at bounding box center [672, 373] width 463 height 36
type input "Local"
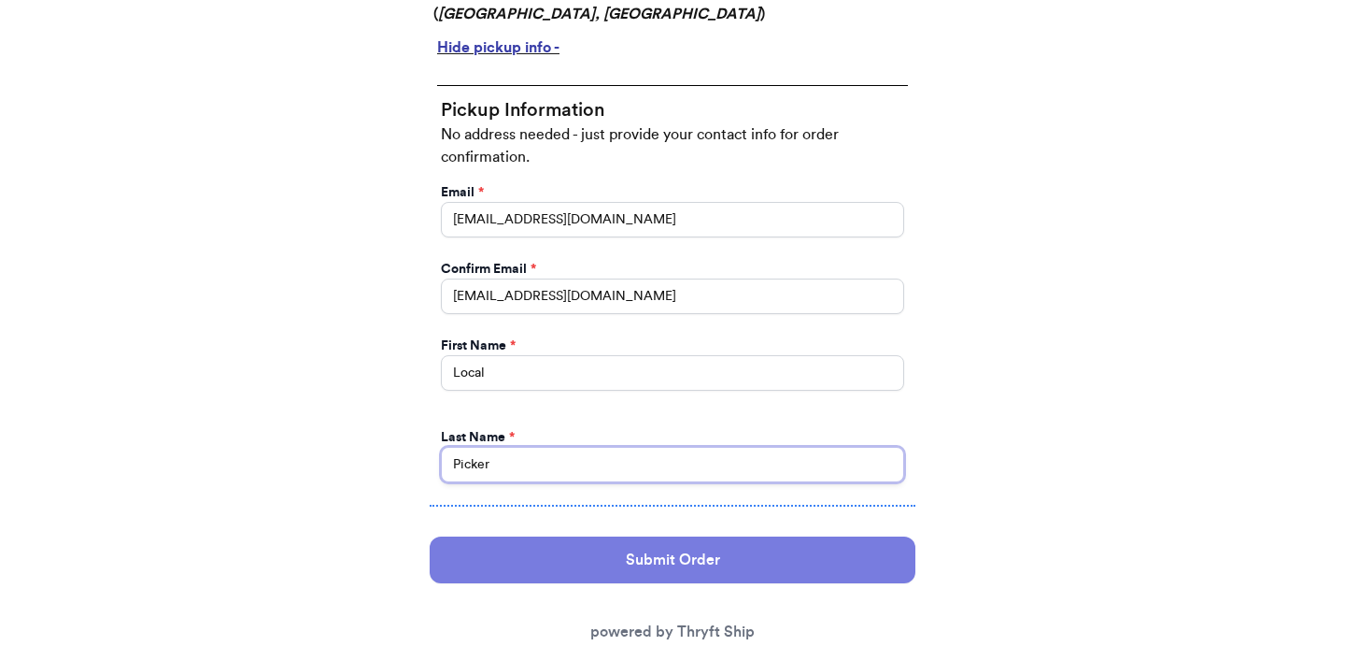
type input "Picker"
click at [659, 536] on button "Submit Order" at bounding box center [673, 559] width 486 height 47
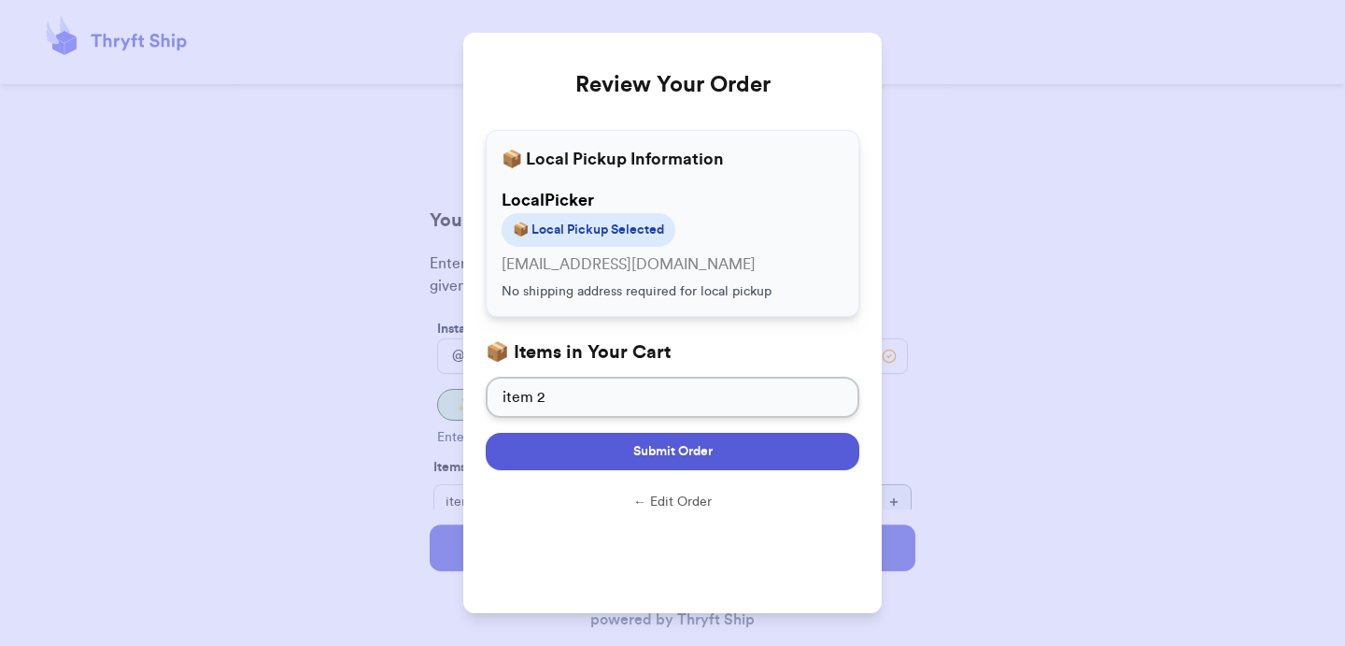
click at [662, 451] on span "Submit Order" at bounding box center [672, 451] width 79 height 19
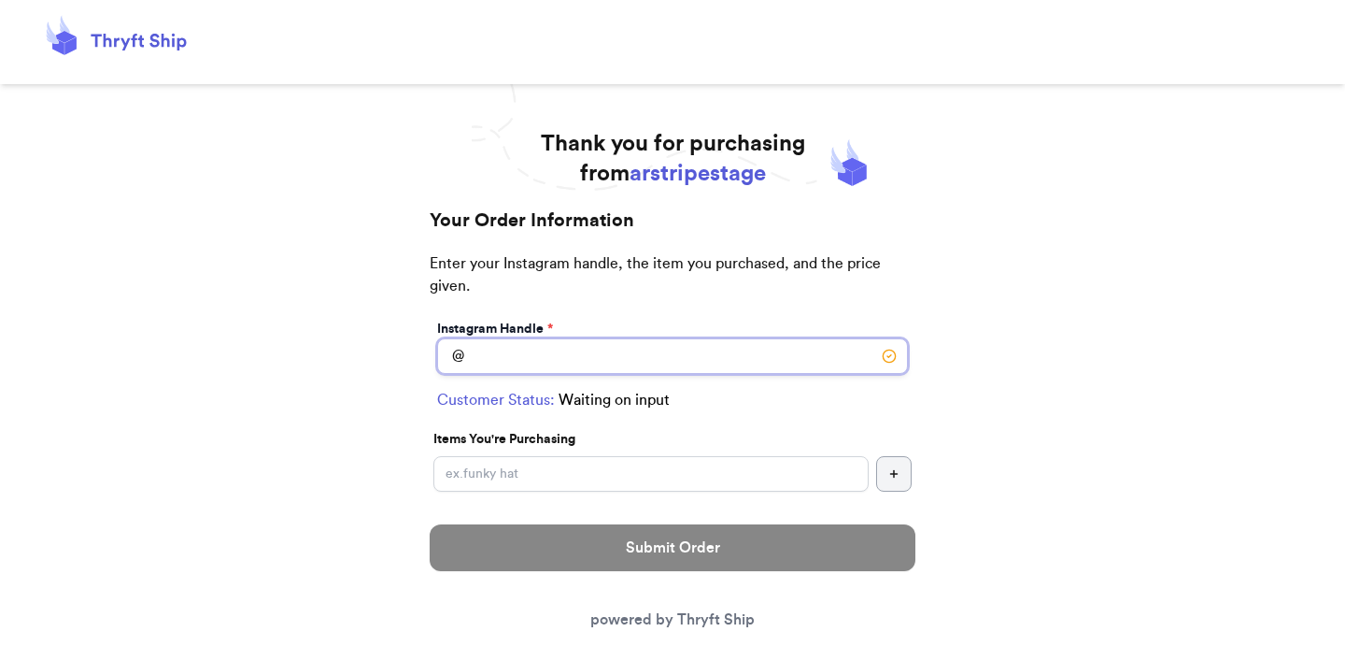
click at [661, 356] on input "Switch to local pickup ([GEOGRAPHIC_DATA], [GEOGRAPHIC_DATA])" at bounding box center [672, 356] width 471 height 36
type input "alwayslocal"
checkbox input "true"
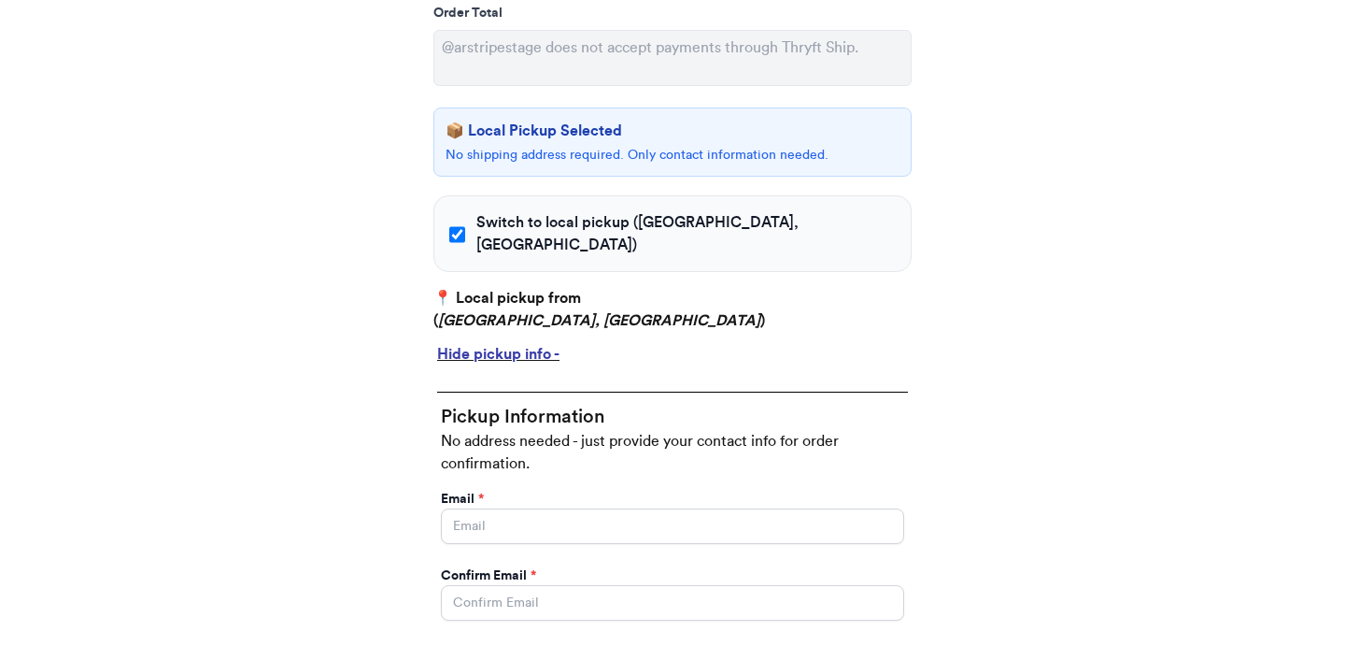
scroll to position [524, 0]
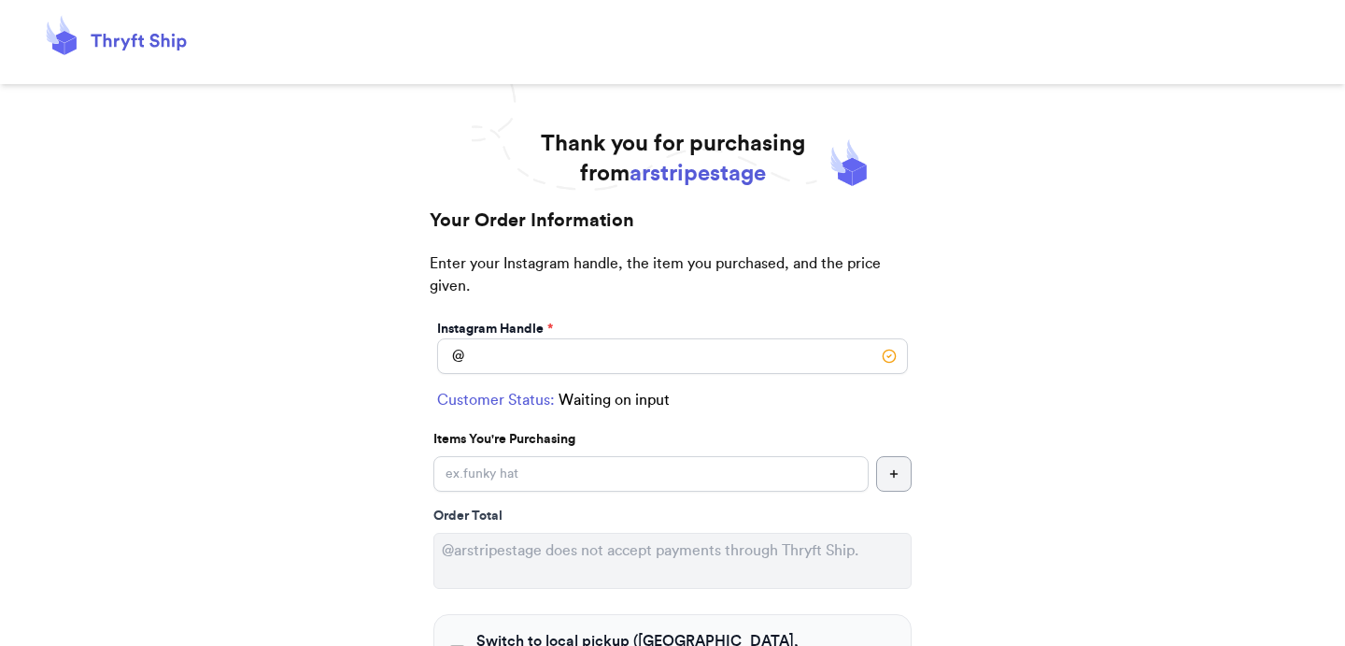
scroll to position [242, 0]
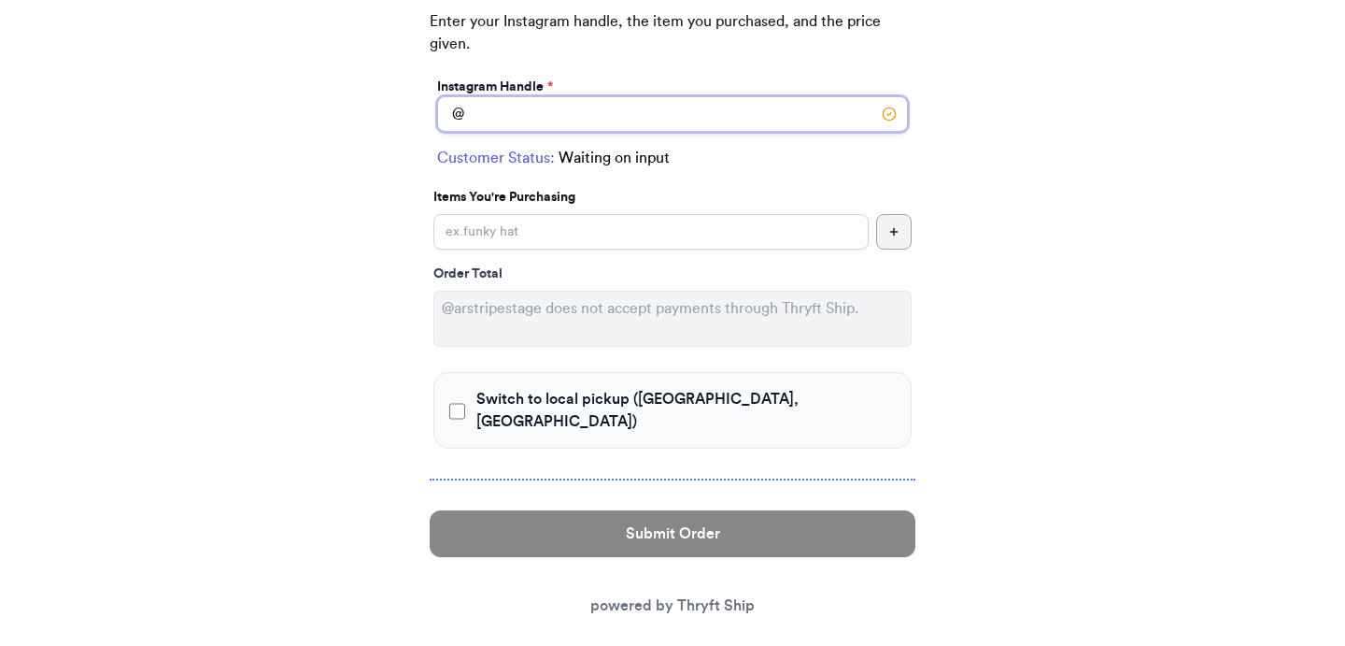
click at [619, 105] on input "Switch to local pickup ([GEOGRAPHIC_DATA], [GEOGRAPHIC_DATA])" at bounding box center [672, 114] width 471 height 36
type input "alwayslocal"
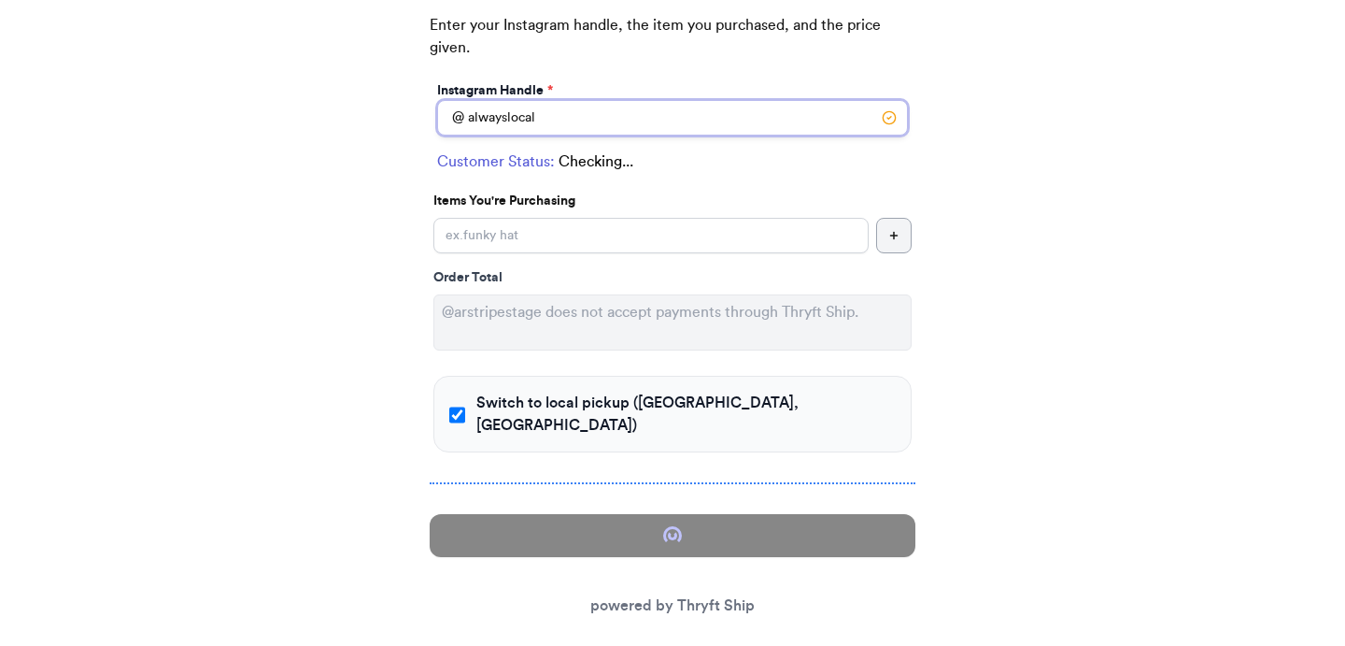
checkbox input "true"
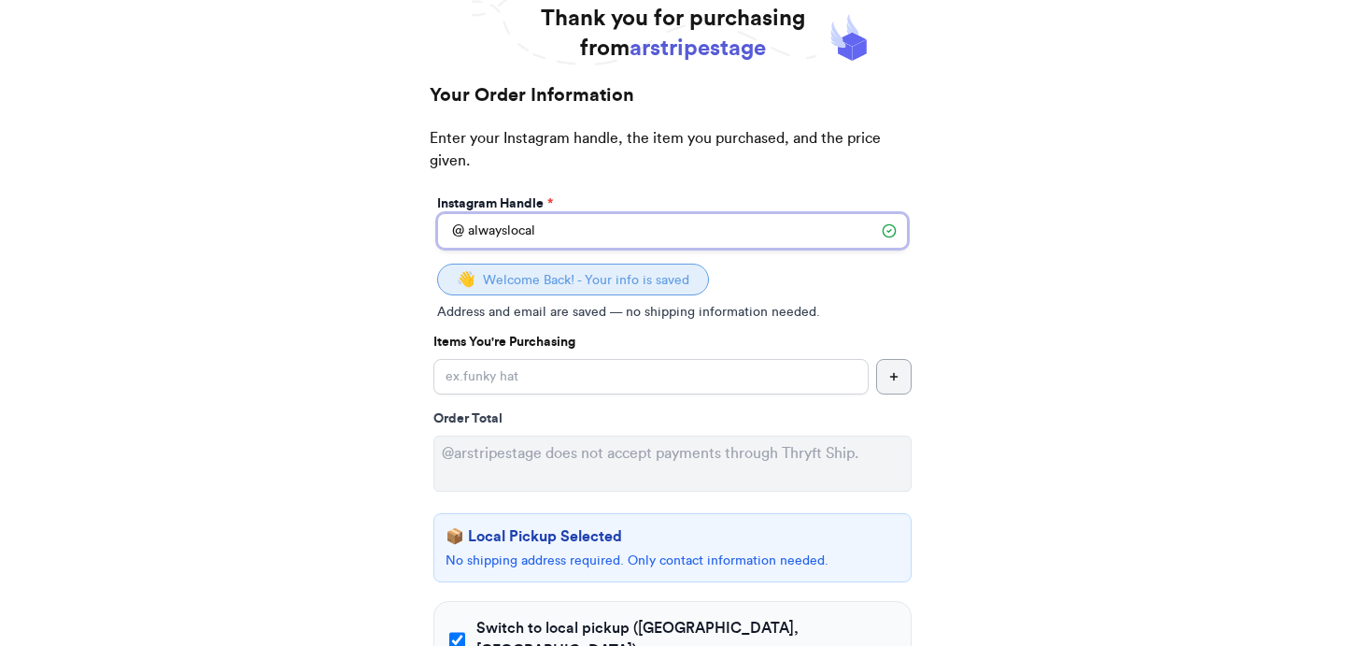
scroll to position [0, 0]
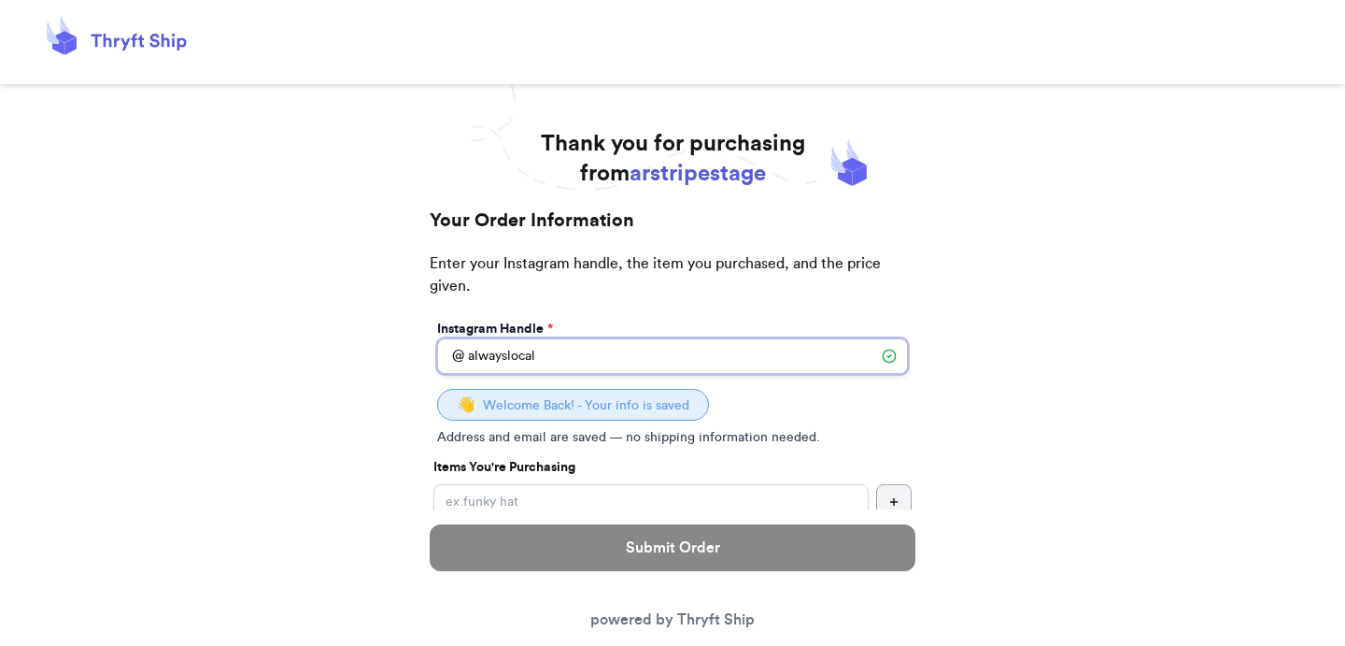
click at [622, 353] on input "alwayslocal" at bounding box center [672, 356] width 471 height 36
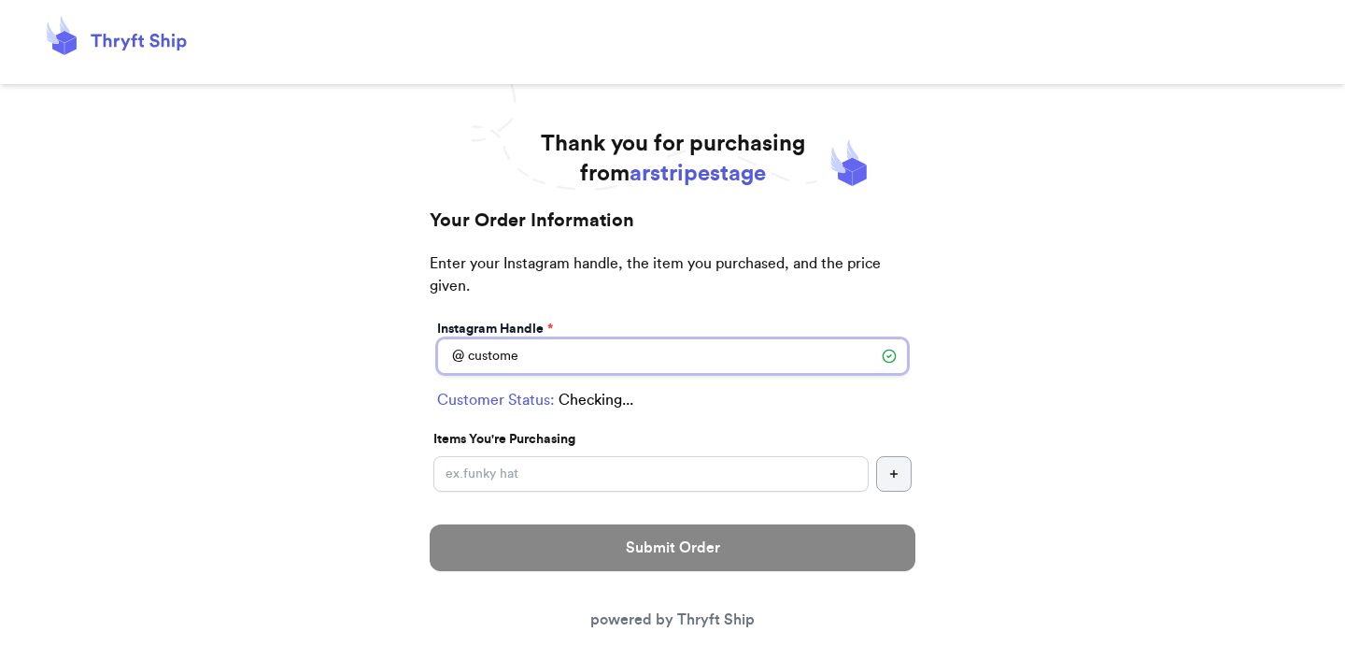
type input "customer"
checkbox input "false"
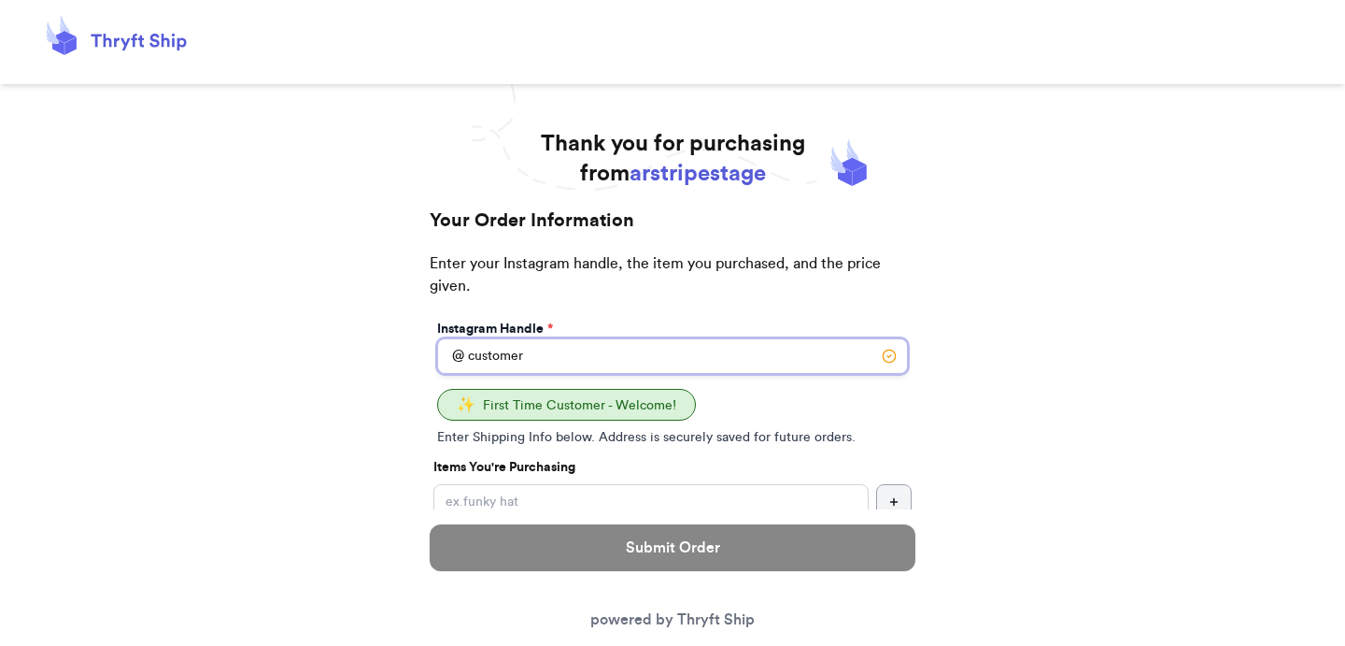
type input "customer2"
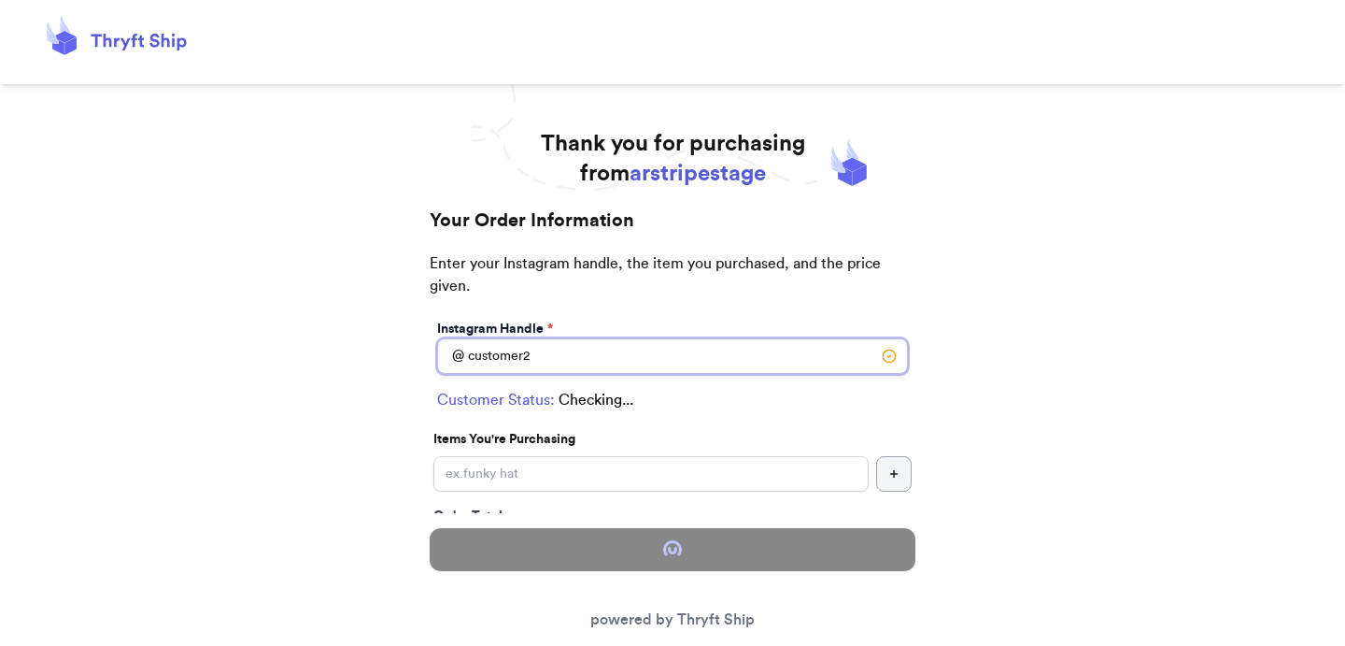
type input "[GEOGRAPHIC_DATA]"
type input "93013"
select select "CO"
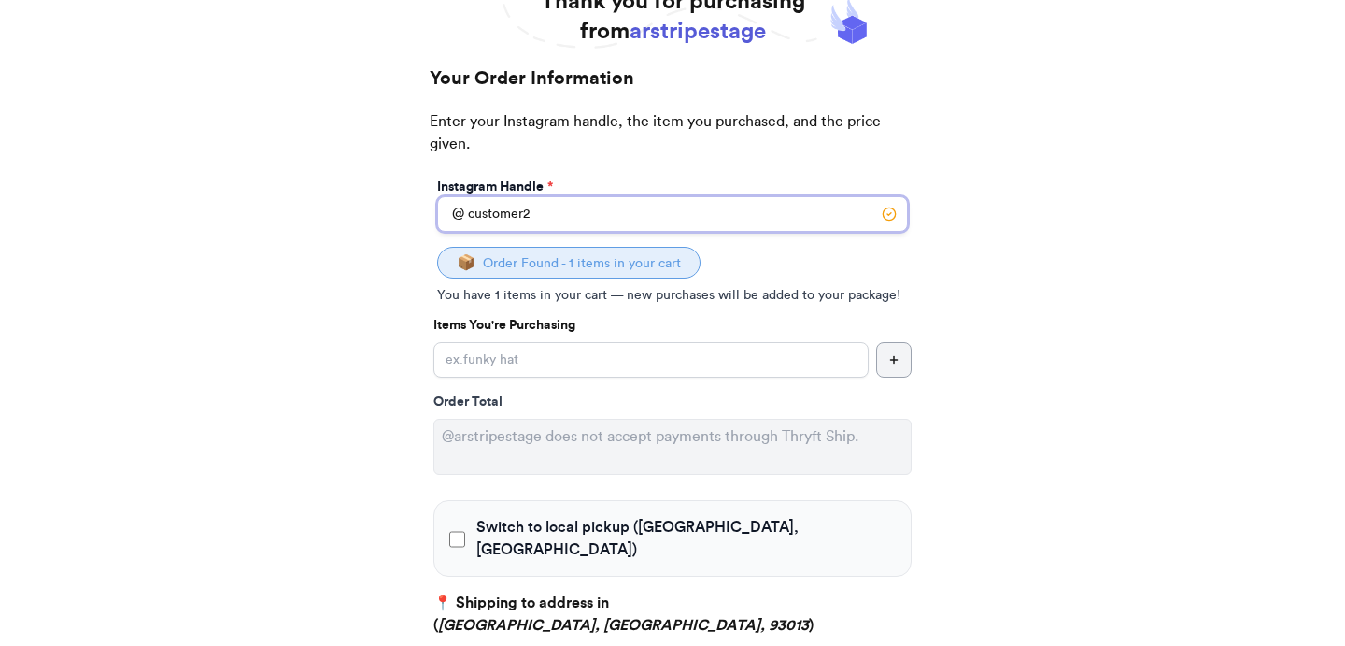
scroll to position [144, 0]
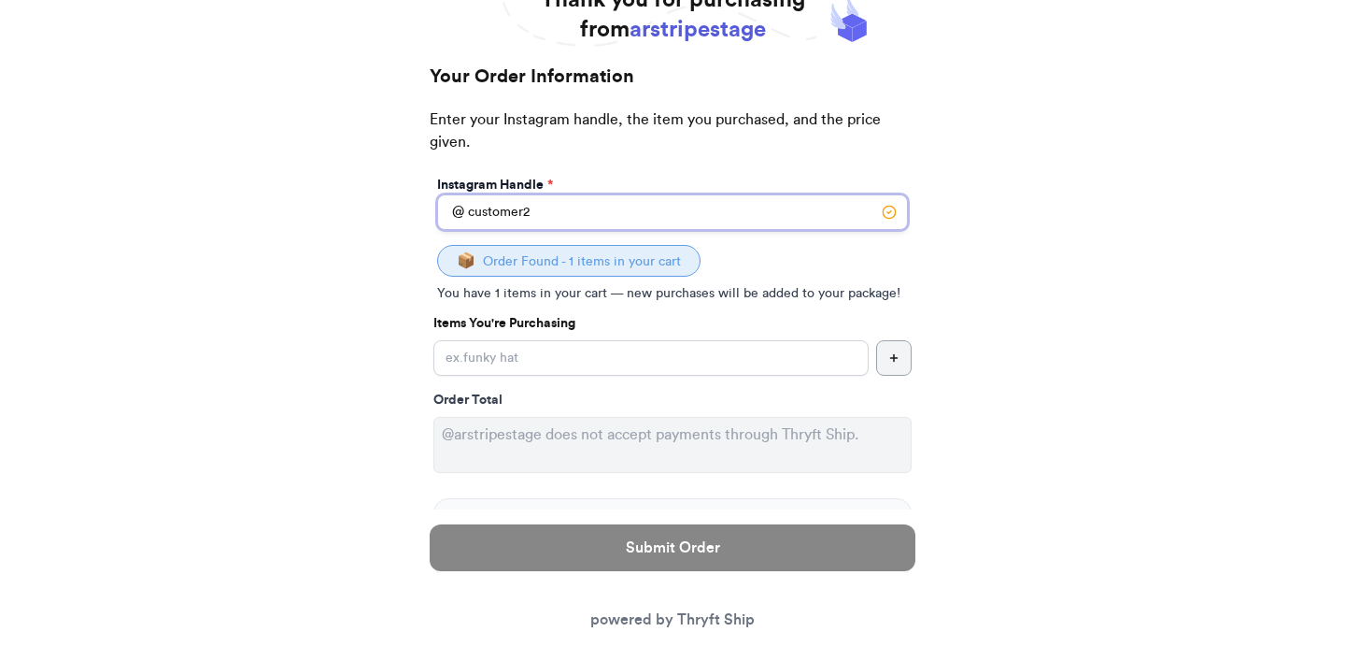
type input "customer2"
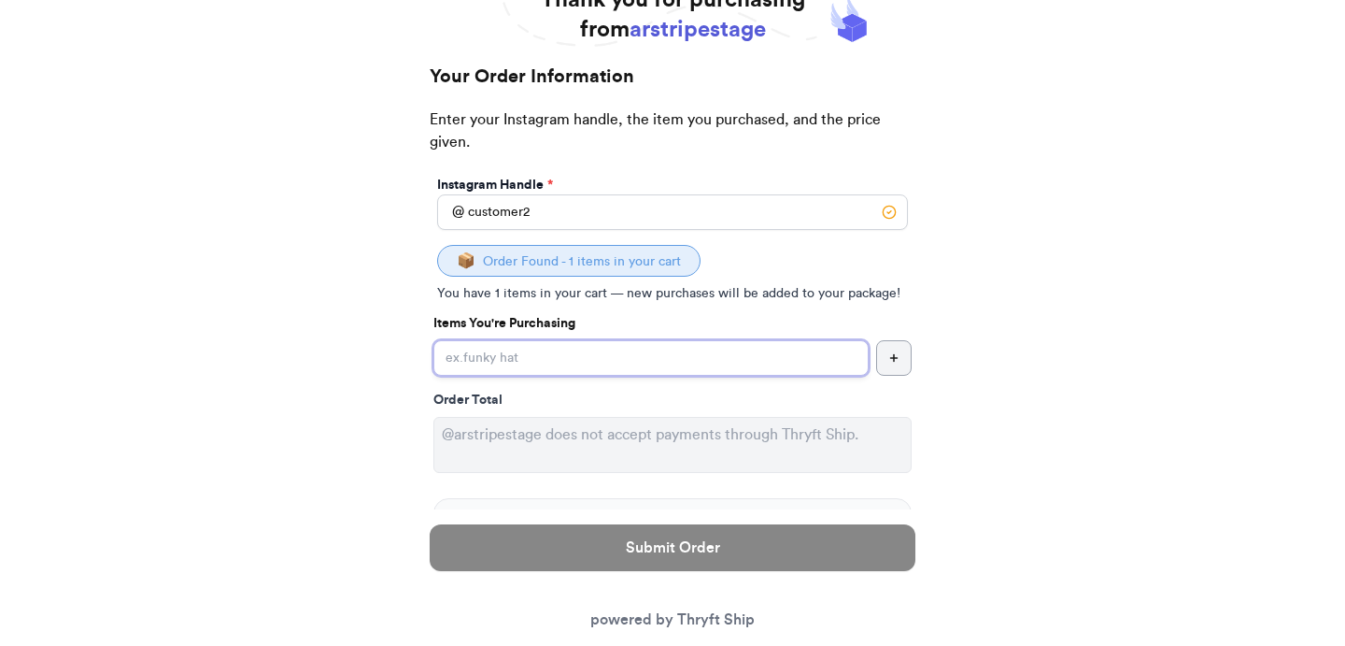
click at [669, 358] on input "Switch to local pickup ([GEOGRAPHIC_DATA], [GEOGRAPHIC_DATA])" at bounding box center [651, 358] width 435 height 36
type input "item 1"
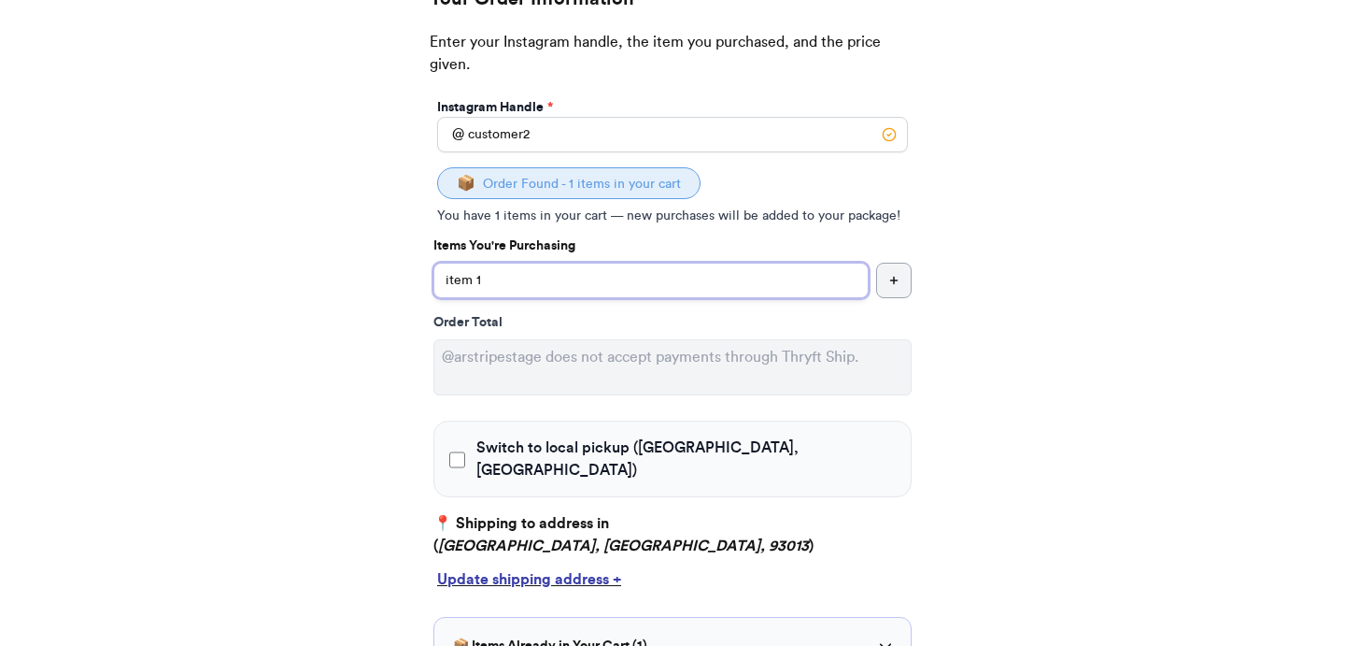
scroll to position [219, 0]
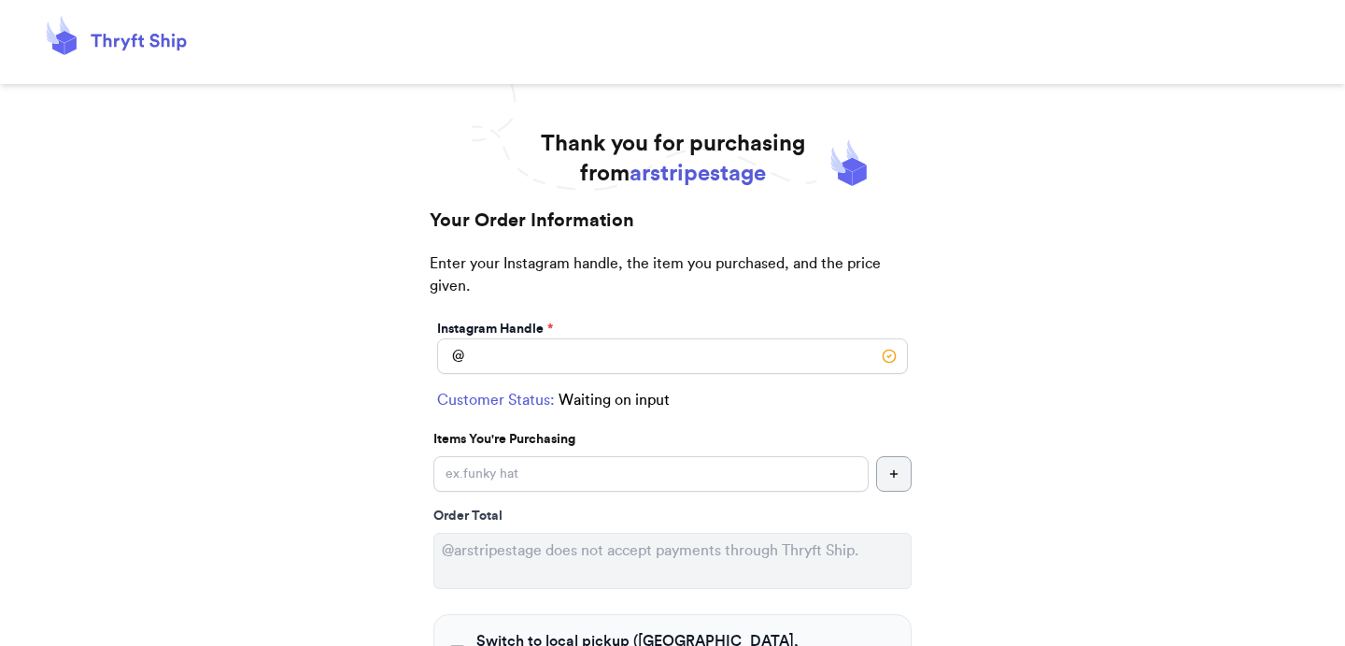
scroll to position [218, 0]
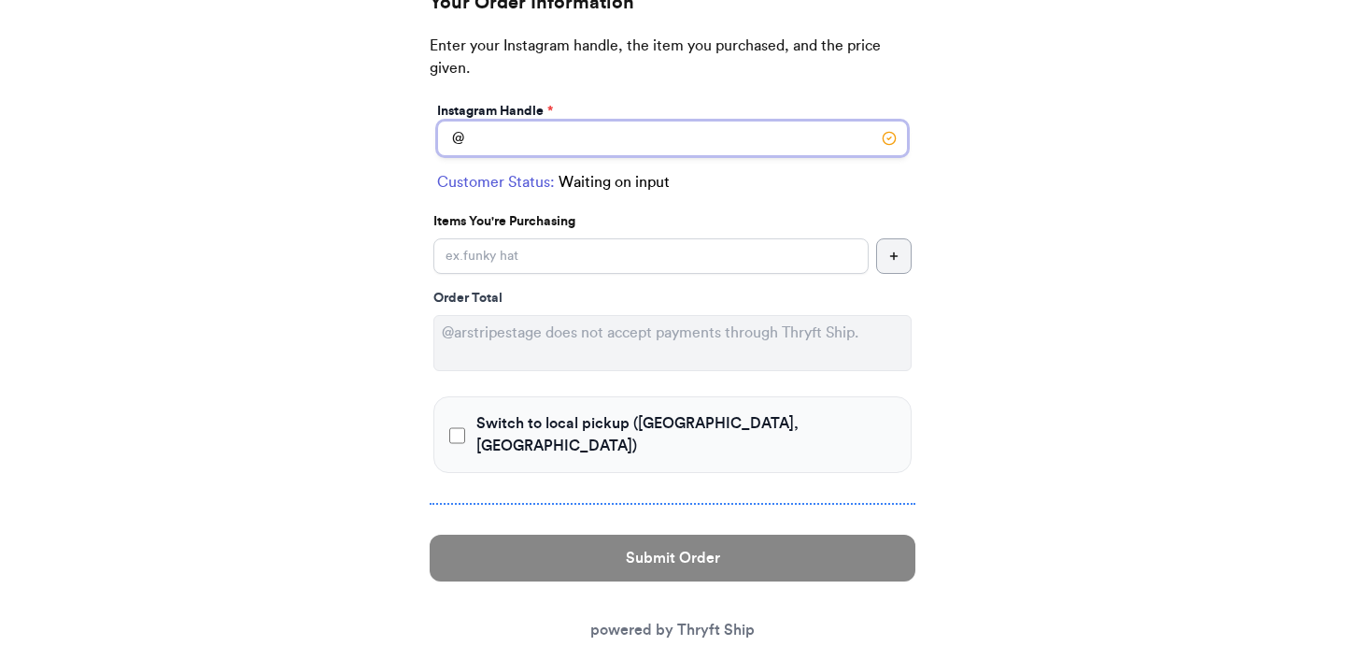
click at [641, 142] on input "Switch to local pickup ([GEOGRAPHIC_DATA], [GEOGRAPHIC_DATA])" at bounding box center [672, 139] width 471 height 36
type input "customer2"
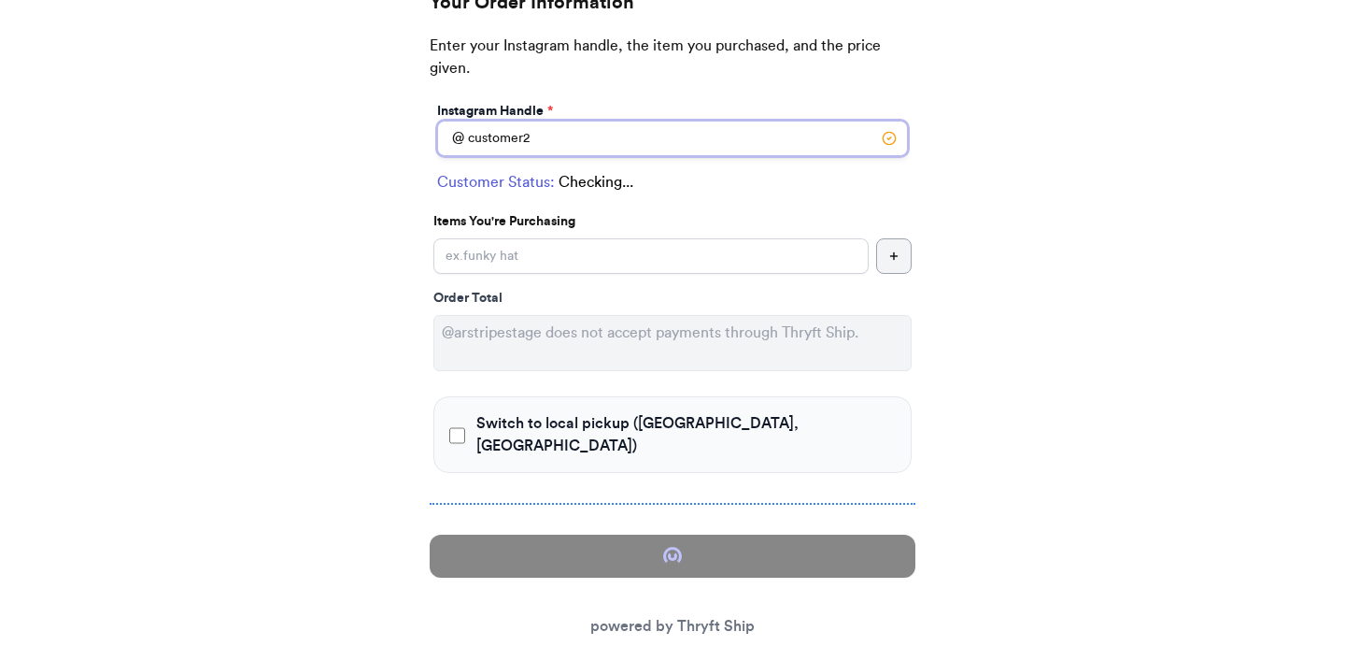
select select "CO"
type input "[GEOGRAPHIC_DATA]"
type input "93013"
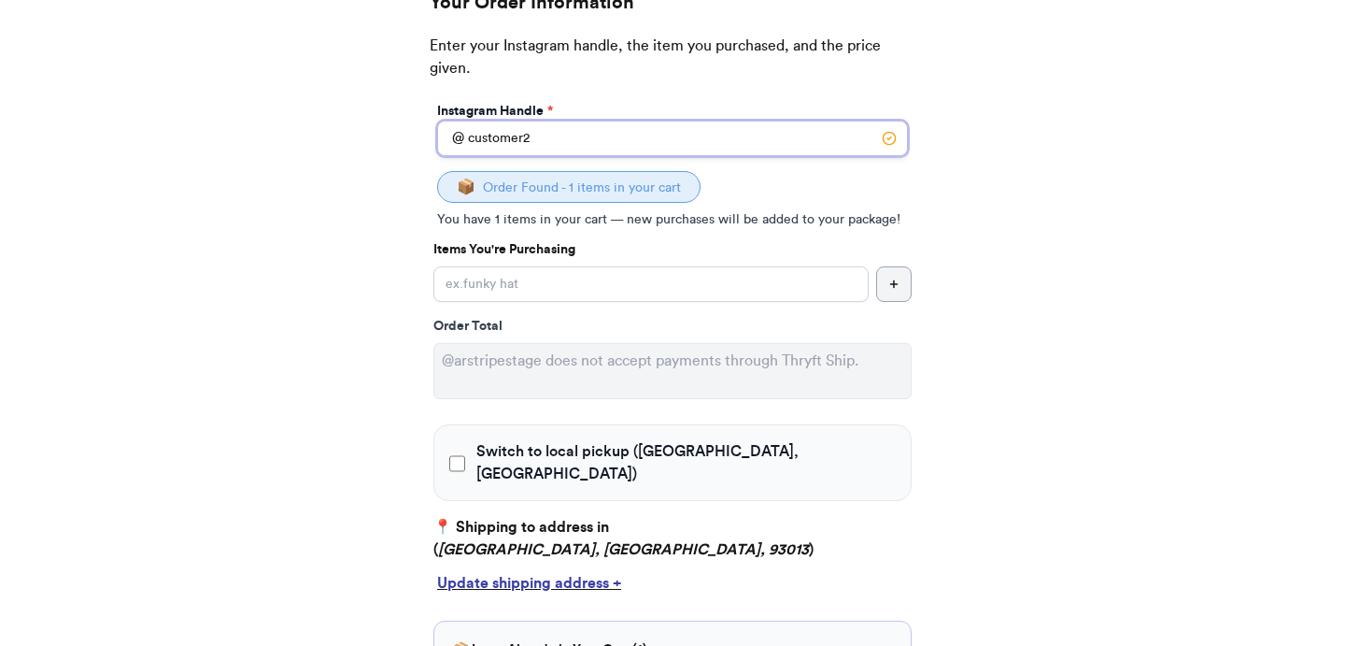
type input "customer2"
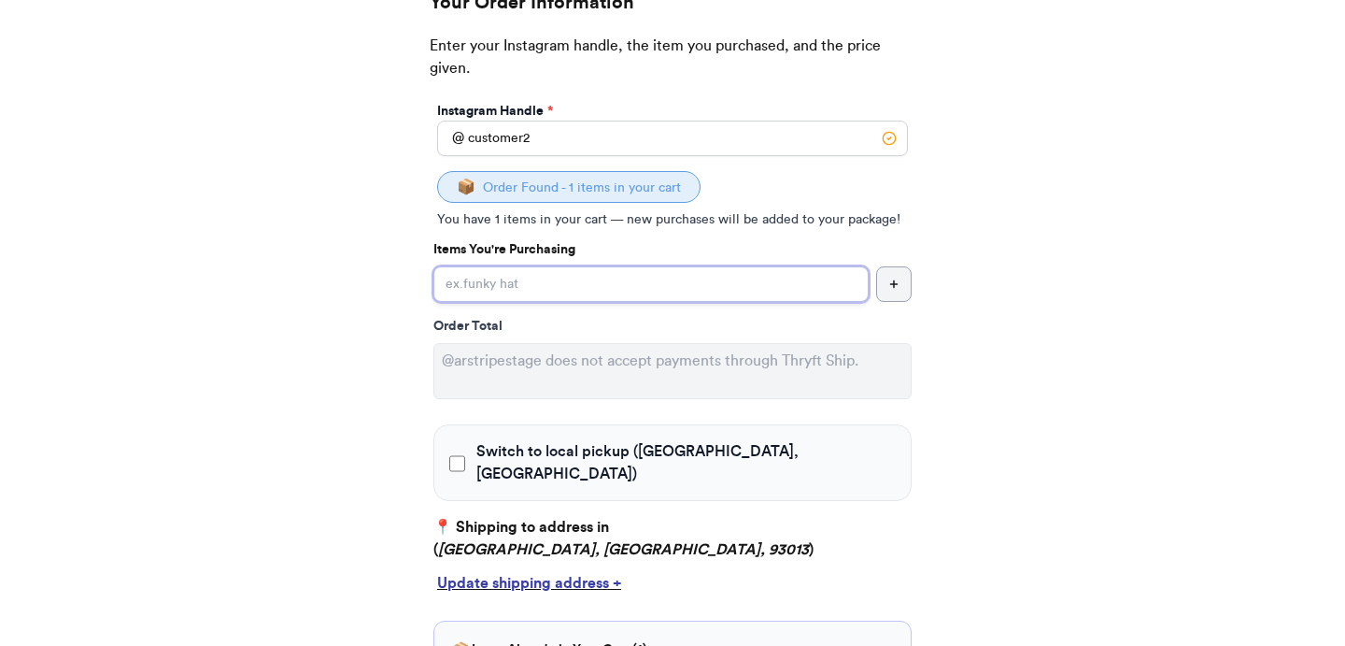
click at [629, 289] on input "Switch to local pickup ([GEOGRAPHIC_DATA], [GEOGRAPHIC_DATA])" at bounding box center [651, 284] width 435 height 36
type input "Item101"
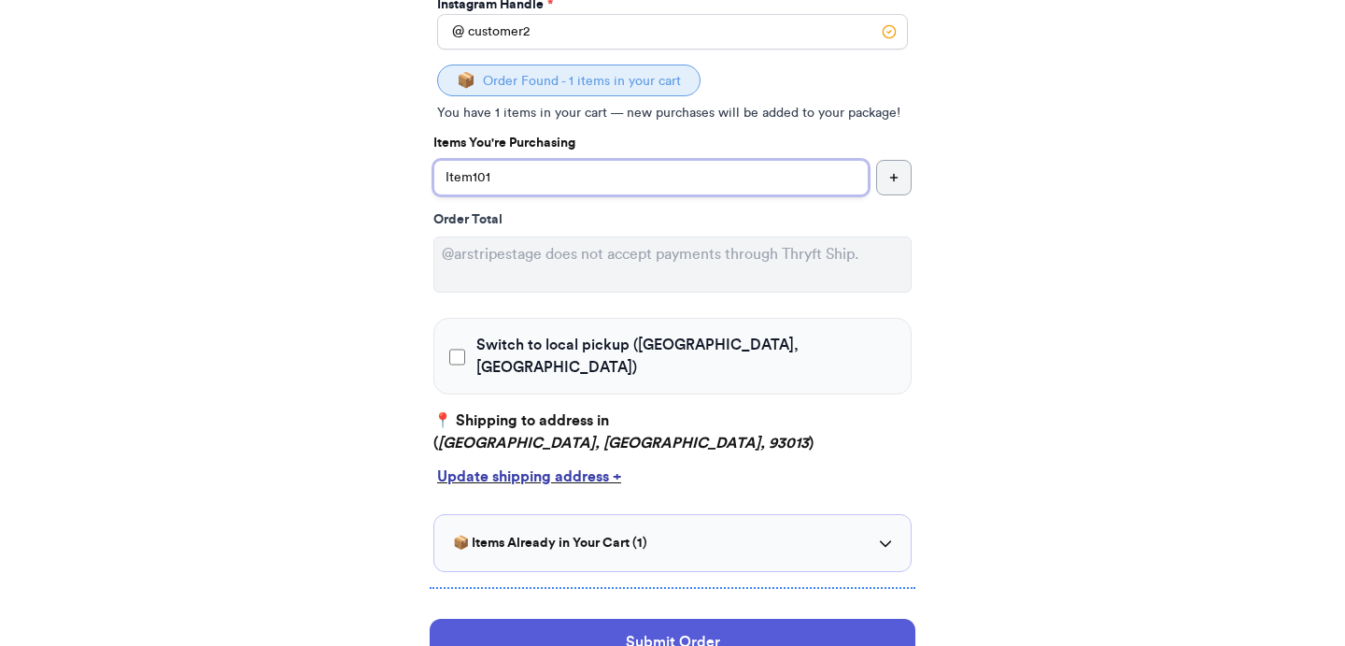
scroll to position [358, 0]
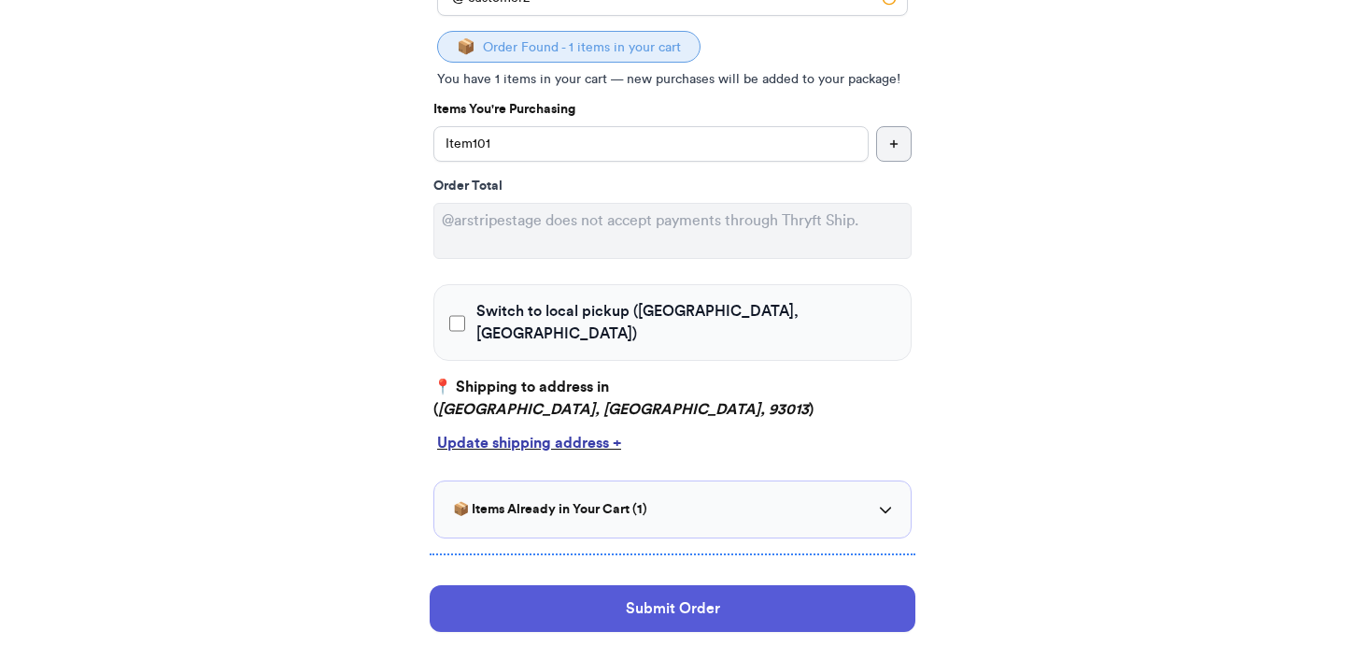
click at [608, 313] on span "Switch to local pickup ([GEOGRAPHIC_DATA], [GEOGRAPHIC_DATA])" at bounding box center [687, 322] width 420 height 45
click at [465, 314] on input "Switch to local pickup ([GEOGRAPHIC_DATA], [GEOGRAPHIC_DATA])" at bounding box center [457, 323] width 16 height 19
checkbox input "true"
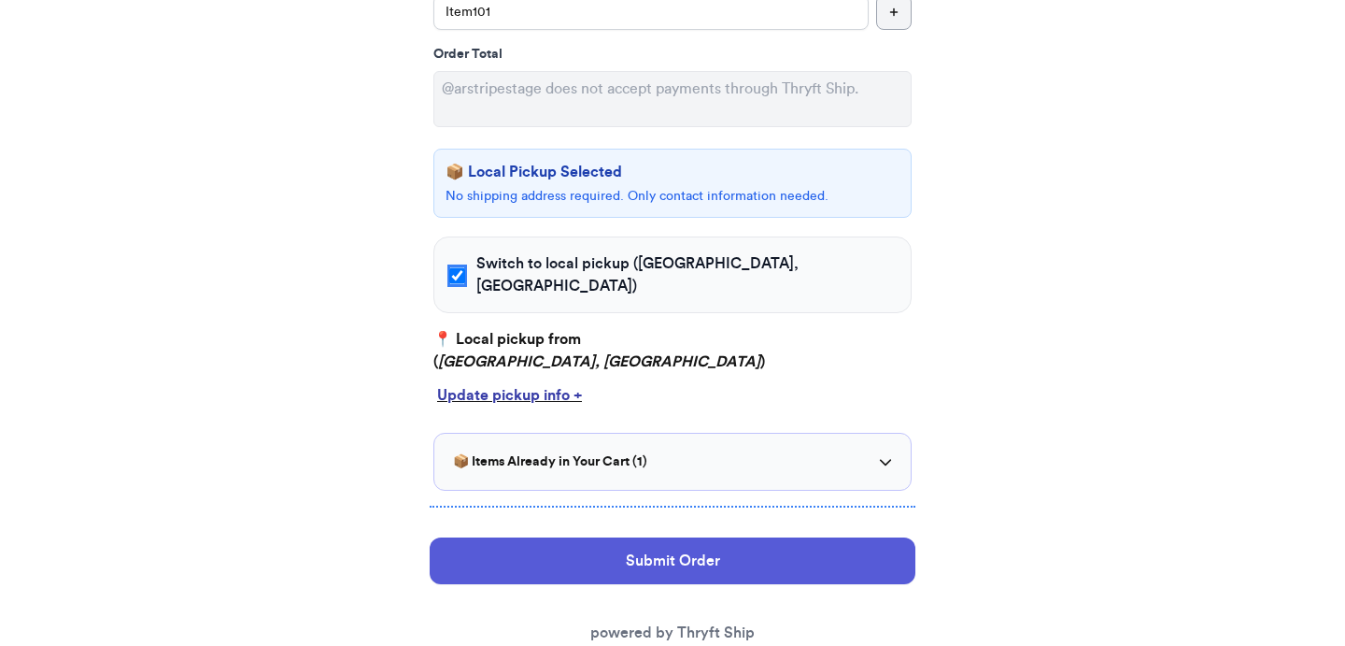
scroll to position [492, 0]
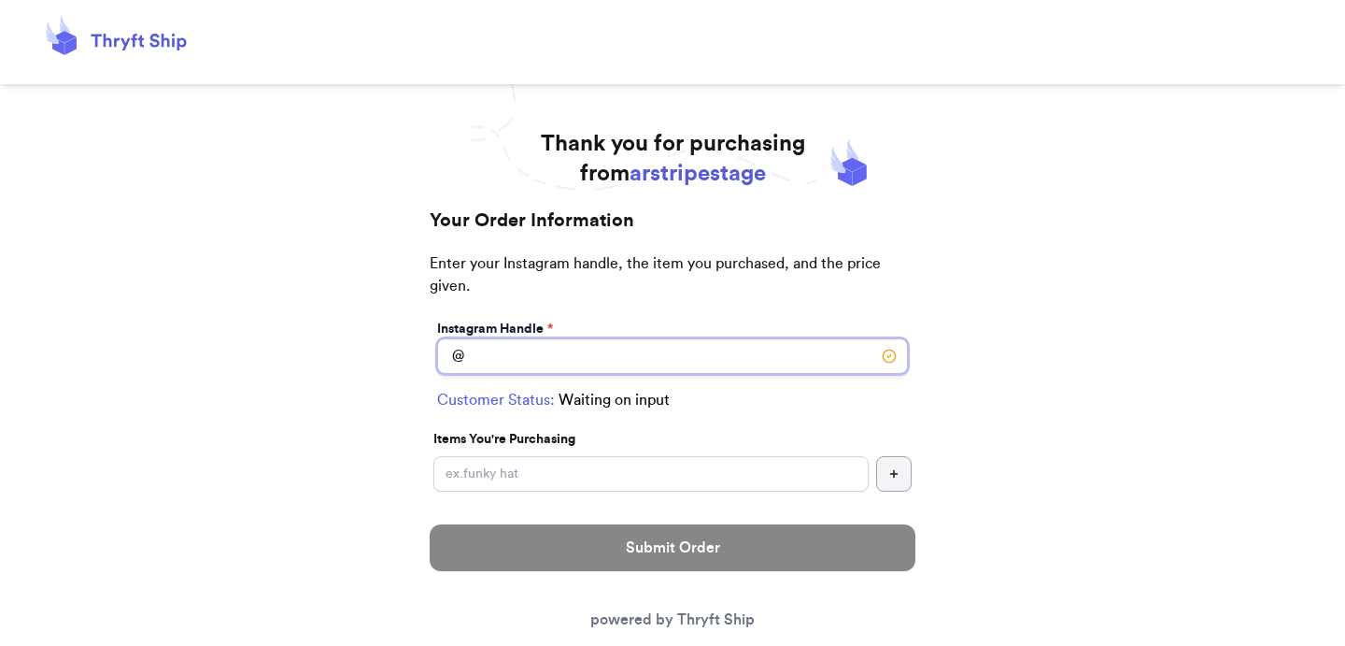
click at [606, 348] on input "Switch to local pickup ([GEOGRAPHIC_DATA], [GEOGRAPHIC_DATA])" at bounding box center [672, 356] width 471 height 36
type input "customer2"
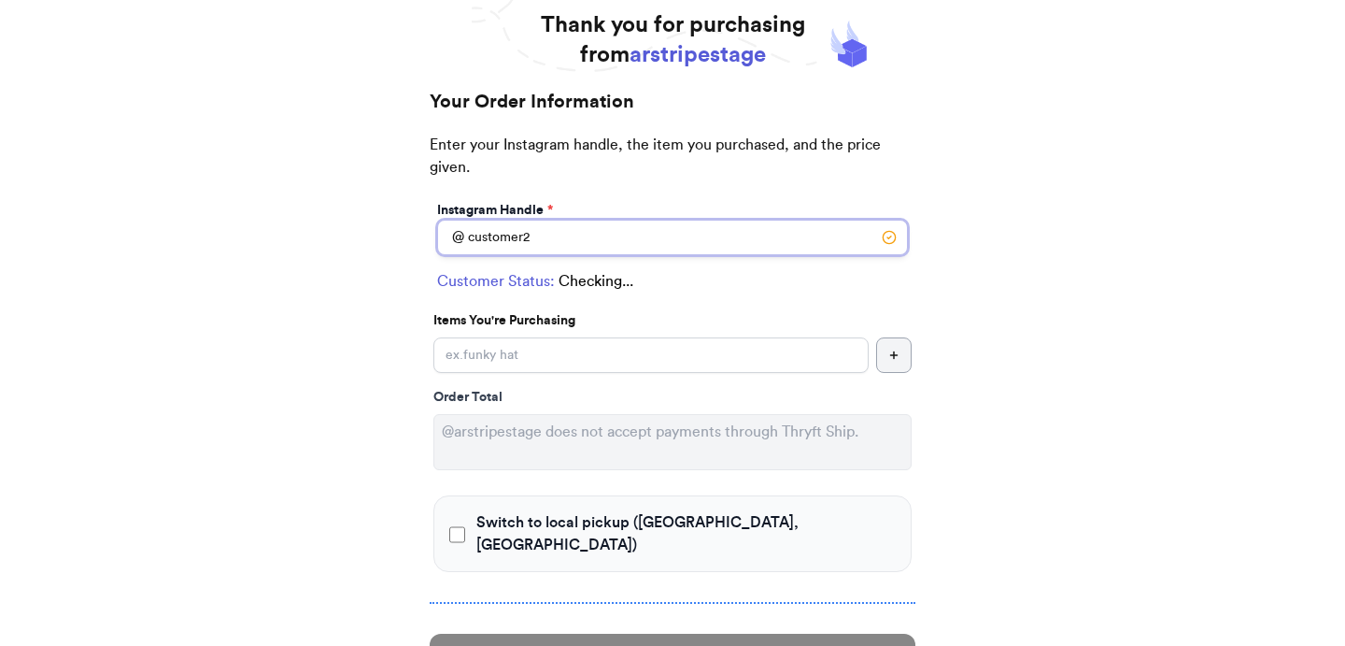
scroll to position [150, 0]
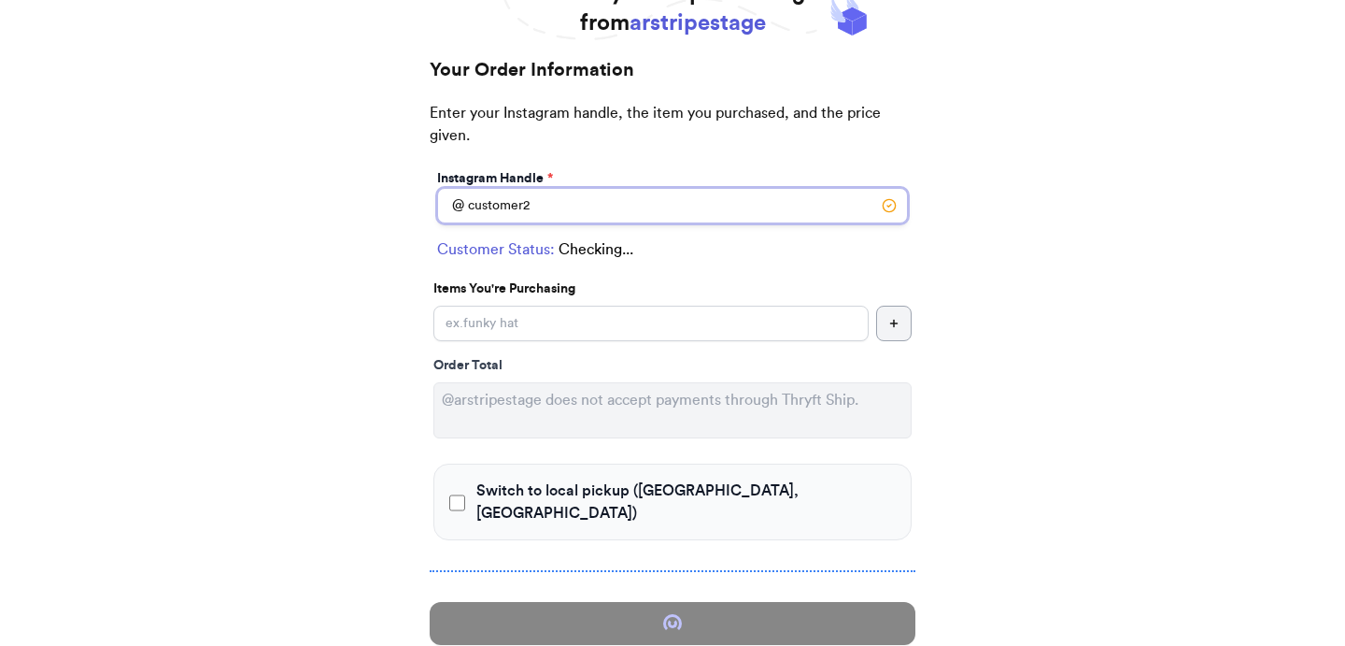
select select "CO"
type input "[GEOGRAPHIC_DATA]"
type input "93013"
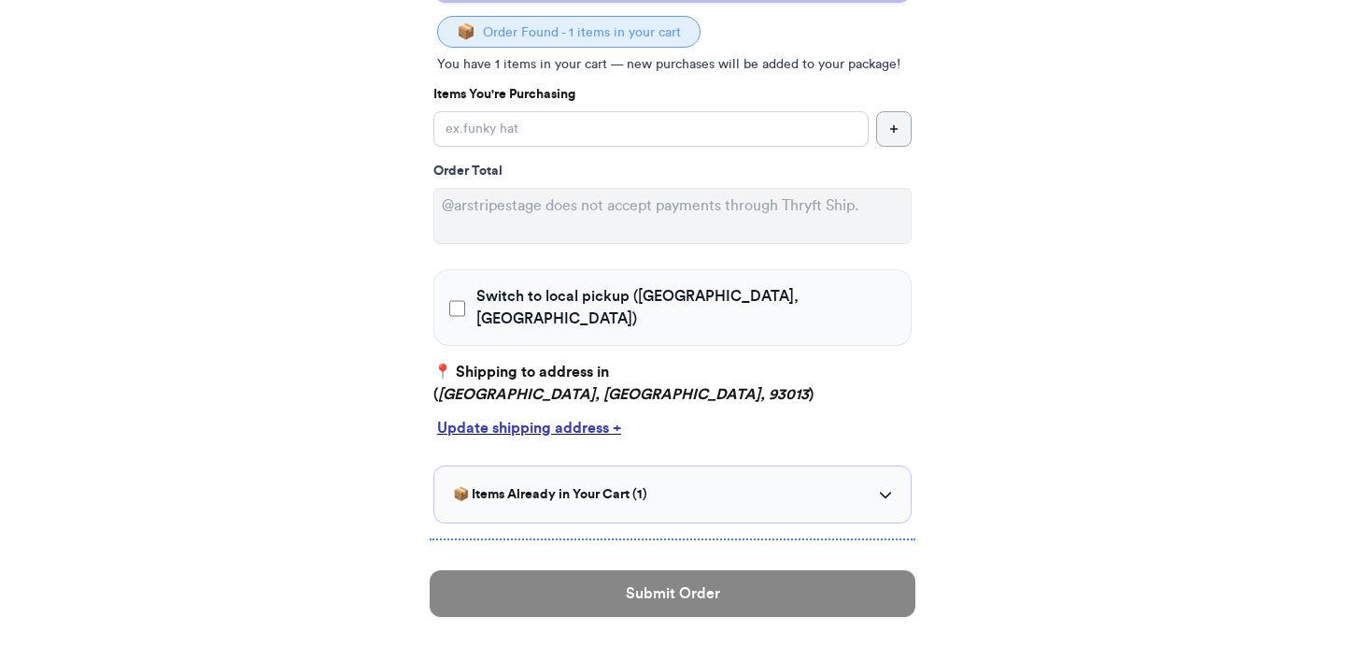
scroll to position [380, 0]
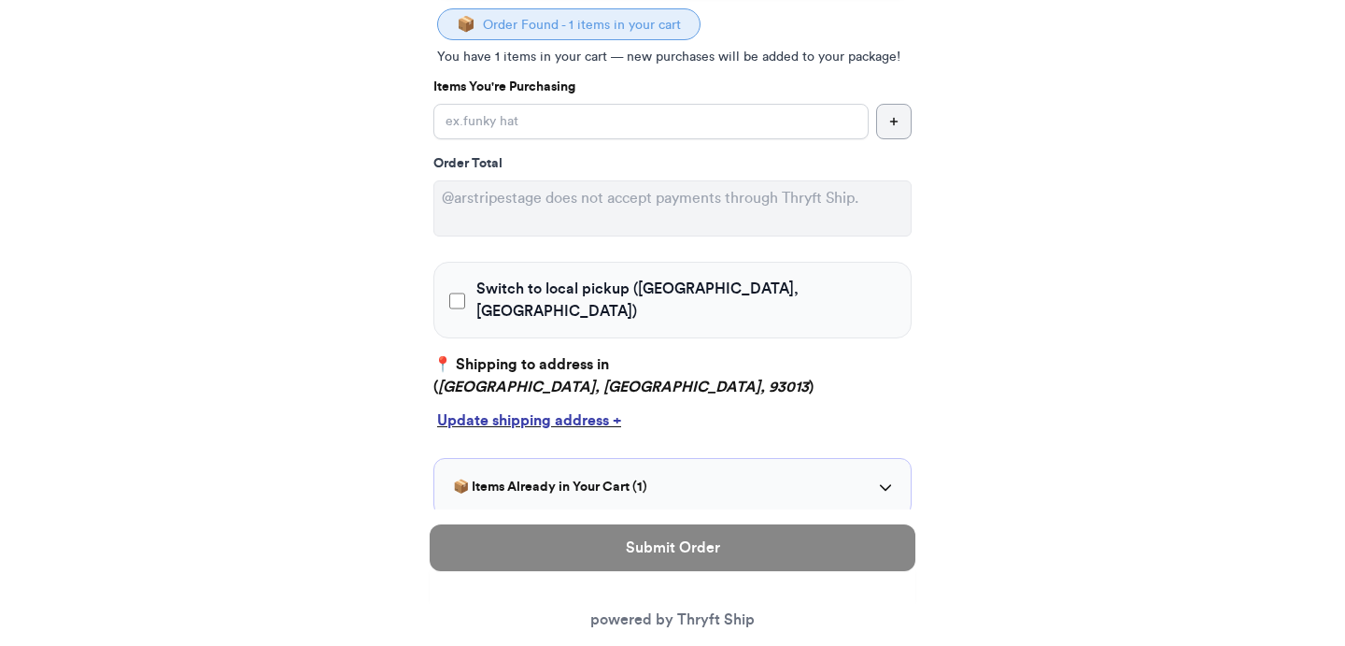
type input "customer2"
click at [674, 128] on input "Switch to local pickup ([GEOGRAPHIC_DATA], [GEOGRAPHIC_DATA])" at bounding box center [651, 122] width 435 height 36
type input "item102"
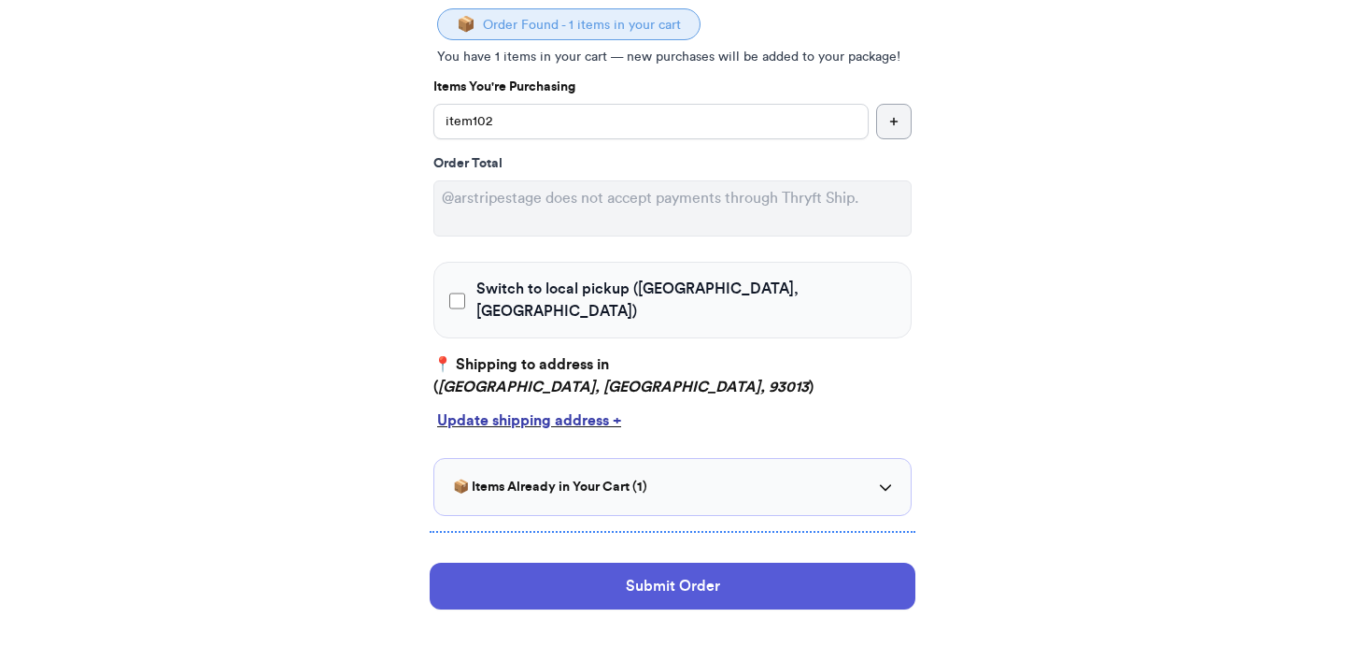
click at [577, 294] on span "Switch to local pickup ([GEOGRAPHIC_DATA], [GEOGRAPHIC_DATA])" at bounding box center [687, 300] width 420 height 45
click at [465, 294] on input "Switch to local pickup ([GEOGRAPHIC_DATA], [GEOGRAPHIC_DATA])" at bounding box center [457, 301] width 16 height 19
checkbox input "true"
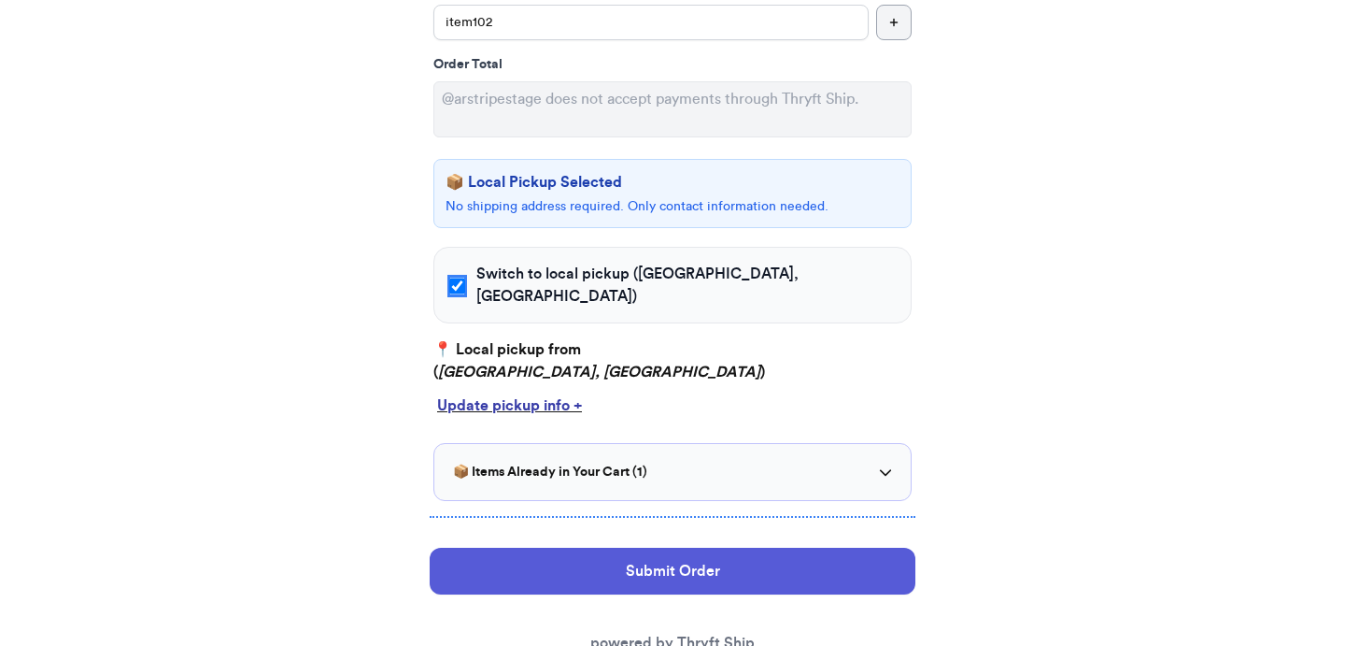
scroll to position [517, 0]
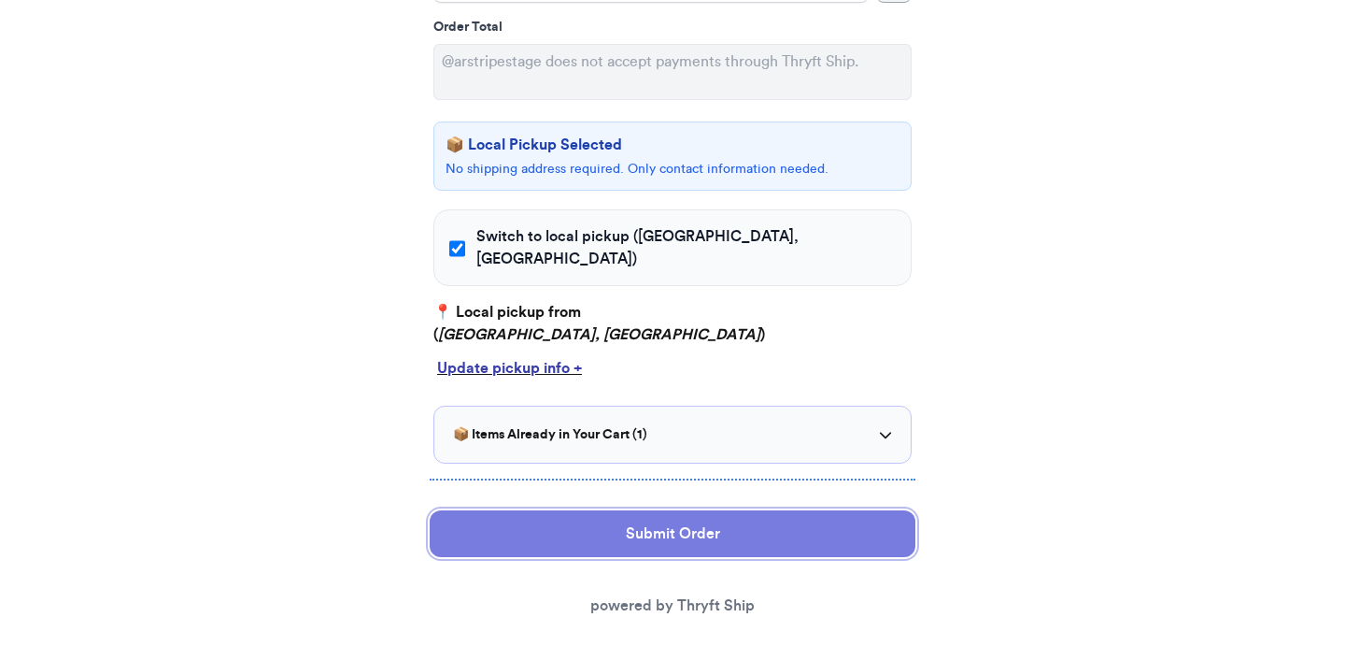
click at [696, 510] on button "Submit Order" at bounding box center [673, 533] width 486 height 47
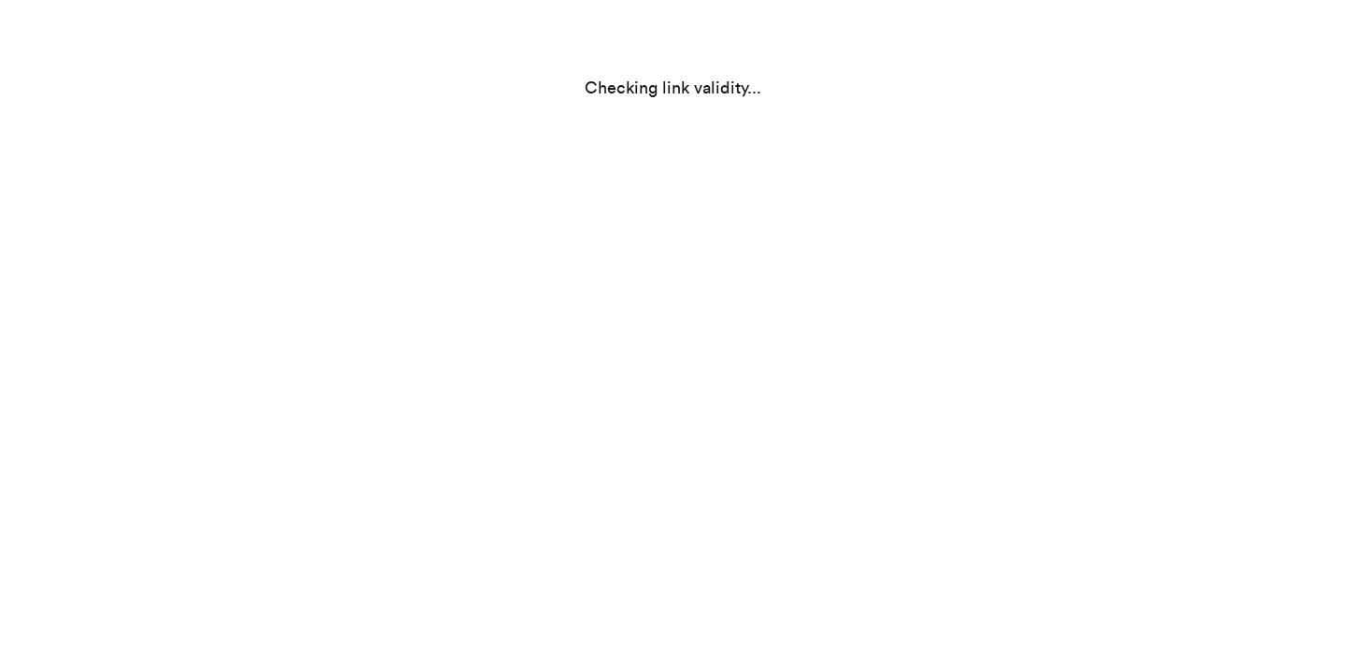
scroll to position [0, 0]
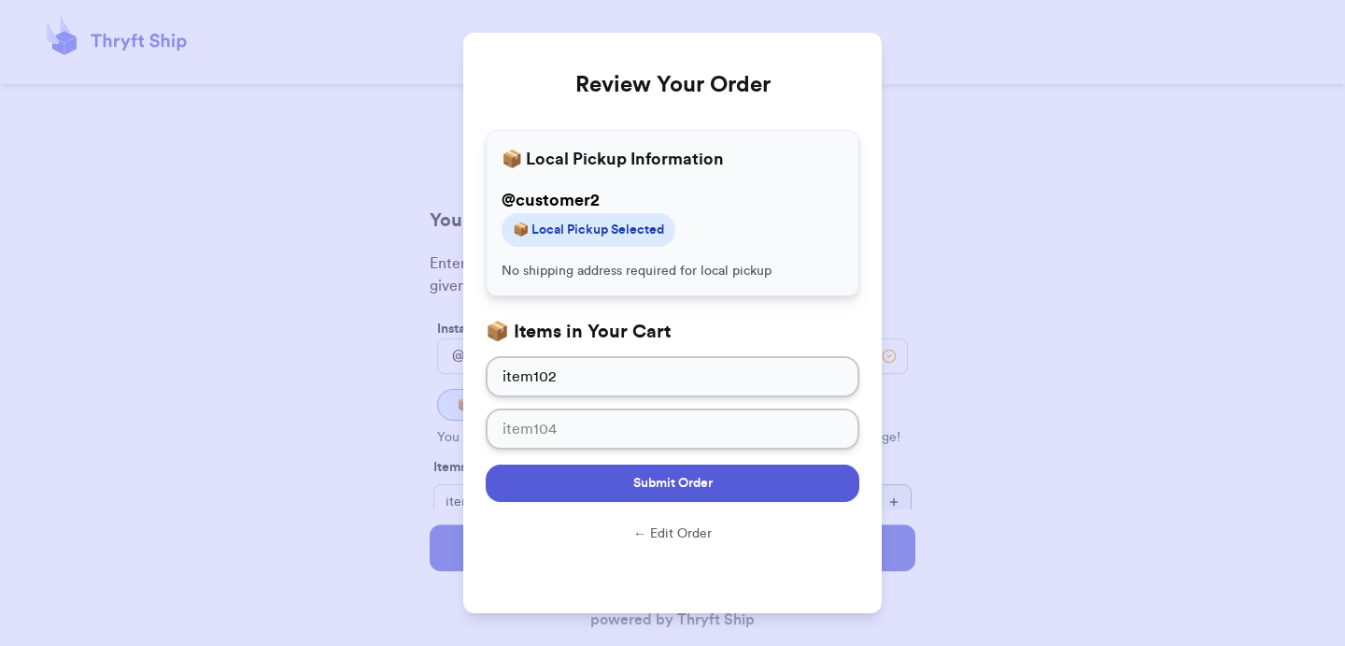
click at [703, 492] on button "Submit Order" at bounding box center [673, 482] width 374 height 37
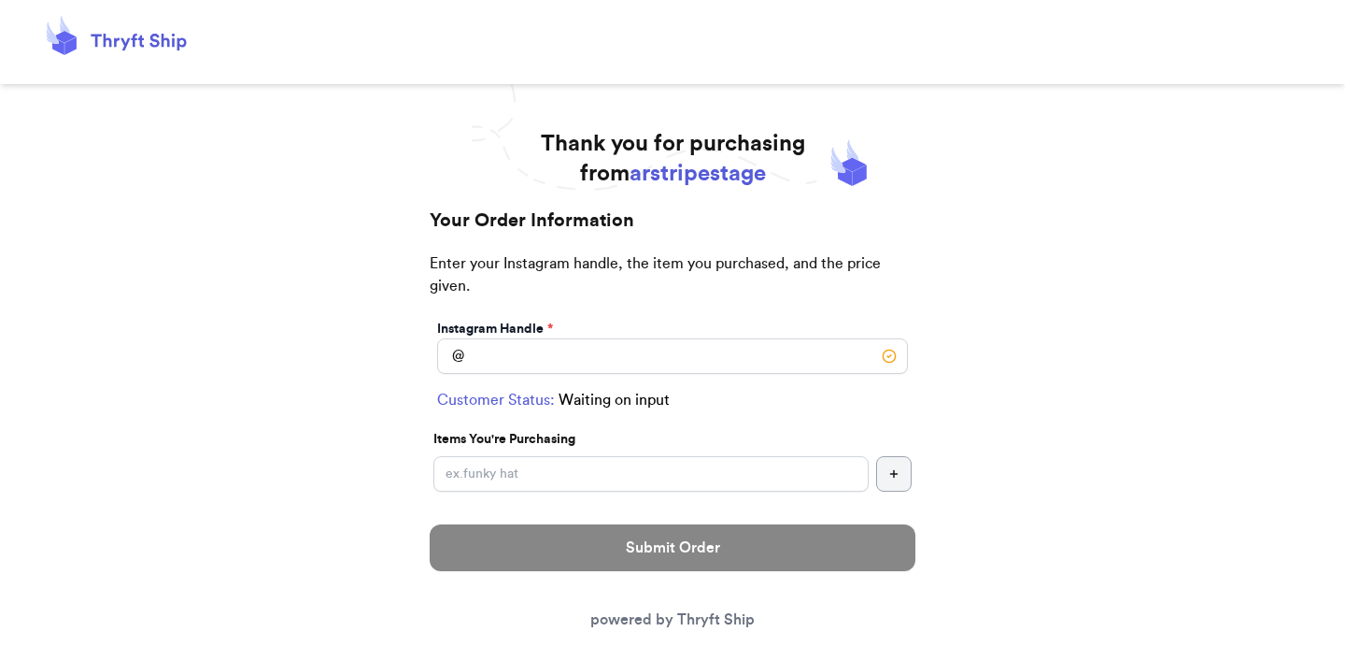
click at [609, 349] on input "Switch to local pickup ([GEOGRAPHIC_DATA], [GEOGRAPHIC_DATA])" at bounding box center [672, 356] width 471 height 36
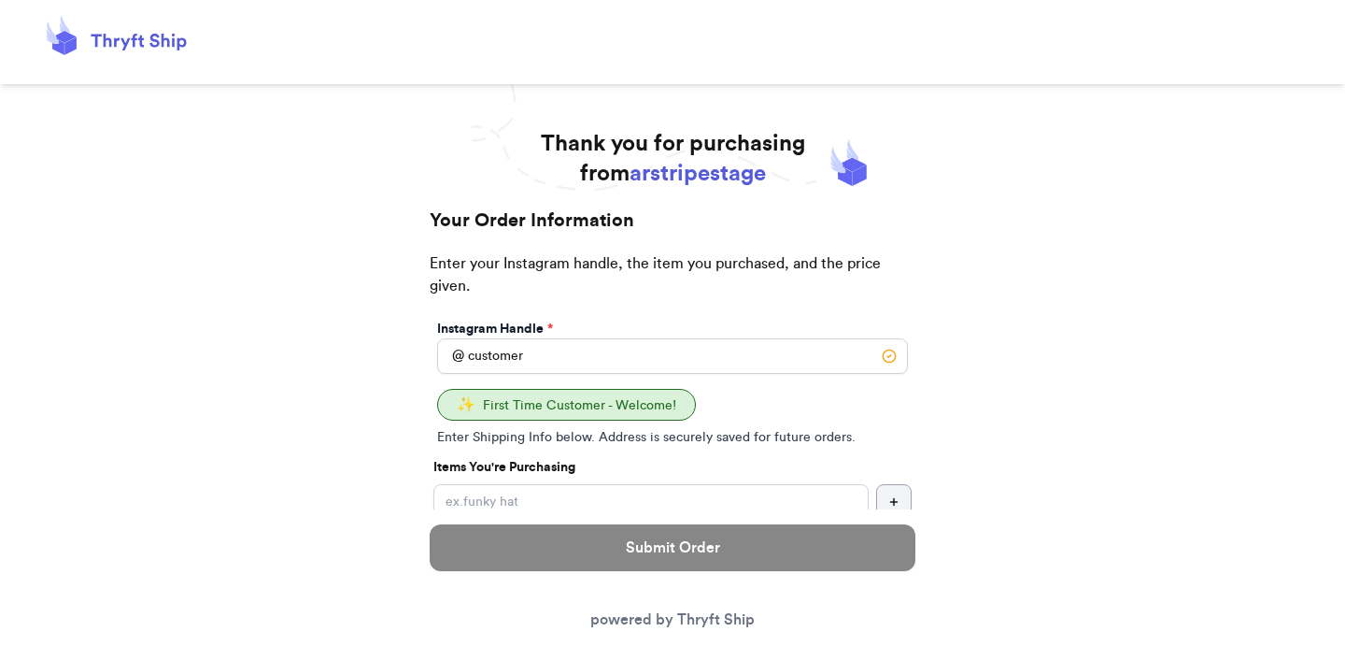
type input "customer2"
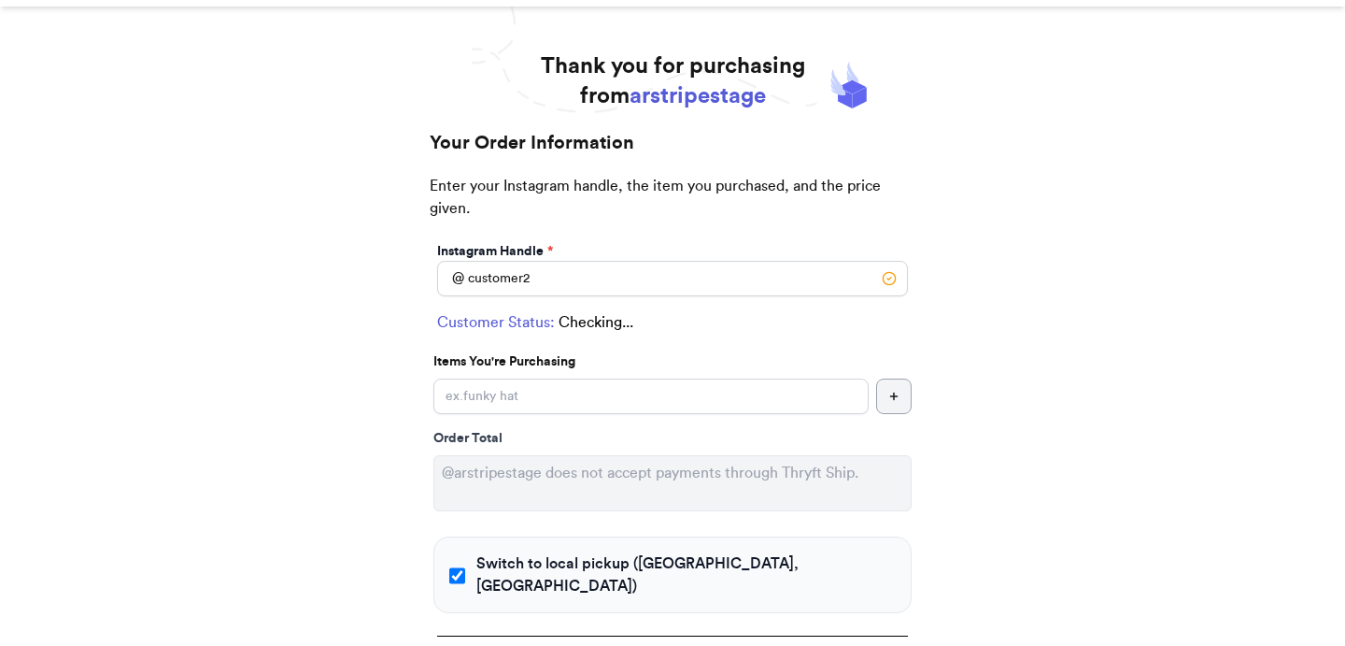
checkbox input "true"
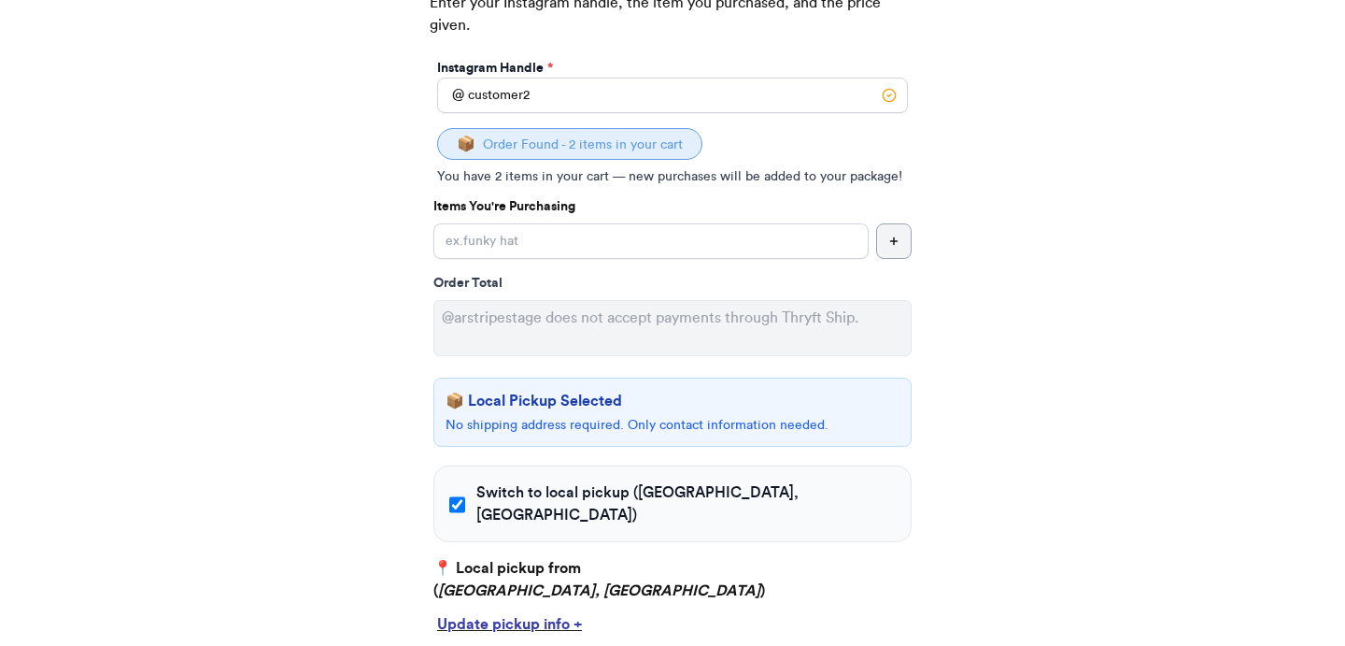
scroll to position [263, 0]
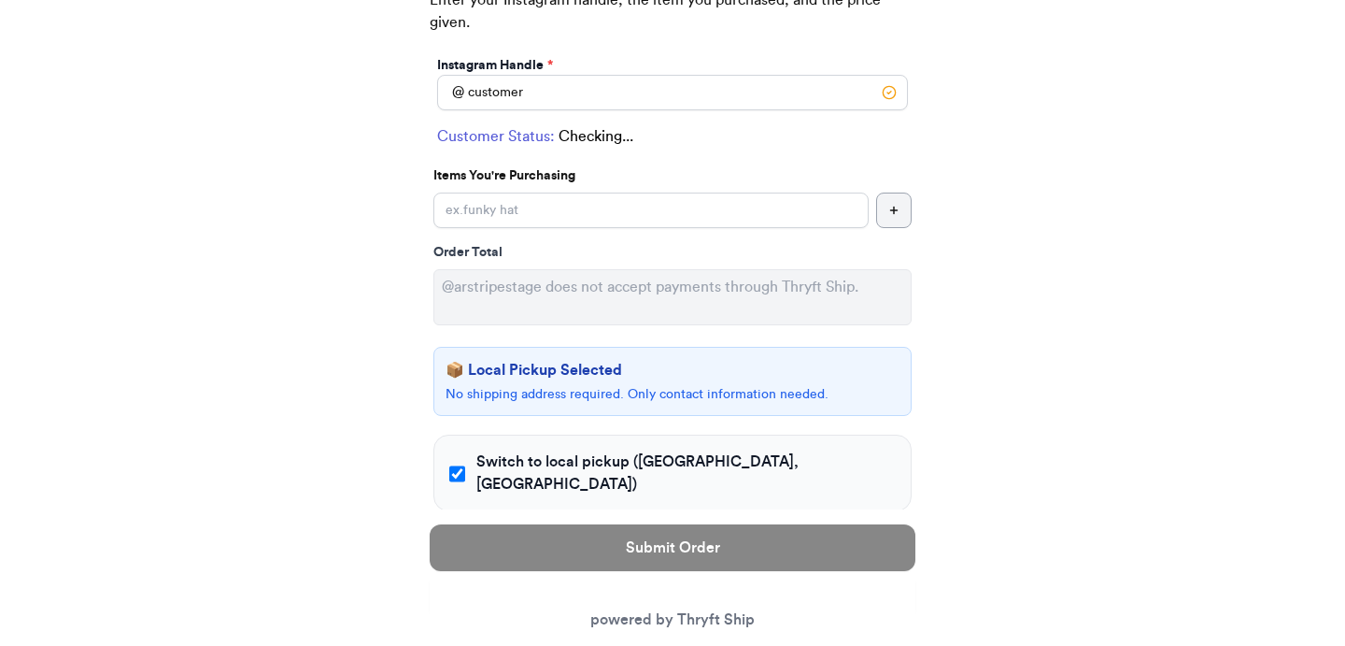
type input "customer1"
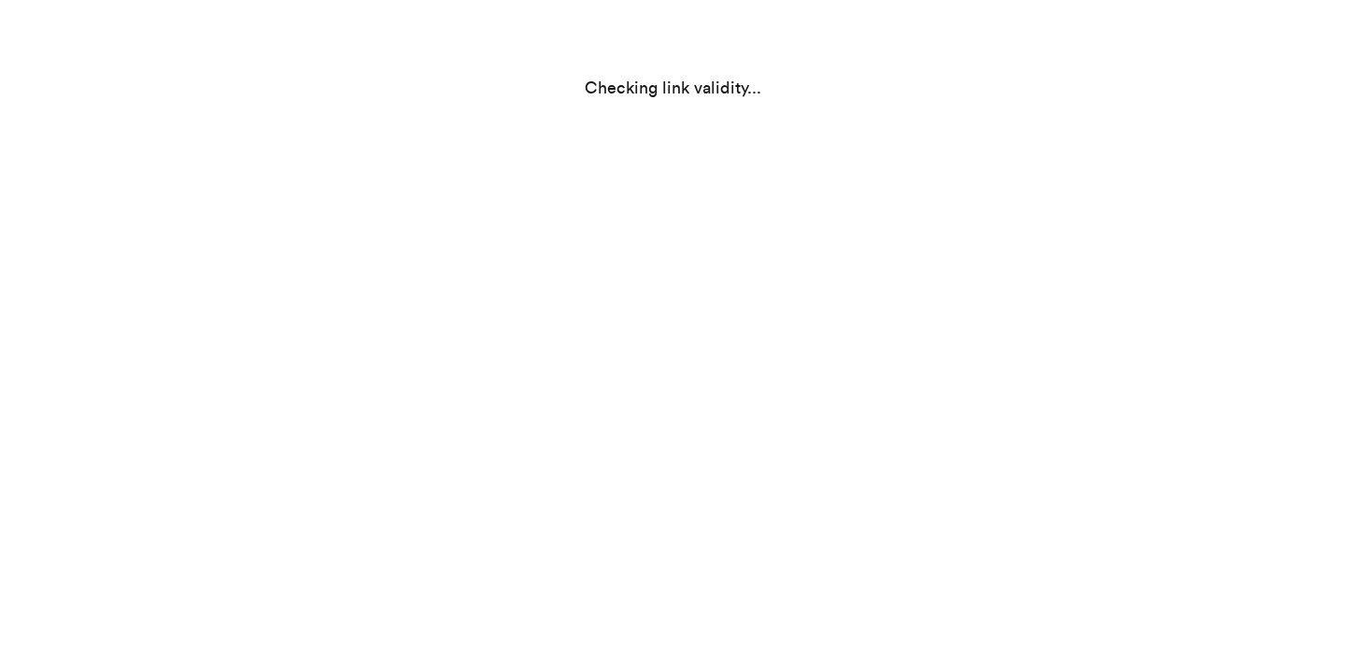
scroll to position [242, 0]
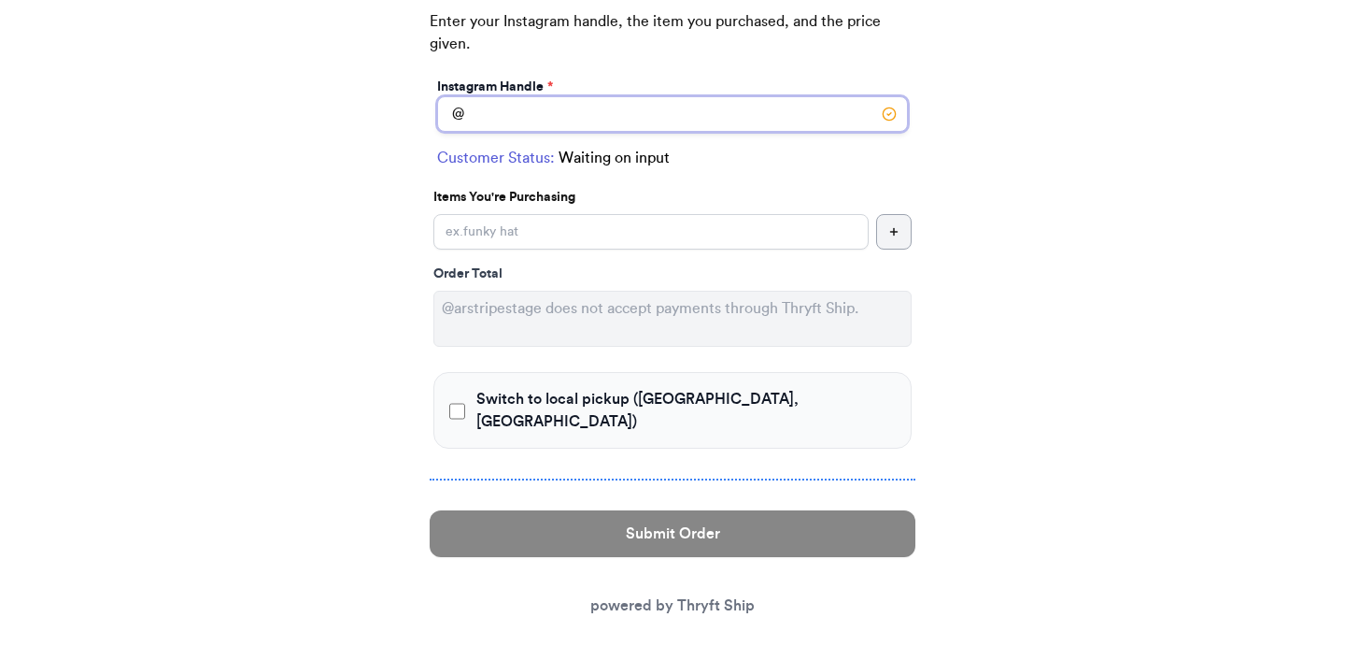
click at [704, 124] on input "Switch to local pickup ([GEOGRAPHIC_DATA], [GEOGRAPHIC_DATA])" at bounding box center [672, 114] width 471 height 36
type input "customer1"
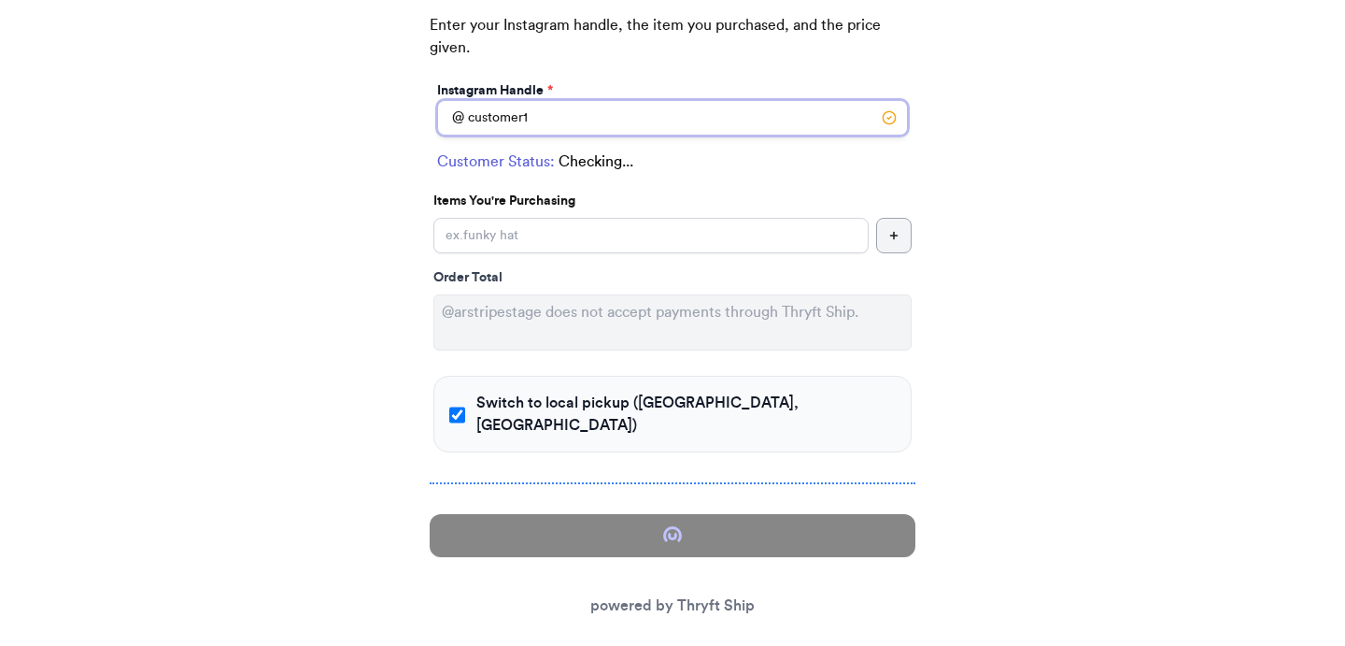
checkbox input "true"
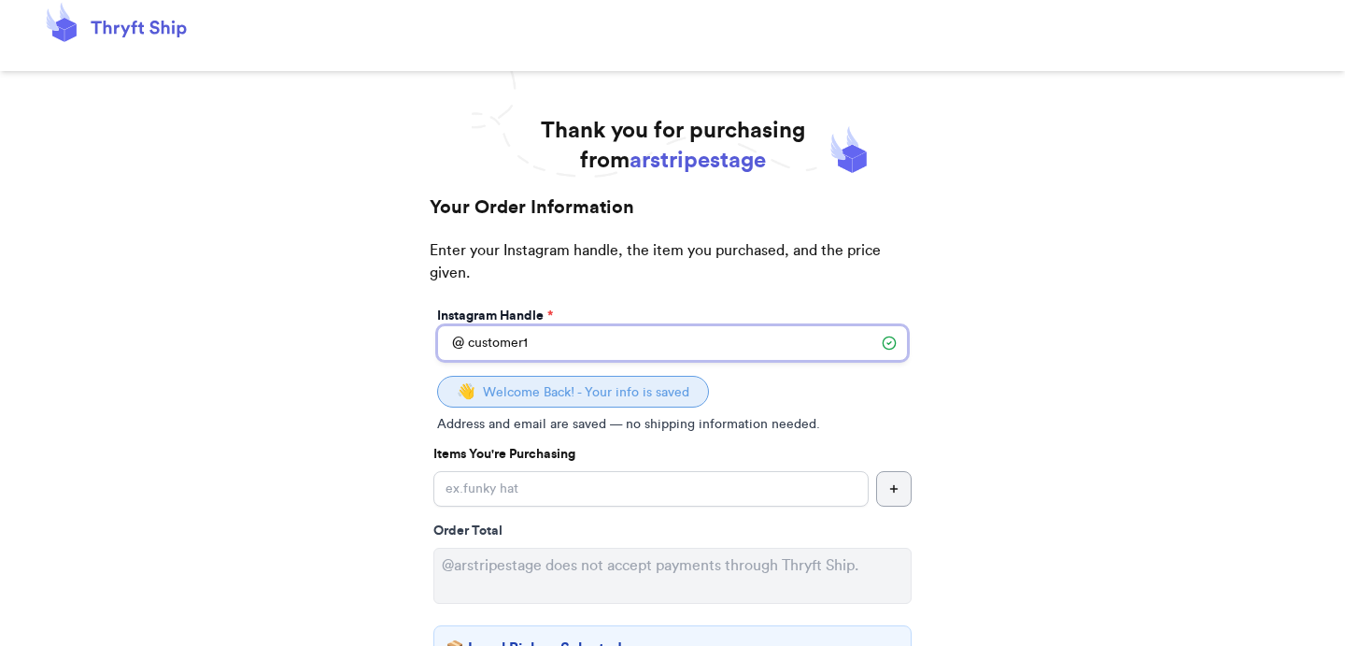
scroll to position [0, 0]
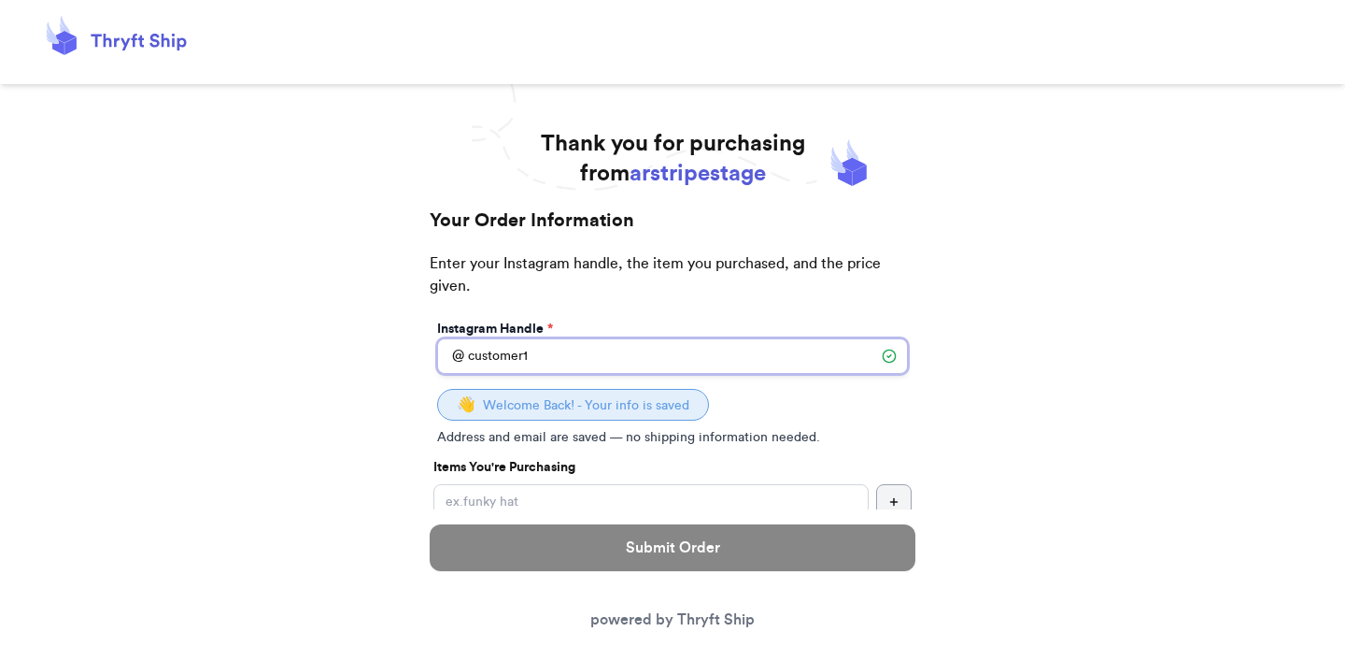
type input "customer1"
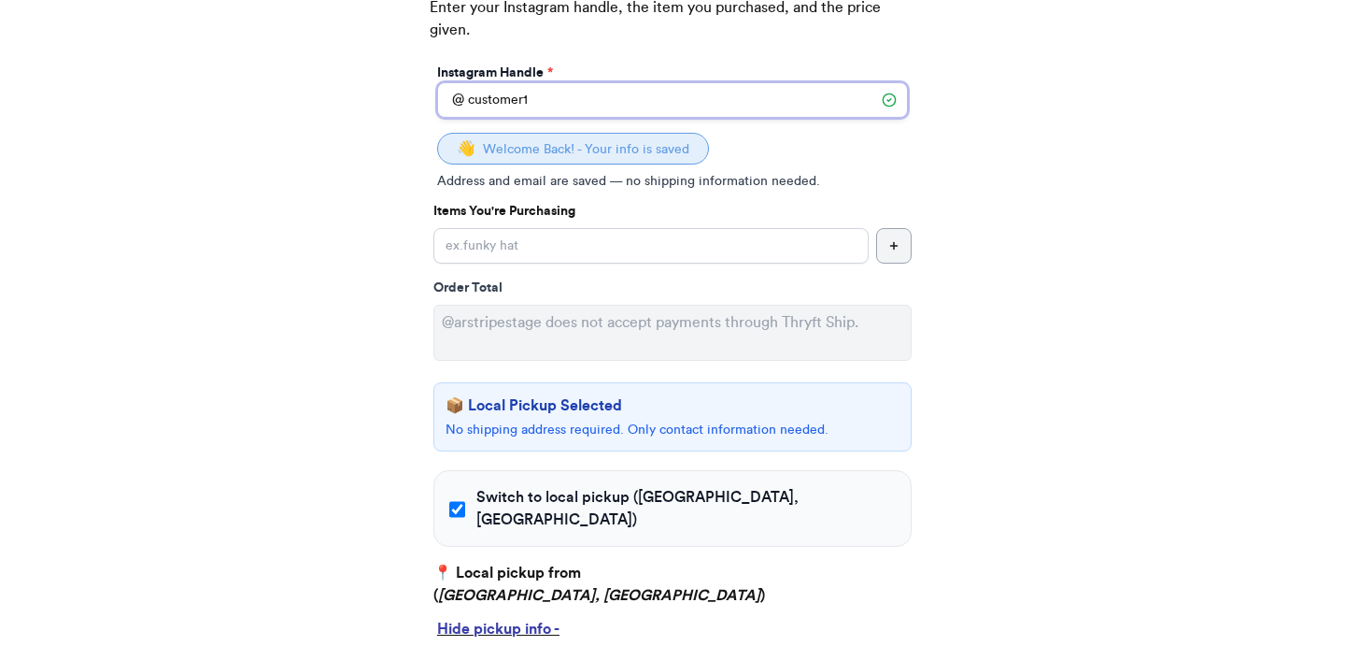
scroll to position [335, 0]
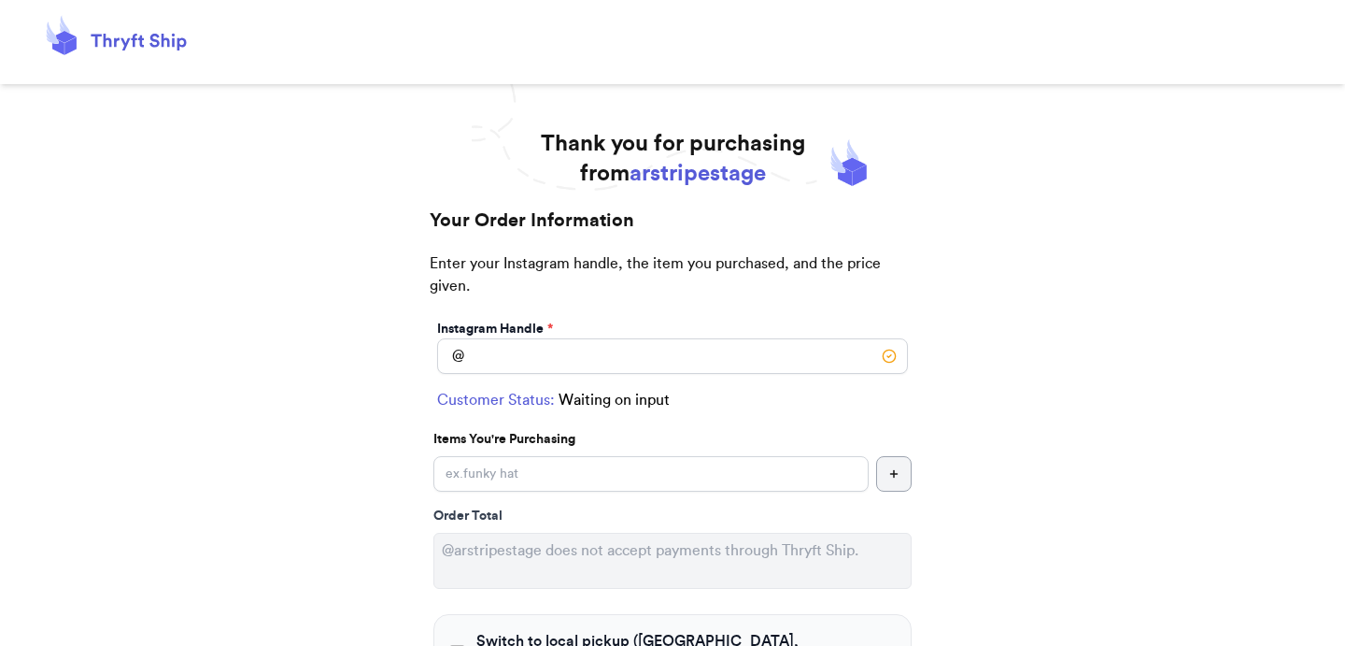
scroll to position [242, 0]
